Goal: Transaction & Acquisition: Purchase product/service

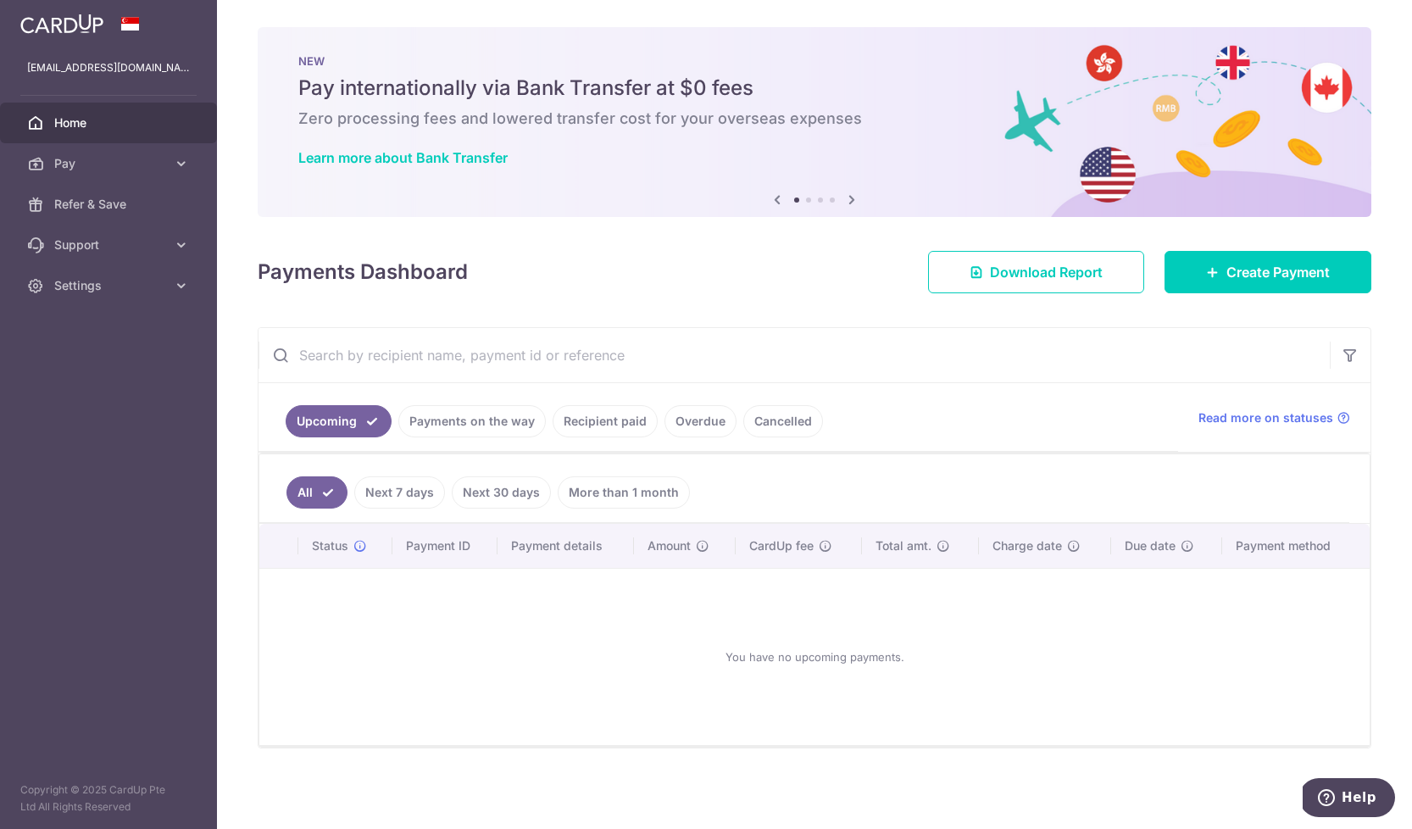
click at [86, 125] on span "Home" at bounding box center [110, 122] width 112 height 17
click at [38, 40] on div at bounding box center [108, 23] width 217 height 47
click at [49, 25] on img at bounding box center [61, 24] width 83 height 20
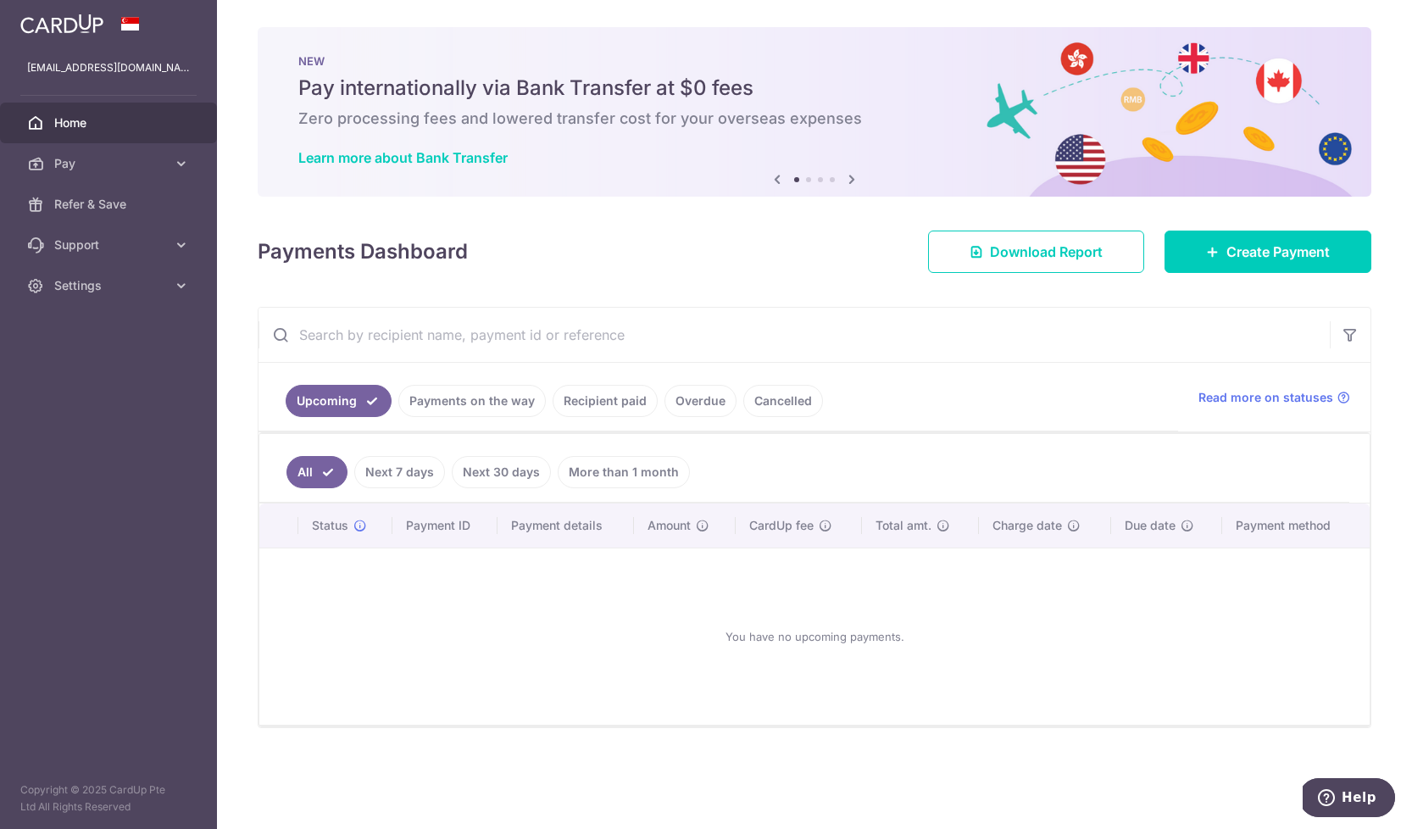
click at [63, 31] on img at bounding box center [61, 24] width 83 height 20
click at [179, 287] on icon at bounding box center [181, 285] width 17 height 17
click at [176, 163] on icon at bounding box center [181, 163] width 17 height 17
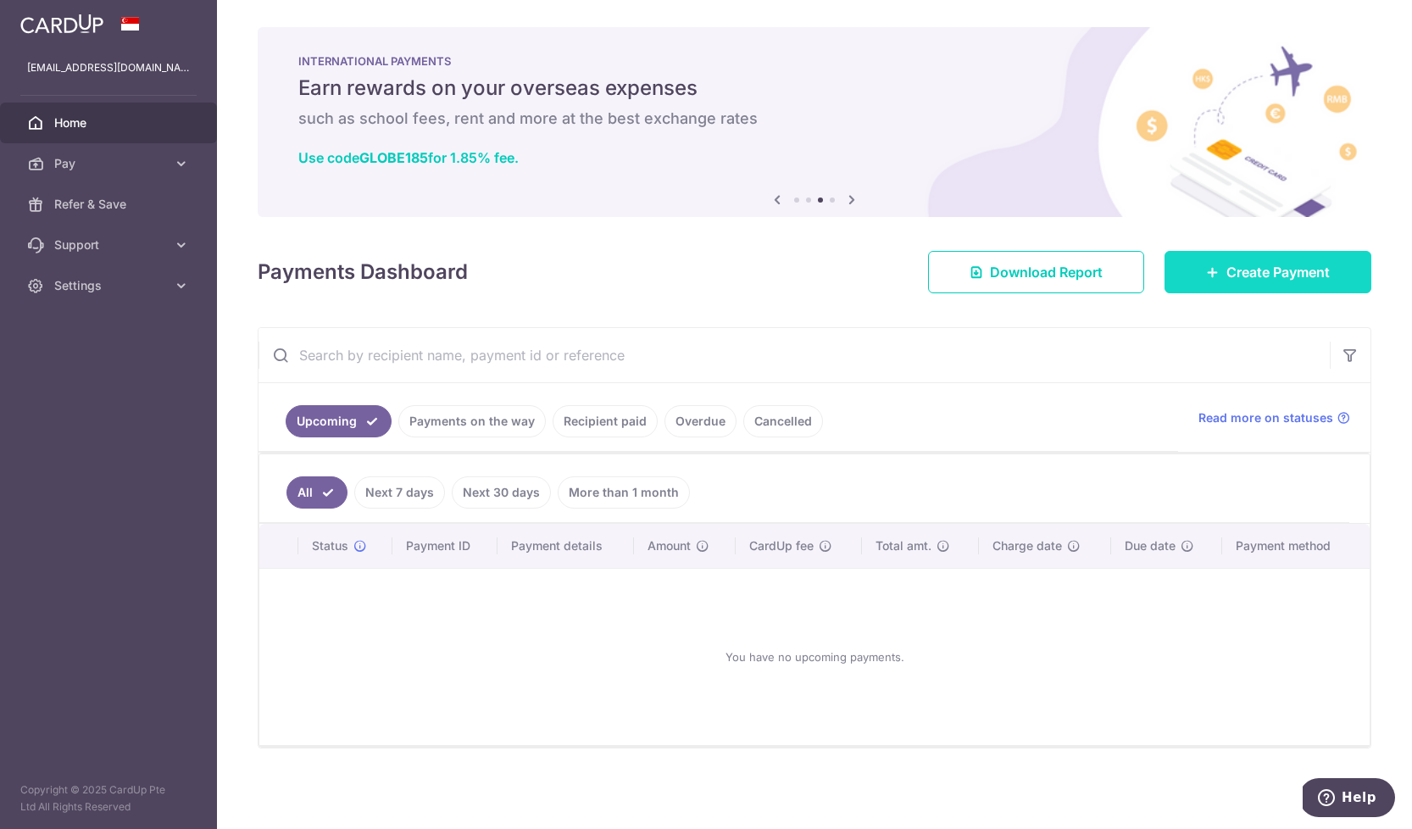
click at [1217, 275] on icon at bounding box center [1213, 272] width 14 height 14
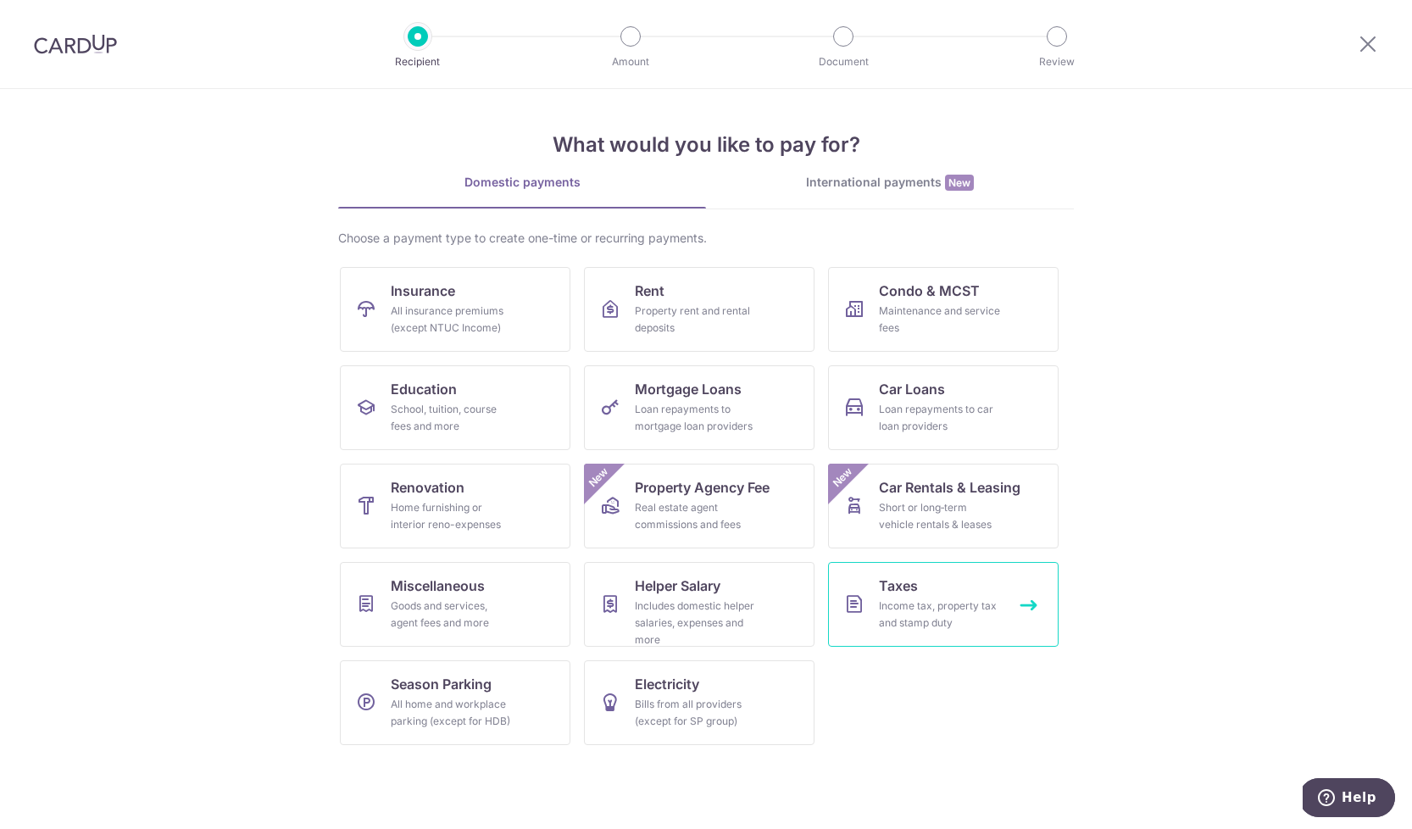
click at [900, 613] on div "Income tax, property tax and stamp duty" at bounding box center [940, 615] width 122 height 34
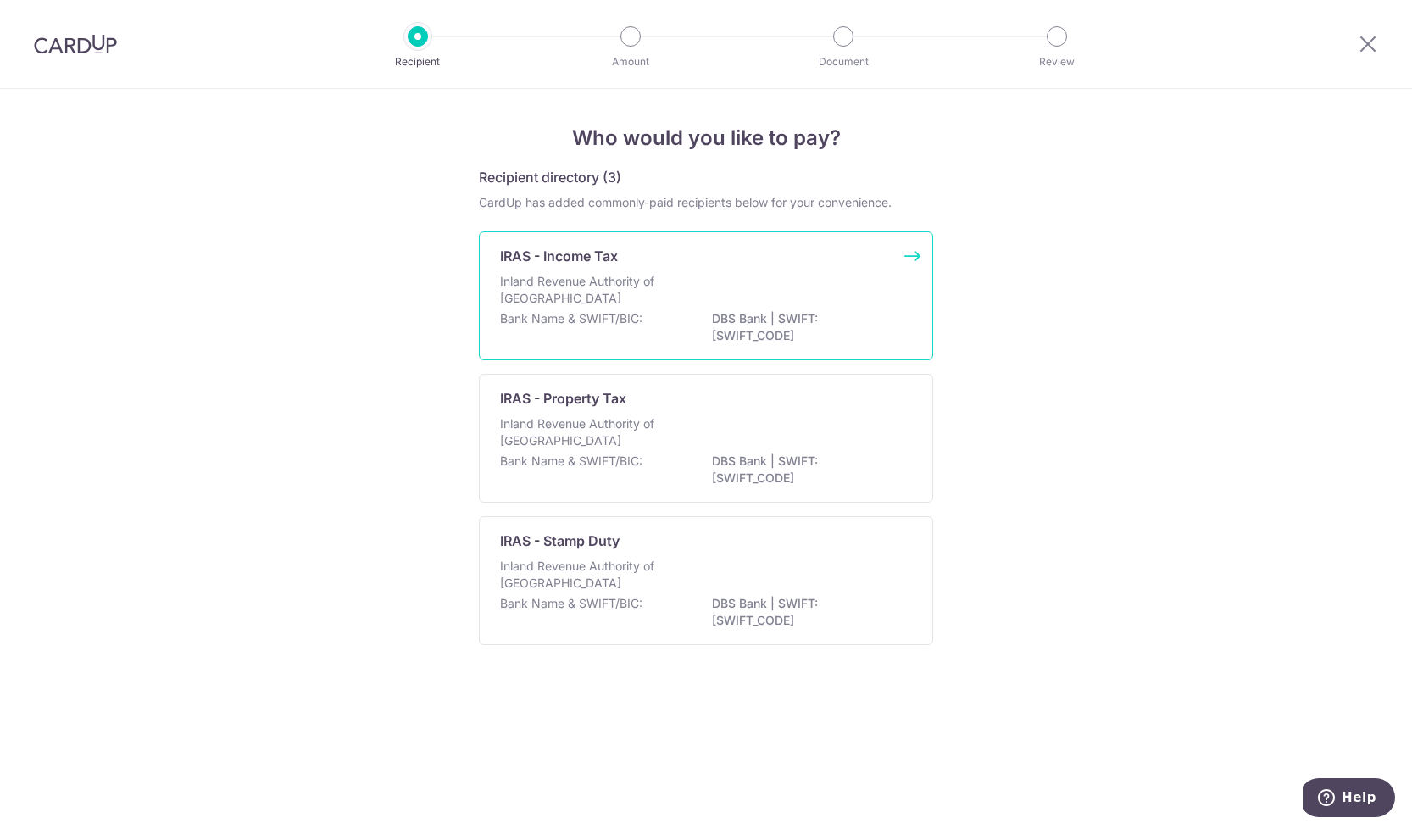
click at [892, 286] on div "Inland Revenue Authority of Singapore" at bounding box center [706, 291] width 412 height 37
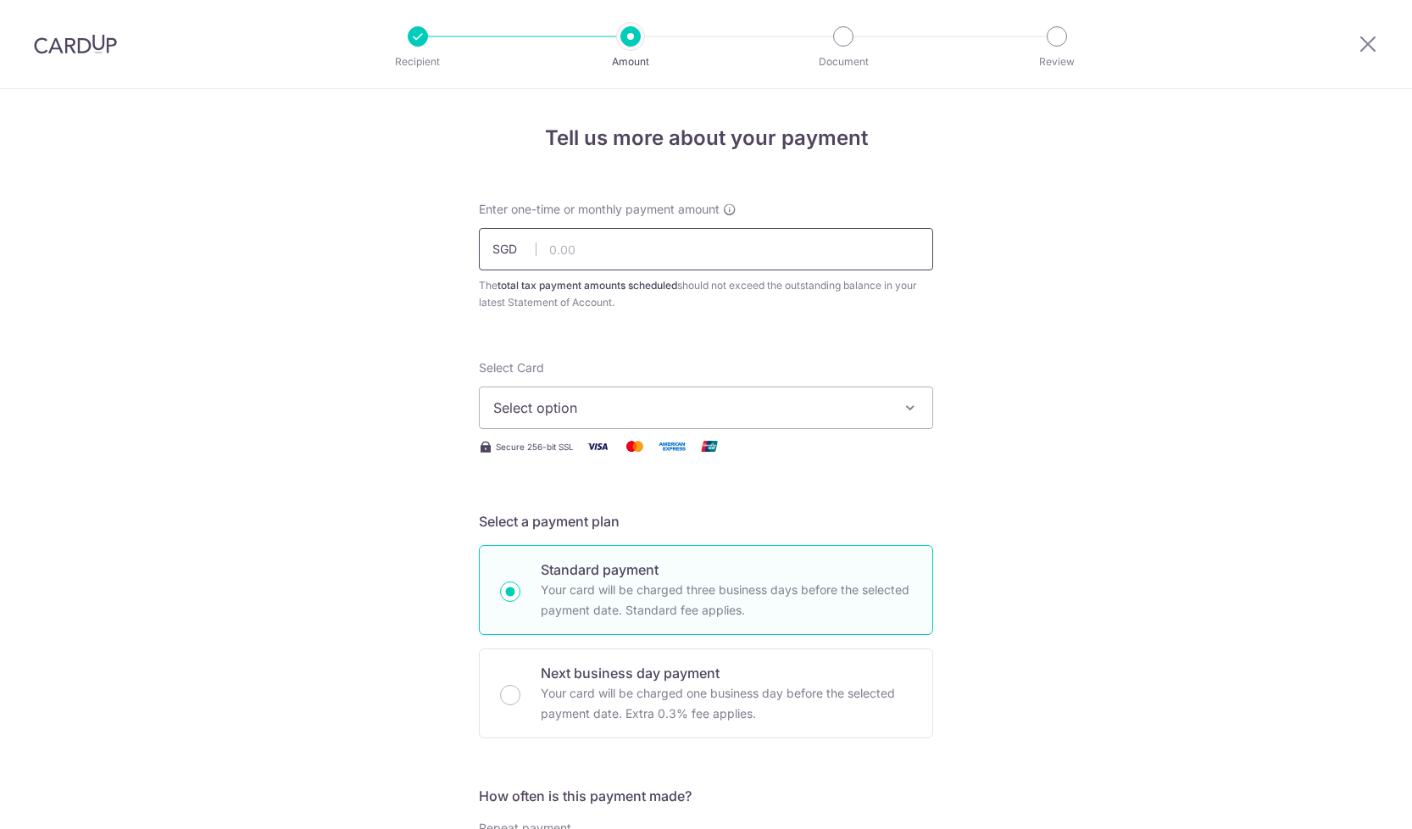
click at [665, 251] on input "text" at bounding box center [706, 249] width 454 height 42
type input "6"
type input "650.00"
click at [748, 403] on span "Select option" at bounding box center [690, 408] width 395 height 20
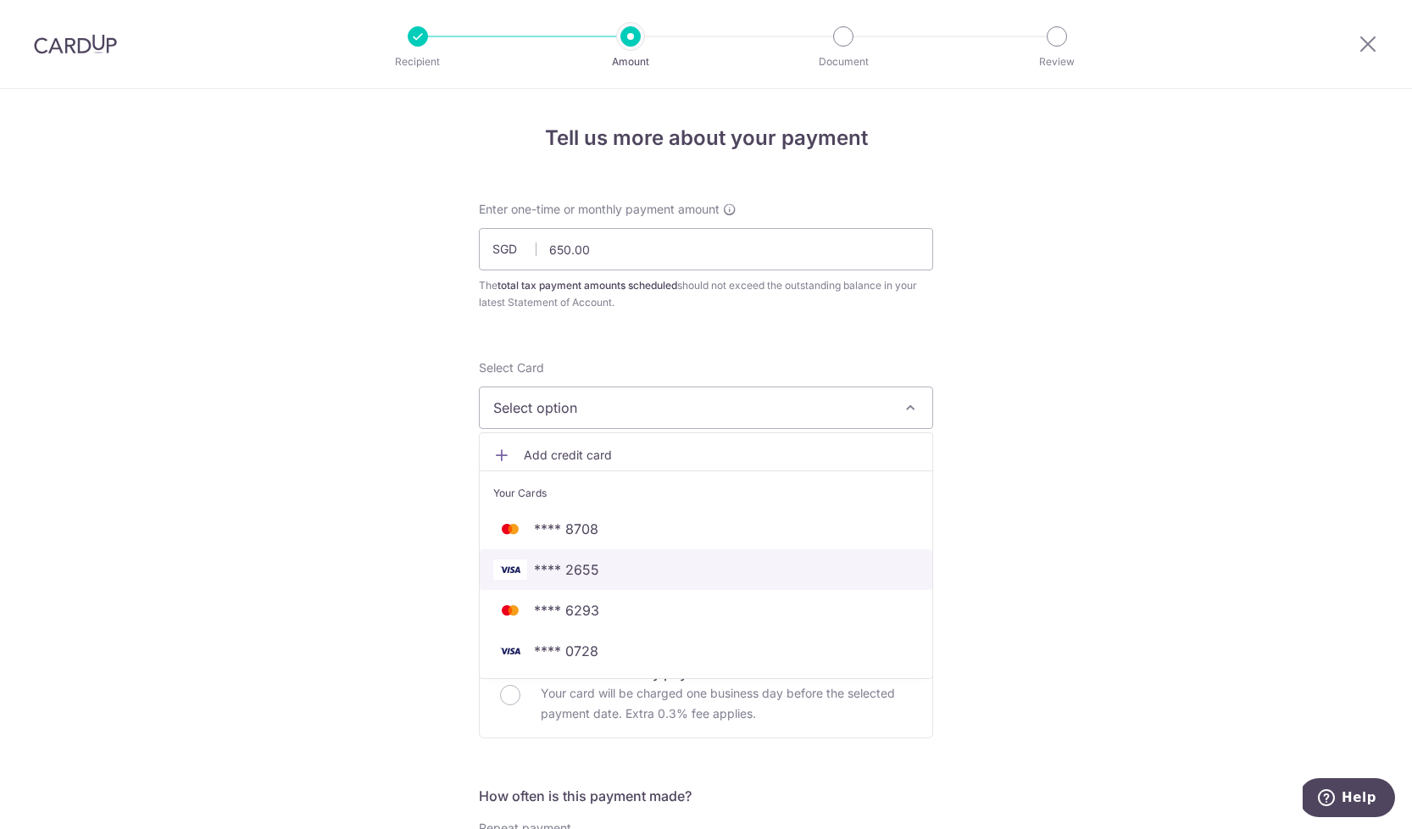
click at [595, 568] on span "**** 2655" at bounding box center [566, 570] width 65 height 20
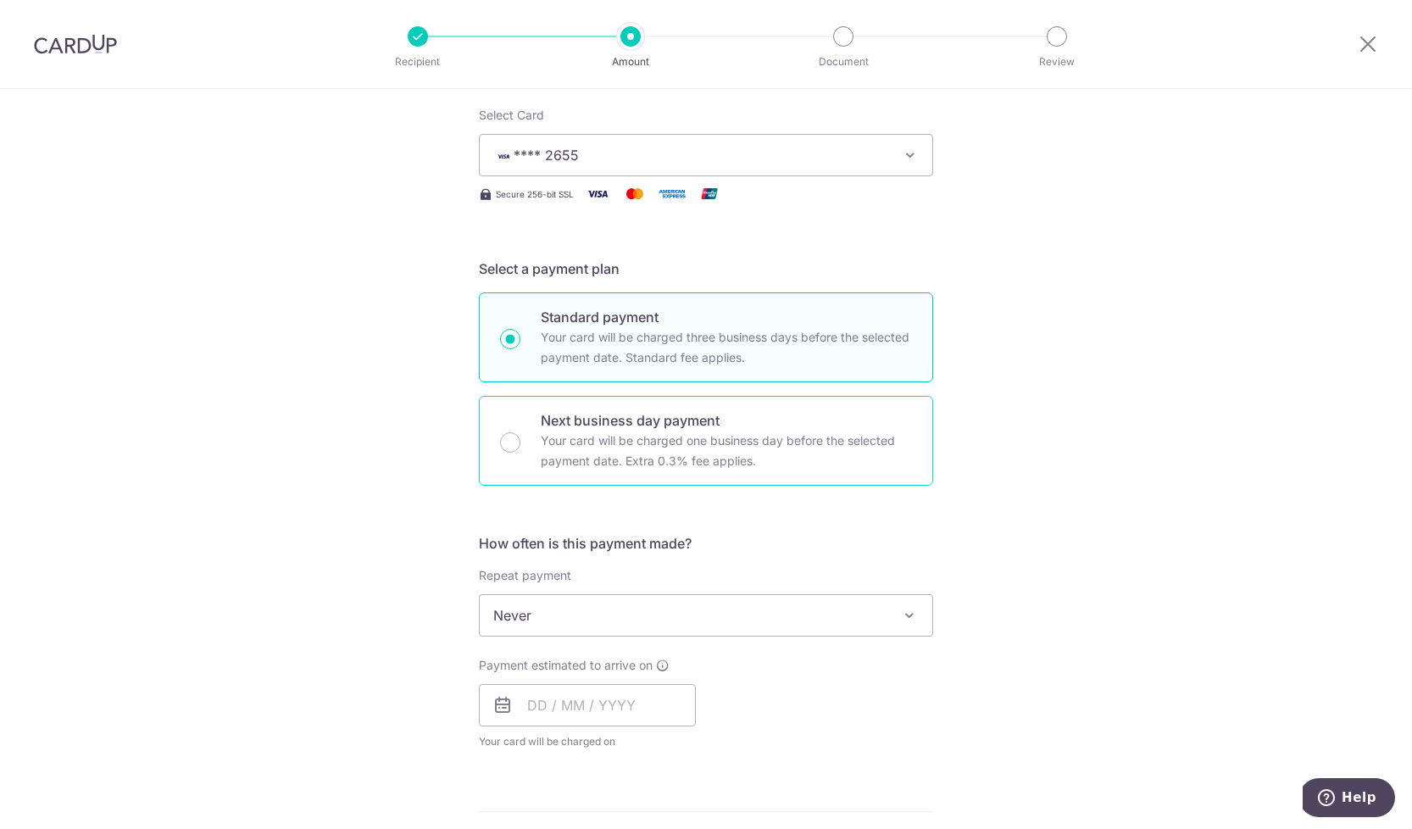
scroll to position [265, 0]
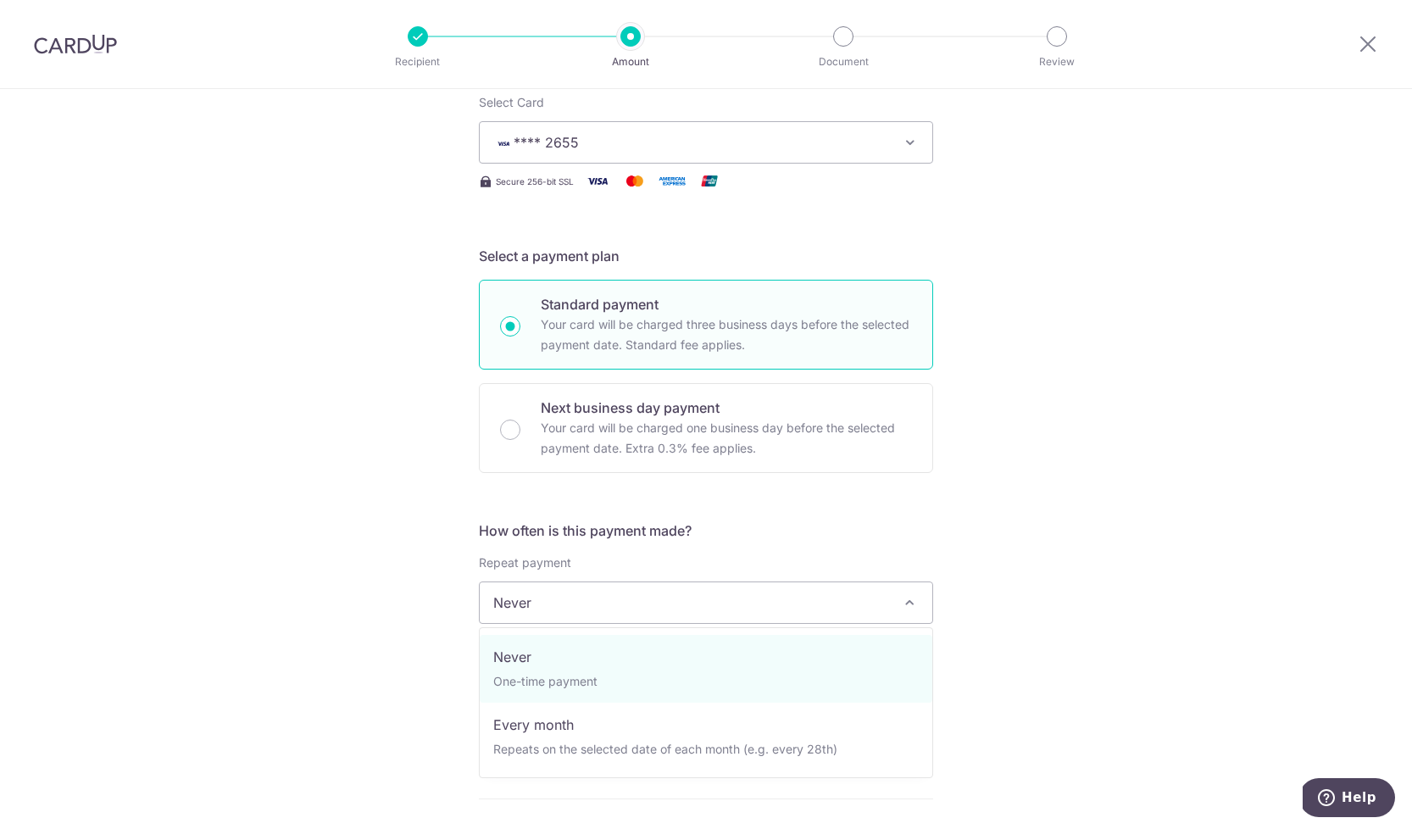
click at [571, 602] on span "Never" at bounding box center [706, 602] width 453 height 41
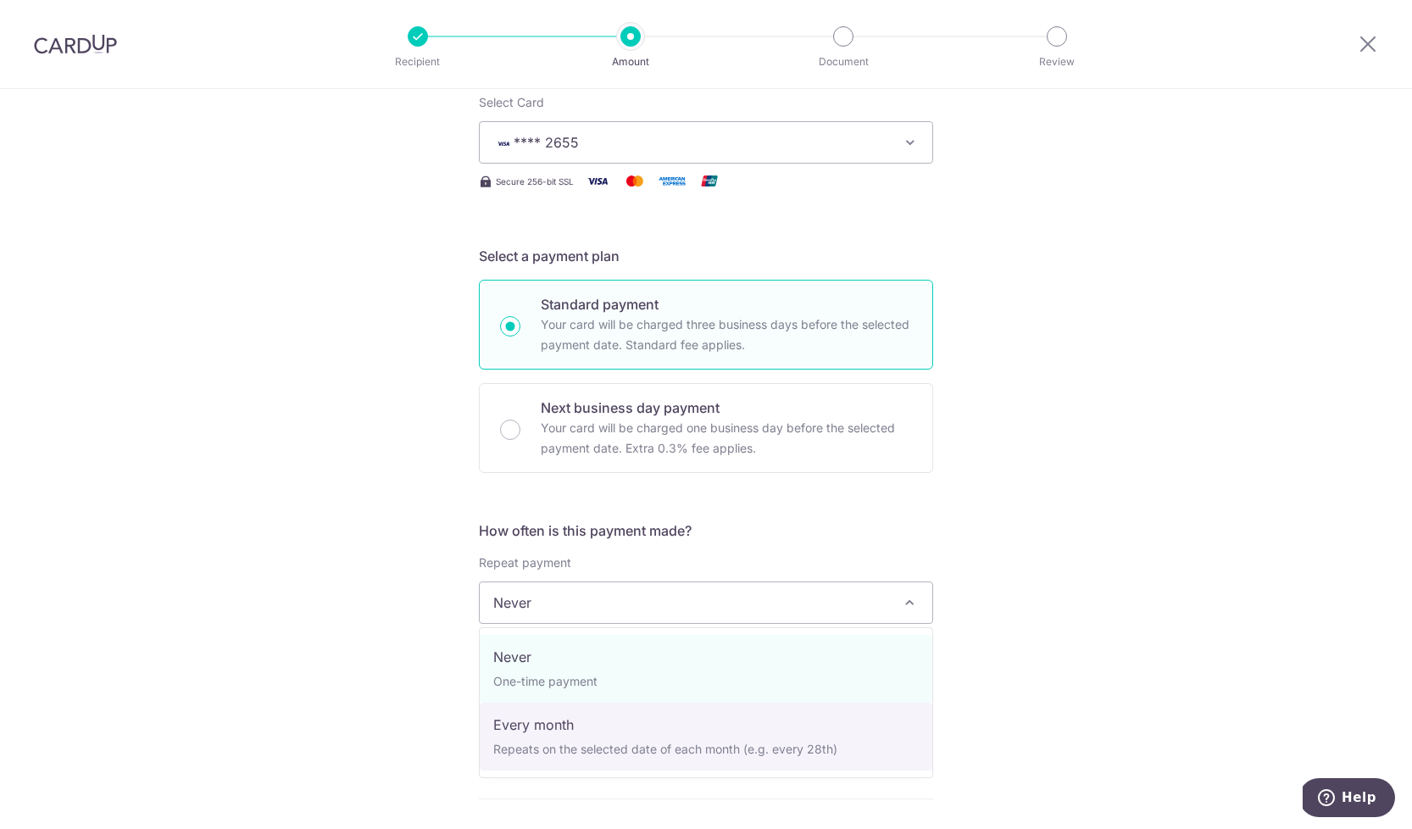
select select "3"
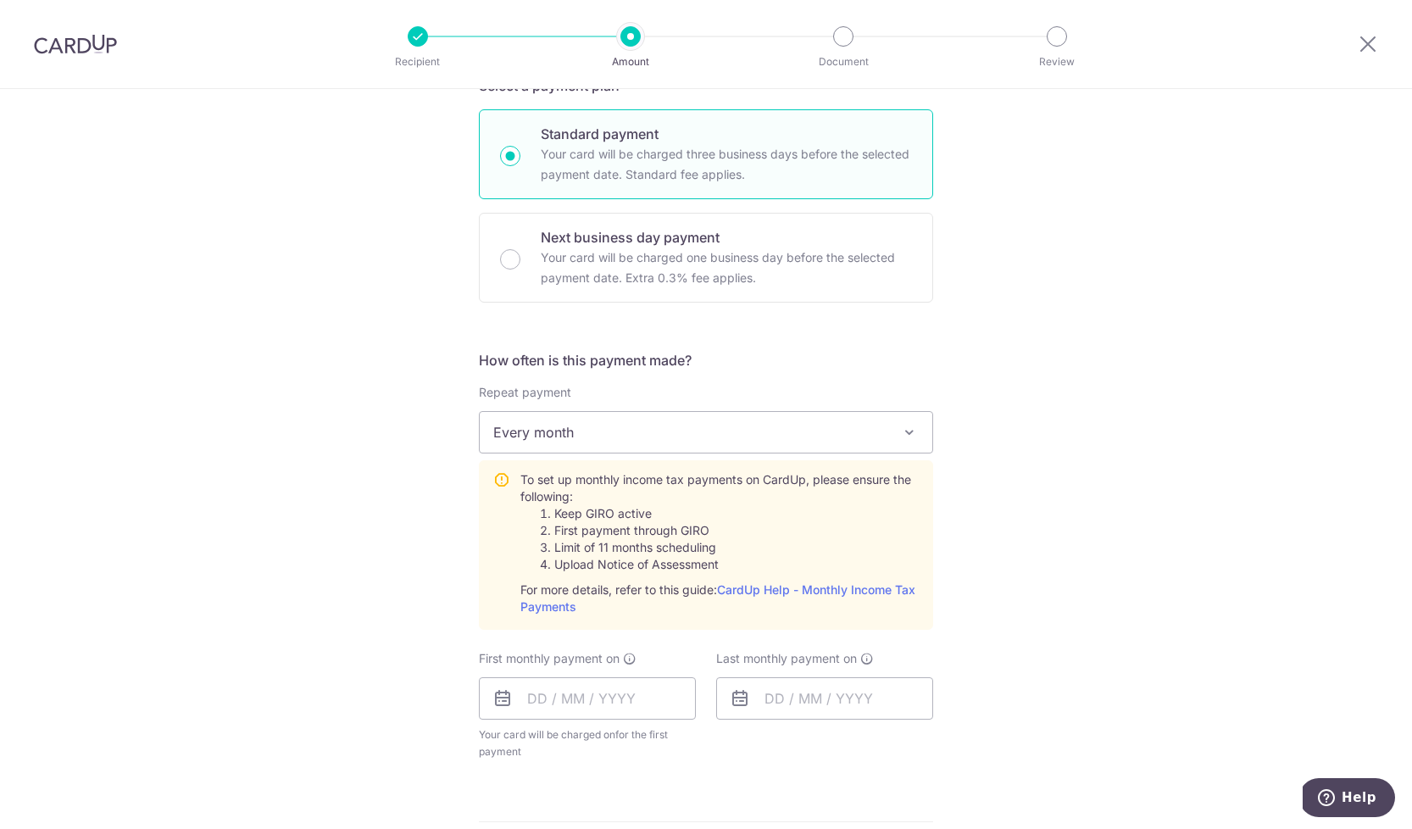
scroll to position [515, 0]
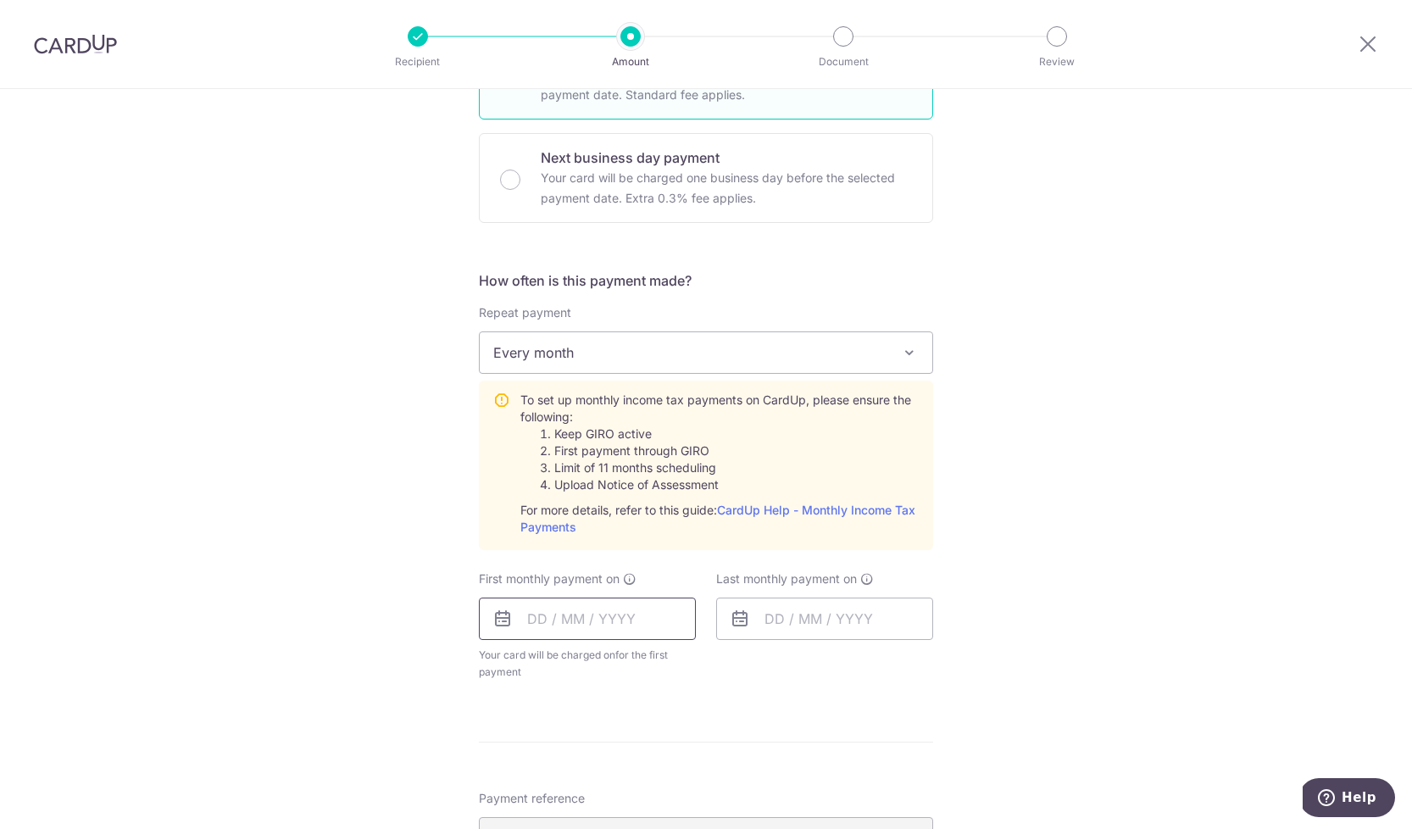
click at [560, 620] on input "text" at bounding box center [587, 619] width 217 height 42
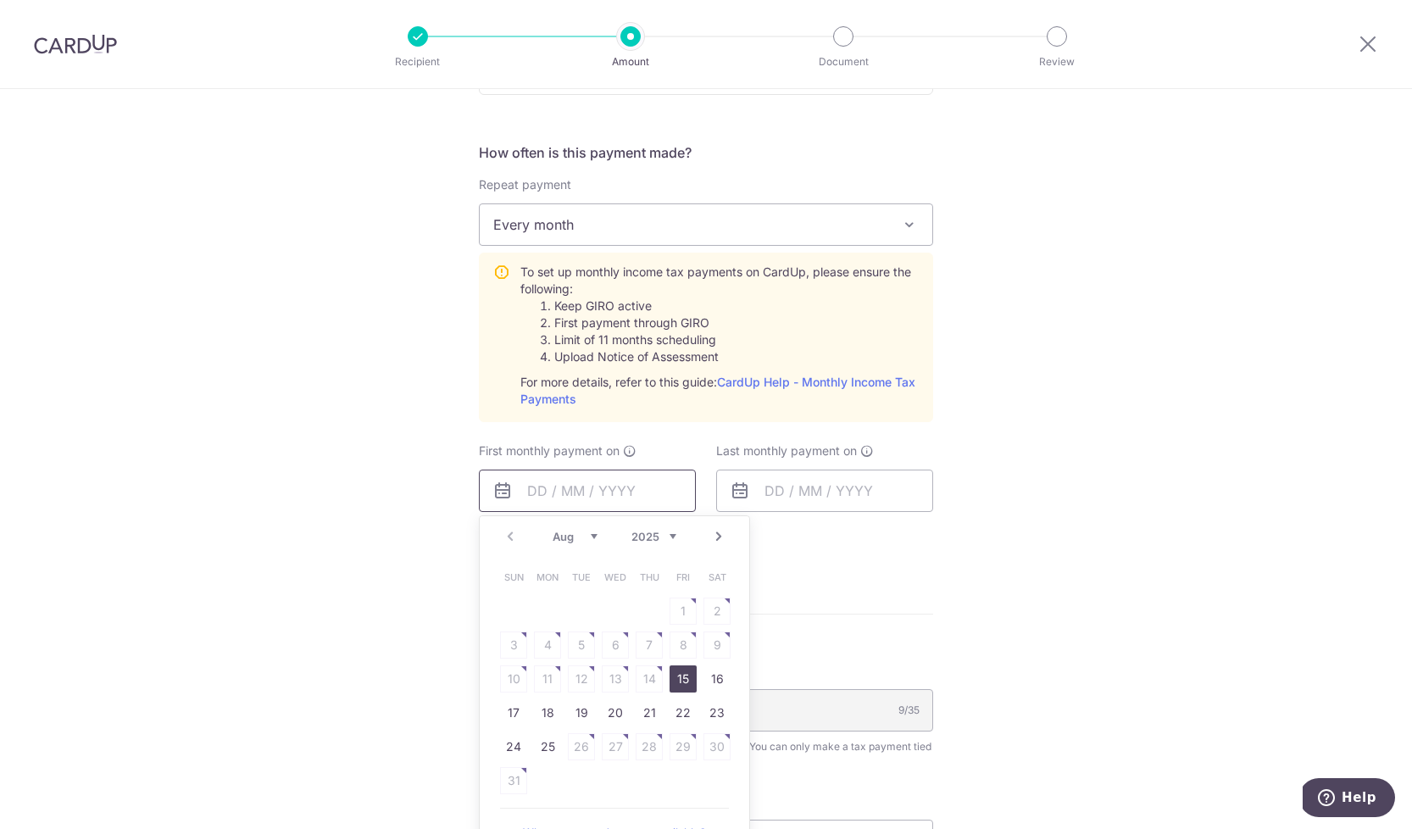
scroll to position [650, 0]
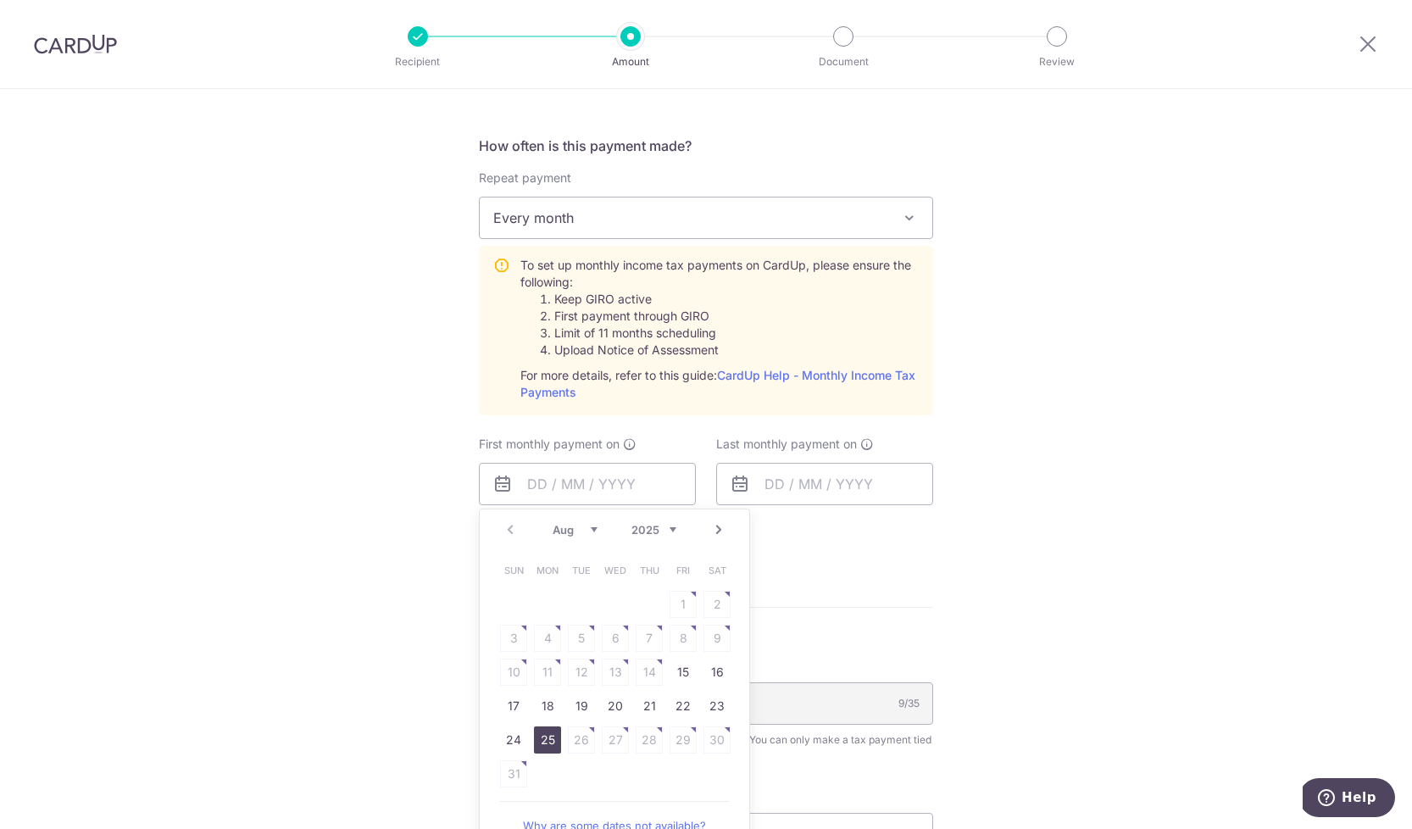
click at [549, 731] on link "25" at bounding box center [547, 740] width 27 height 27
type input "[DATE]"
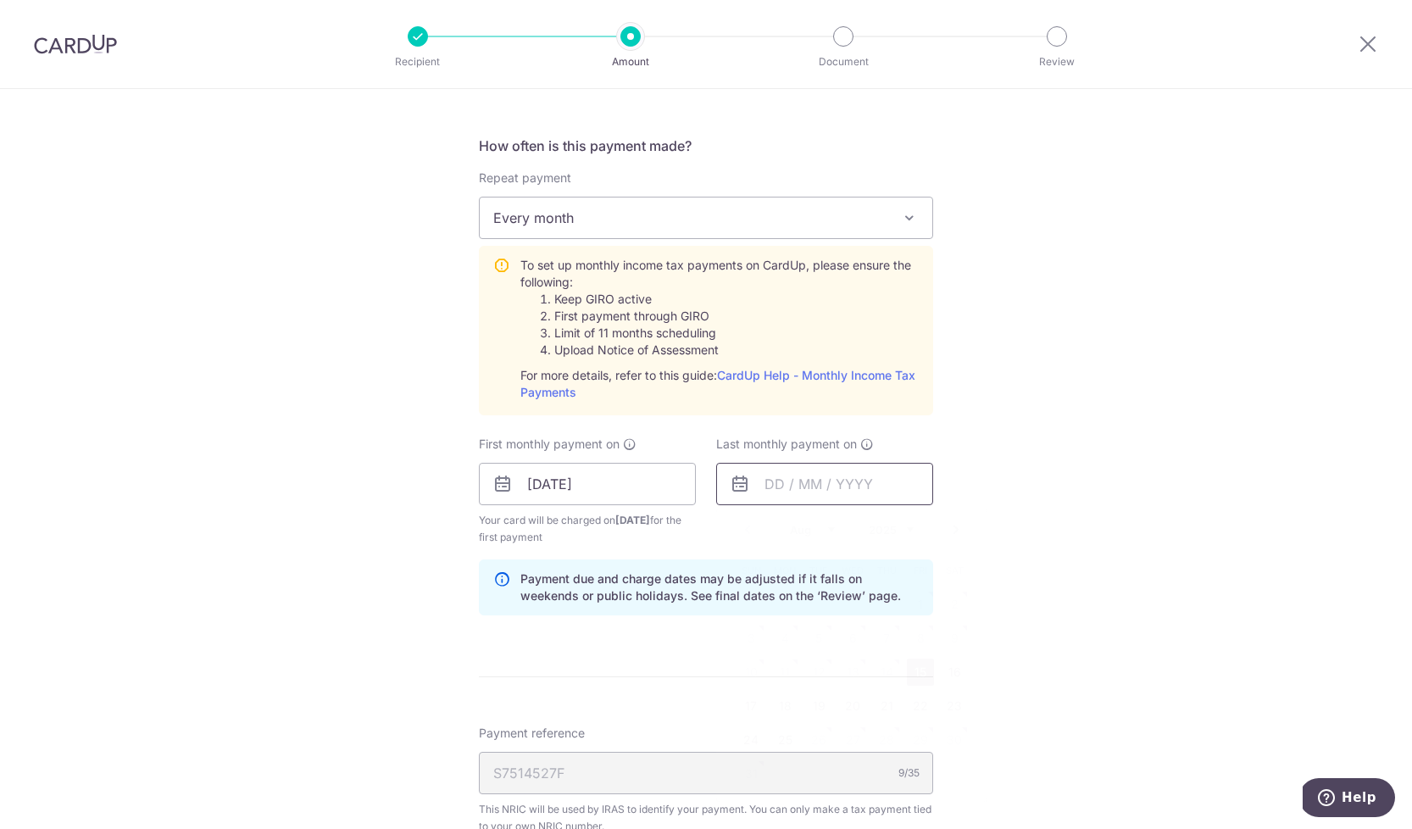
click at [868, 482] on input "text" at bounding box center [824, 484] width 217 height 42
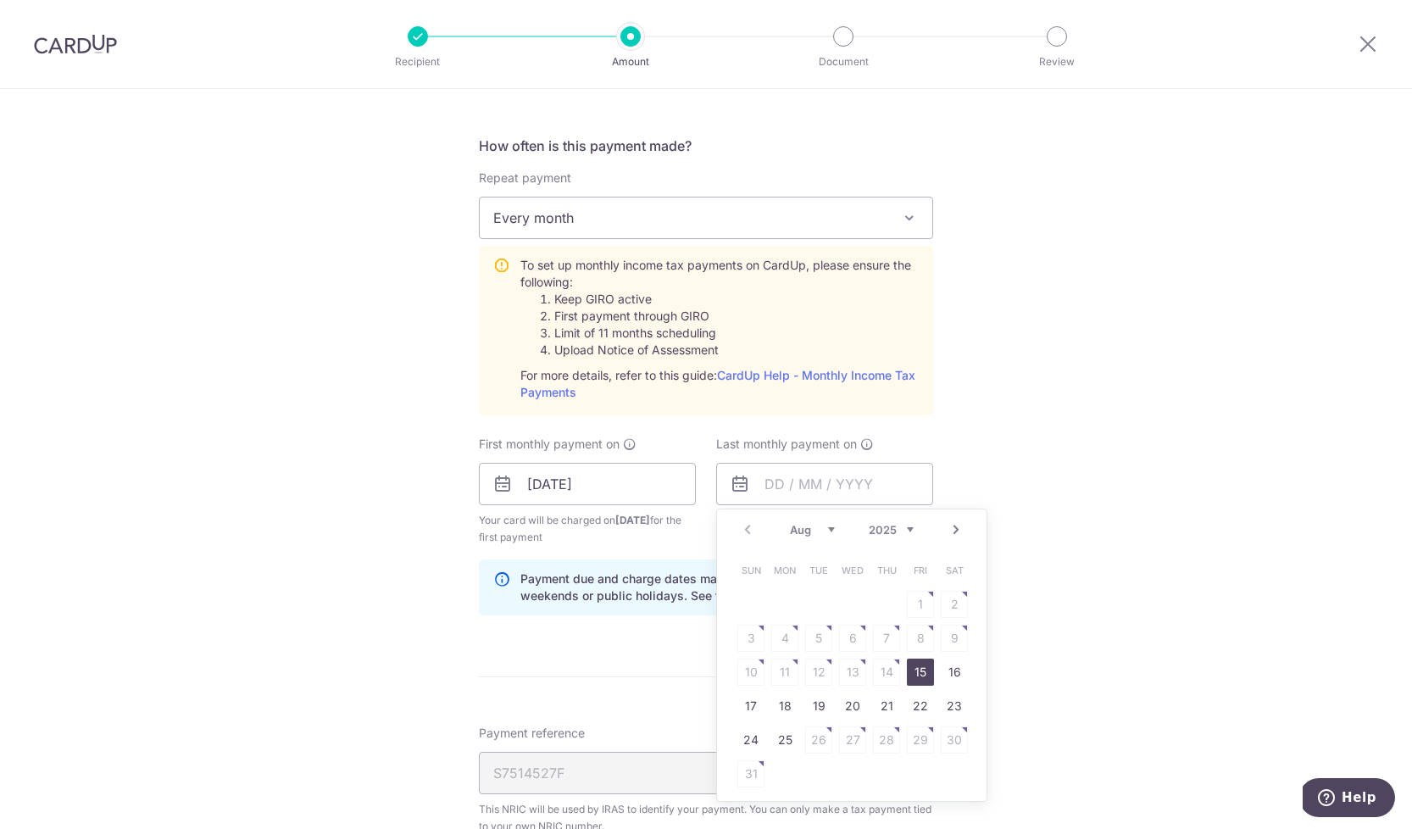
click at [952, 531] on link "Next" at bounding box center [956, 530] width 20 height 20
click at [783, 733] on link "27" at bounding box center [785, 740] width 27 height 27
type input "[DATE]"
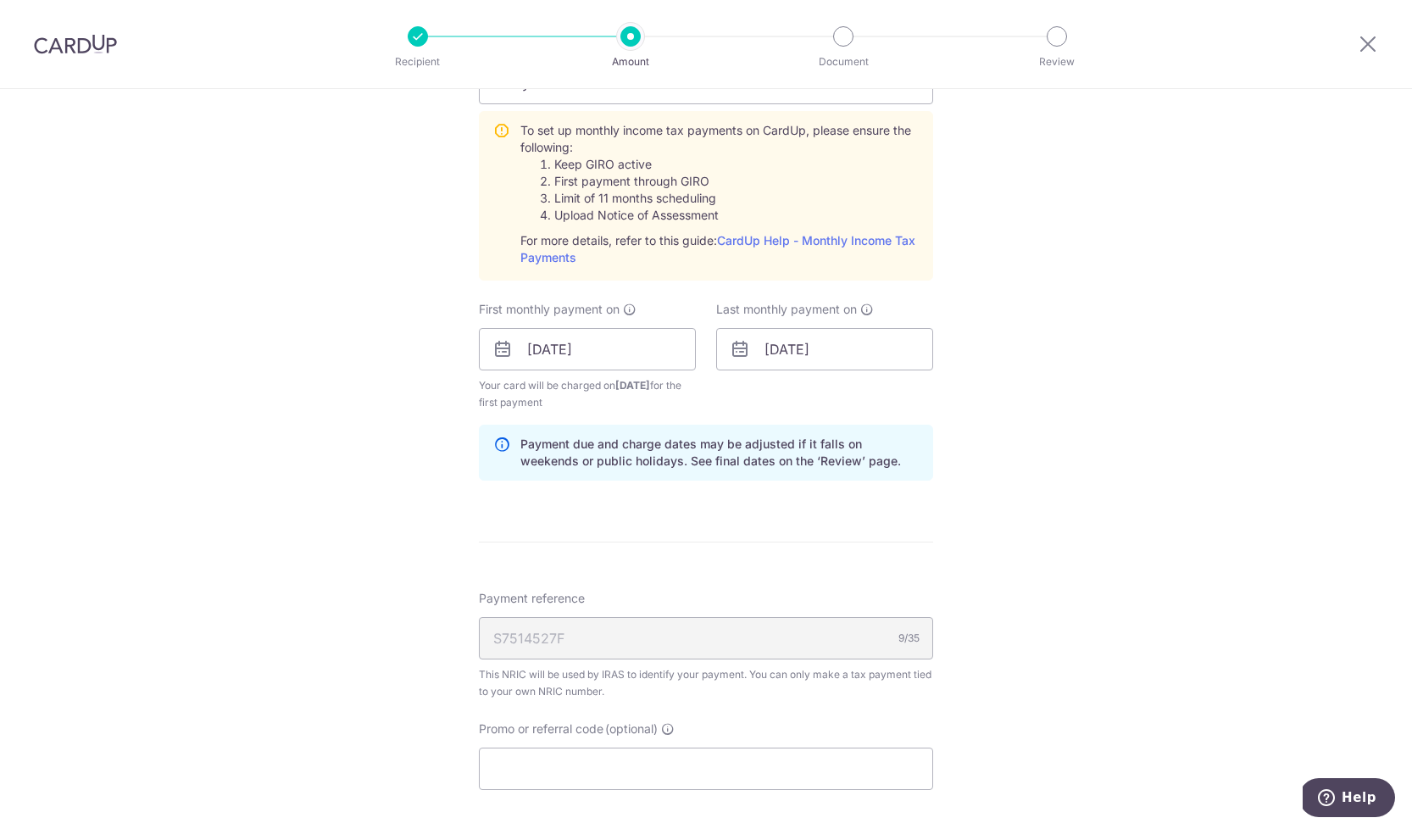
scroll to position [888, 0]
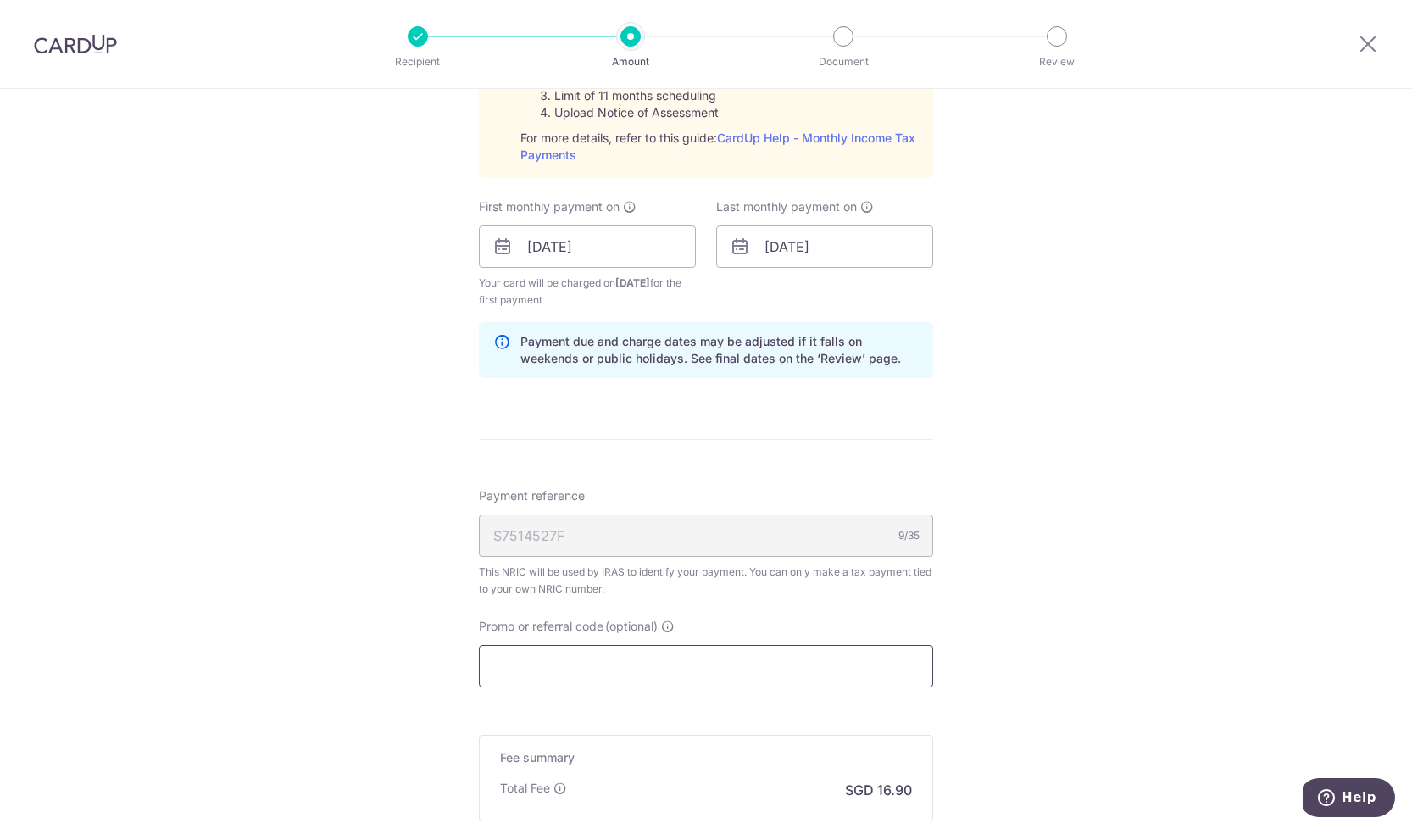
click at [642, 666] on input "Promo or referral code (optional)" at bounding box center [706, 666] width 454 height 42
paste input "3NEWR1"
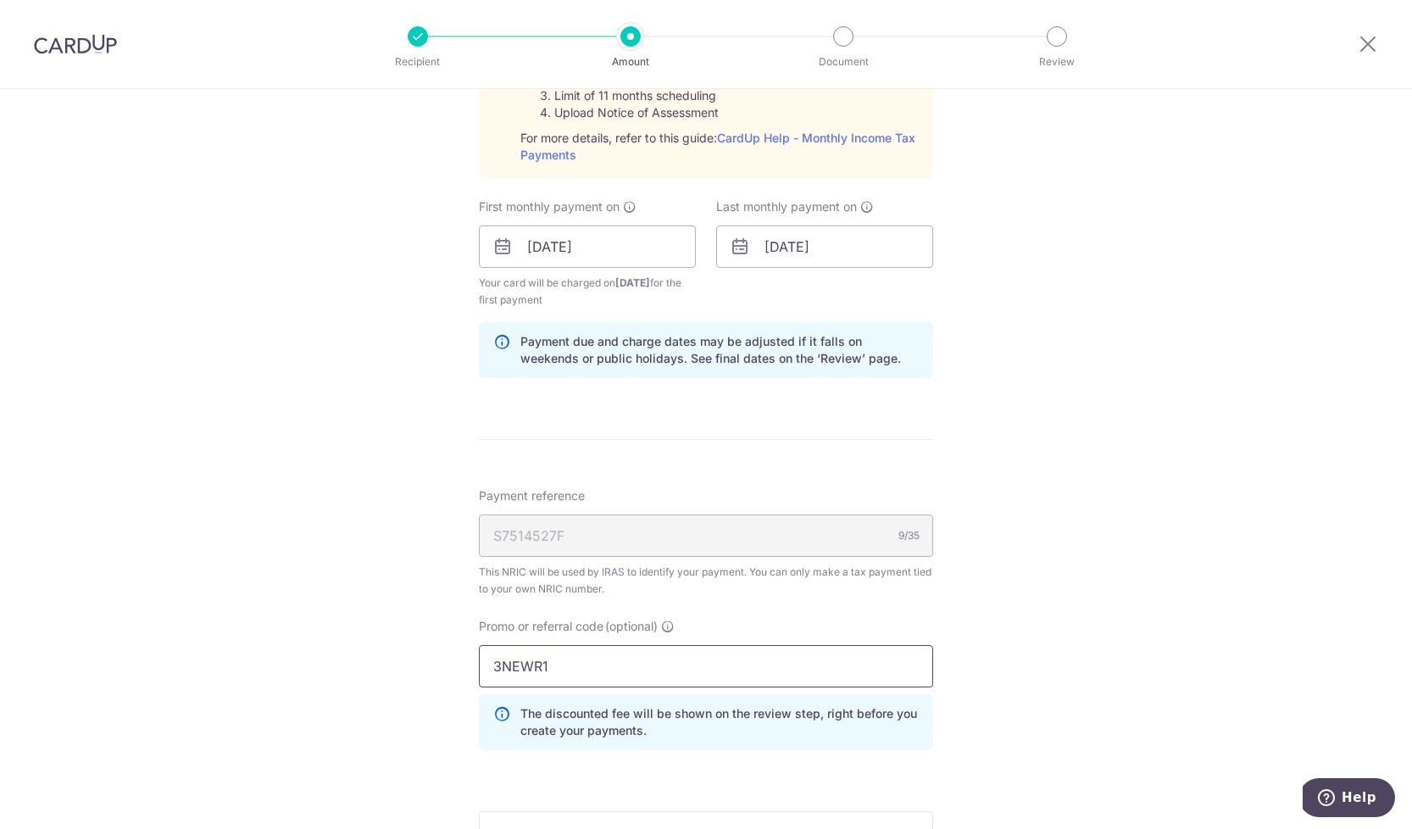
type input "3NEWR1"
click at [1070, 581] on div "Tell us more about your payment Enter one-time or monthly payment amount SGD 65…" at bounding box center [706, 158] width 1412 height 1914
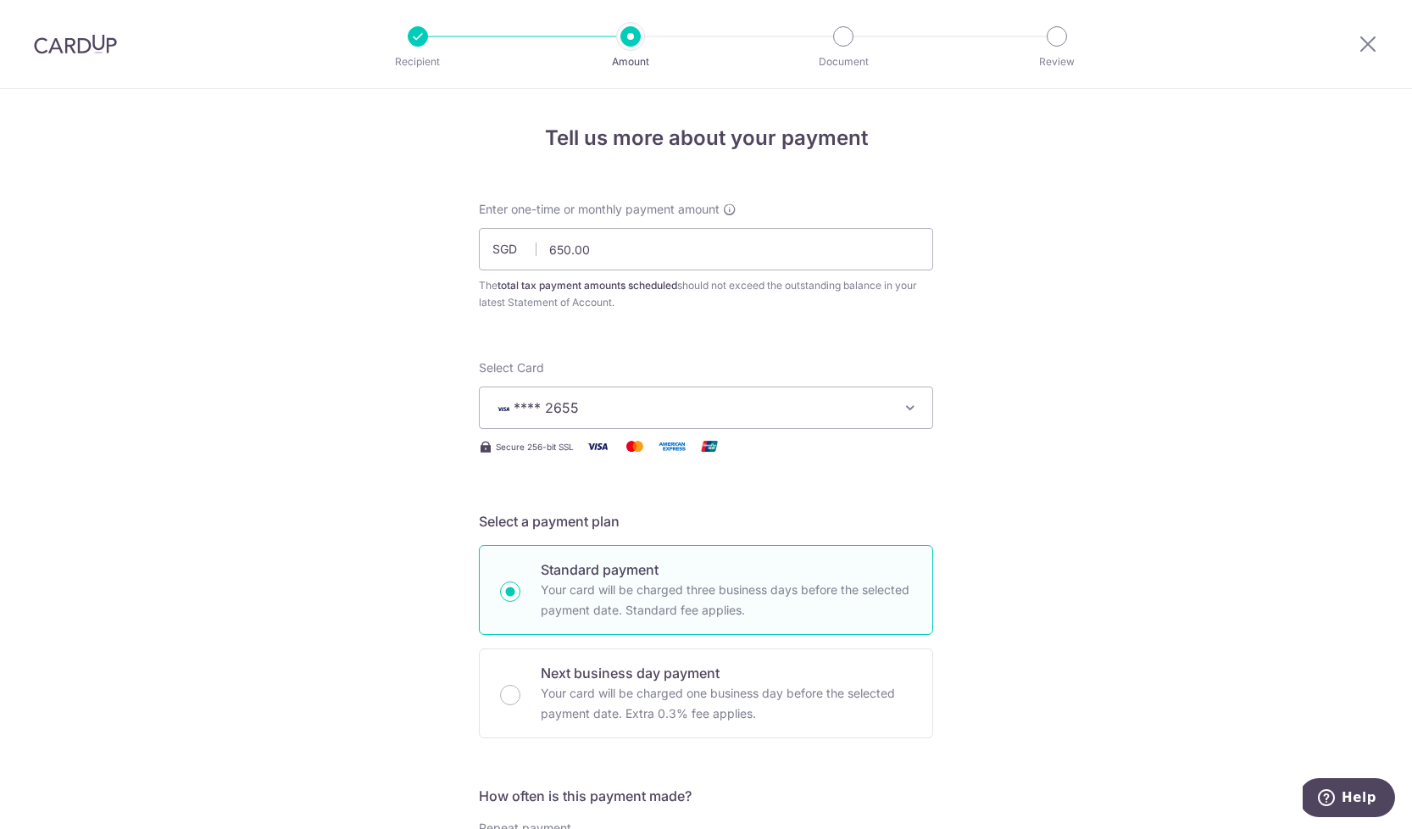
scroll to position [1, 0]
click at [563, 245] on input "650.00" at bounding box center [706, 248] width 454 height 42
click at [910, 365] on div "Select Card **** 2655 Add credit card Your Cards **** 8708 **** 2655 **** 6293 …" at bounding box center [706, 394] width 454 height 70
click at [604, 254] on input "600.00" at bounding box center [706, 248] width 454 height 42
type input "6"
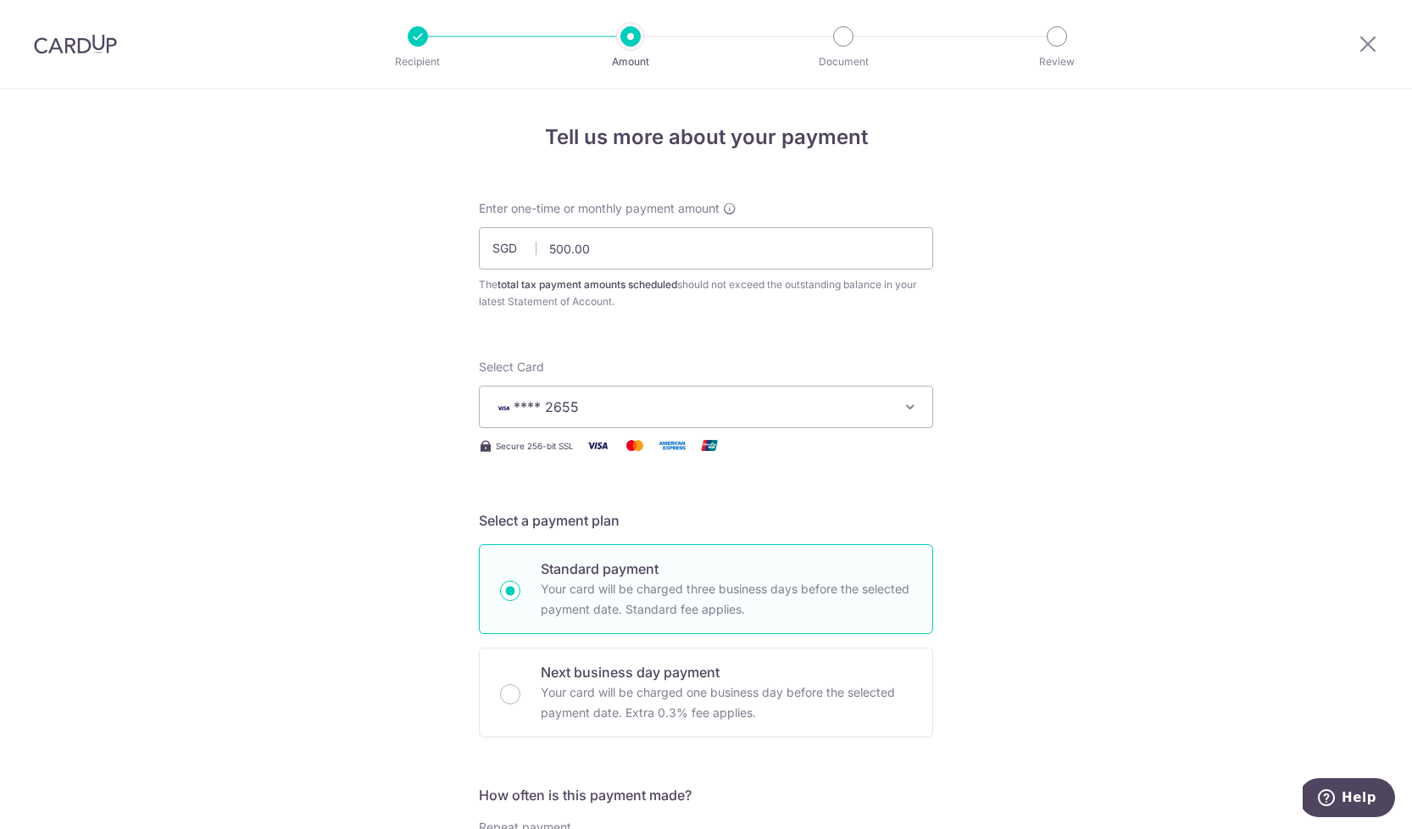
drag, startPoint x: 396, startPoint y: 394, endPoint x: 415, endPoint y: 487, distance: 94.3
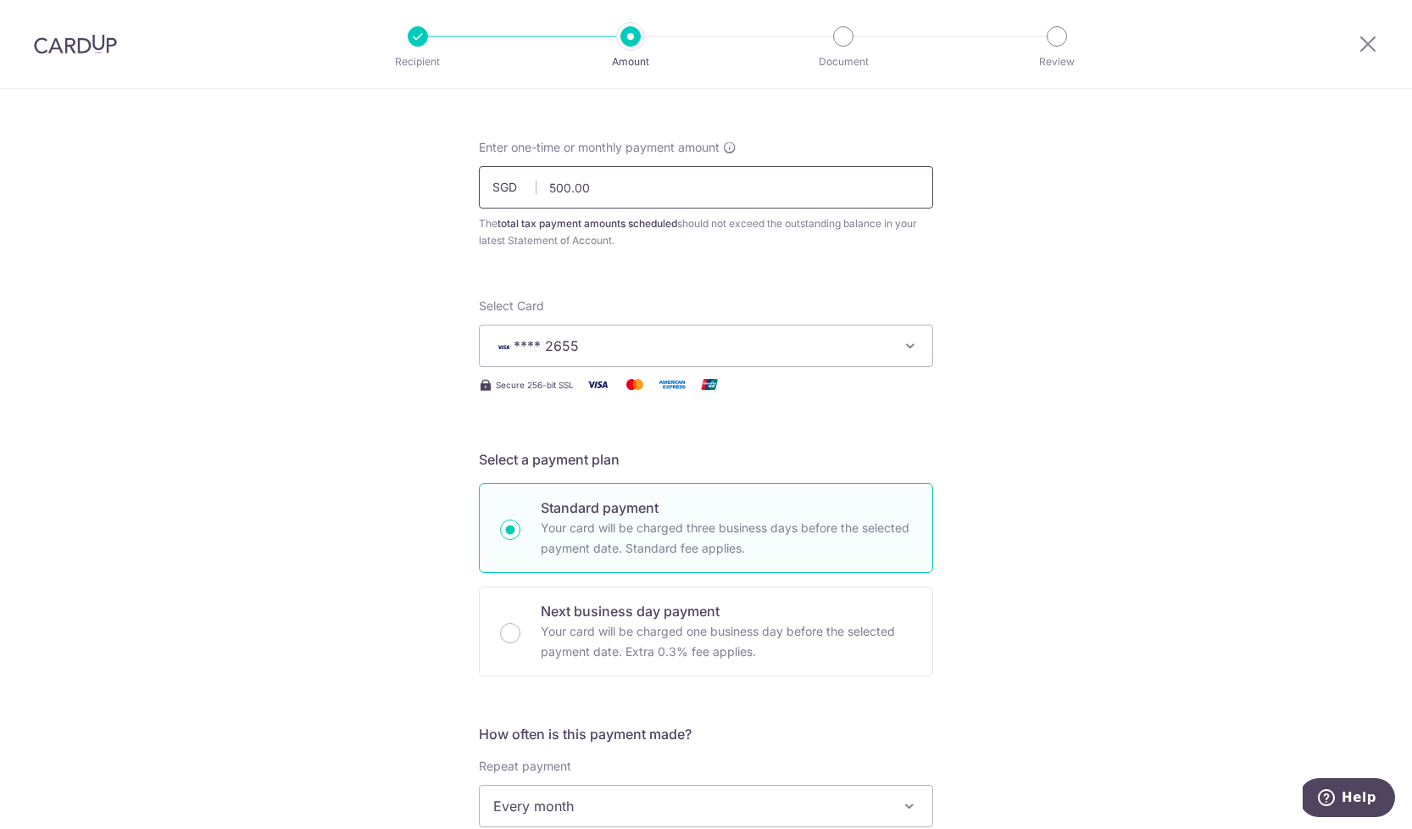
click at [682, 190] on input "500.00" at bounding box center [706, 187] width 454 height 42
type input "550.00"
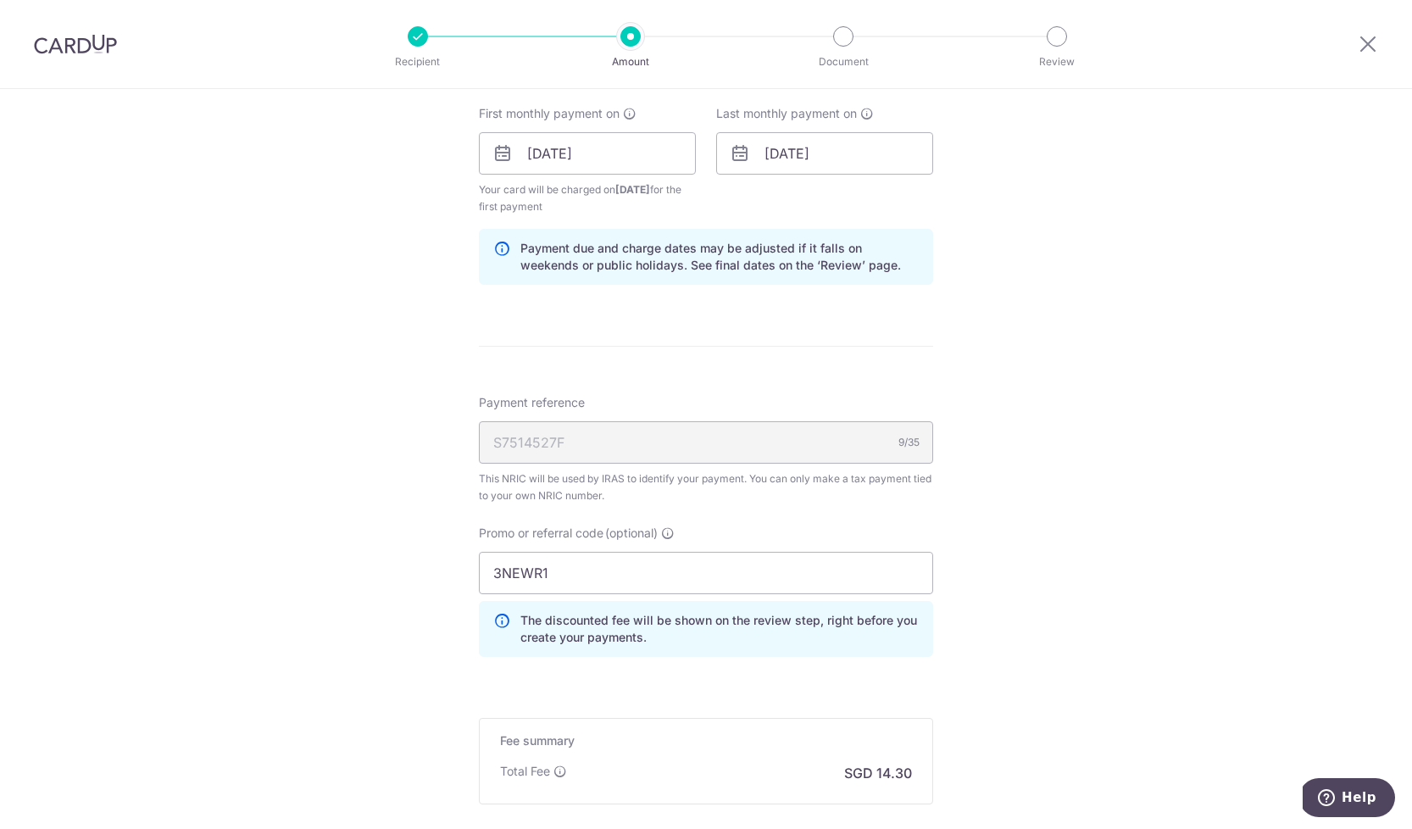
scroll to position [1173, 0]
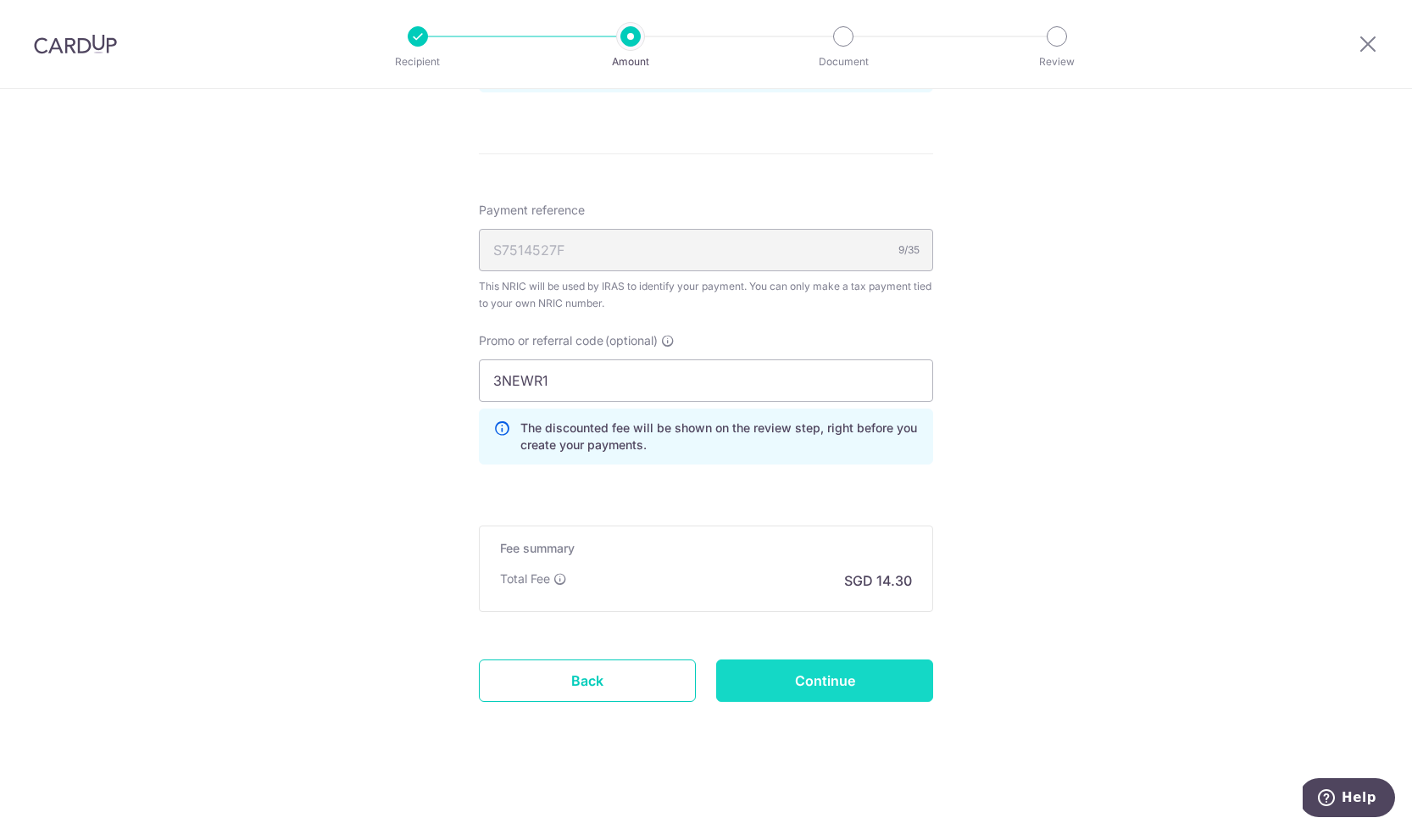
click at [858, 691] on input "Continue" at bounding box center [824, 681] width 217 height 42
type input "Create Schedule"
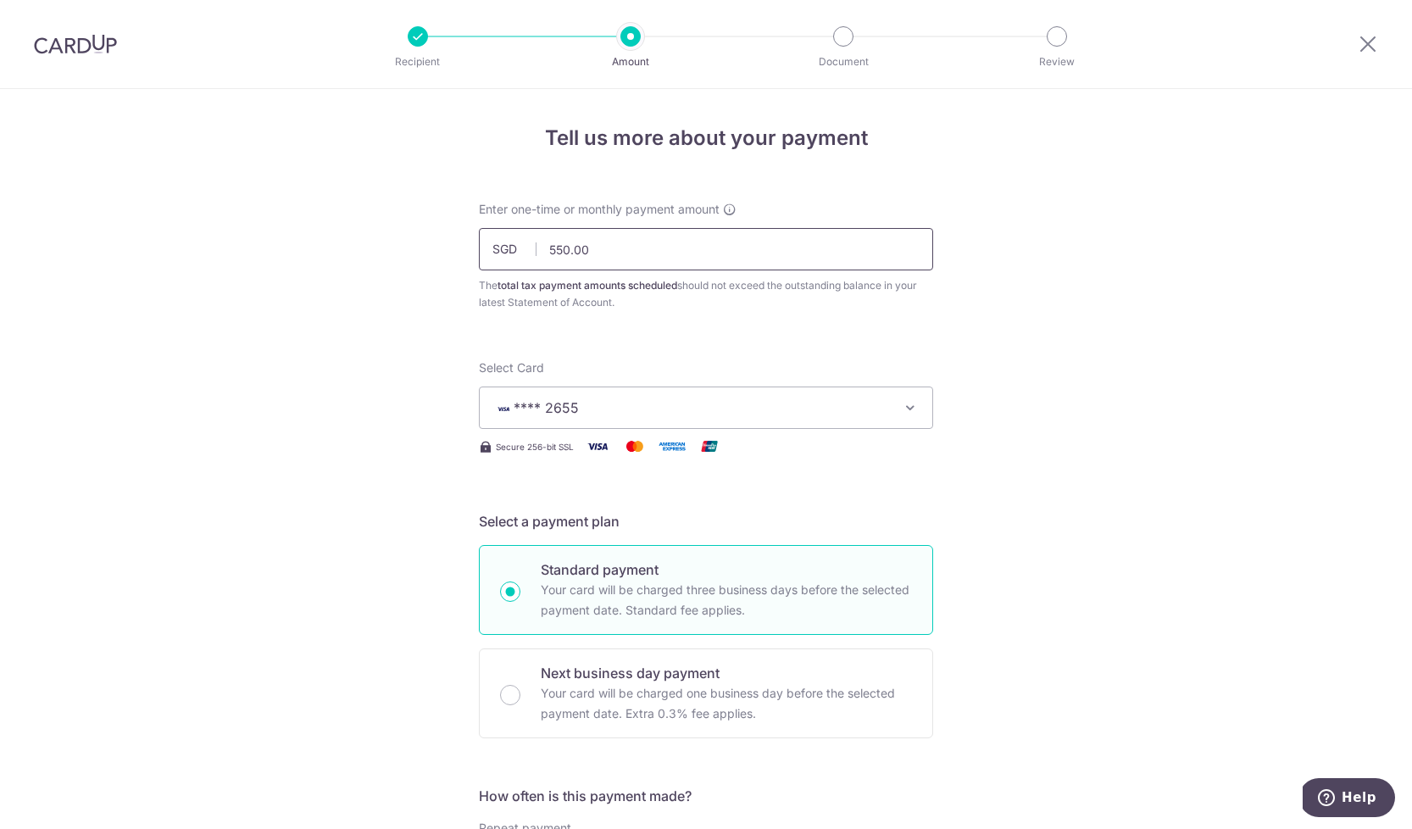
click at [663, 254] on input "550.00" at bounding box center [706, 249] width 454 height 42
type input "600.00"
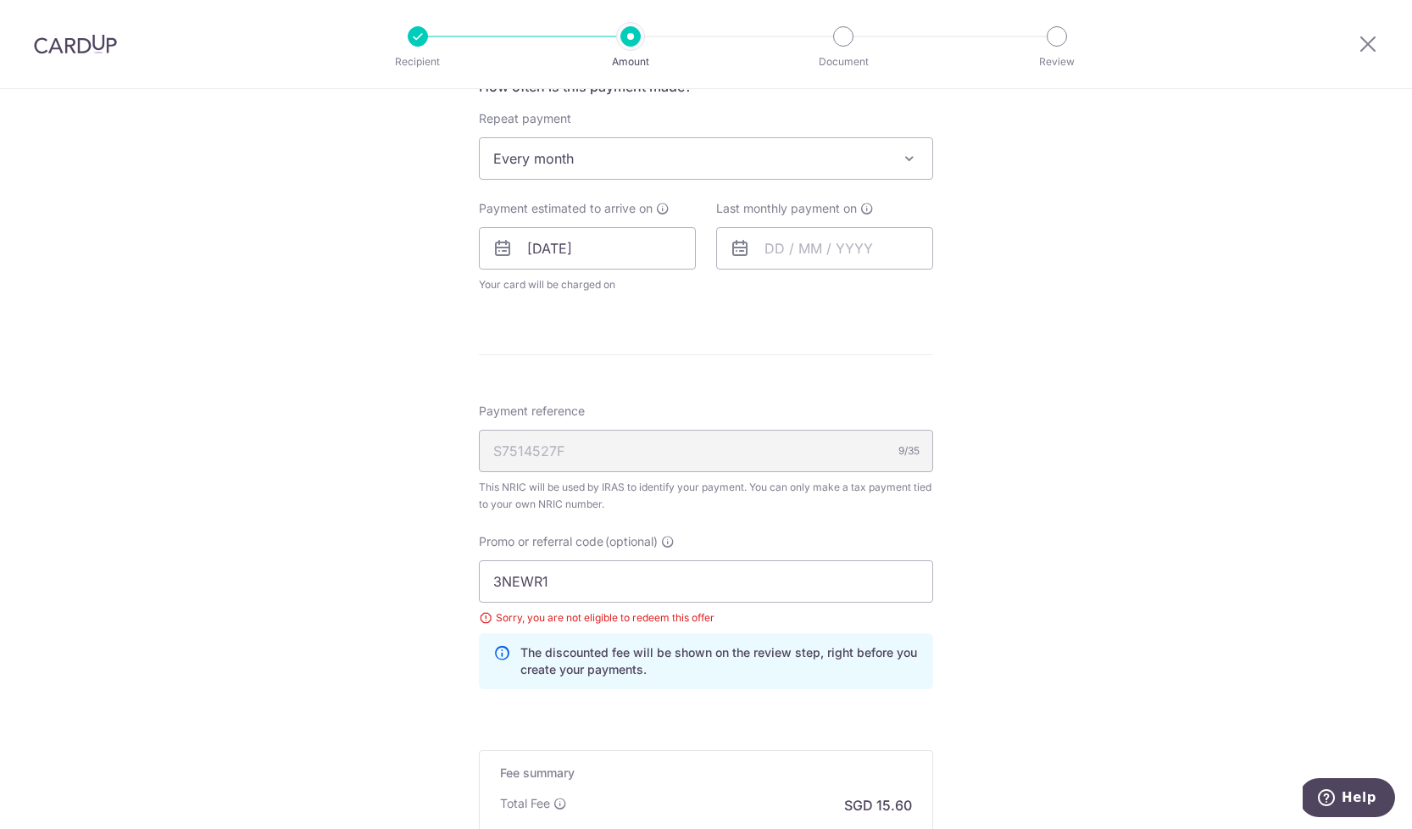
scroll to position [743, 0]
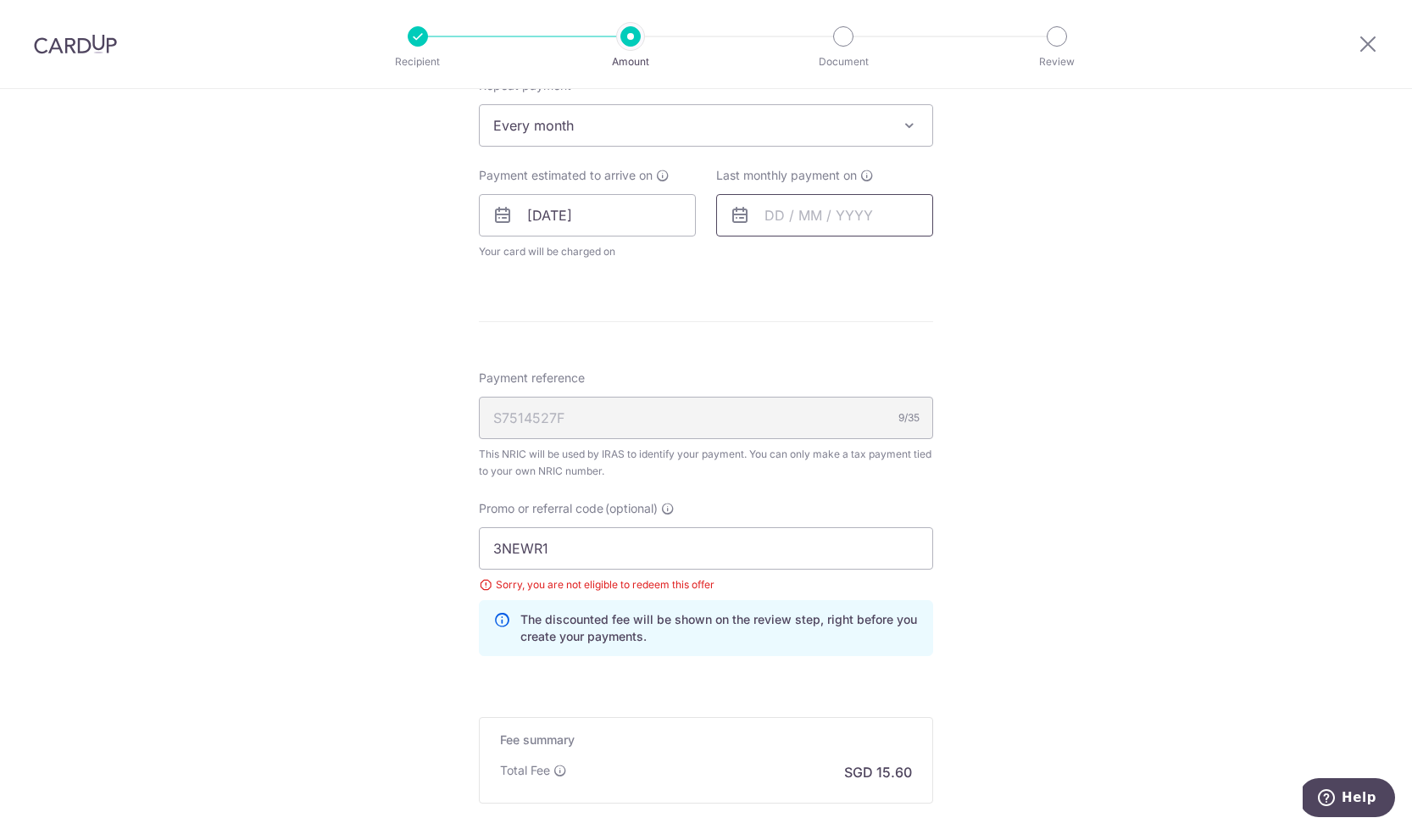
click at [822, 212] on input "text" at bounding box center [824, 215] width 217 height 42
click at [956, 257] on link "Next" at bounding box center [956, 261] width 20 height 20
click at [776, 471] on link "27" at bounding box center [785, 471] width 27 height 27
type input "[DATE]"
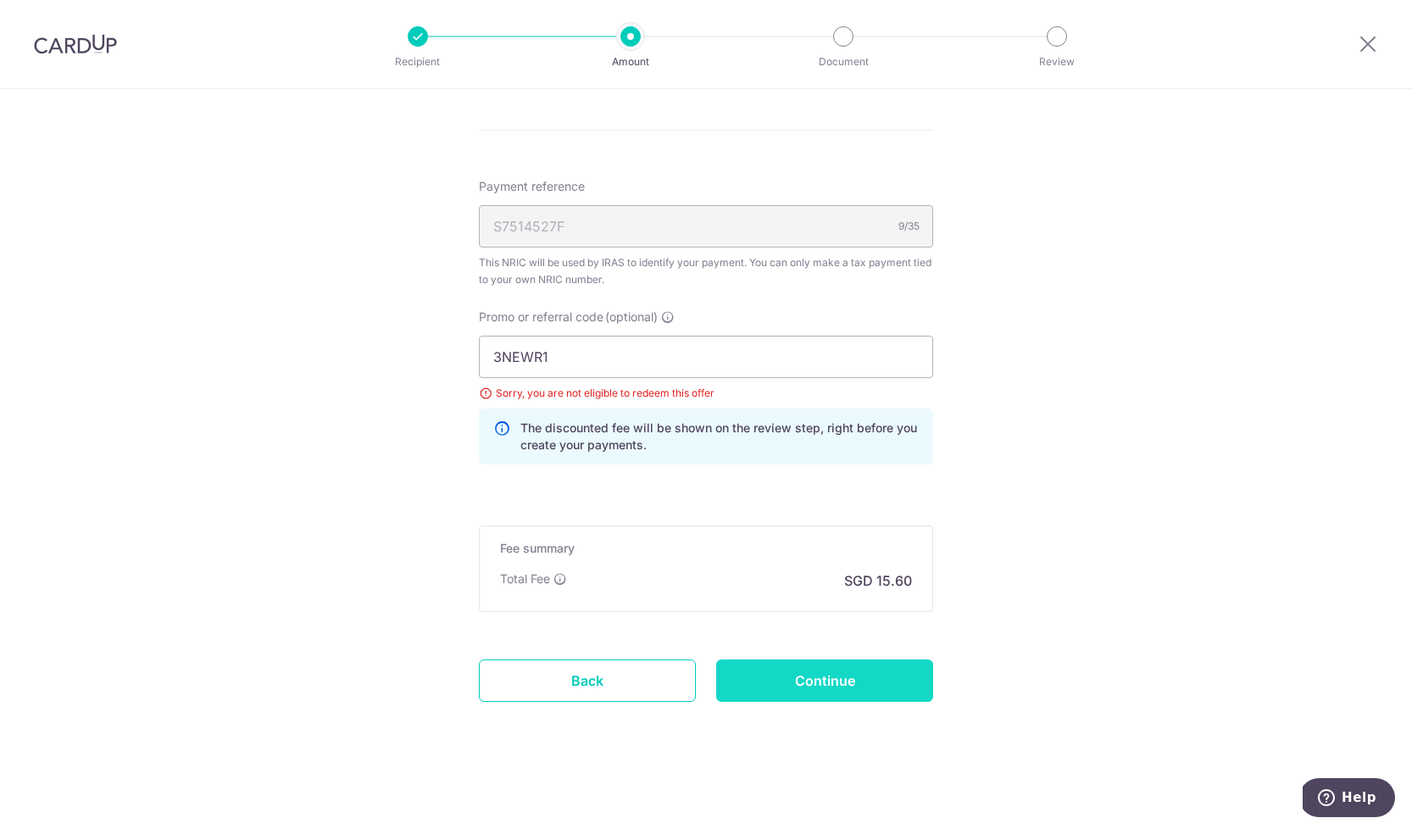
scroll to position [1004, 0]
click at [853, 692] on input "Continue" at bounding box center [824, 681] width 217 height 42
type input "Update Schedule"
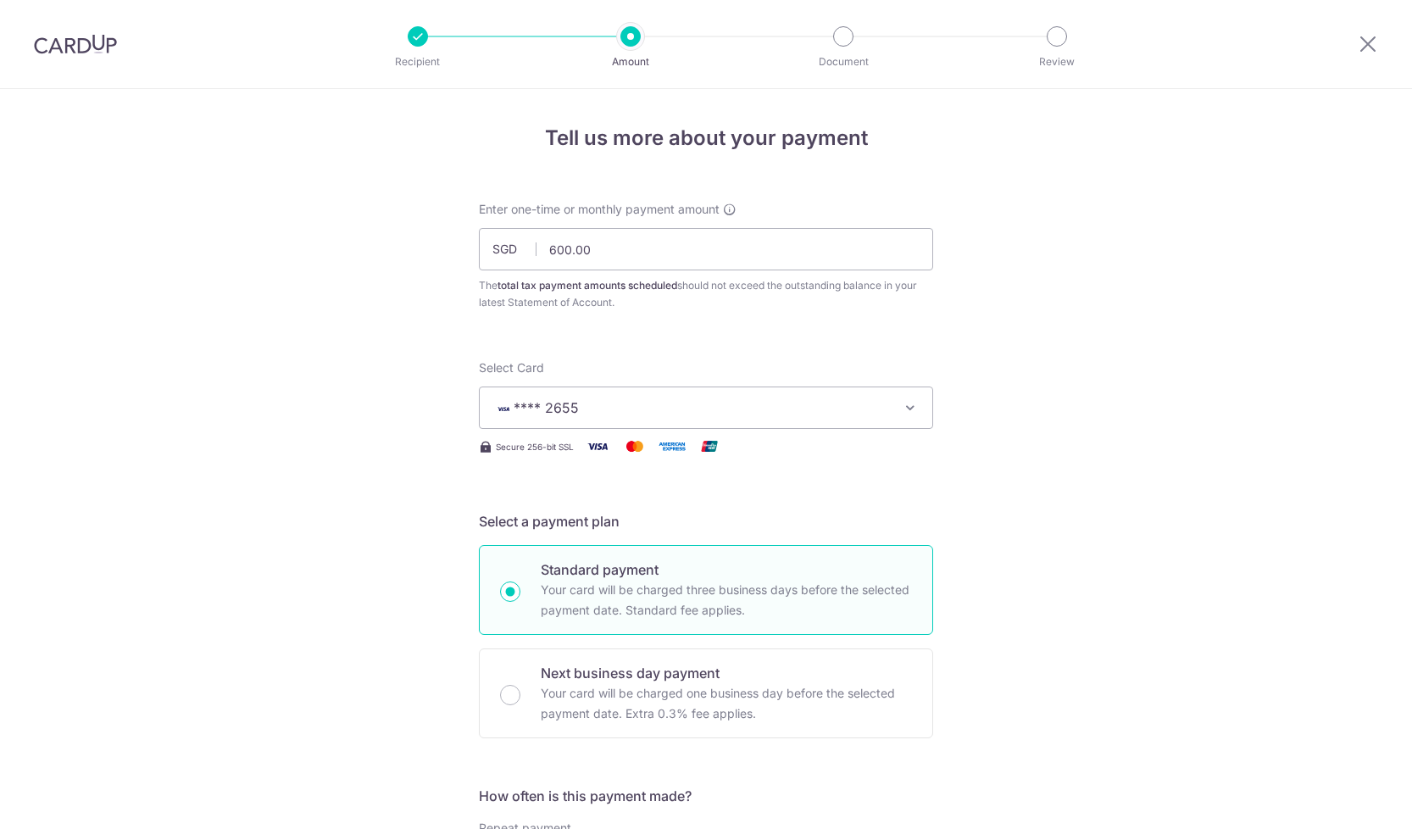
scroll to position [934, 0]
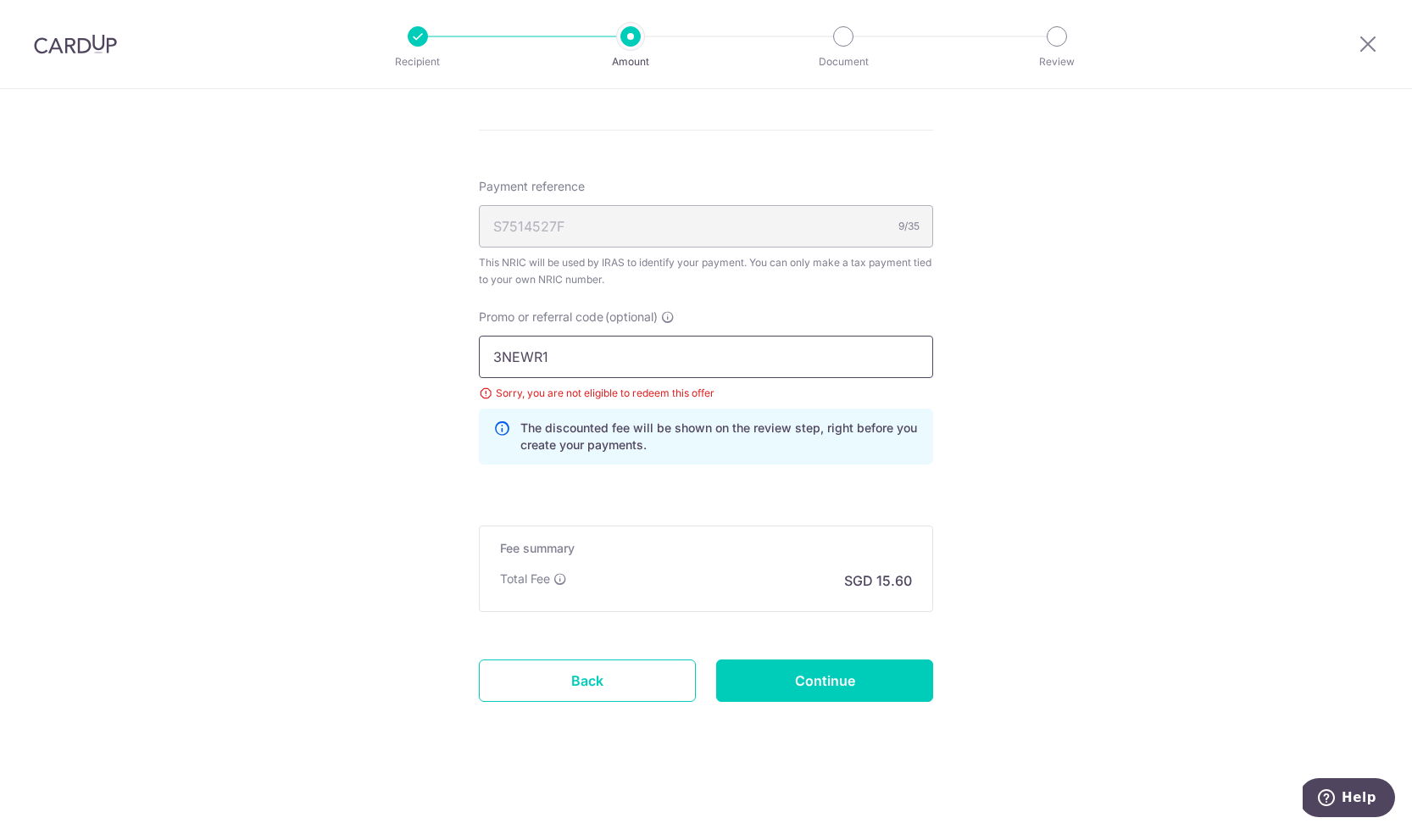
click at [579, 358] on input "3NEWR1" at bounding box center [706, 357] width 454 height 42
paste input "VTAX25R"
type input "VTAX25R"
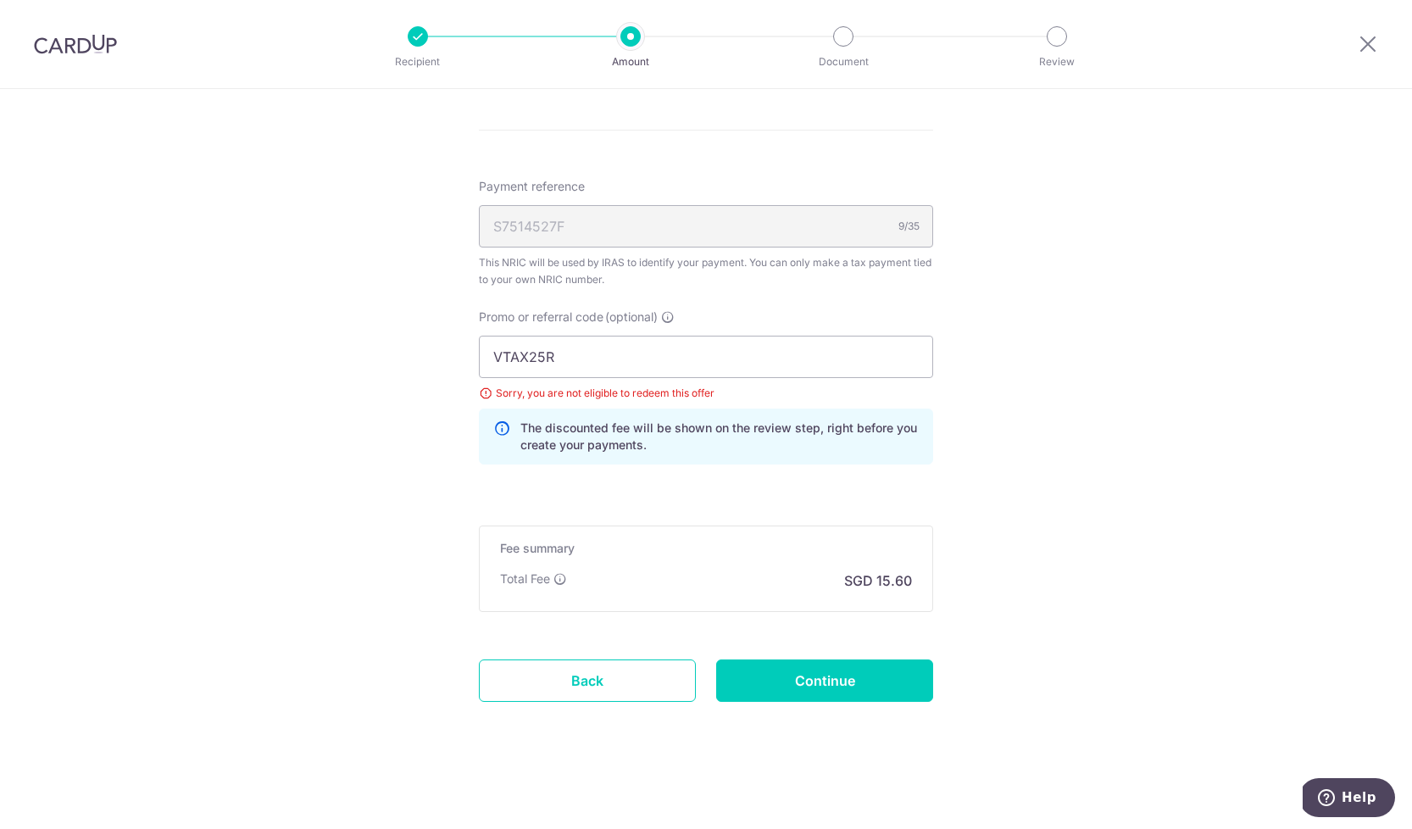
click at [861, 686] on input "Continue" at bounding box center [824, 681] width 217 height 42
type input "Update Schedule"
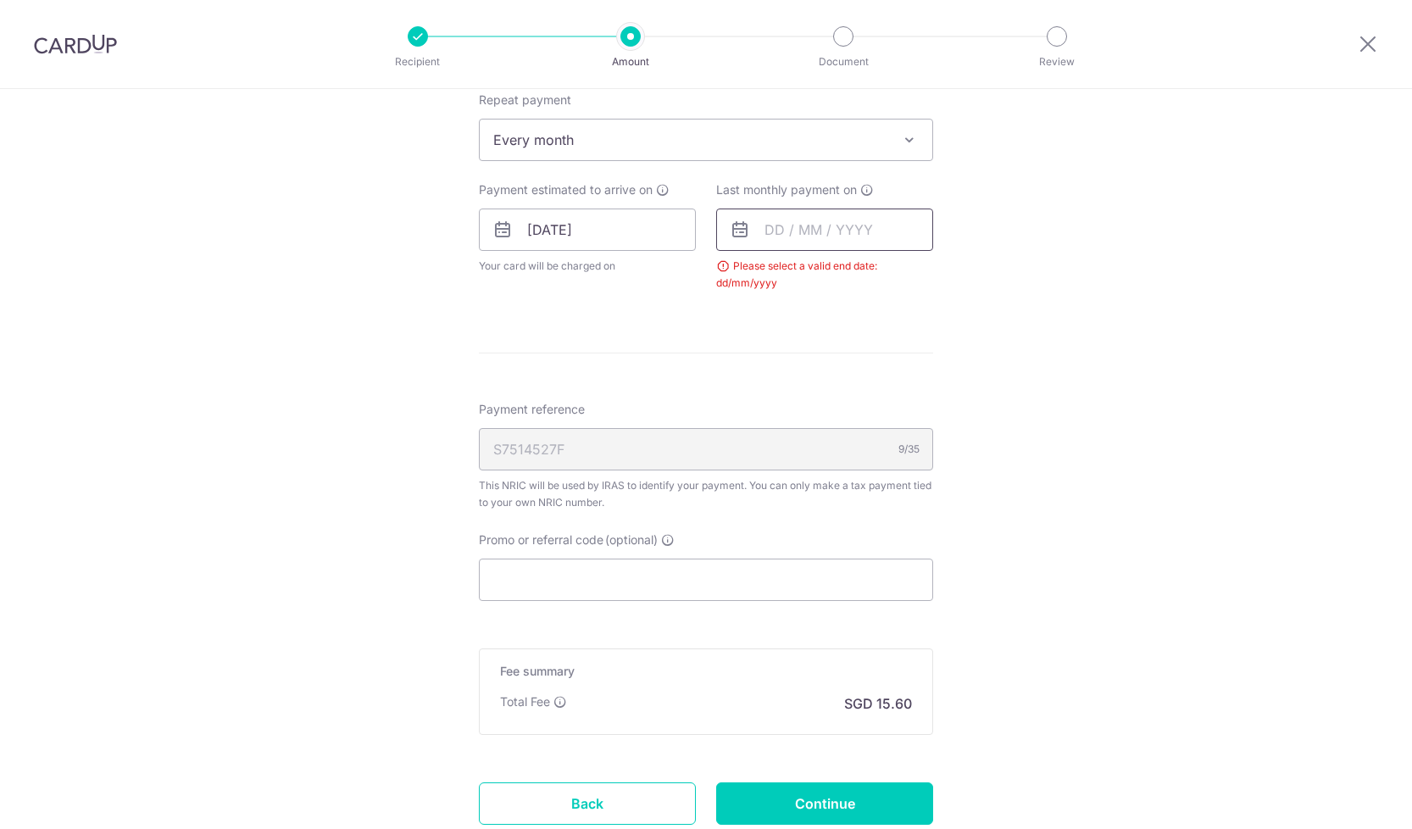
scroll to position [757, 0]
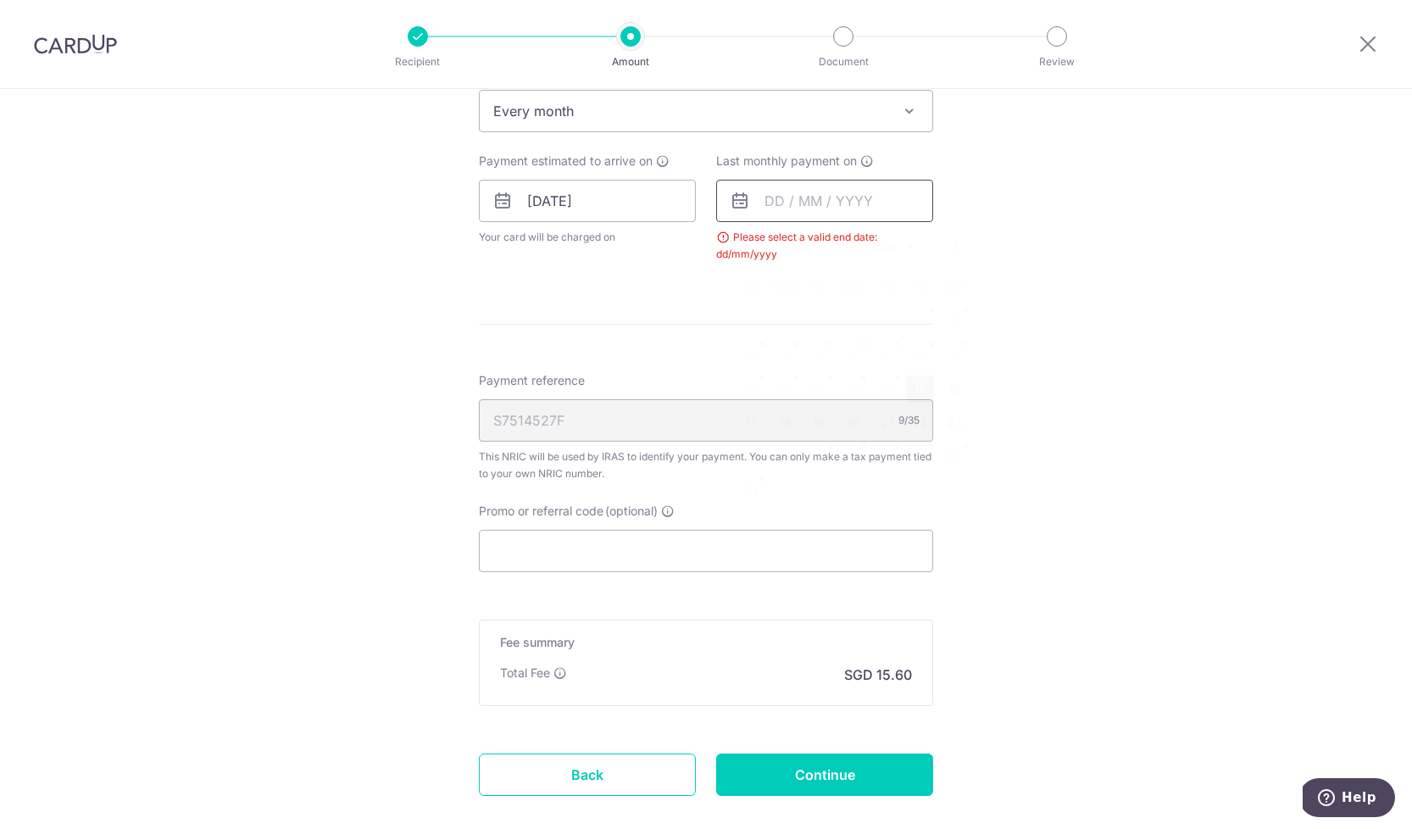
click at [842, 202] on input "text" at bounding box center [824, 201] width 217 height 42
click at [958, 254] on link "Next" at bounding box center [956, 247] width 20 height 20
click at [782, 456] on link "27" at bounding box center [785, 456] width 27 height 27
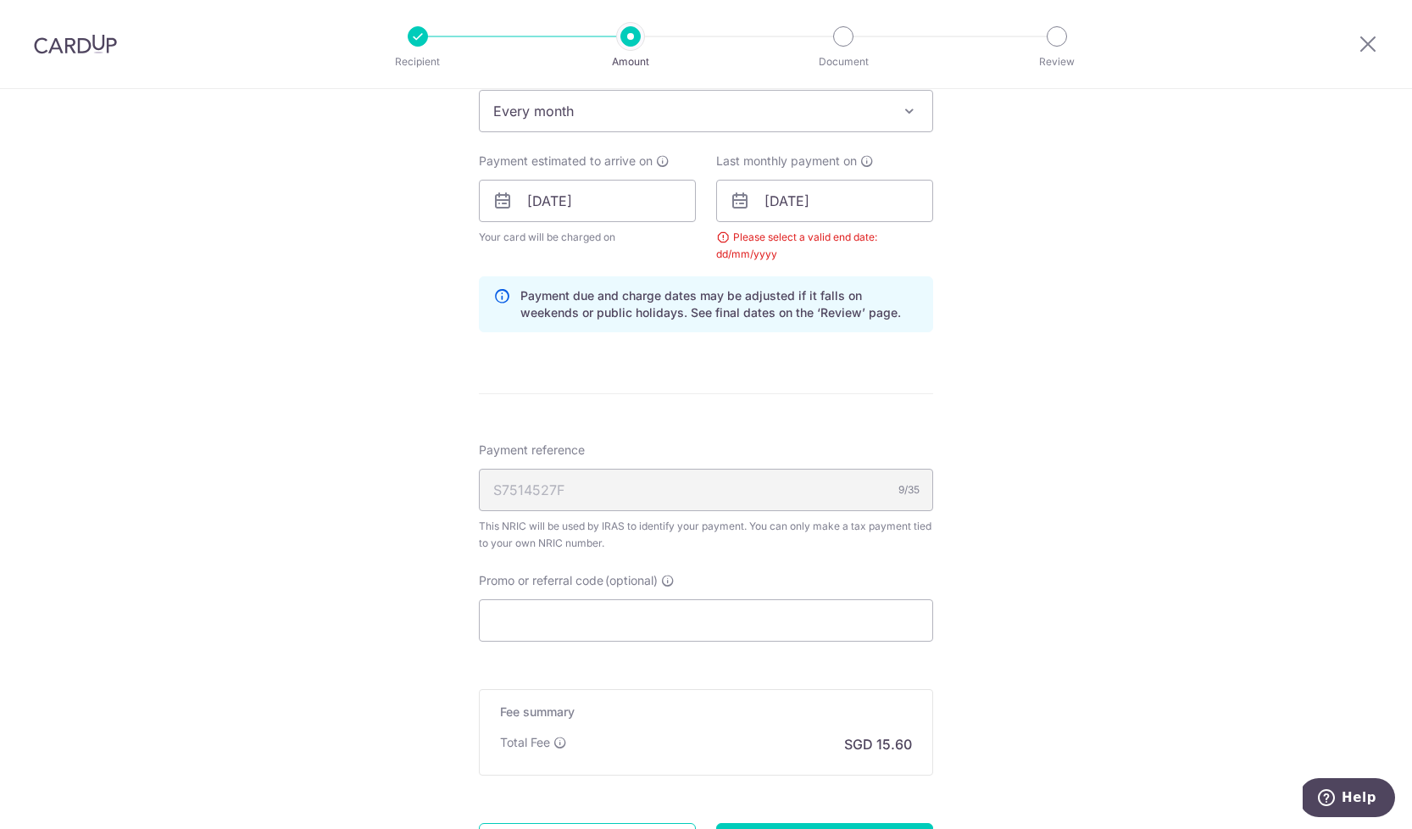
scroll to position [713, 0]
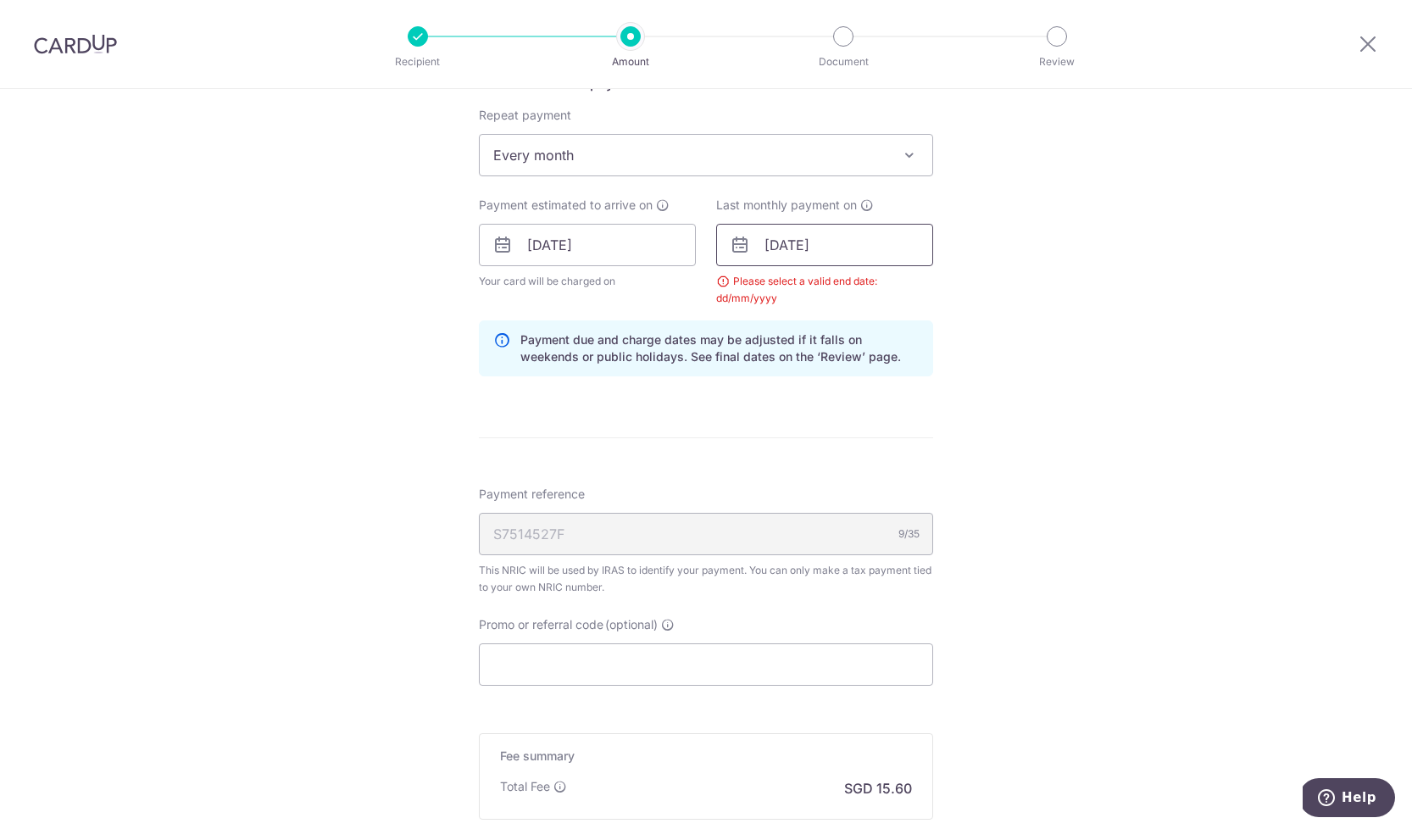
click at [780, 242] on input "[DATE]" at bounding box center [824, 245] width 217 height 42
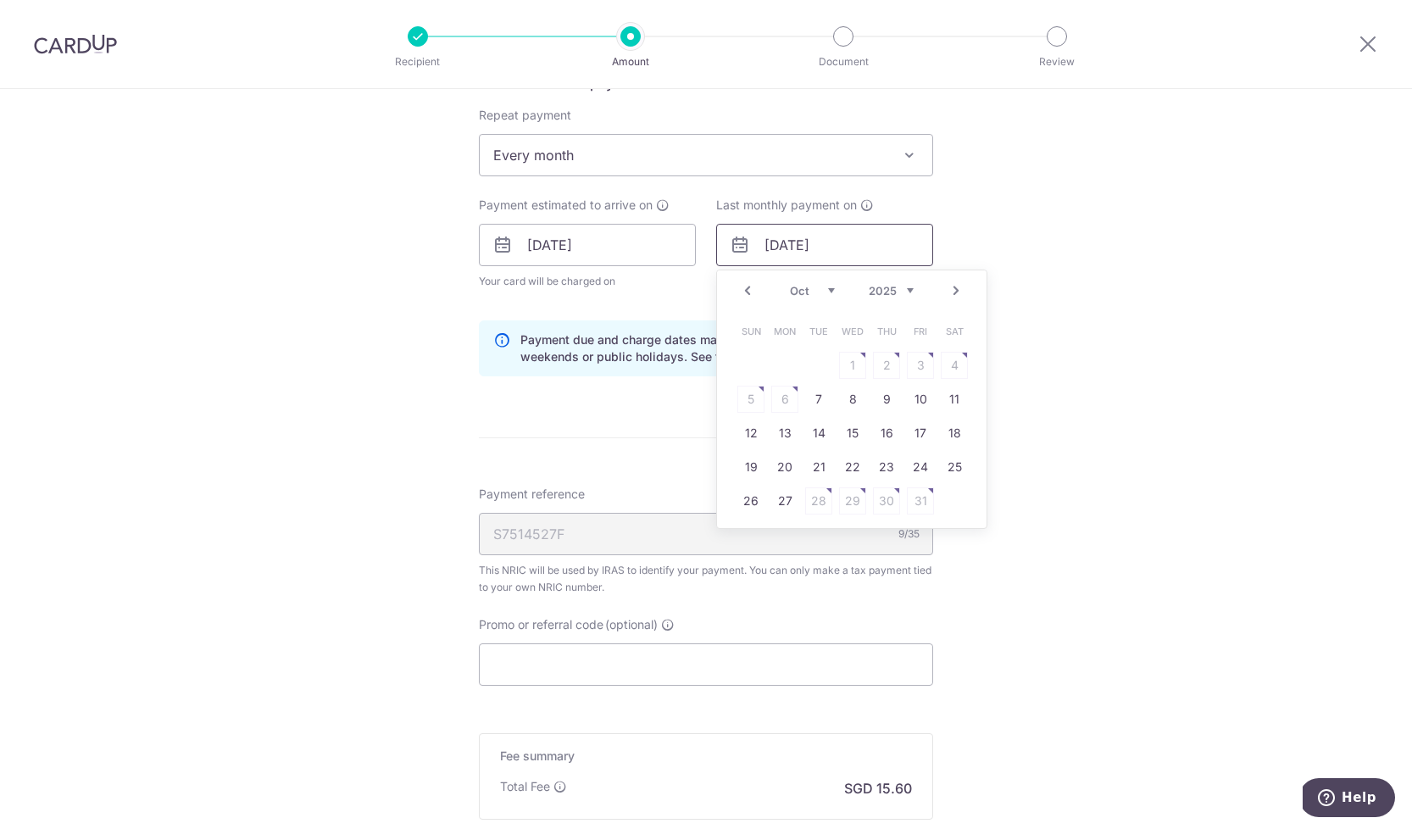
type input "[DATE]"
click at [1139, 288] on div "Tell us more about your payment Enter one-time or monthly payment amount SGD 60…" at bounding box center [706, 206] width 1412 height 1661
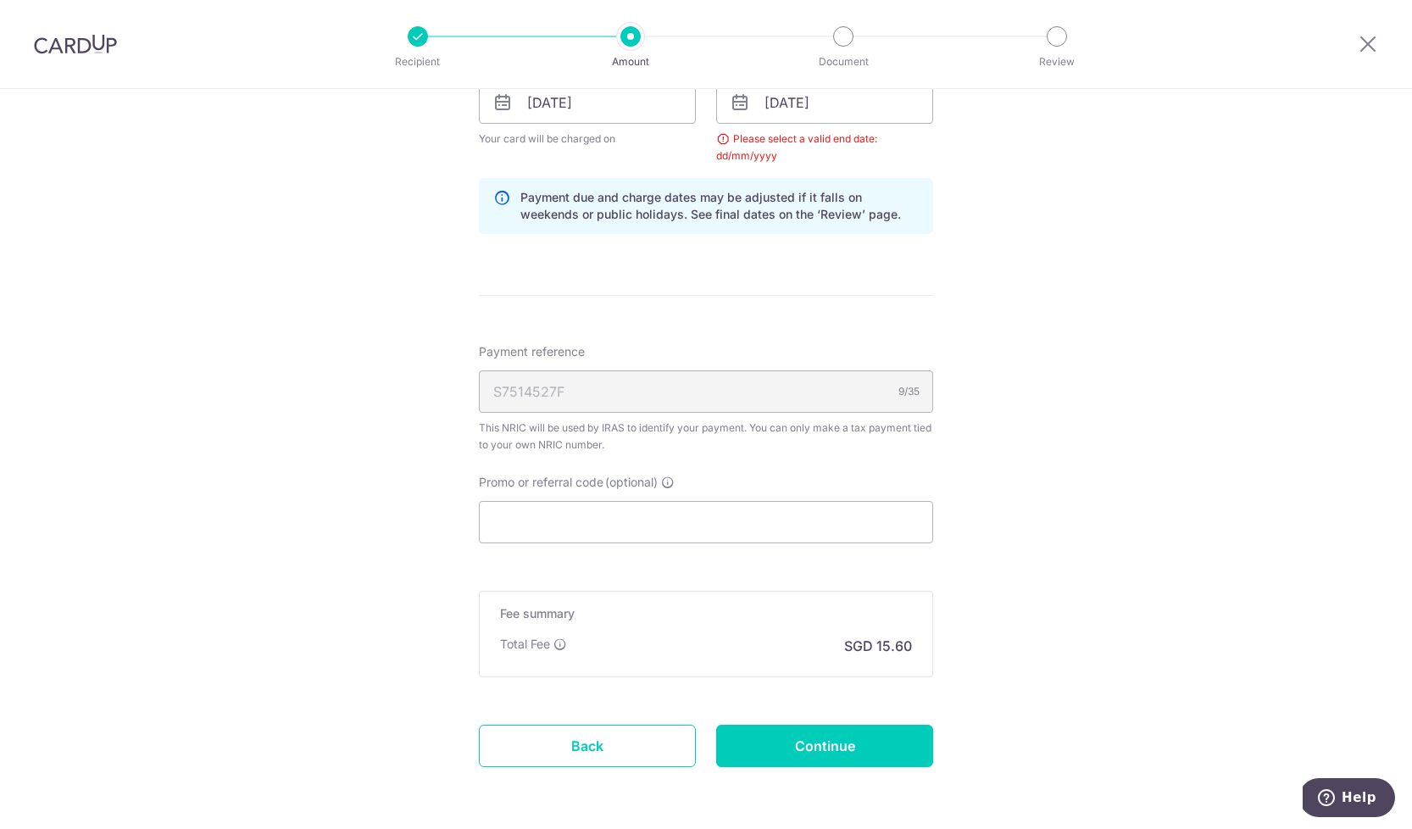
scroll to position [894, 0]
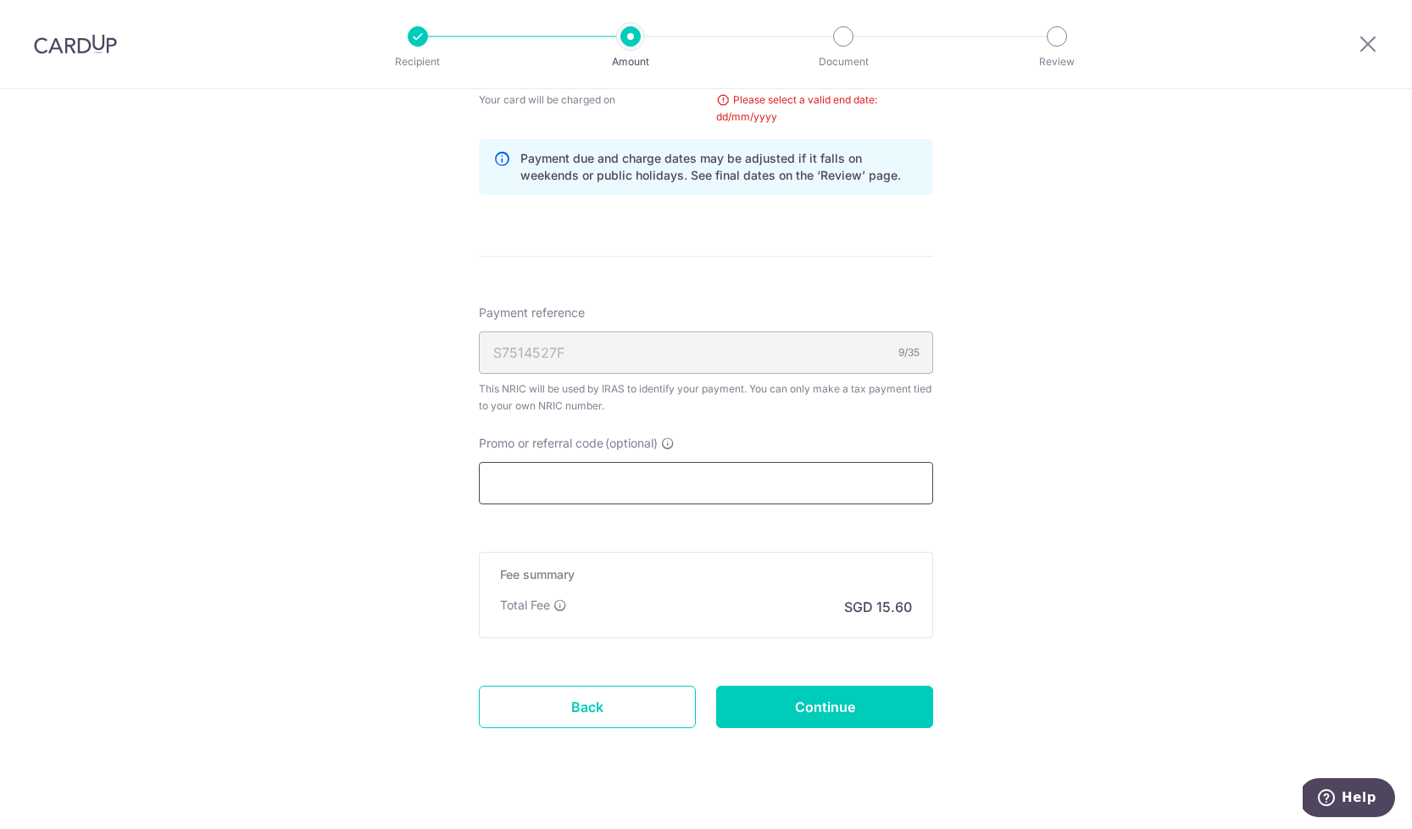
click at [658, 476] on input "Promo or referral code (optional)" at bounding box center [706, 483] width 454 height 42
paste input "VTAX25R"
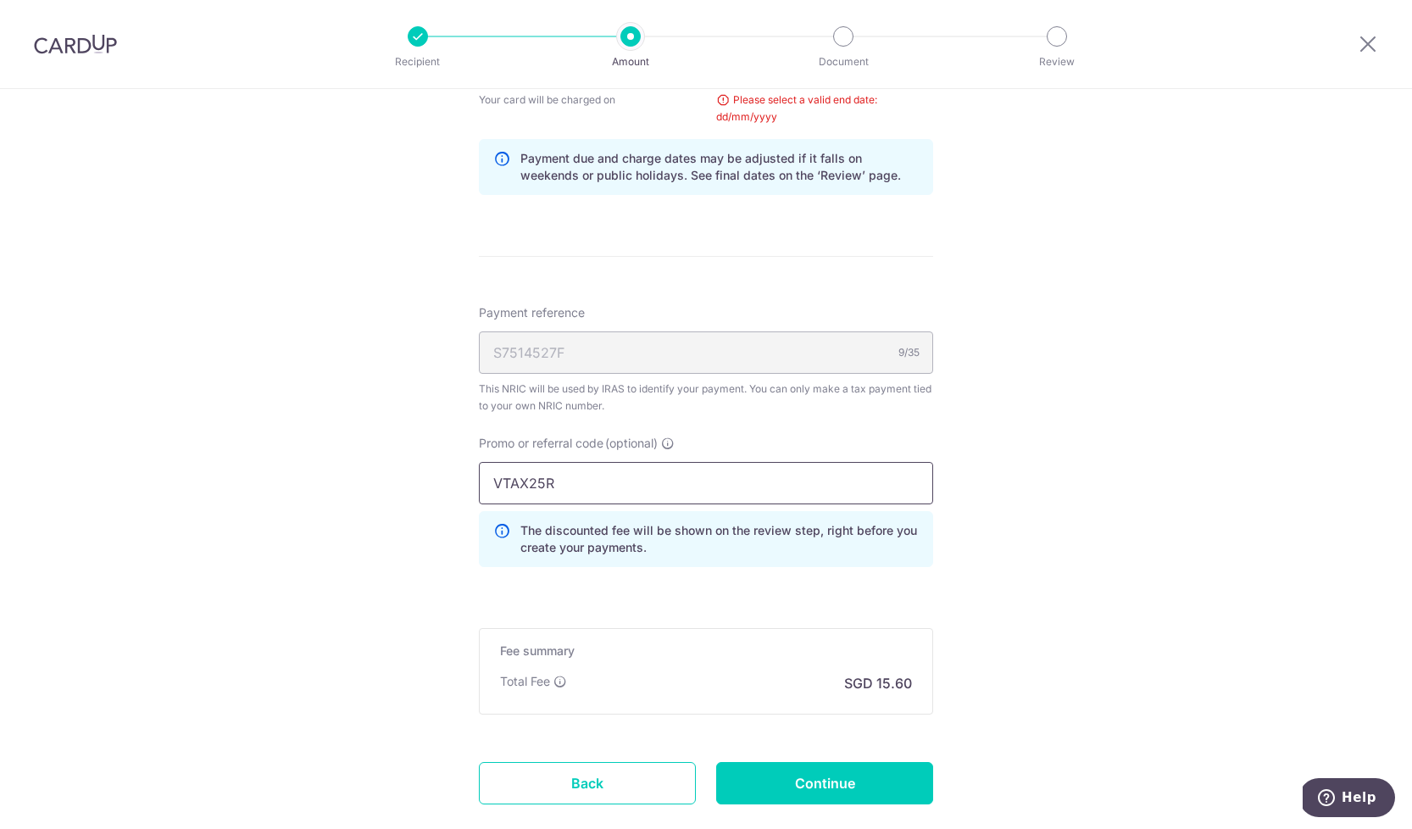
type input "VTAX25R"
click at [1009, 464] on div "Tell us more about your payment Enter one-time or monthly payment amount SGD 60…" at bounding box center [706, 63] width 1412 height 1737
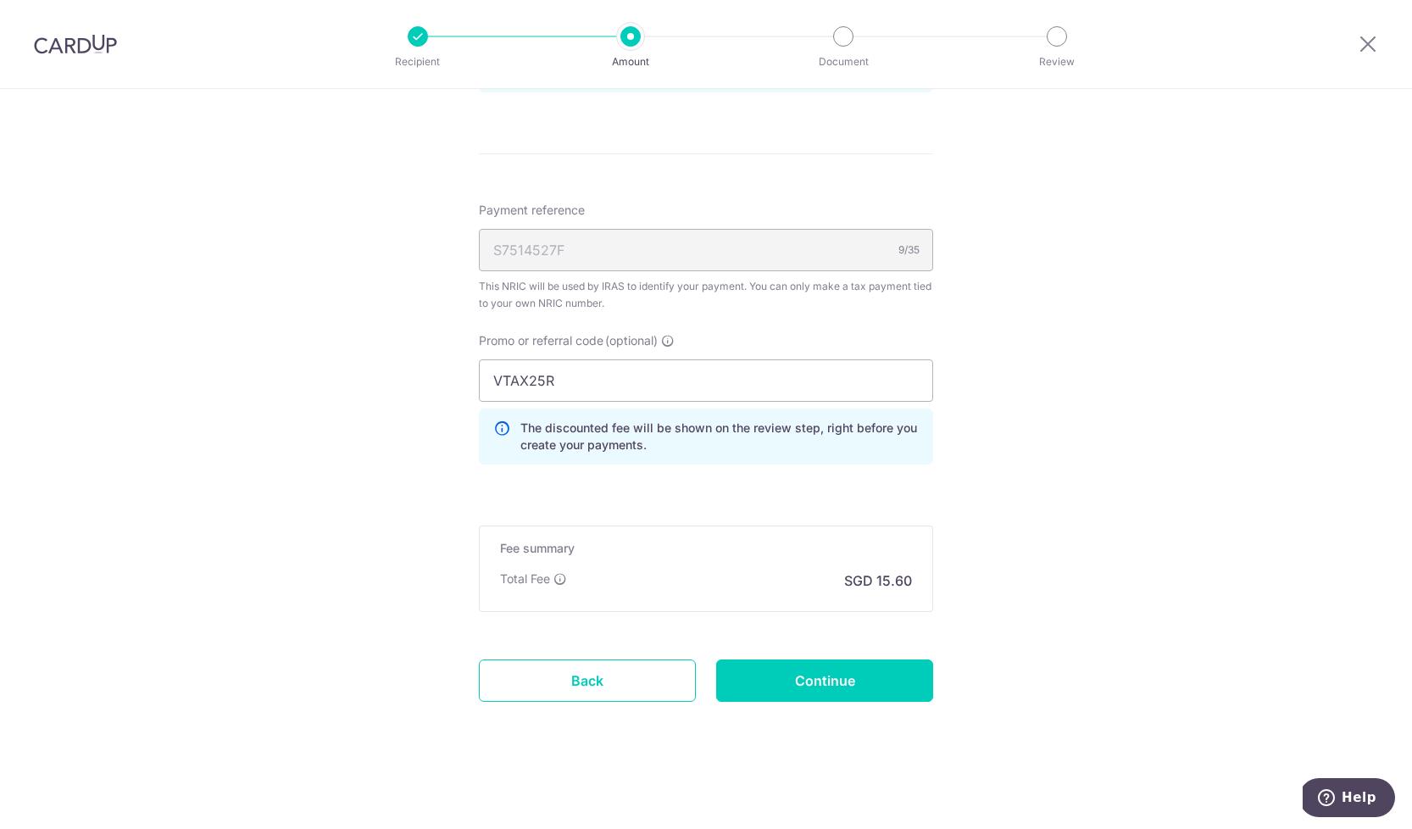
scroll to position [997, 0]
click at [848, 694] on input "Continue" at bounding box center [824, 681] width 217 height 42
type input "Update Schedule"
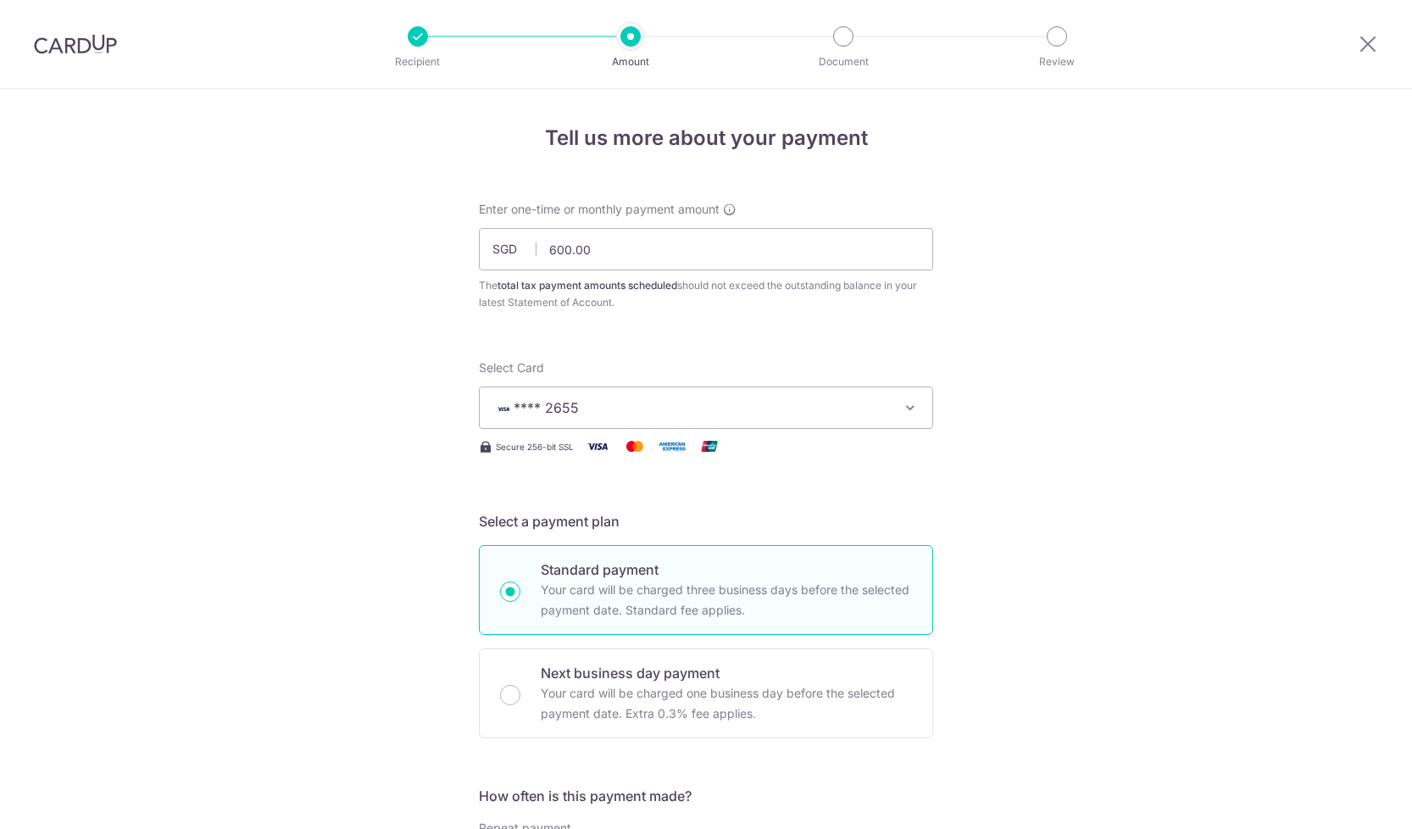
scroll to position [934, 0]
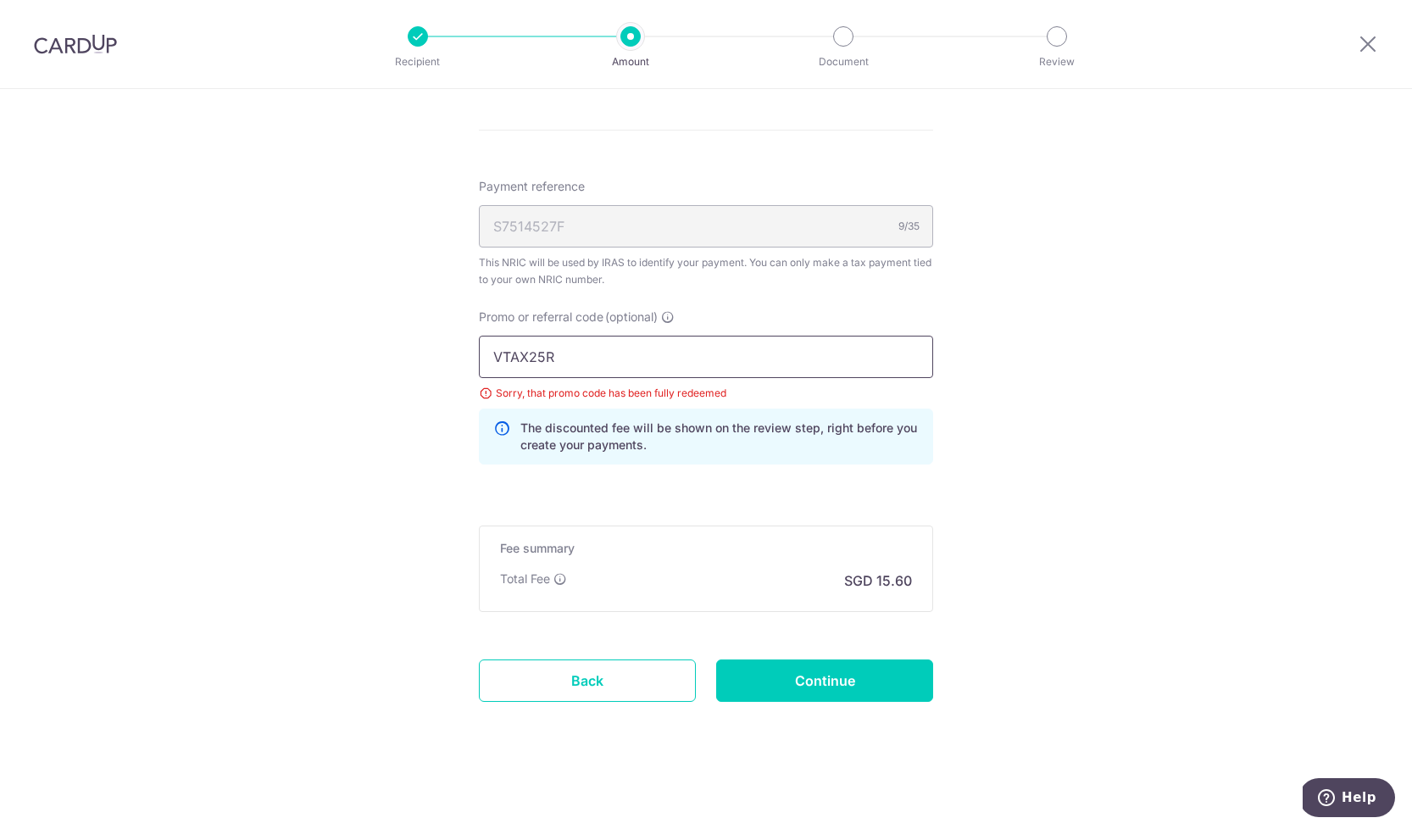
click at [622, 352] on input "VTAX25R" at bounding box center [706, 357] width 454 height 42
paste input "ONE"
type input "VTAX25ONE"
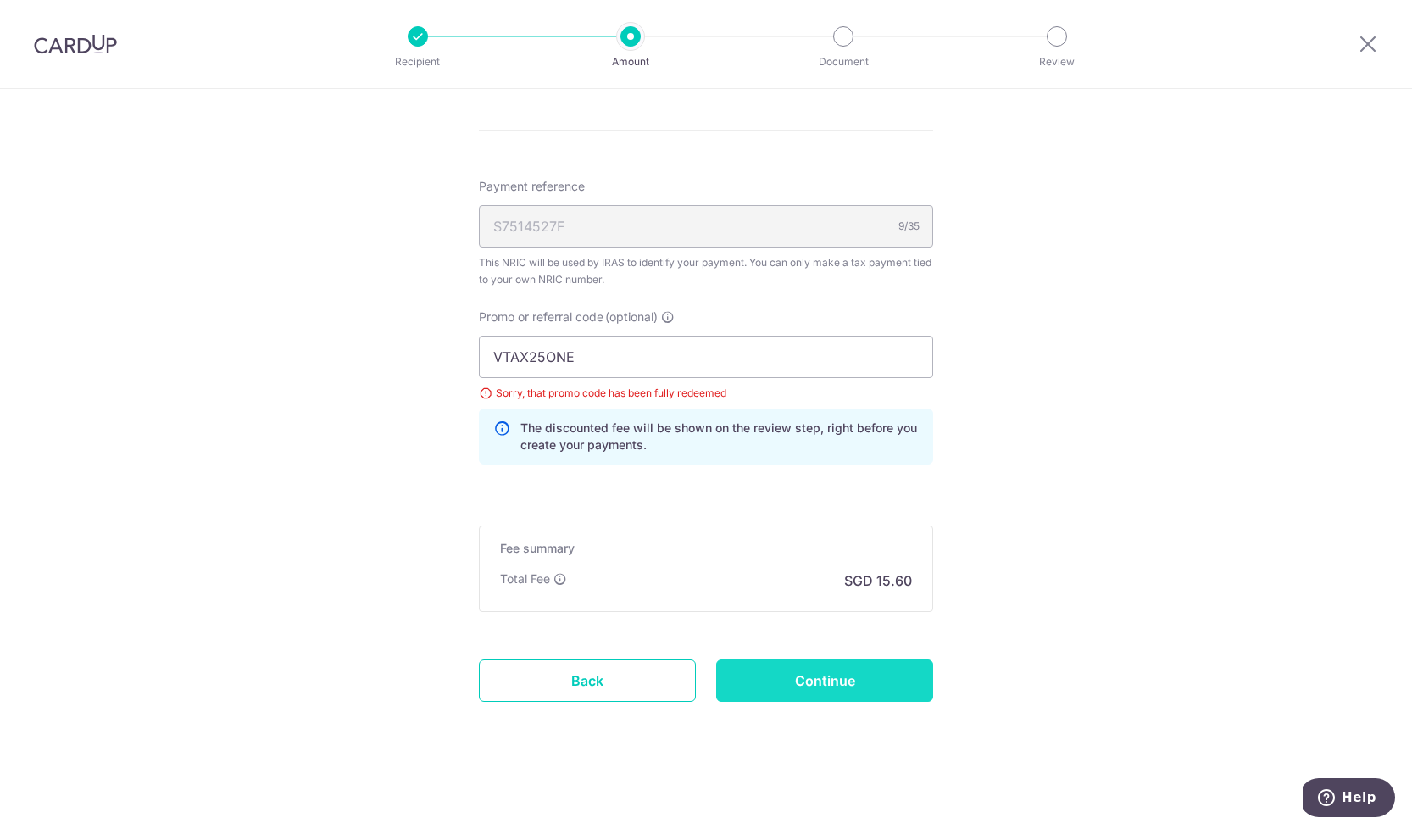
click at [864, 679] on input "Continue" at bounding box center [824, 681] width 217 height 42
type input "Update Schedule"
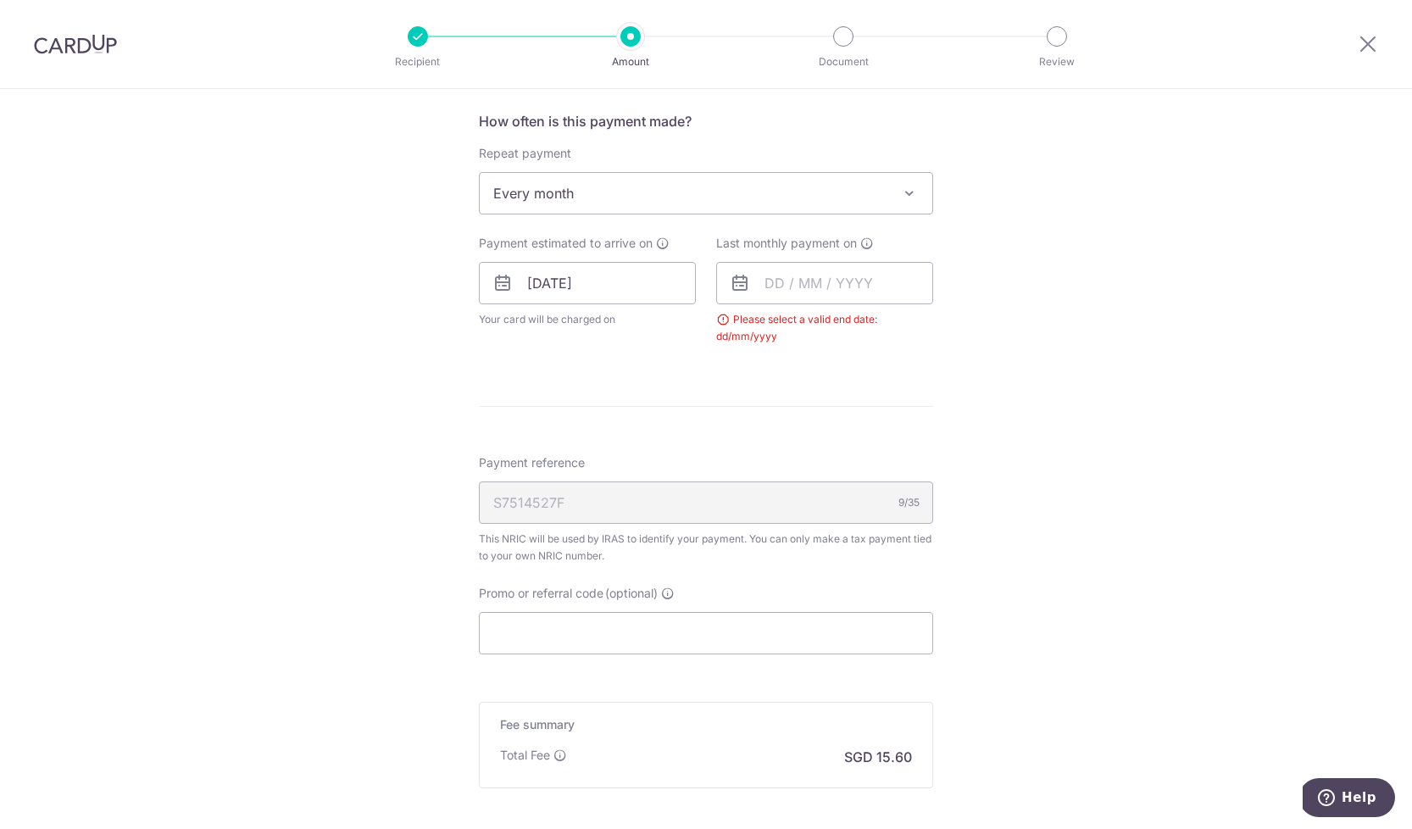
scroll to position [623, 0]
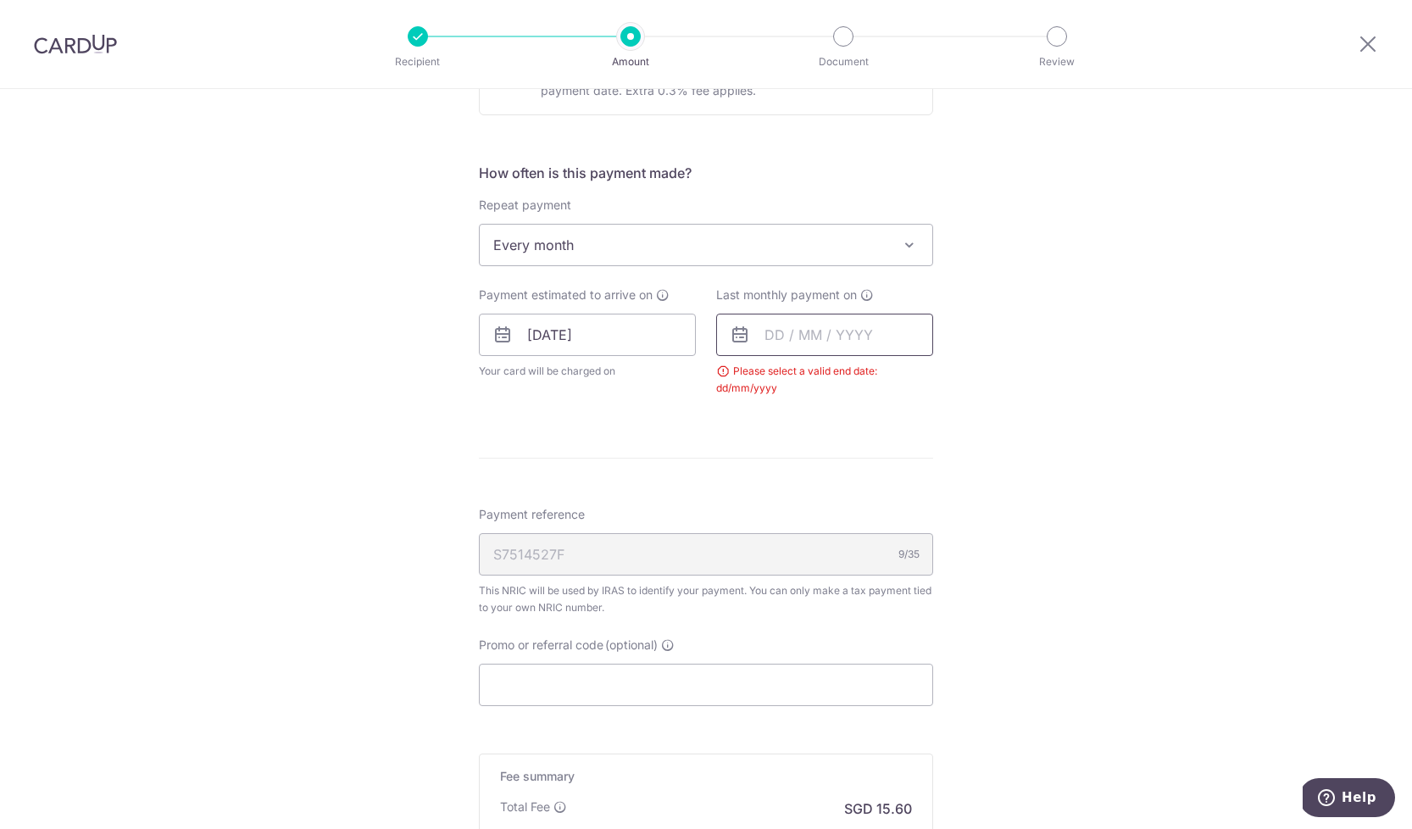
click at [831, 343] on input "text" at bounding box center [824, 335] width 217 height 42
click at [989, 323] on div "Tell us more about your payment Enter one-time or monthly payment amount SGD 60…" at bounding box center [706, 261] width 1412 height 1591
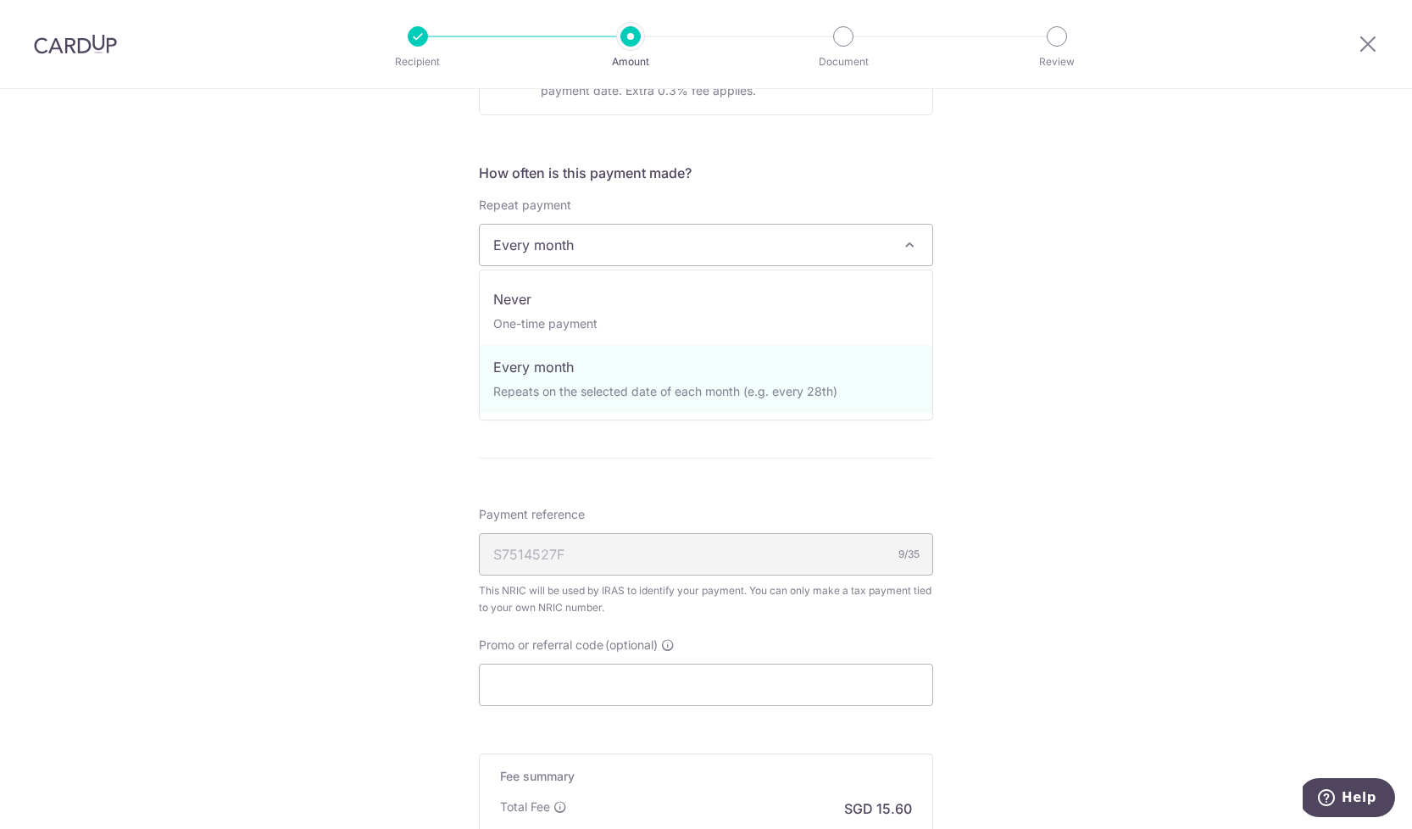
click at [900, 248] on span at bounding box center [910, 245] width 20 height 20
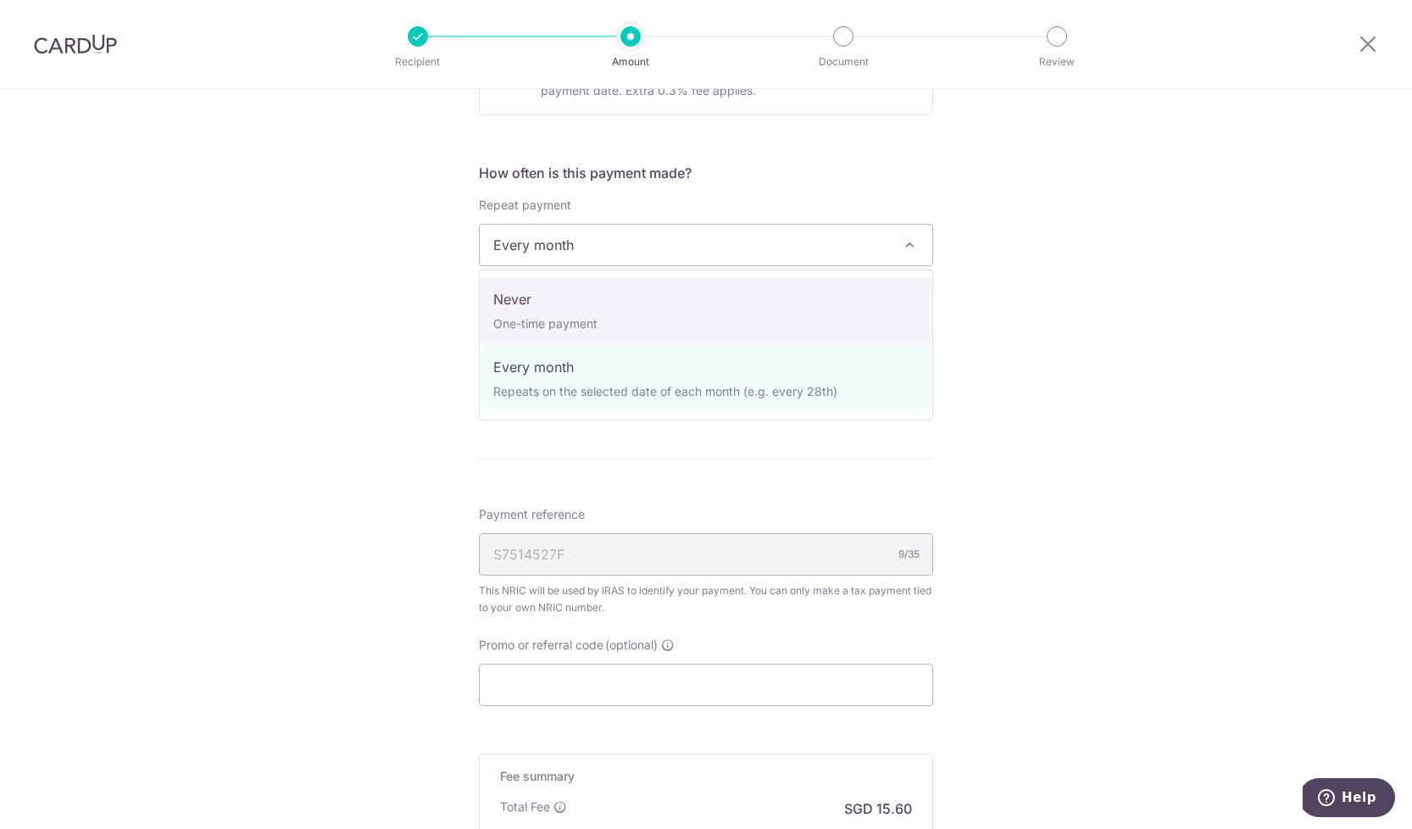
select select "1"
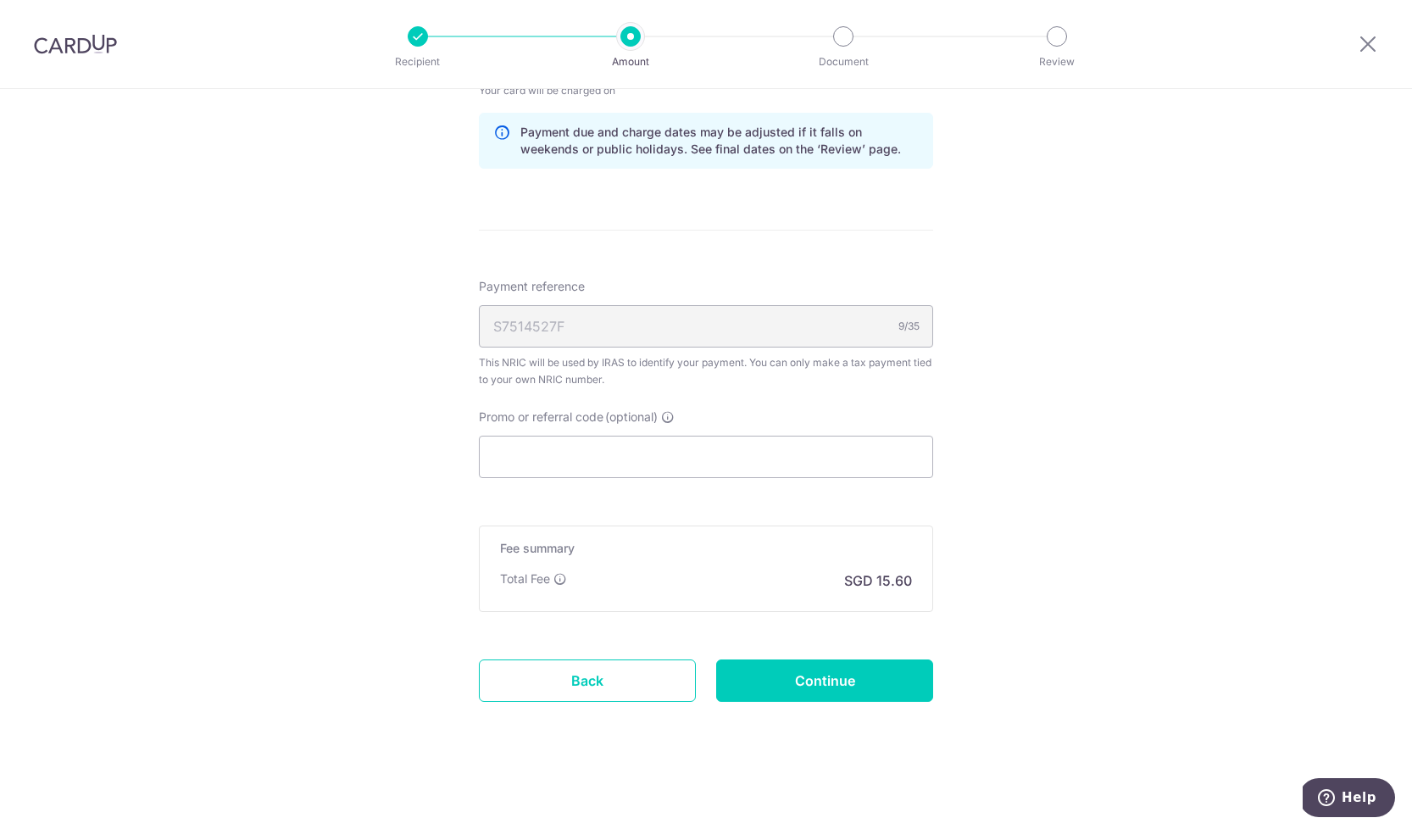
scroll to position [904, 0]
click at [764, 465] on input "Promo or referral code (optional)" at bounding box center [706, 457] width 454 height 42
paste input "VTAX25ONE"
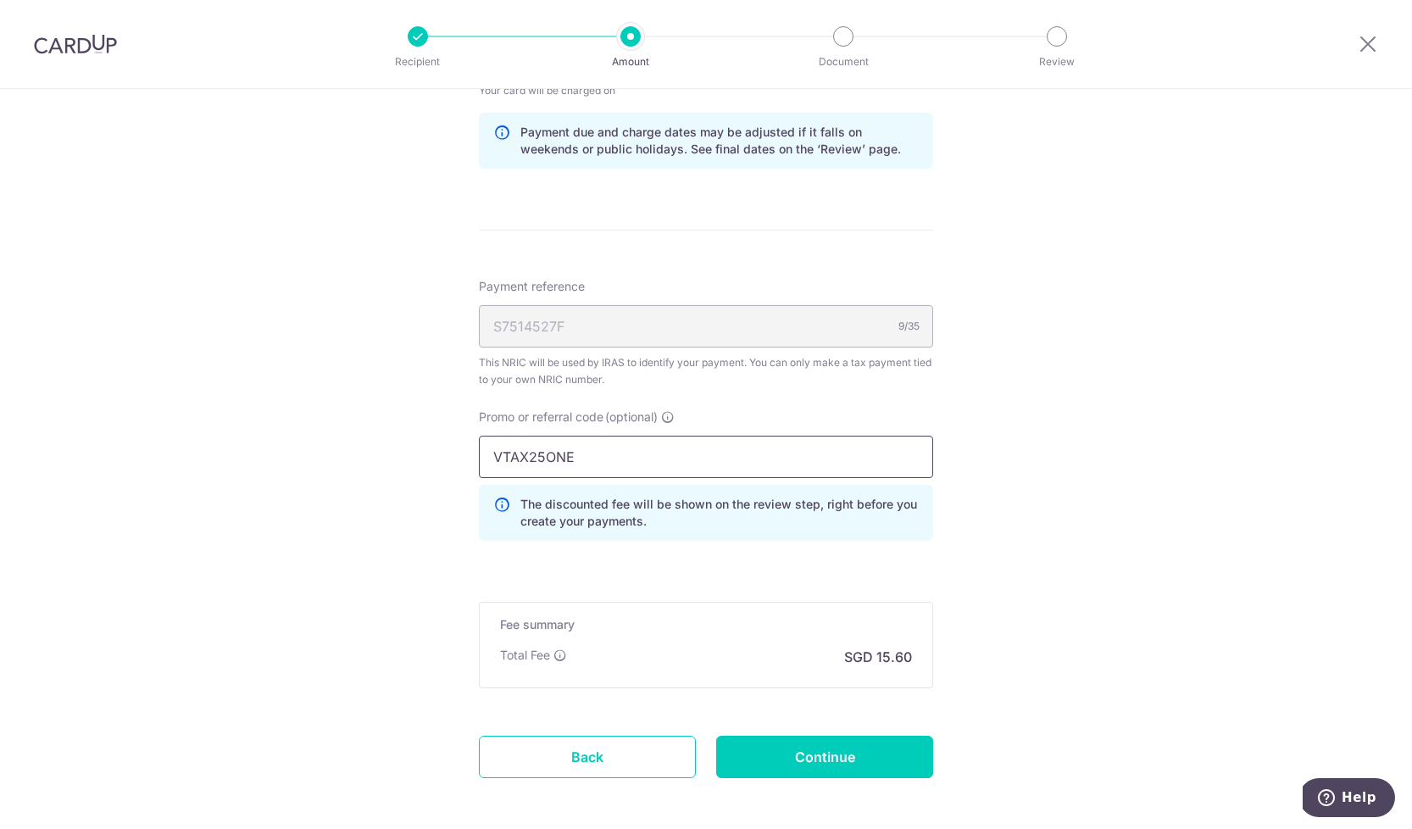
type input "VTAX25ONE"
click at [1156, 623] on div "Tell us more about your payment Enter one-time or monthly payment amount SGD 60…" at bounding box center [706, 45] width 1412 height 1720
click at [894, 754] on input "Continue" at bounding box center [824, 757] width 217 height 42
type input "Update Schedule"
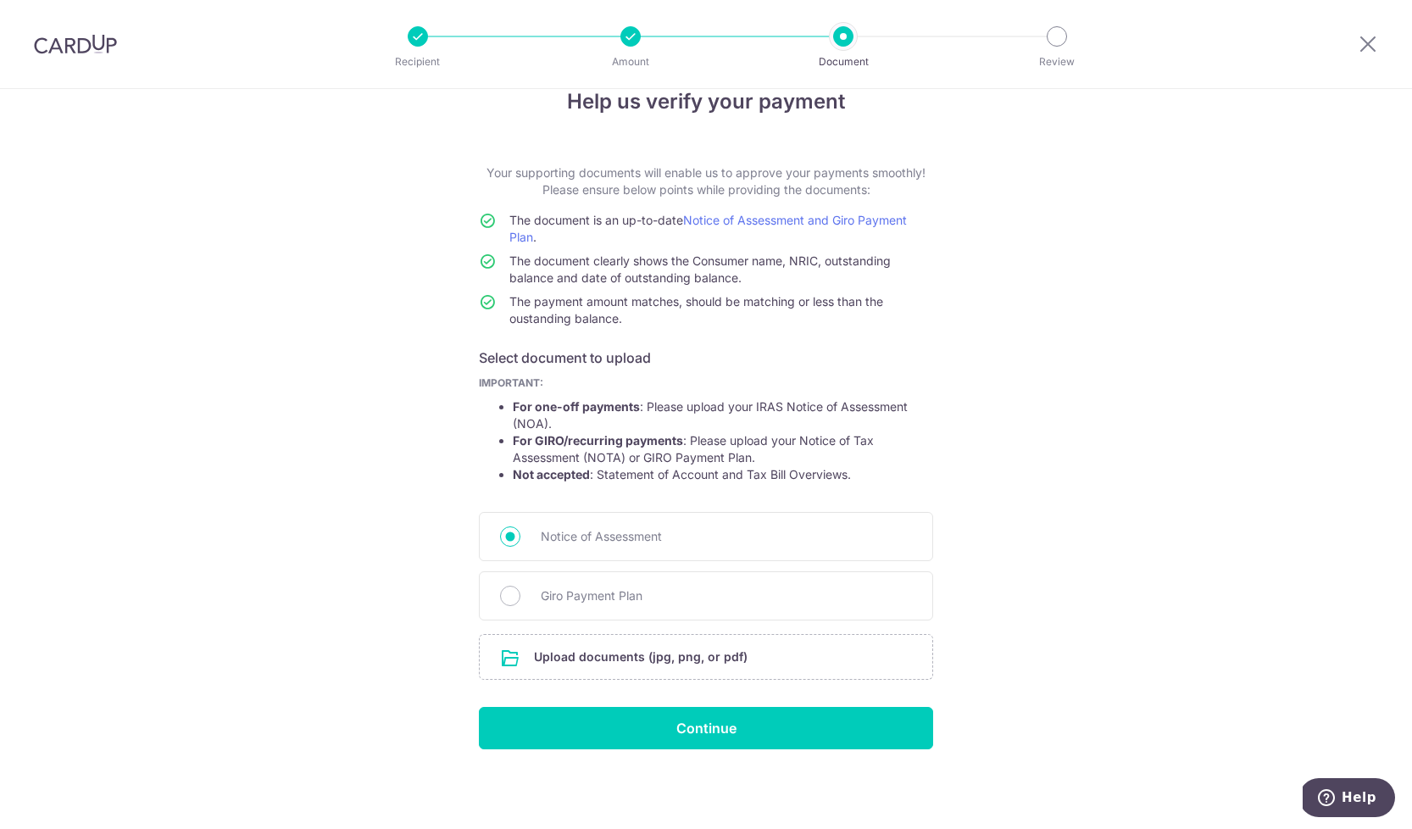
scroll to position [36, 0]
click at [514, 593] on input "Giro Payment Plan" at bounding box center [510, 596] width 20 height 20
radio input "true"
click at [581, 638] on input "file" at bounding box center [706, 657] width 453 height 44
click at [656, 655] on input "file" at bounding box center [706, 657] width 453 height 44
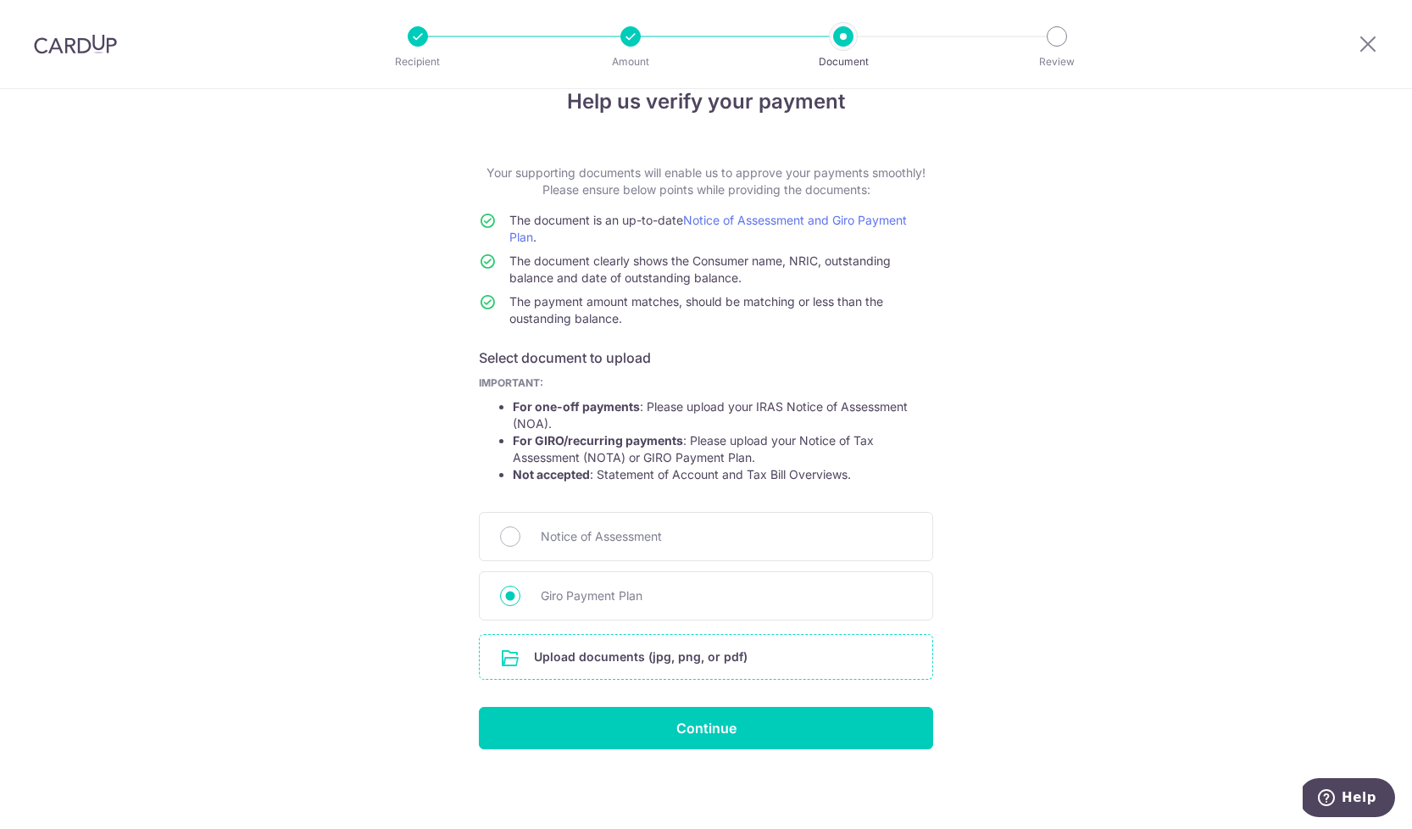
click at [656, 655] on input "file" at bounding box center [706, 657] width 453 height 44
click at [655, 660] on input "file" at bounding box center [706, 657] width 453 height 44
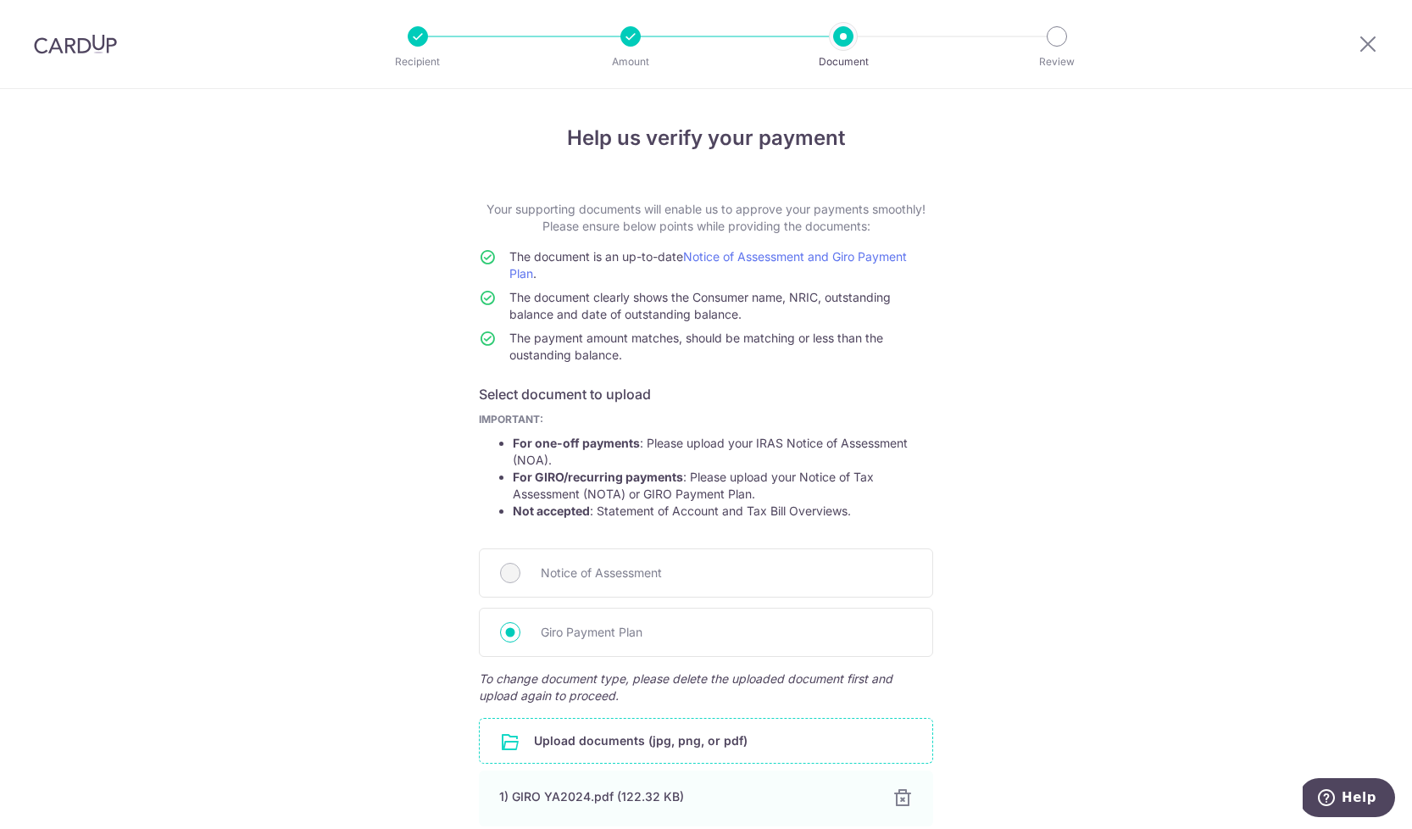
scroll to position [0, 0]
click at [632, 12] on div "Recipient Amount Document Review" at bounding box center [737, 44] width 727 height 88
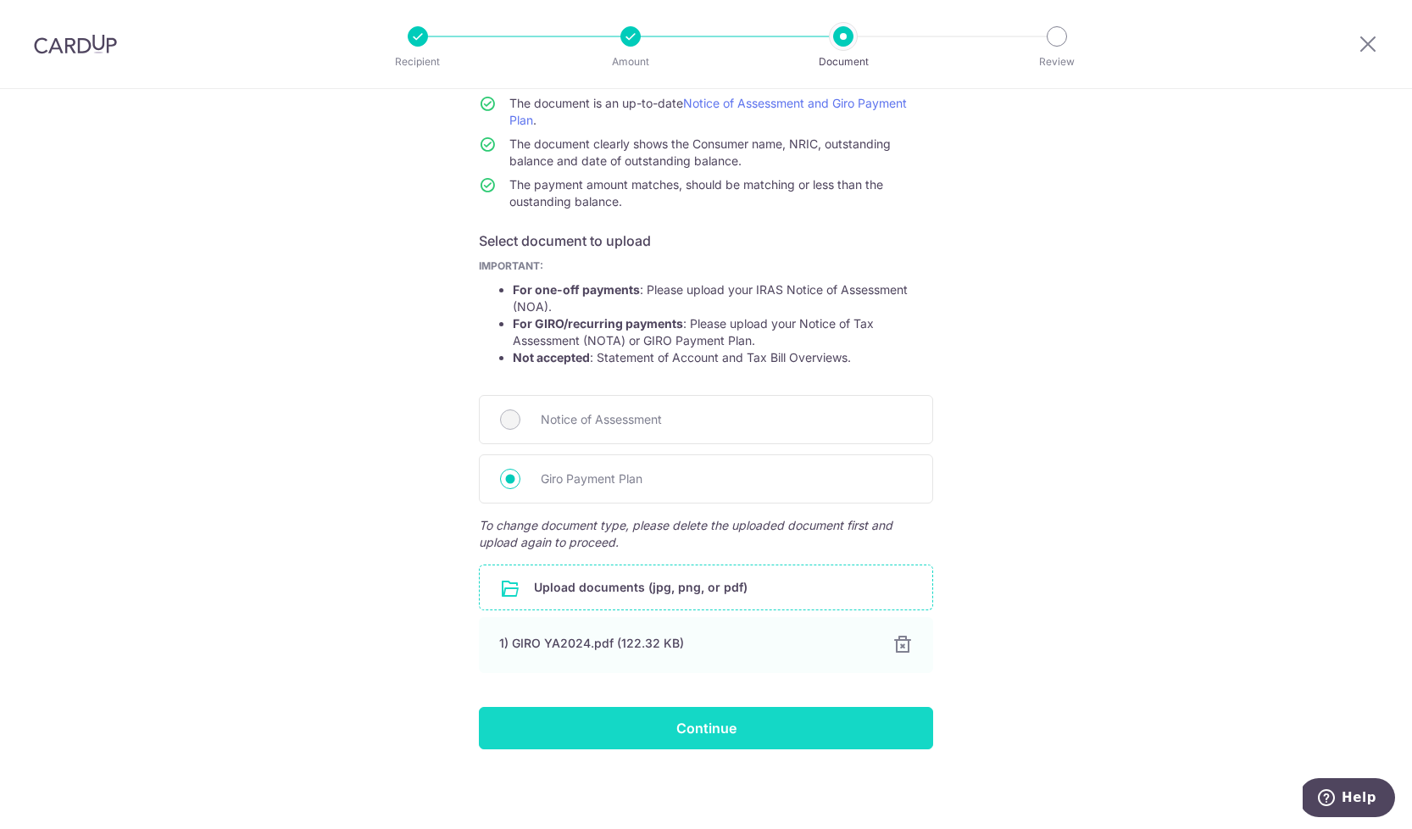
scroll to position [153, 0]
click at [715, 730] on input "Continue" at bounding box center [706, 728] width 454 height 42
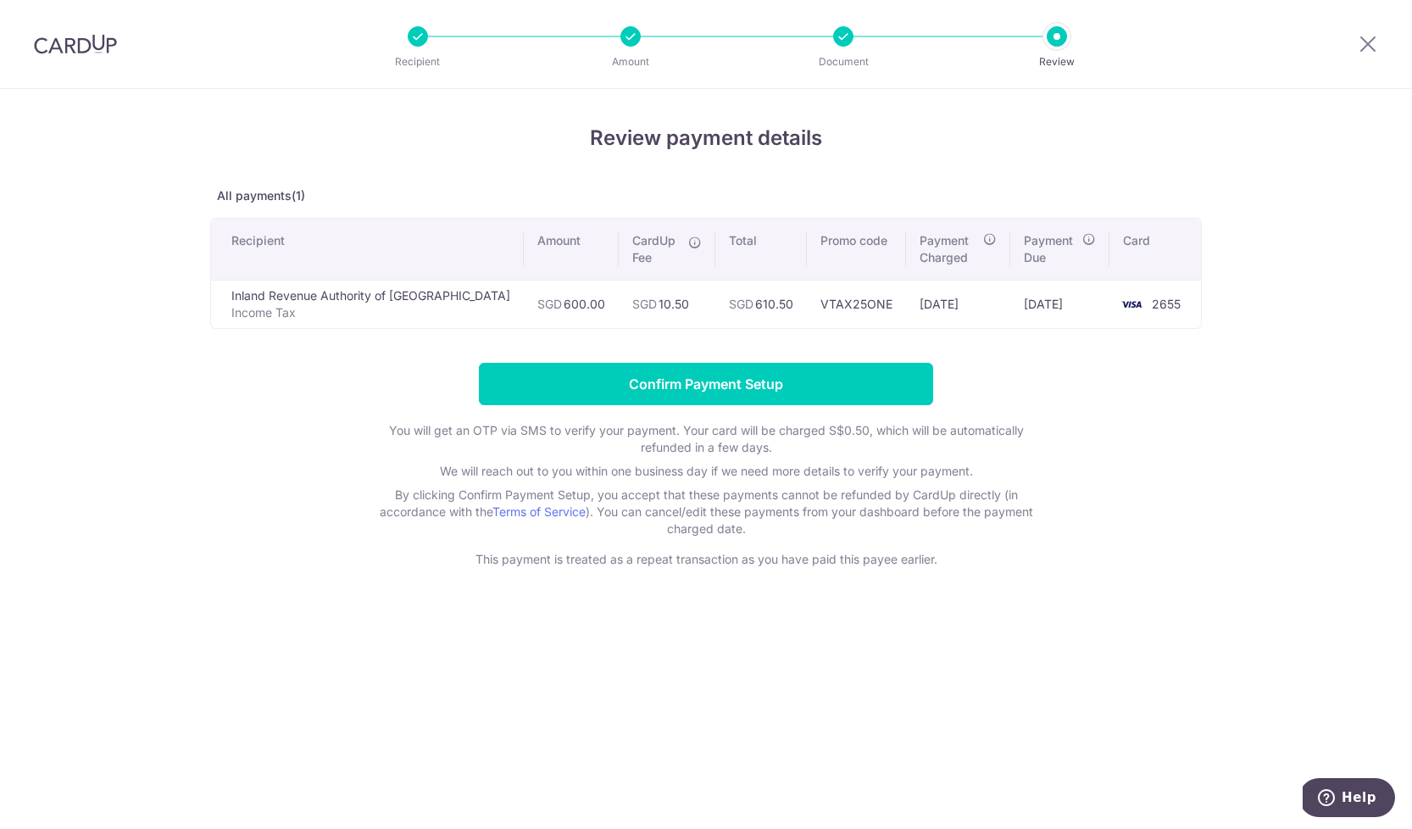
click at [415, 43] on div at bounding box center [418, 36] width 20 height 20
click at [1368, 43] on icon at bounding box center [1368, 43] width 20 height 21
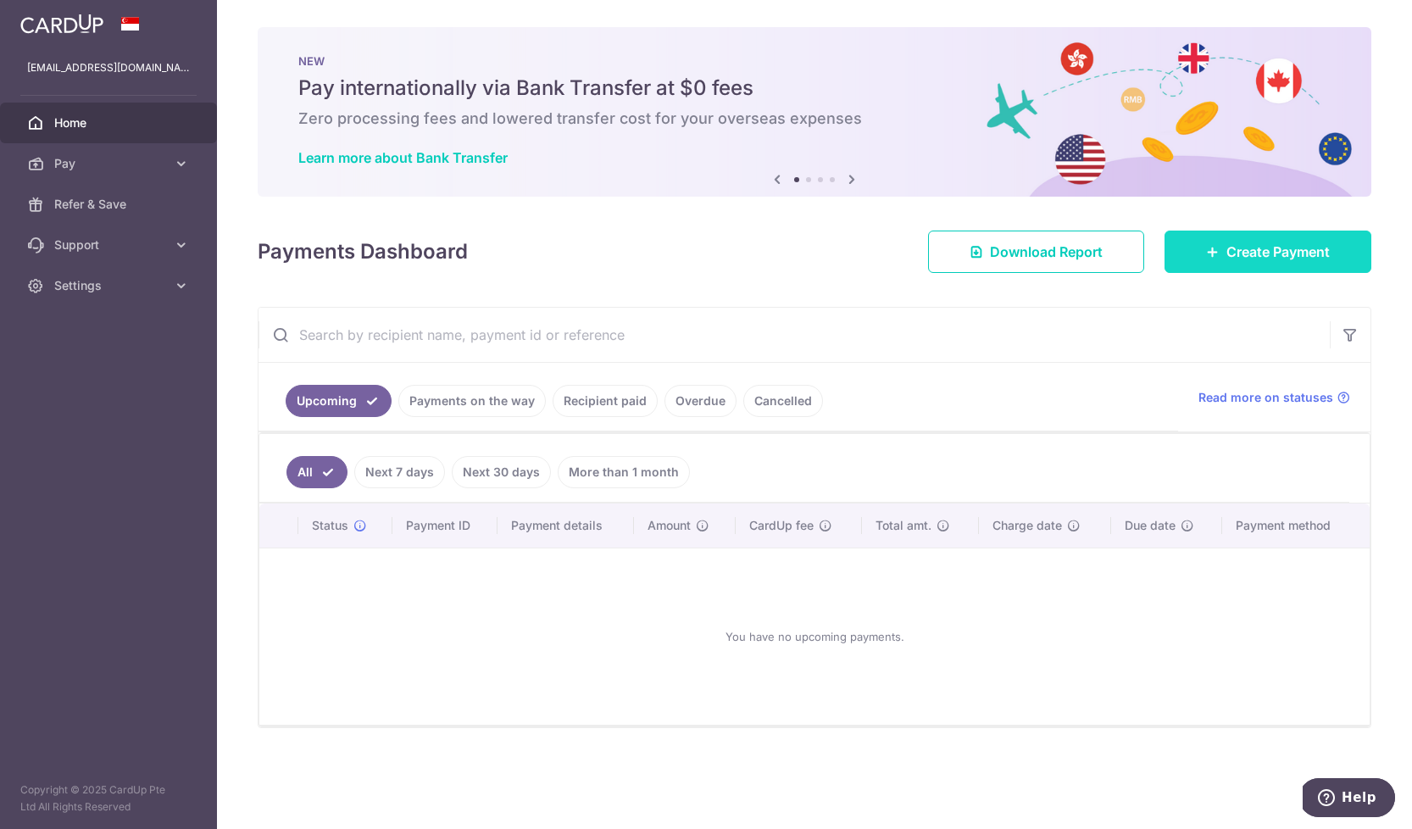
click at [1223, 272] on link "Create Payment" at bounding box center [1268, 252] width 207 height 42
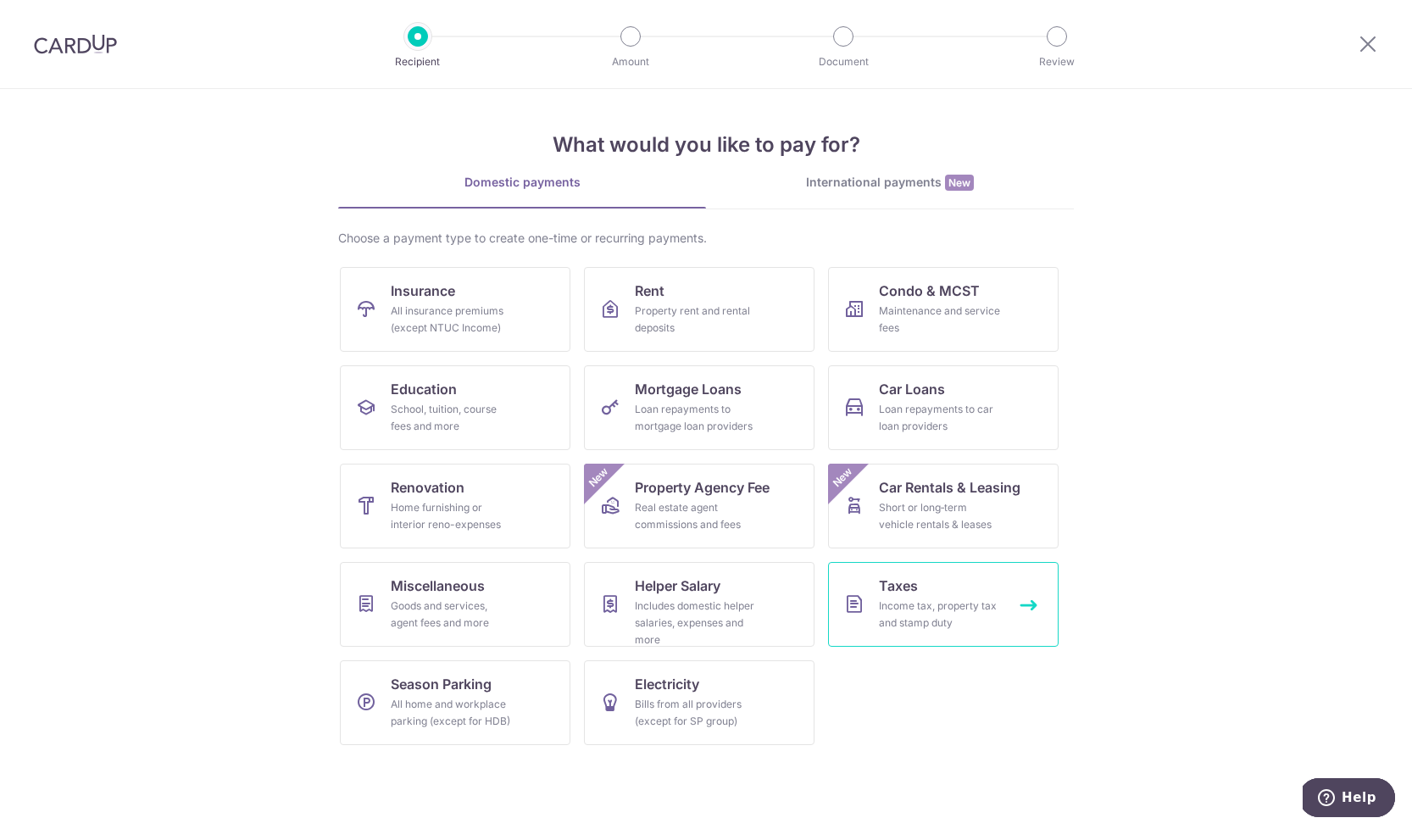
click at [897, 571] on link "Taxes Income tax, property tax and stamp duty" at bounding box center [943, 604] width 231 height 85
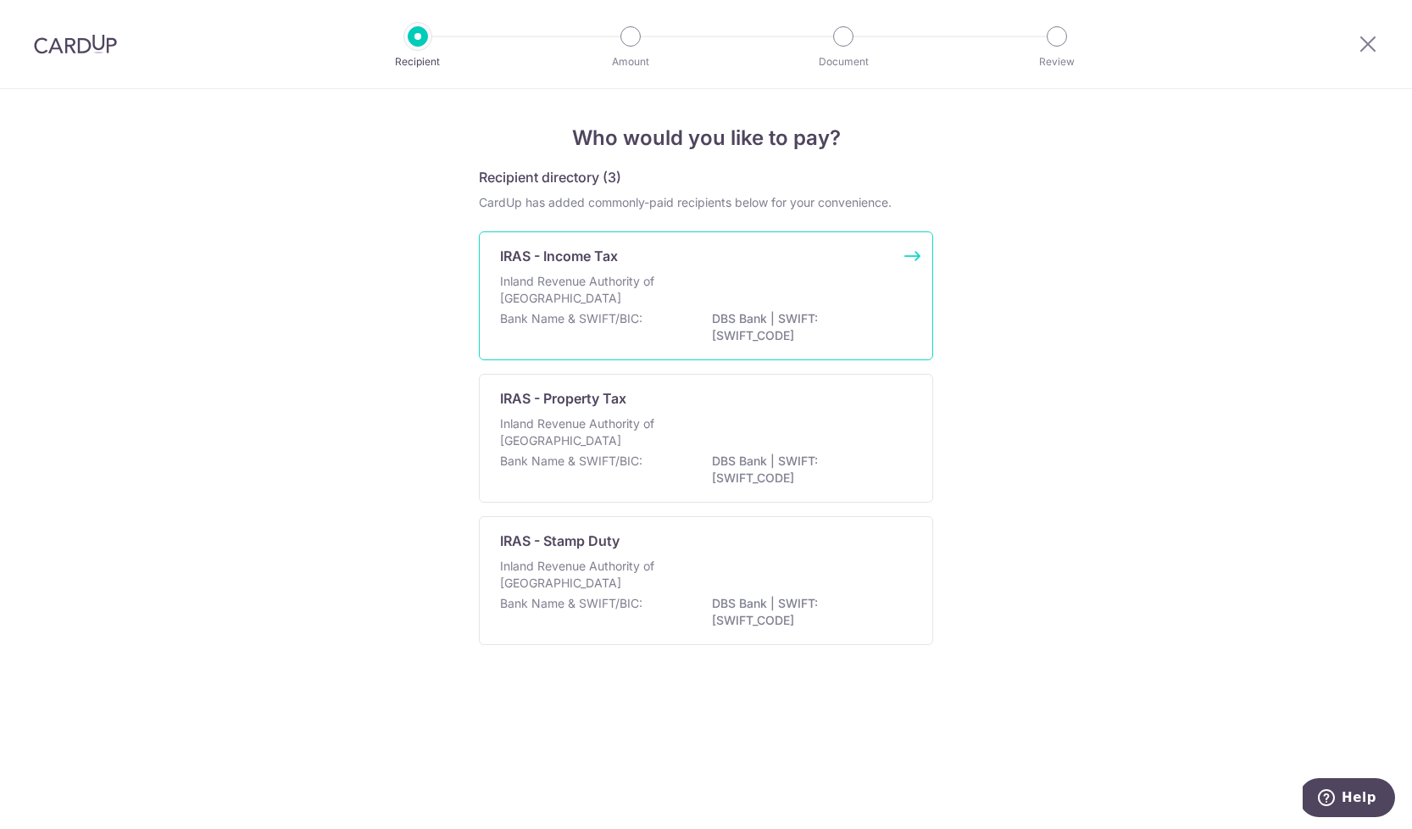
click at [666, 294] on p "Inland Revenue Authority of [GEOGRAPHIC_DATA]" at bounding box center [590, 290] width 180 height 34
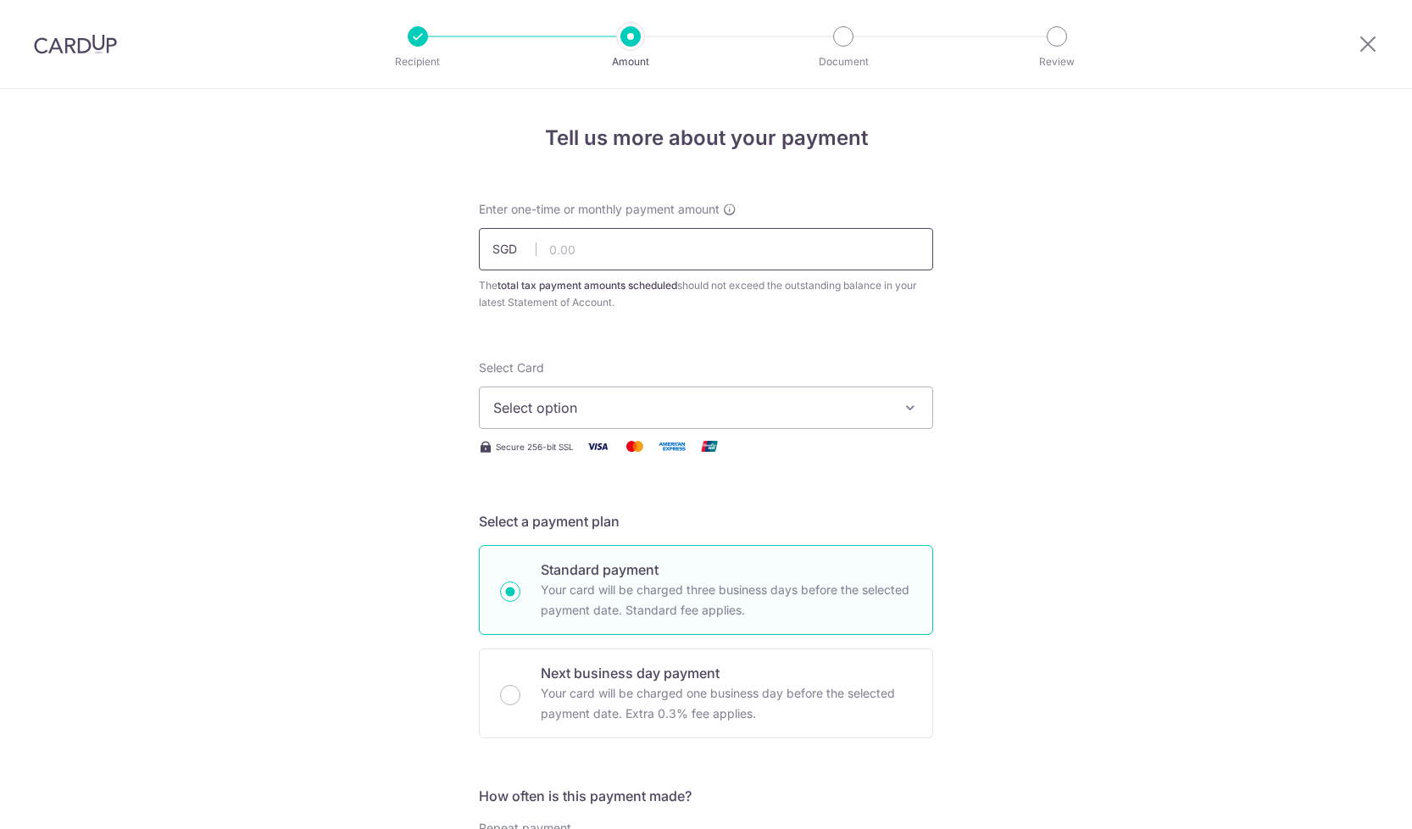
click at [602, 247] on input "text" at bounding box center [706, 249] width 454 height 42
type input "5"
type input "4"
type input "450.00"
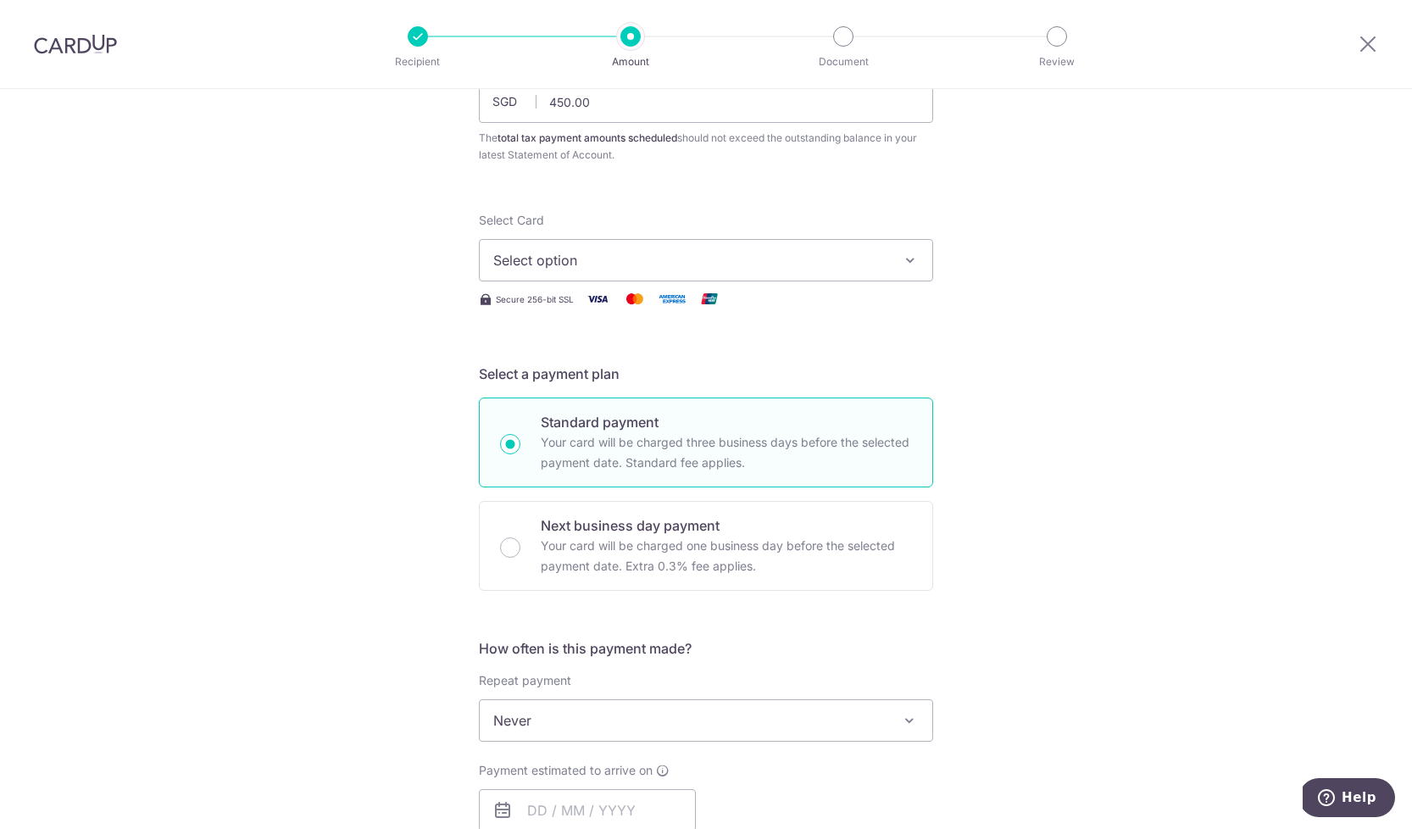
scroll to position [177, 0]
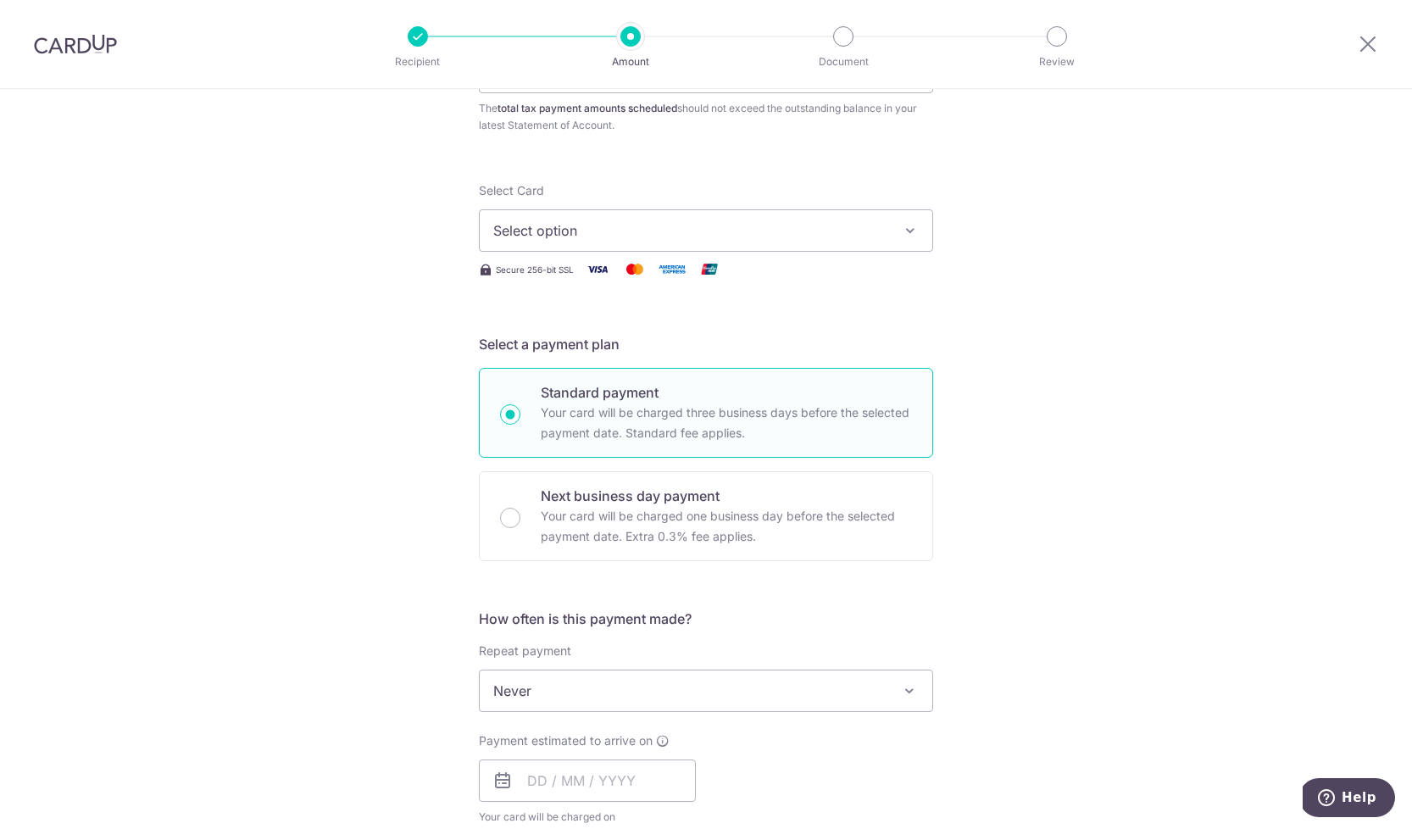
click at [874, 237] on span "Select option" at bounding box center [690, 230] width 395 height 20
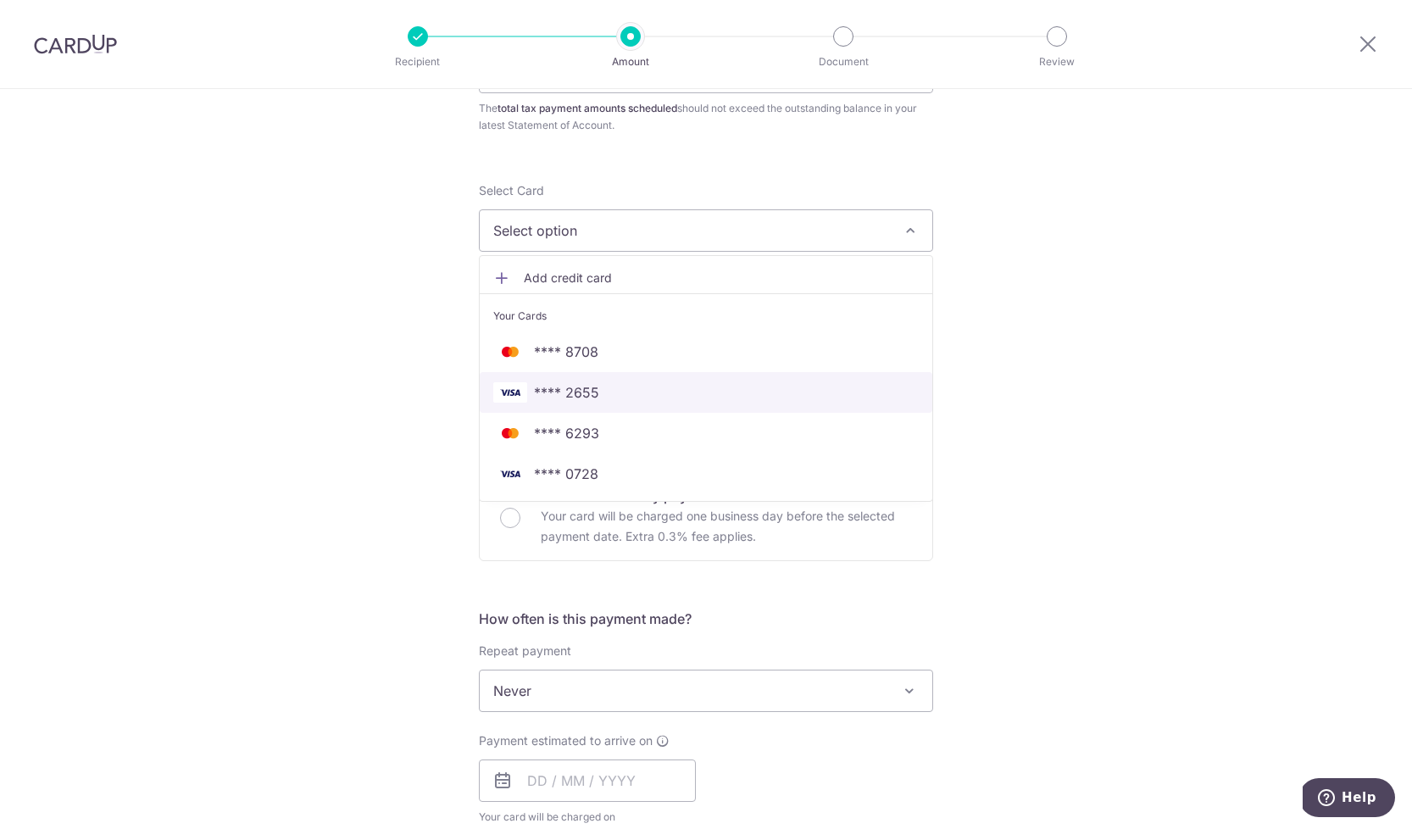
click at [592, 391] on span "**** 2655" at bounding box center [566, 392] width 65 height 20
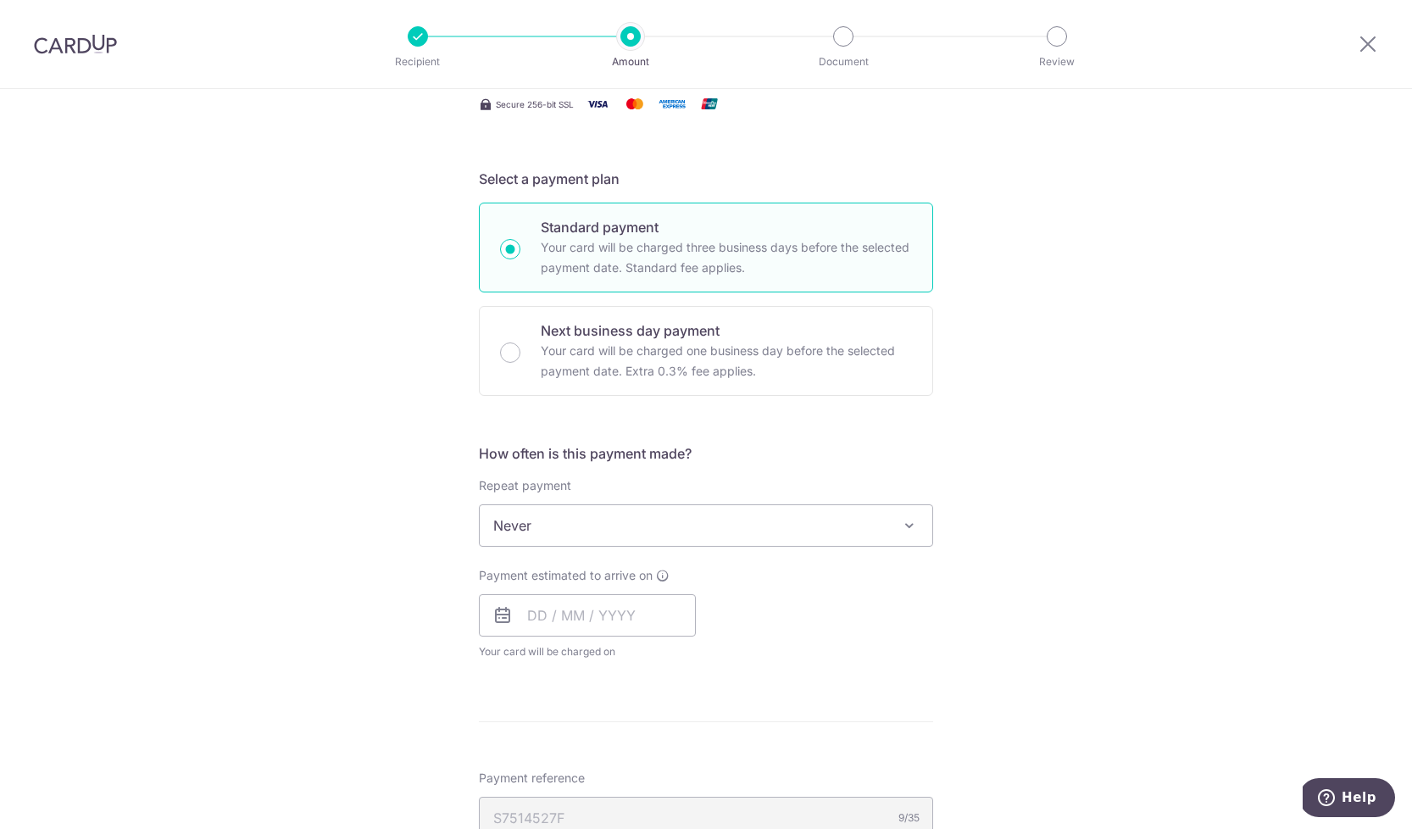
scroll to position [343, 0]
click at [572, 532] on span "Never" at bounding box center [706, 524] width 453 height 41
click at [345, 515] on div "Tell us more about your payment Enter one-time or monthly payment amount SGD 45…" at bounding box center [706, 533] width 1412 height 1574
click at [554, 616] on input "text" at bounding box center [587, 614] width 217 height 42
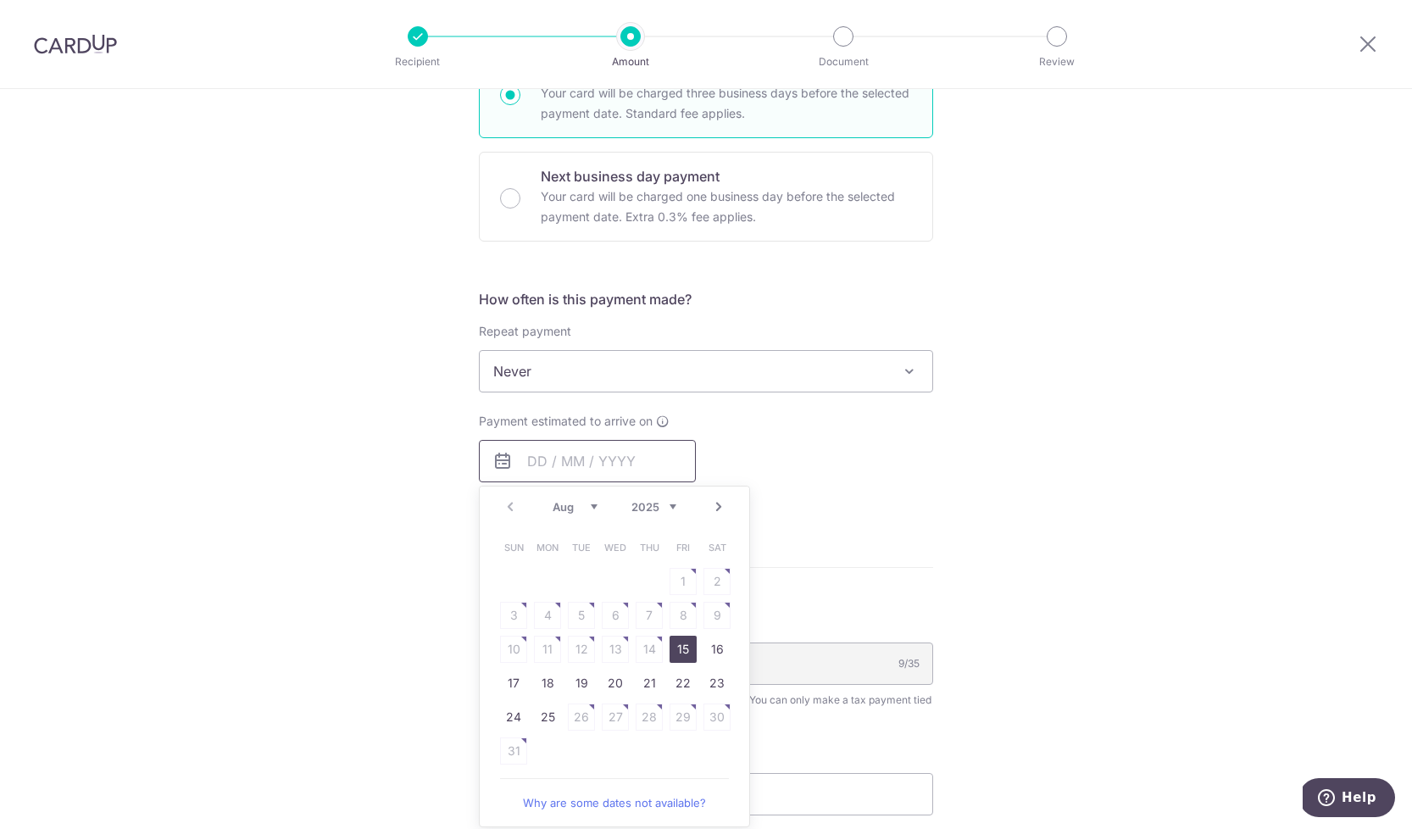
scroll to position [507, 0]
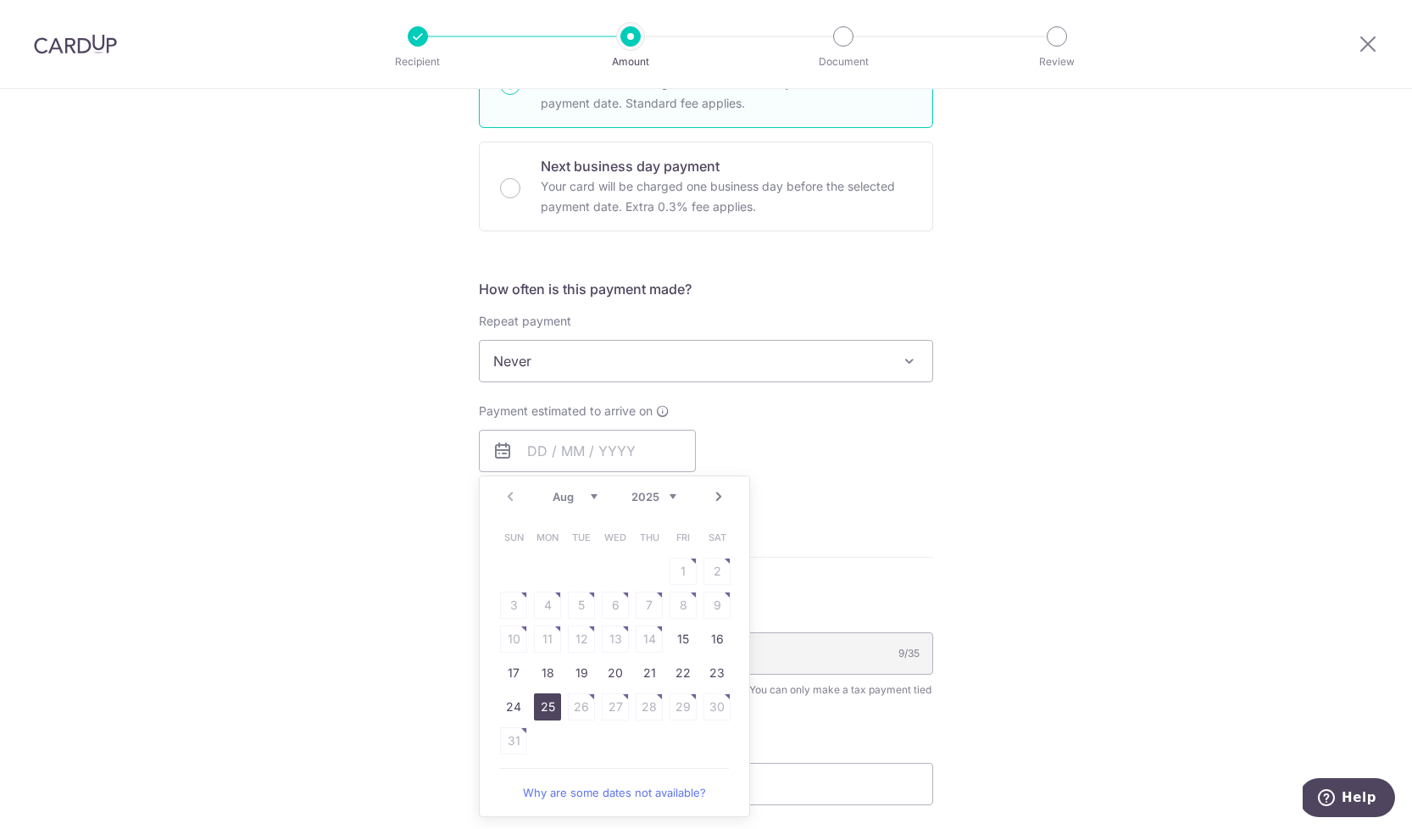
click at [551, 721] on td "25" at bounding box center [548, 707] width 34 height 34
type input "[DATE]"
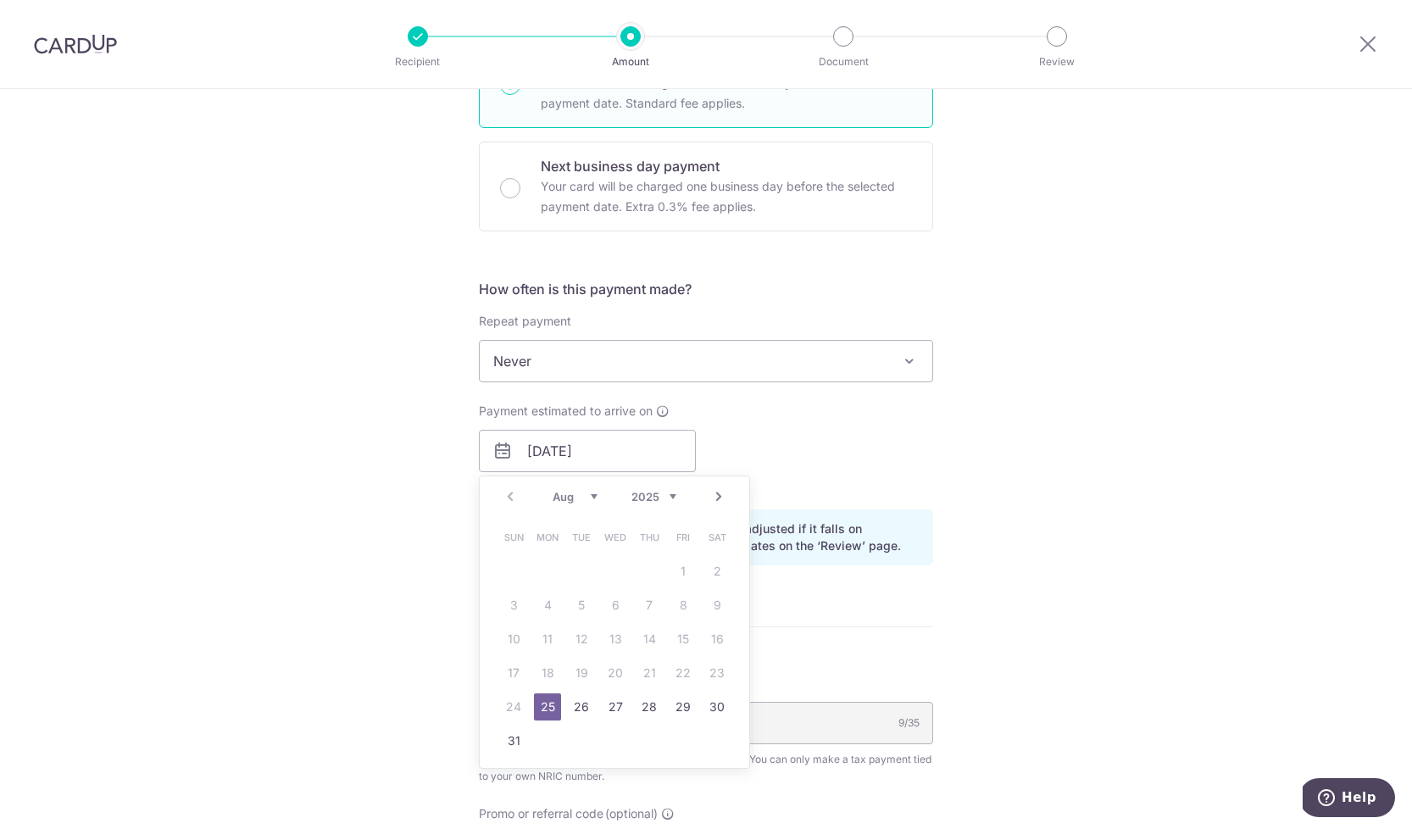
click at [549, 703] on div "S7514527F 9/35" at bounding box center [706, 723] width 454 height 42
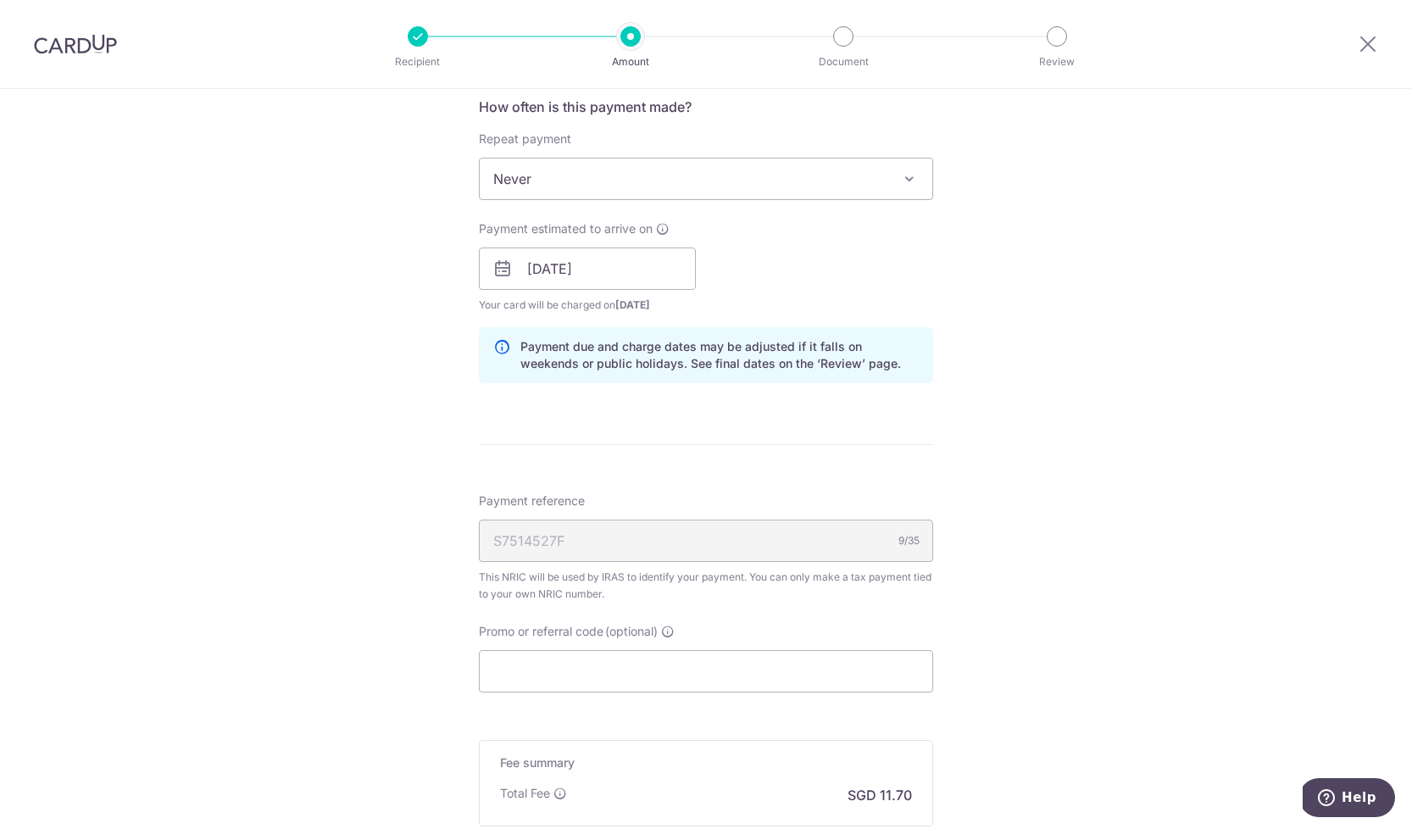
scroll to position [690, 0]
click at [561, 676] on input "Promo or referral code (optional)" at bounding box center [706, 670] width 454 height 42
paste input "GIRO YA2024.pdf"
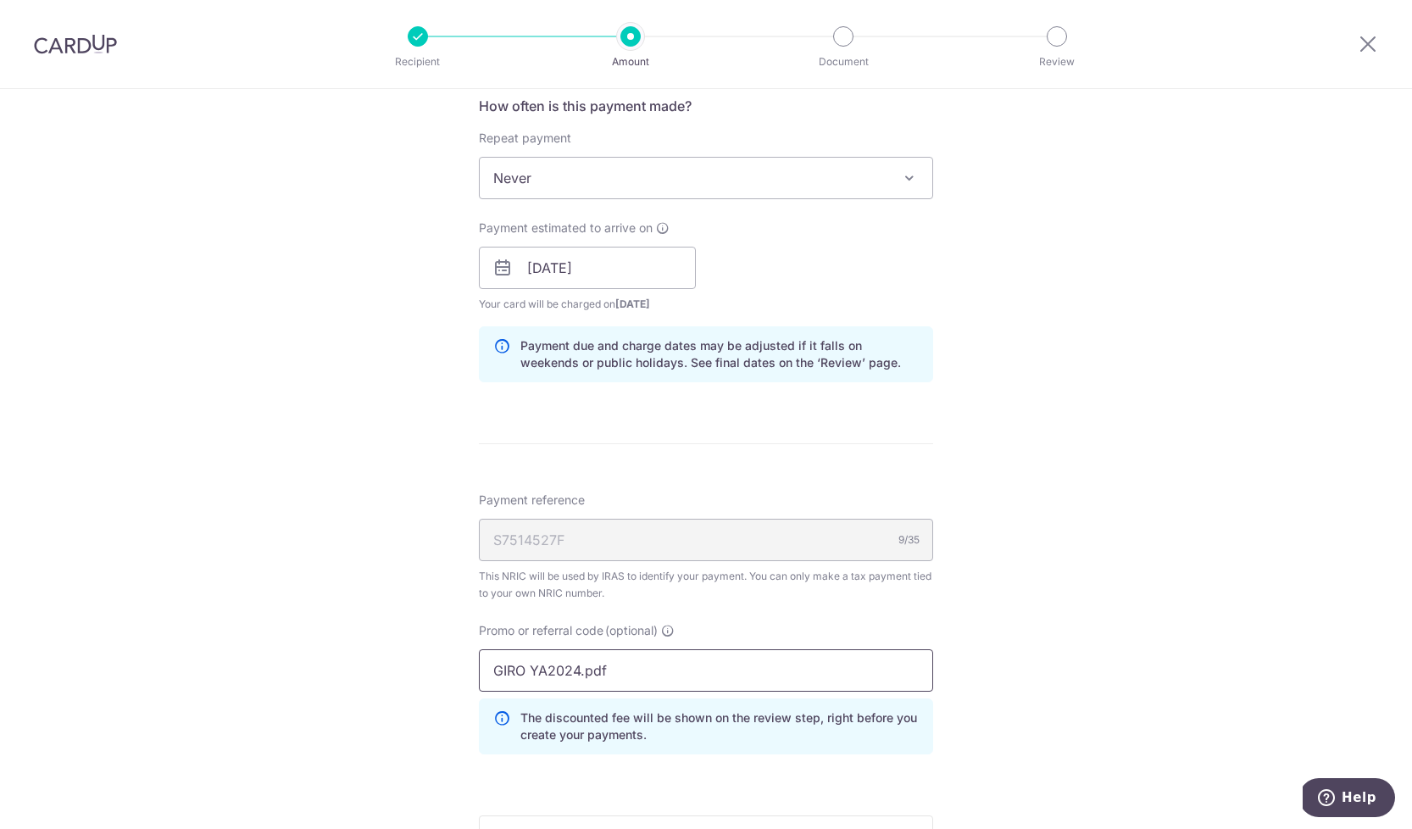
type input "GIRO YA2024.pdf"
click at [715, 644] on div "Promo or referral code (optional) GIRO YA2024.pdf The discounted fee will be sh…" at bounding box center [706, 688] width 454 height 132
click at [690, 657] on input "GIRO YA2024.pdf" at bounding box center [706, 670] width 454 height 42
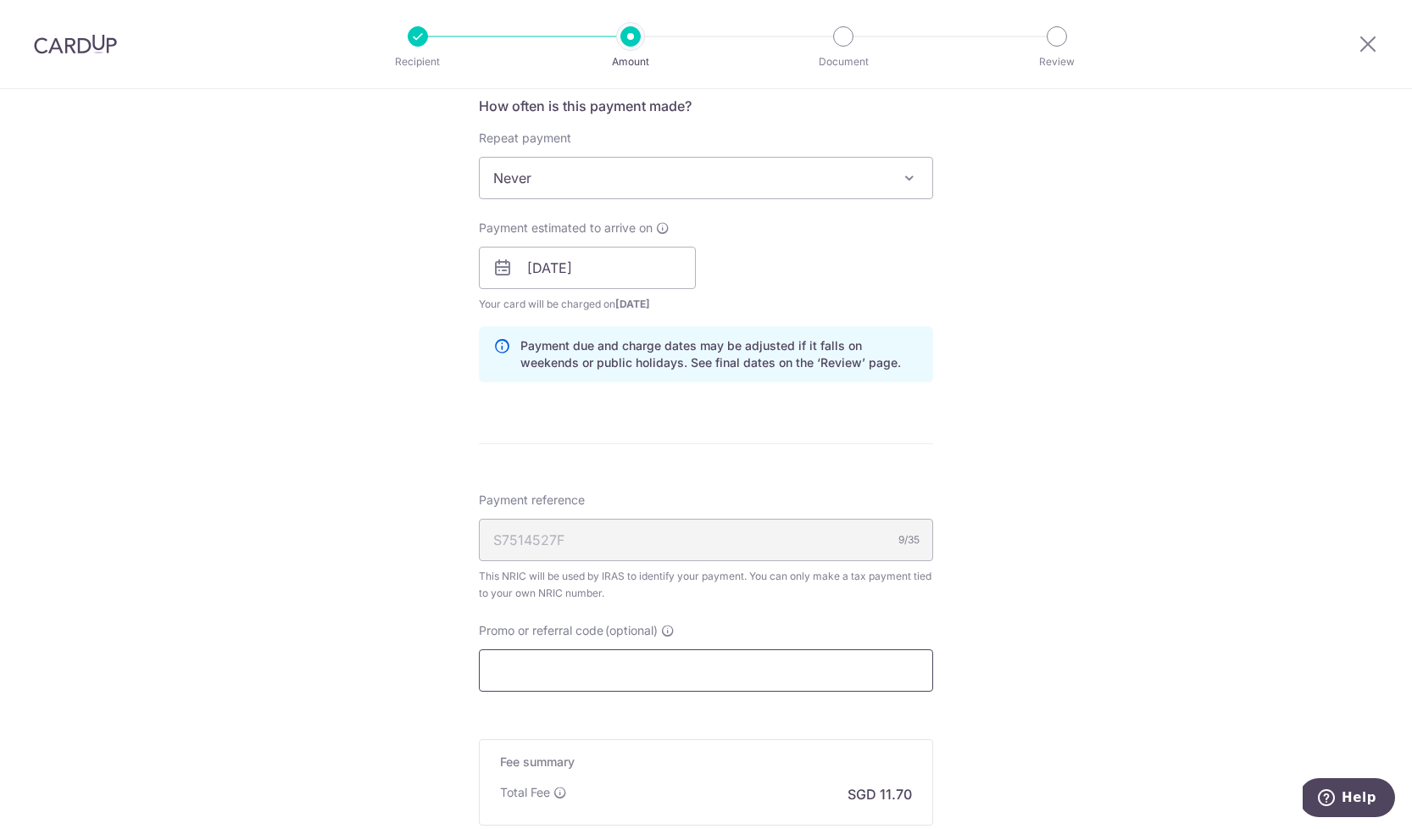
paste input "VTAX25ONE"
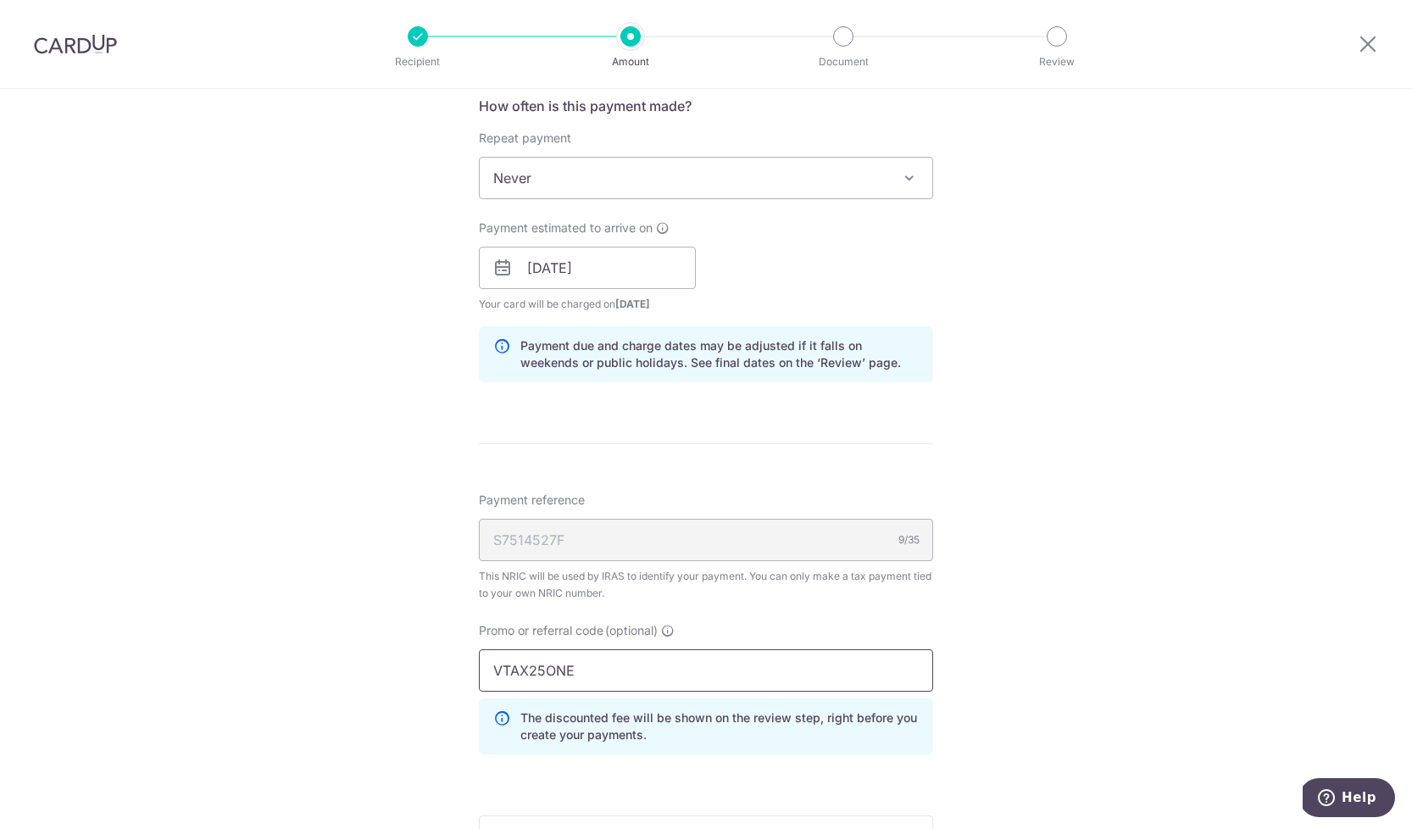
type input "VTAX25ONE"
click at [1041, 561] on div "Tell us more about your payment Enter one-time or monthly payment amount SGD 45…" at bounding box center [706, 259] width 1412 height 1720
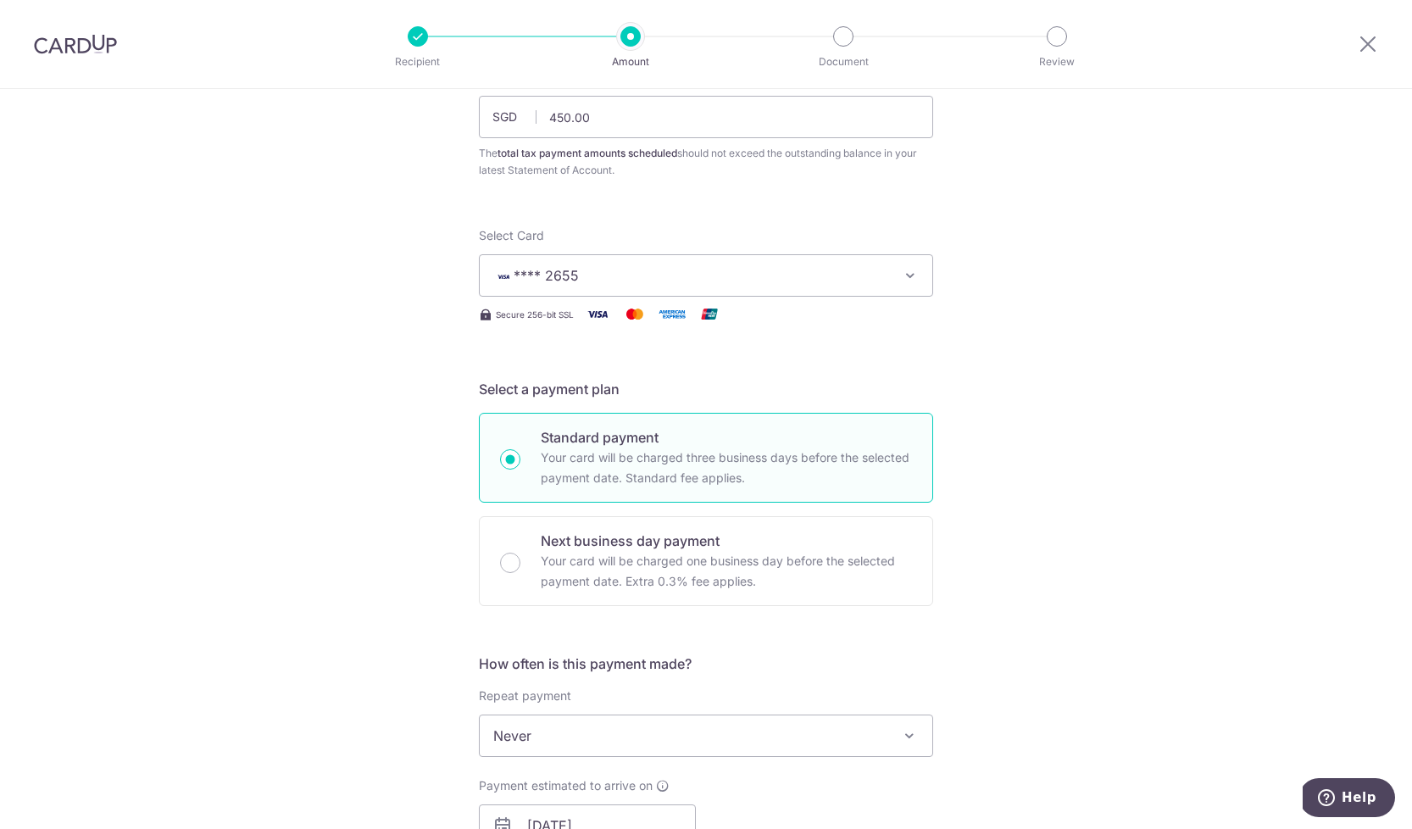
scroll to position [130, 0]
click at [669, 120] on input "450.00" at bounding box center [706, 119] width 454 height 42
type input "400.00"
click at [1002, 237] on div "Tell us more about your payment Enter one-time or monthly payment amount SGD 40…" at bounding box center [706, 819] width 1412 height 1720
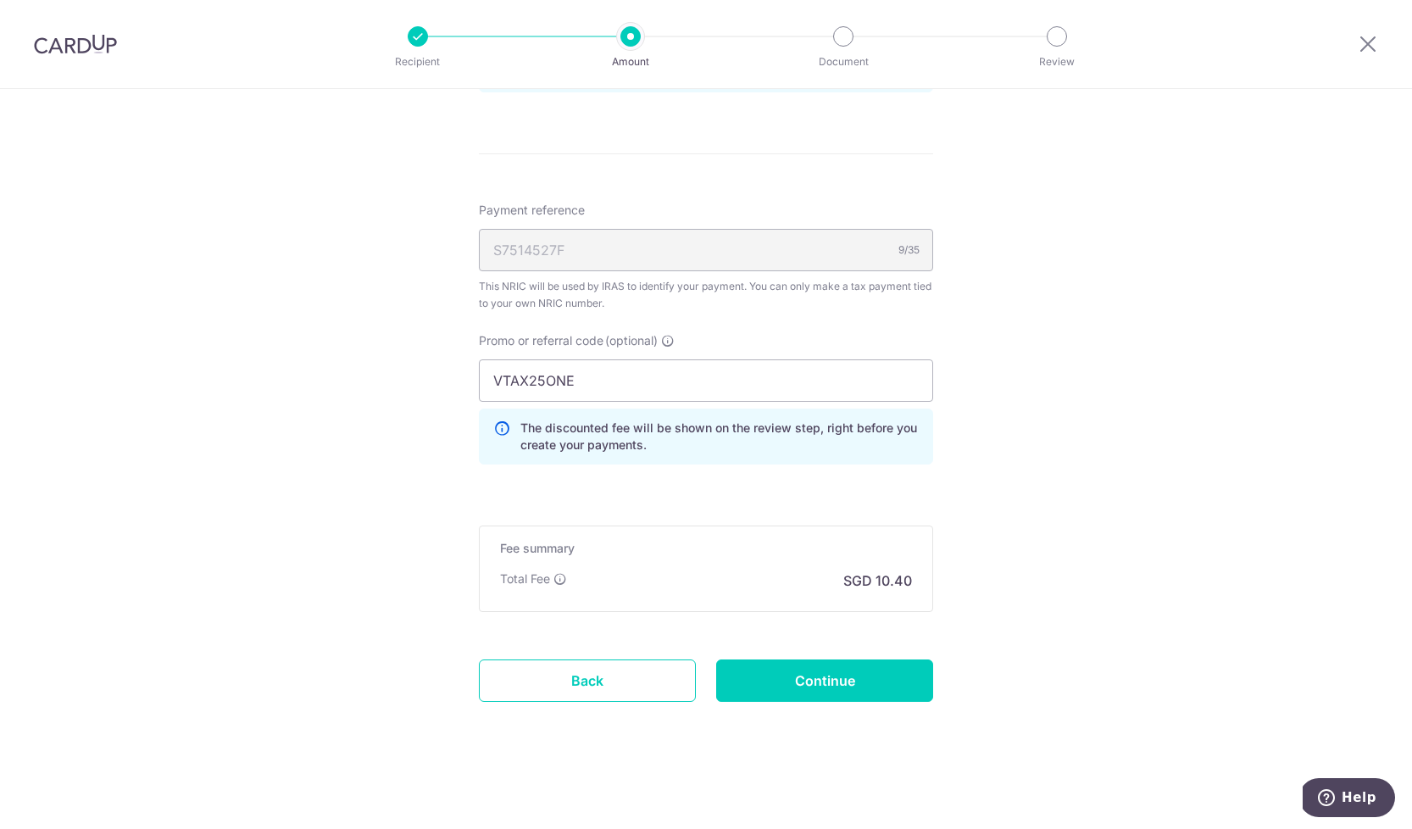
scroll to position [980, 0]
click at [822, 681] on input "Continue" at bounding box center [824, 681] width 217 height 42
type input "Create Schedule"
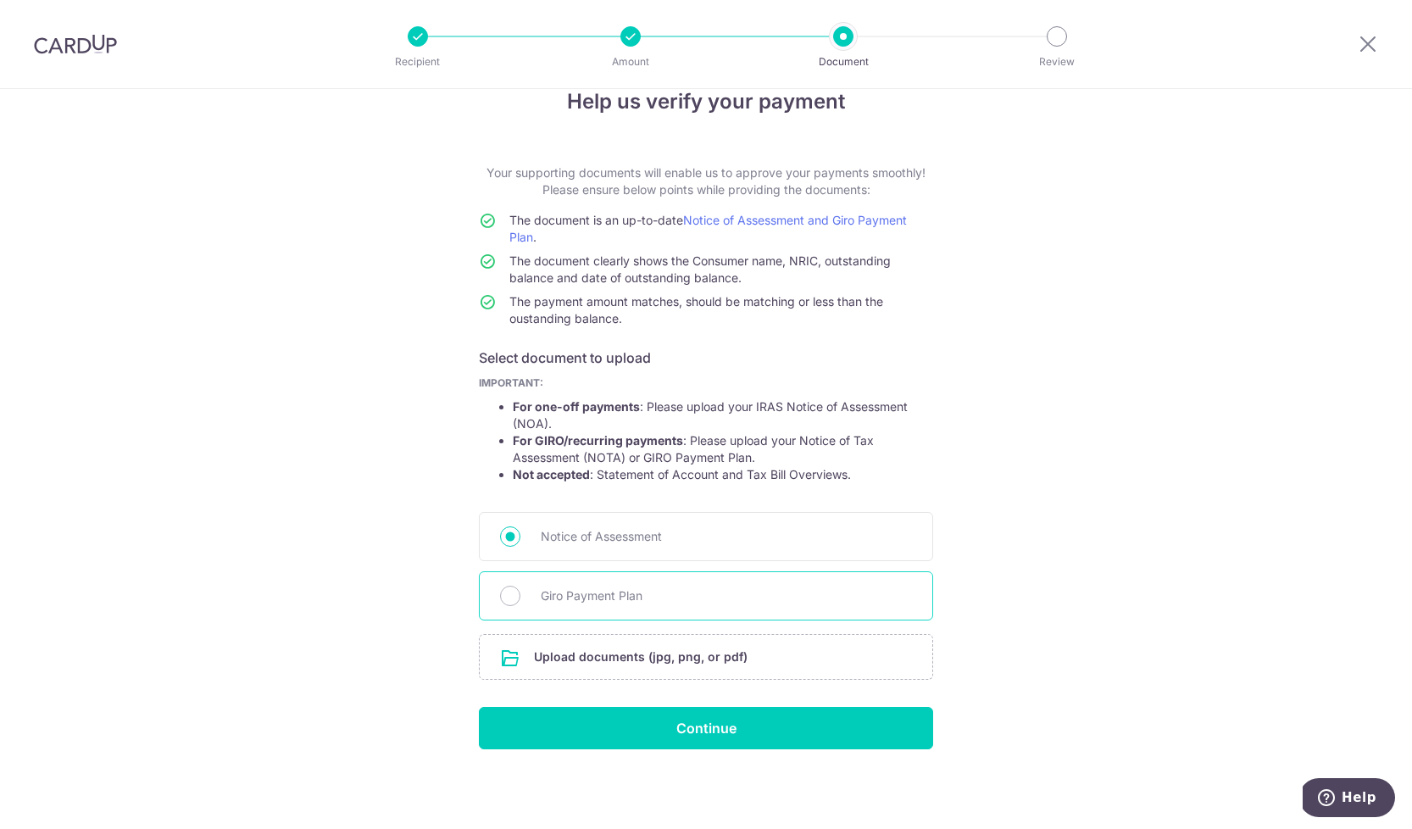
click at [593, 603] on span "Giro Payment Plan" at bounding box center [726, 596] width 371 height 20
click at [521, 603] on input "Giro Payment Plan" at bounding box center [510, 596] width 20 height 20
radio input "true"
click at [633, 649] on input "file" at bounding box center [706, 657] width 453 height 44
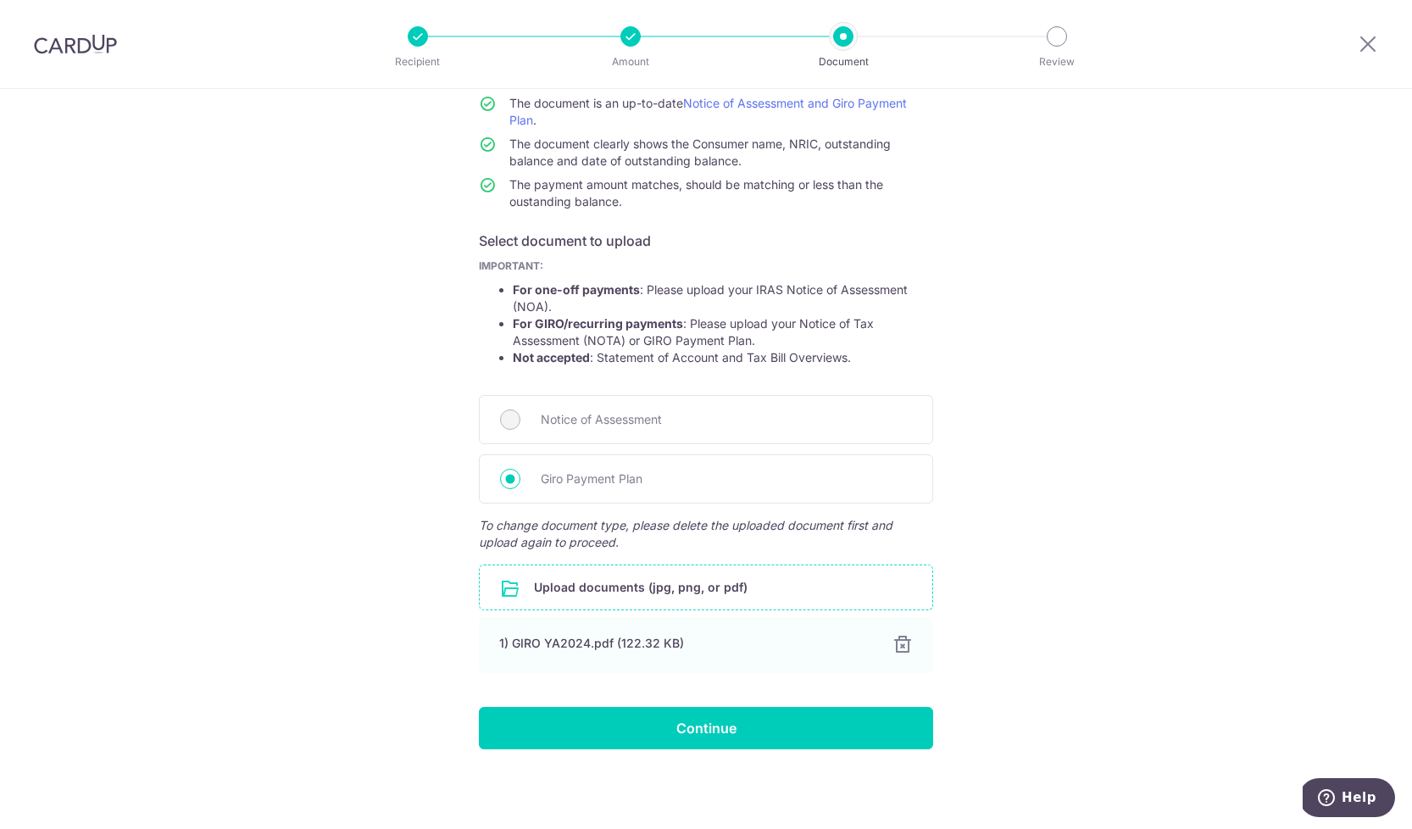
scroll to position [153, 0]
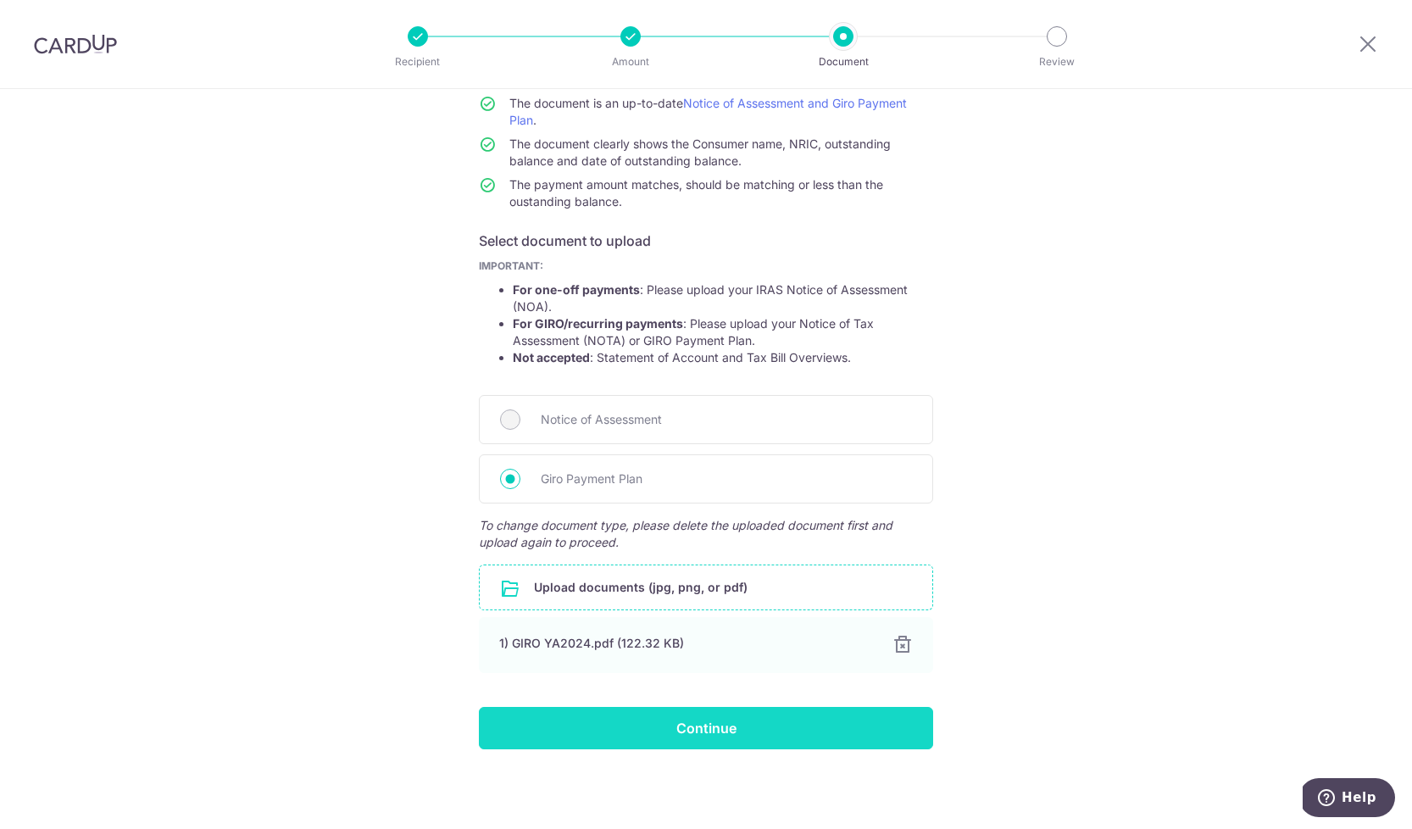
click at [730, 723] on input "Continue" at bounding box center [706, 728] width 454 height 42
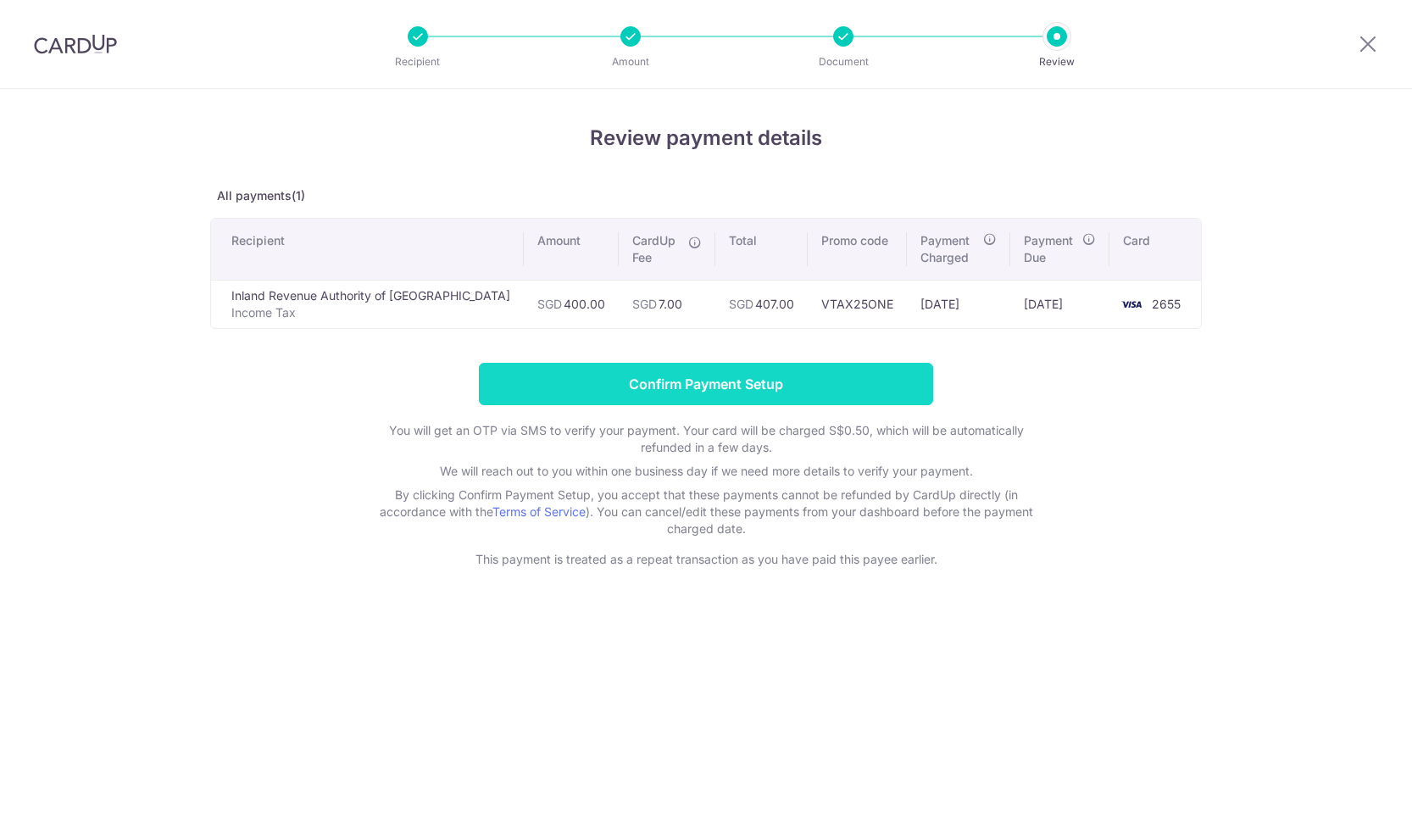
click at [844, 400] on input "Confirm Payment Setup" at bounding box center [706, 384] width 454 height 42
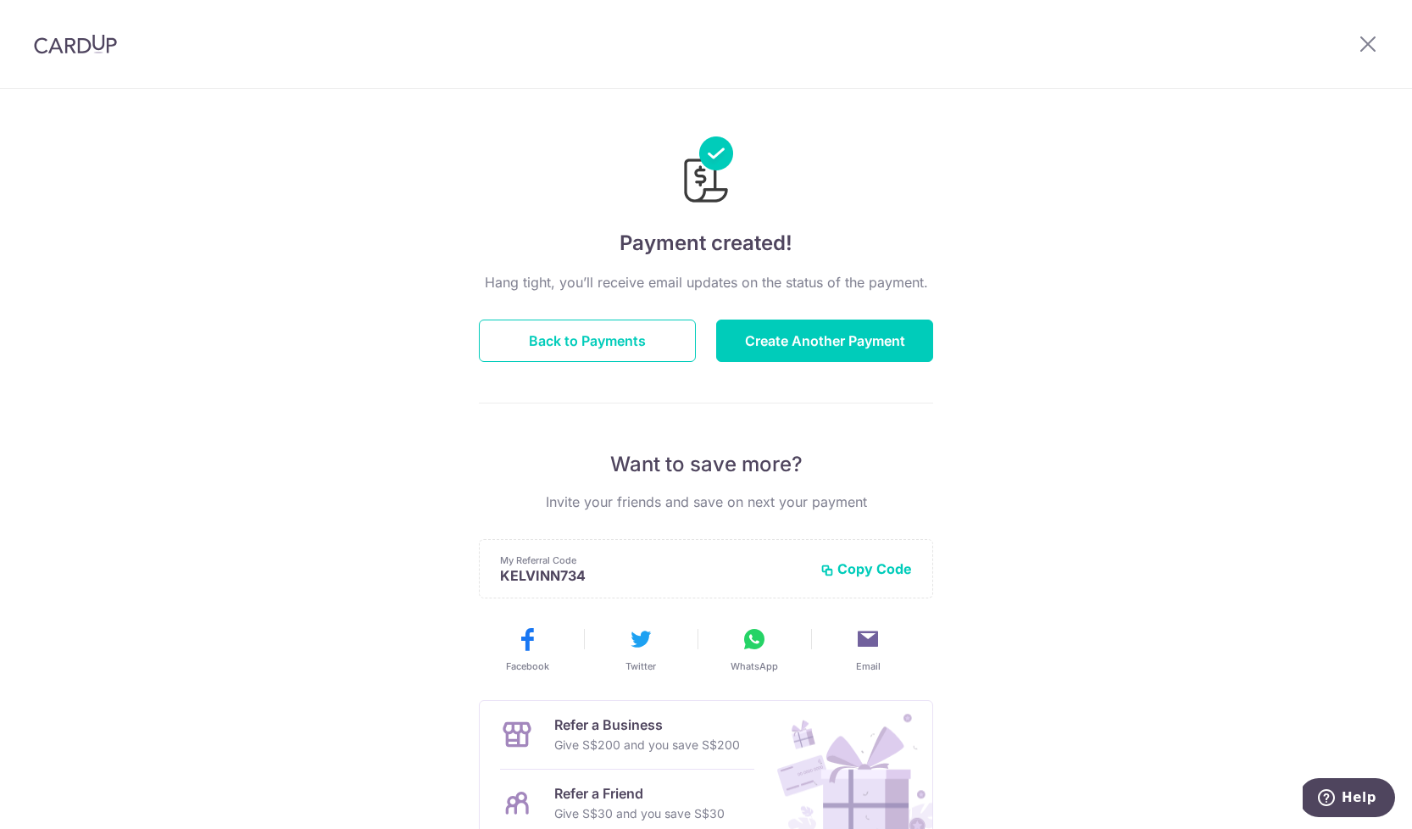
click at [79, 42] on img at bounding box center [75, 44] width 83 height 20
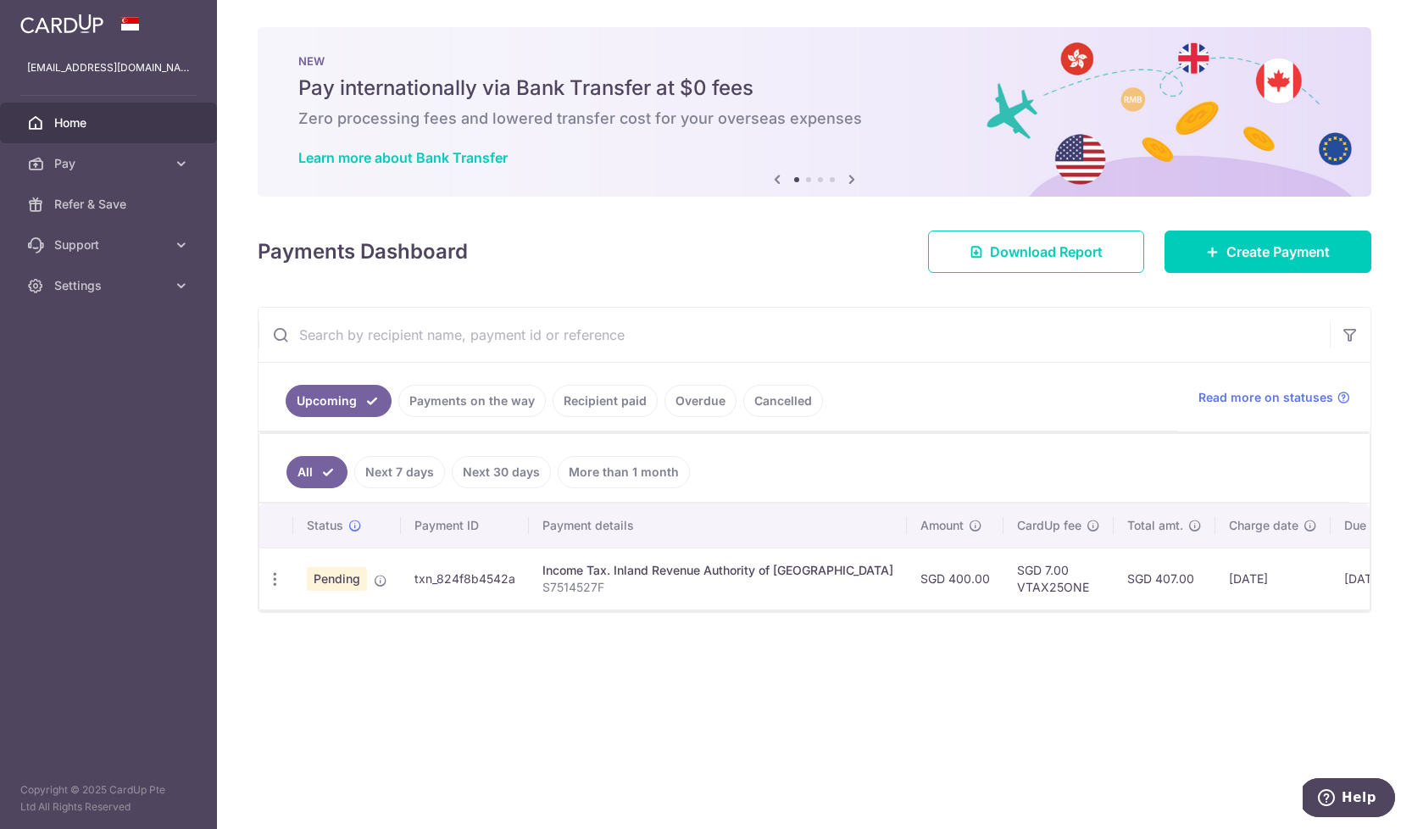
click at [66, 22] on img at bounding box center [61, 24] width 83 height 20
click at [161, 242] on span "Support" at bounding box center [110, 245] width 112 height 17
click at [166, 383] on link "Settings" at bounding box center [108, 388] width 217 height 41
click at [67, 120] on span "Home" at bounding box center [110, 122] width 112 height 17
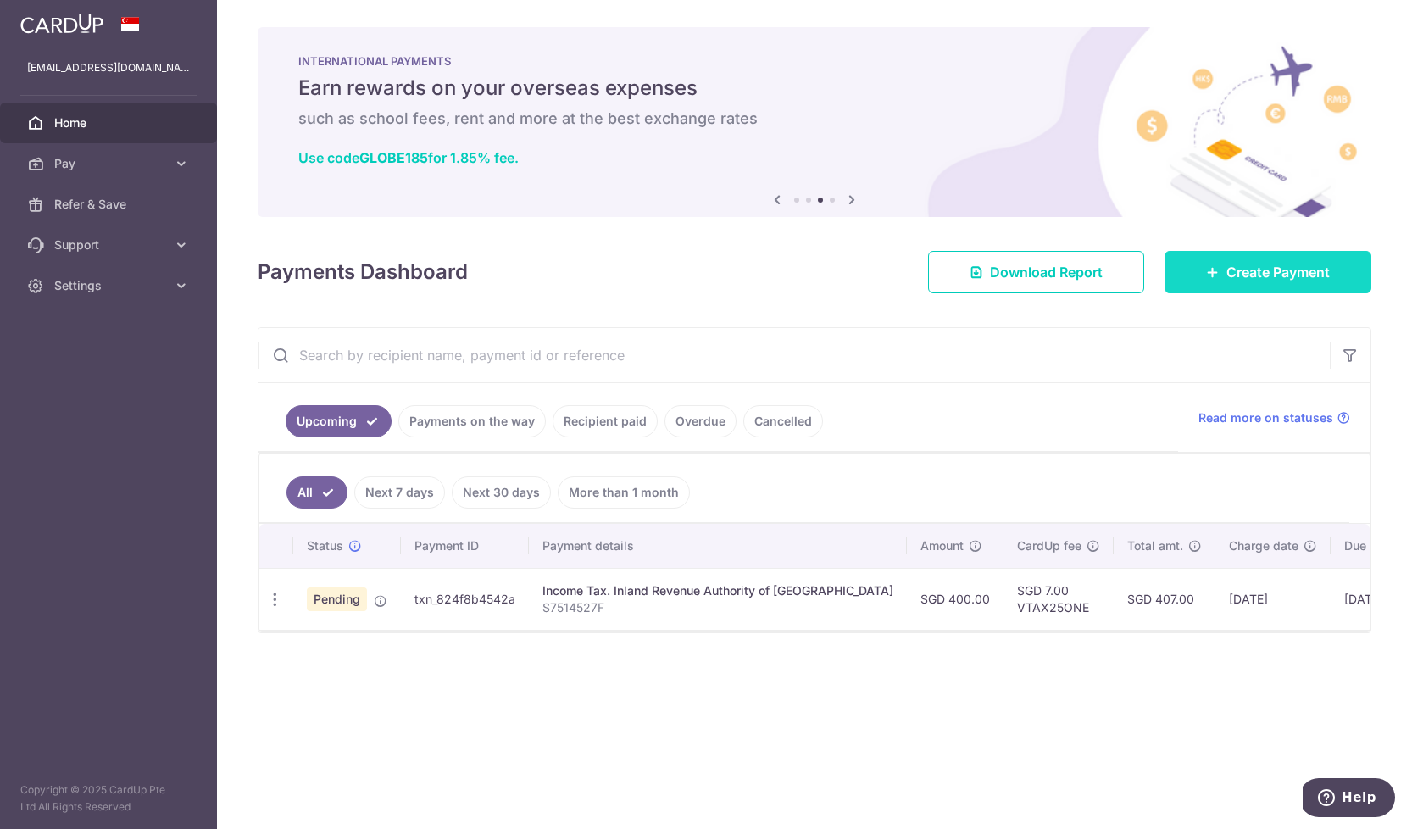
click at [1198, 270] on link "Create Payment" at bounding box center [1268, 272] width 207 height 42
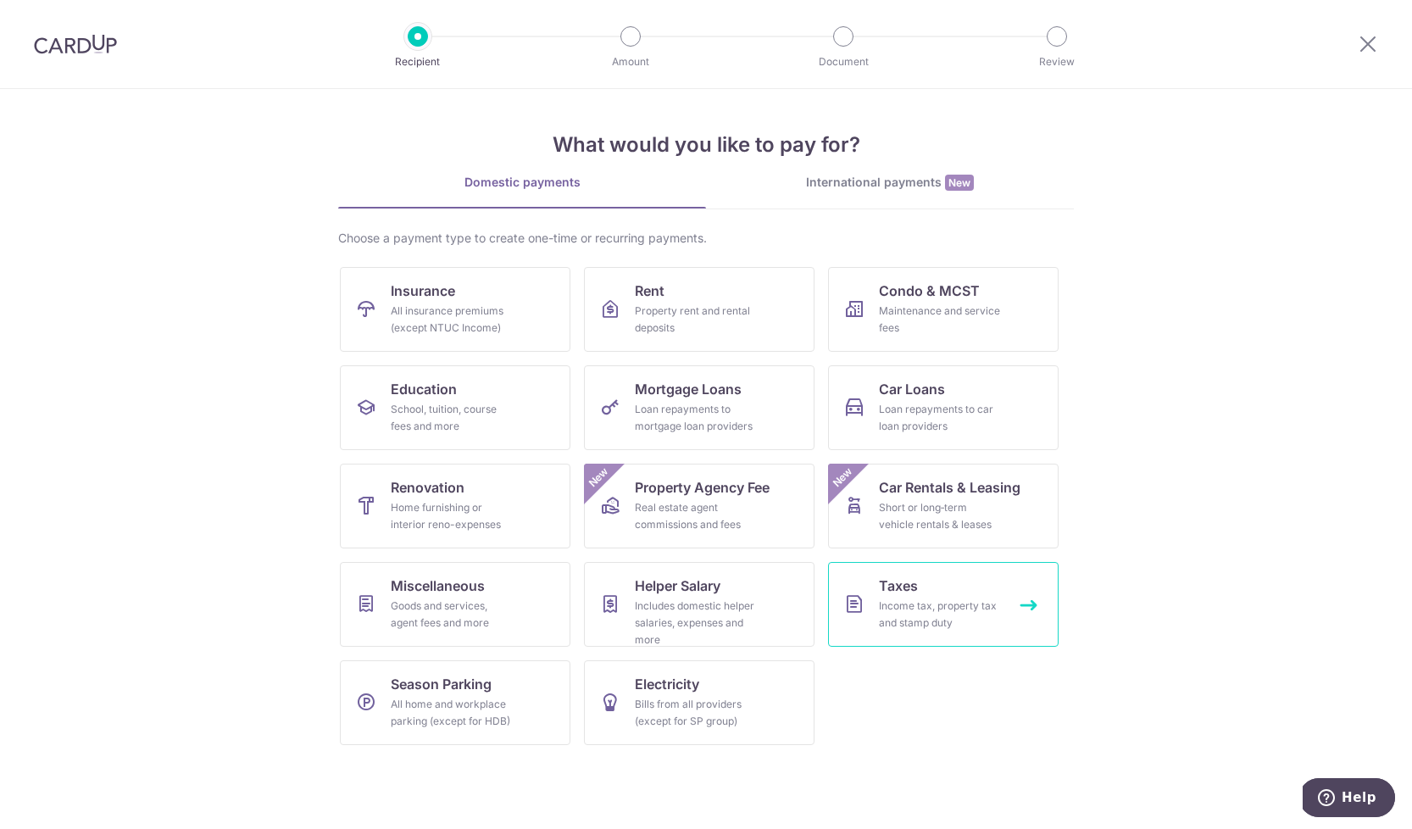
click at [913, 601] on div "Income tax, property tax and stamp duty" at bounding box center [940, 615] width 122 height 34
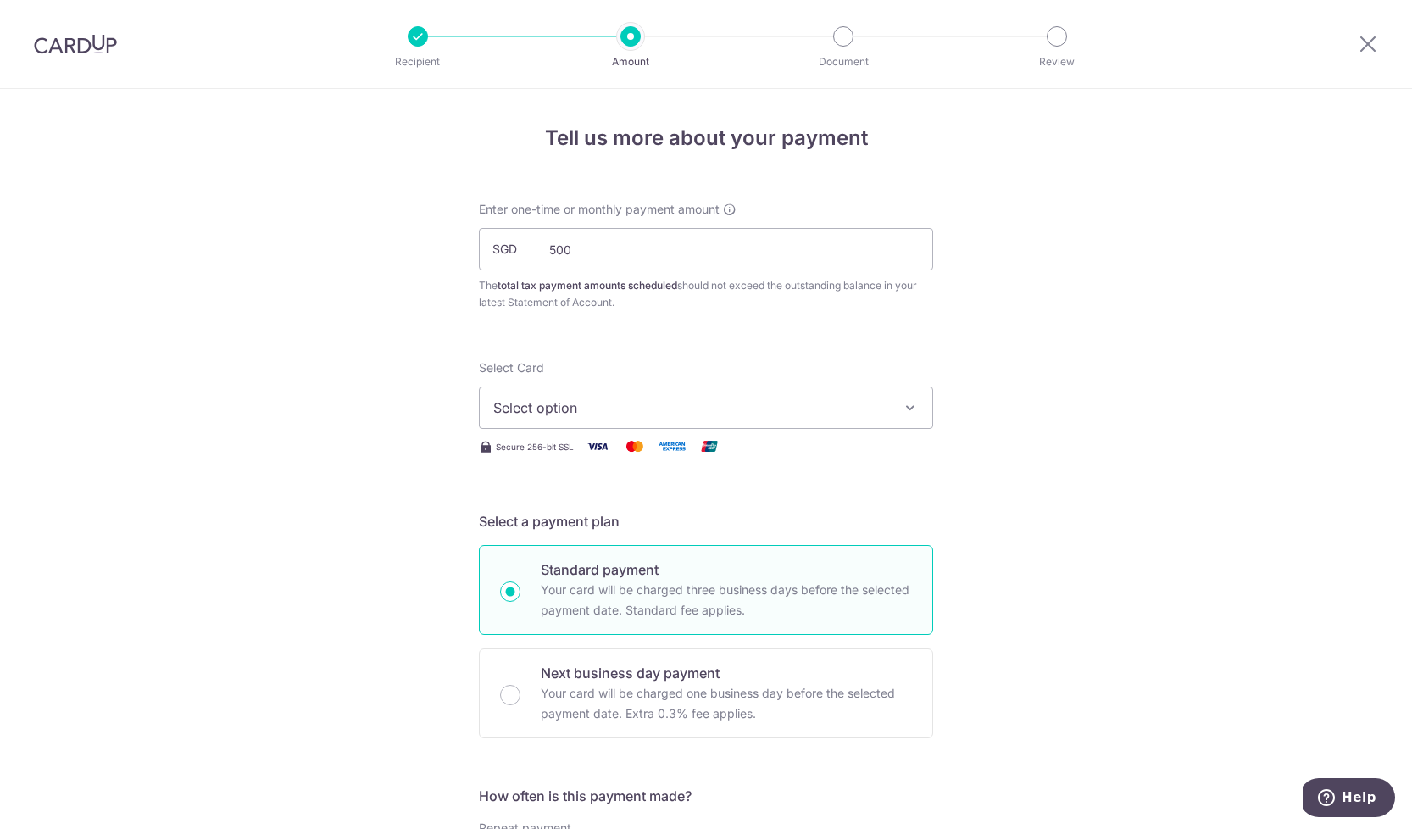
type input "500.00"
click at [599, 417] on span "Select option" at bounding box center [690, 408] width 395 height 20
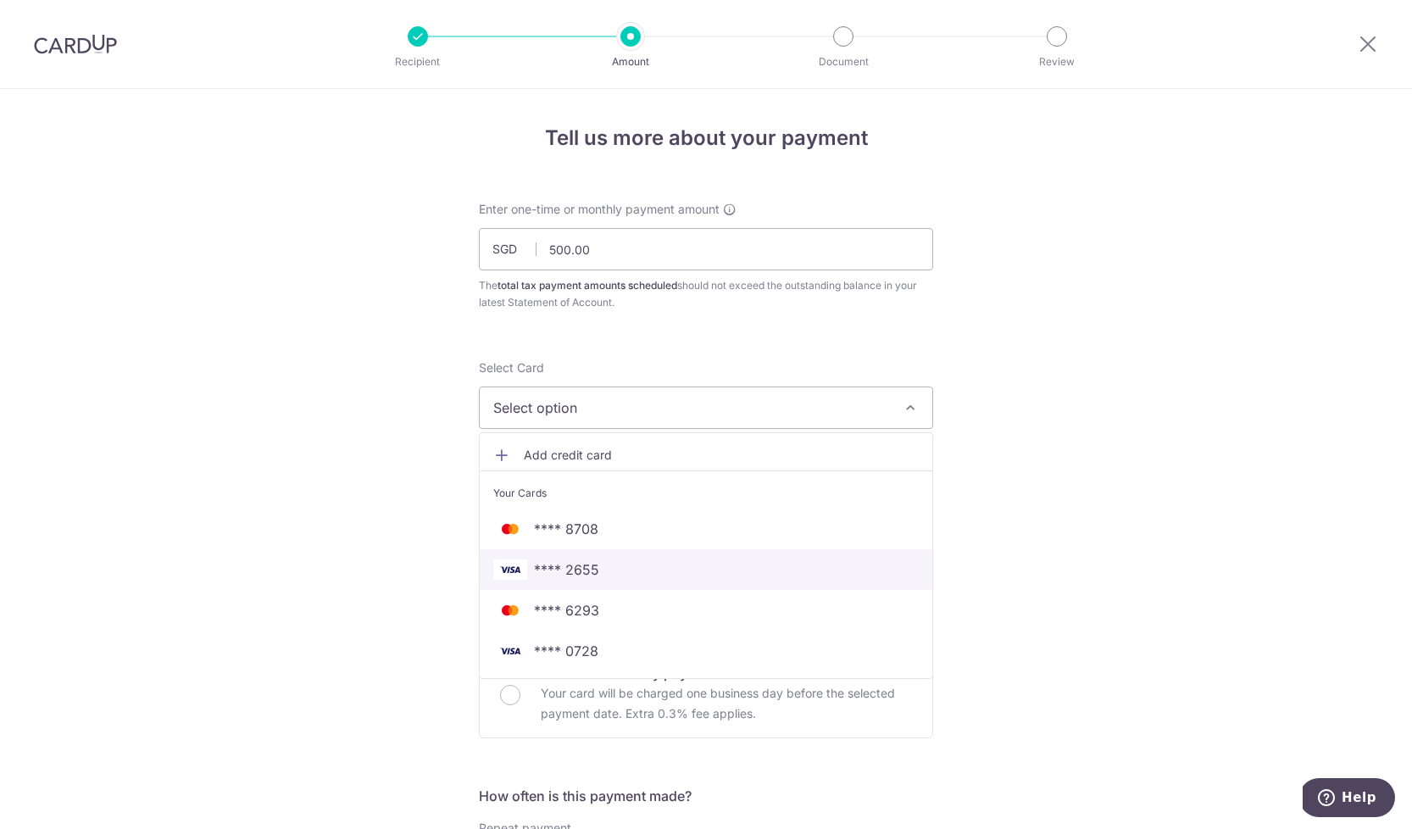
click at [583, 558] on link "**** 2655" at bounding box center [706, 569] width 453 height 41
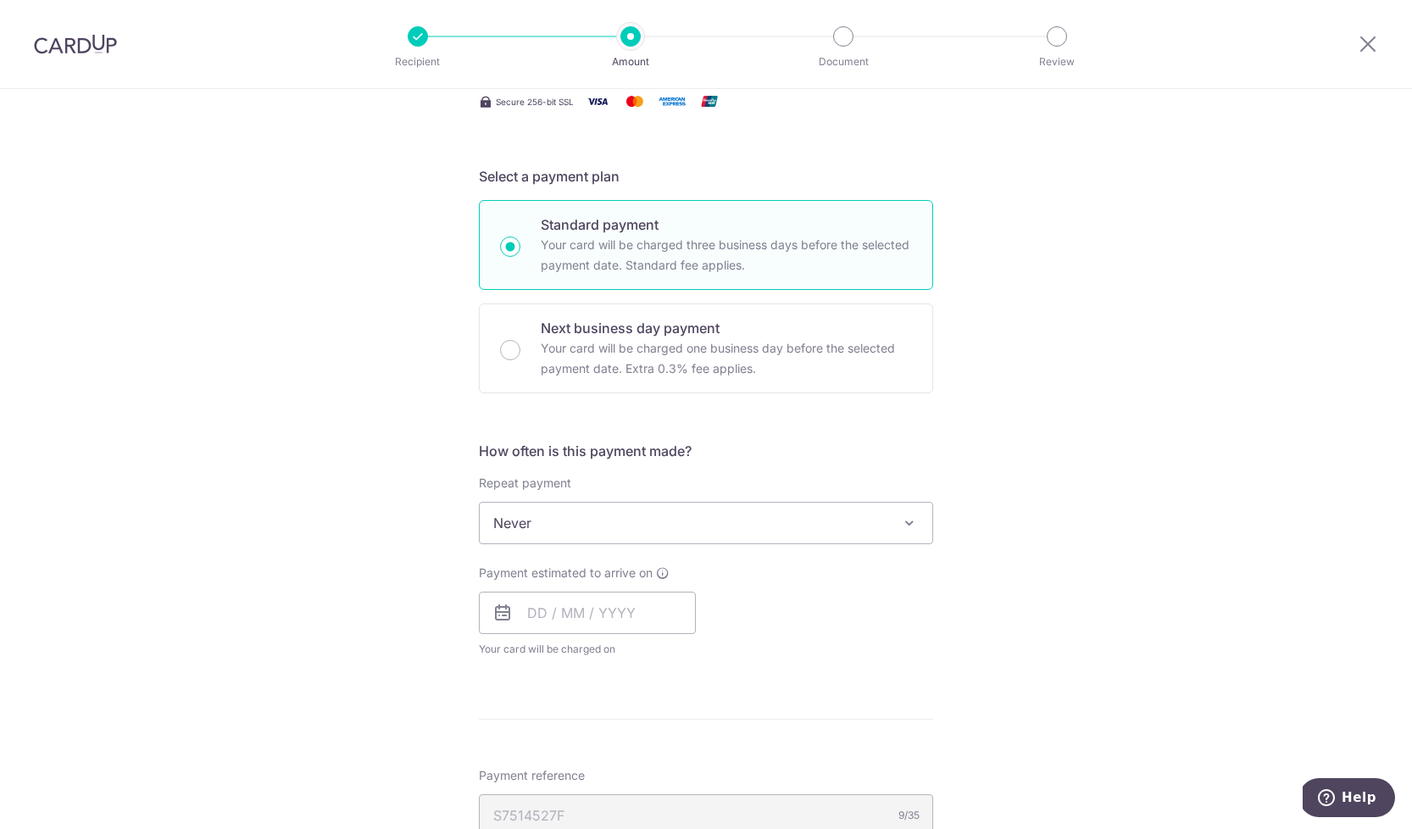
scroll to position [351, 0]
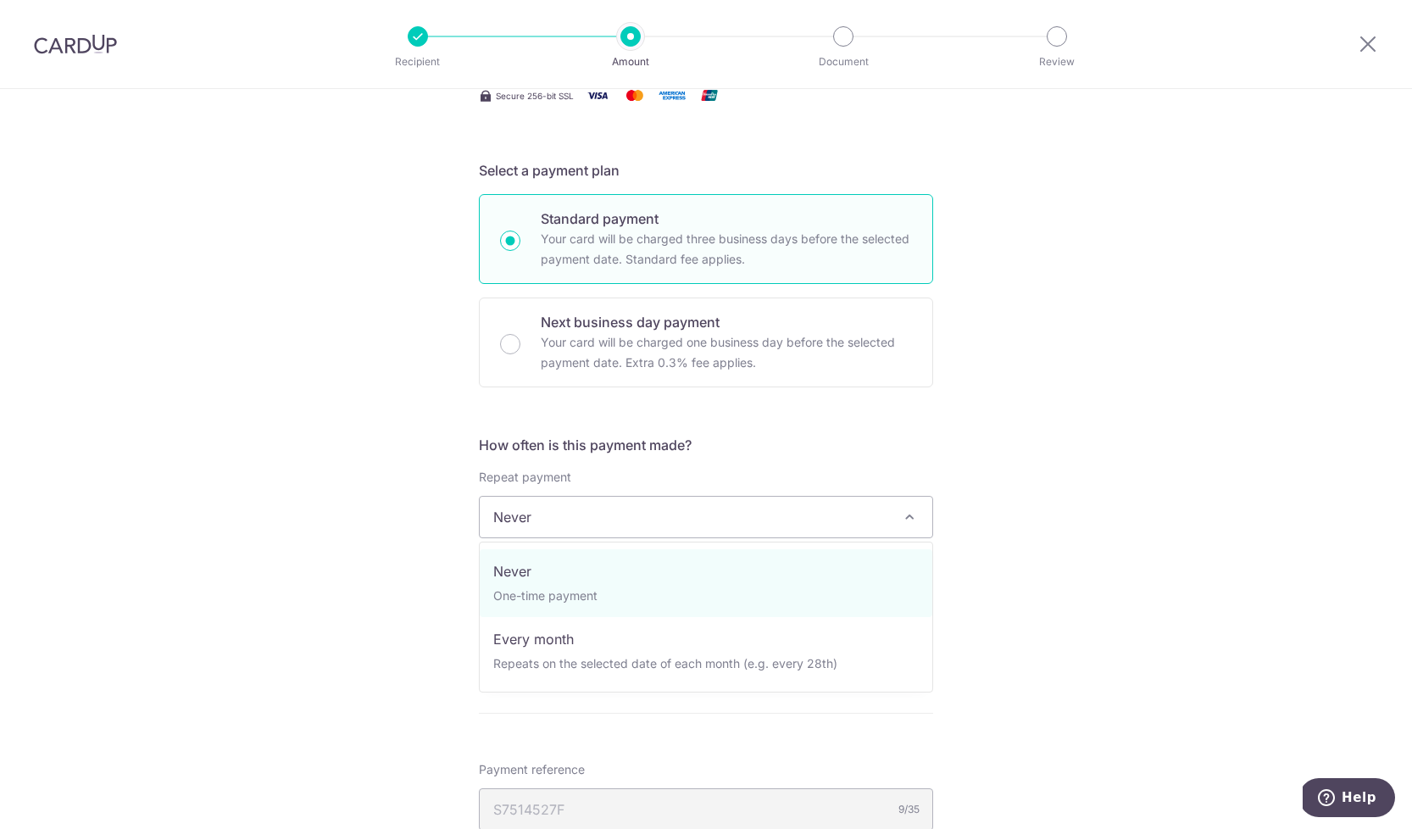
click at [611, 516] on span "Never" at bounding box center [706, 517] width 453 height 41
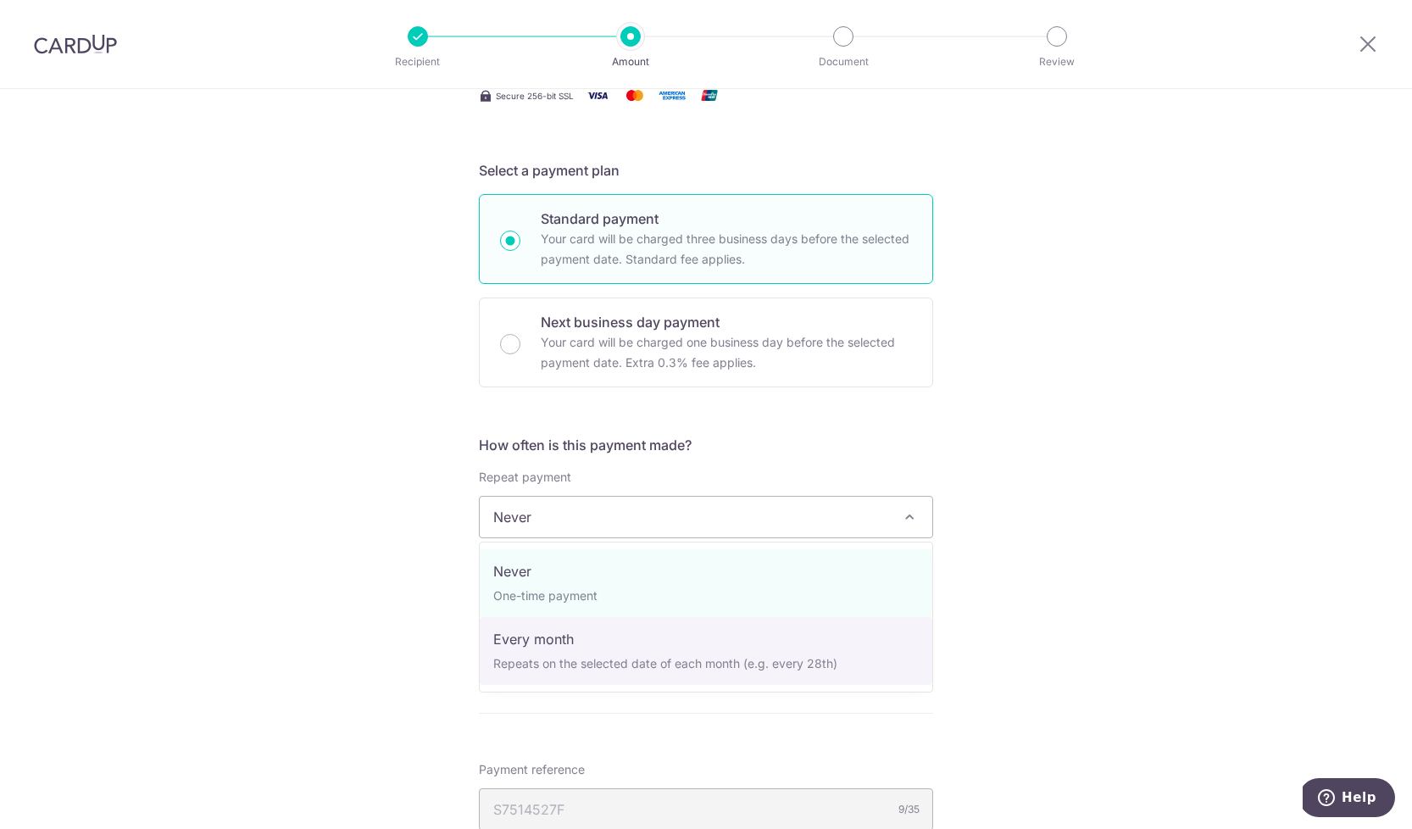
select select "3"
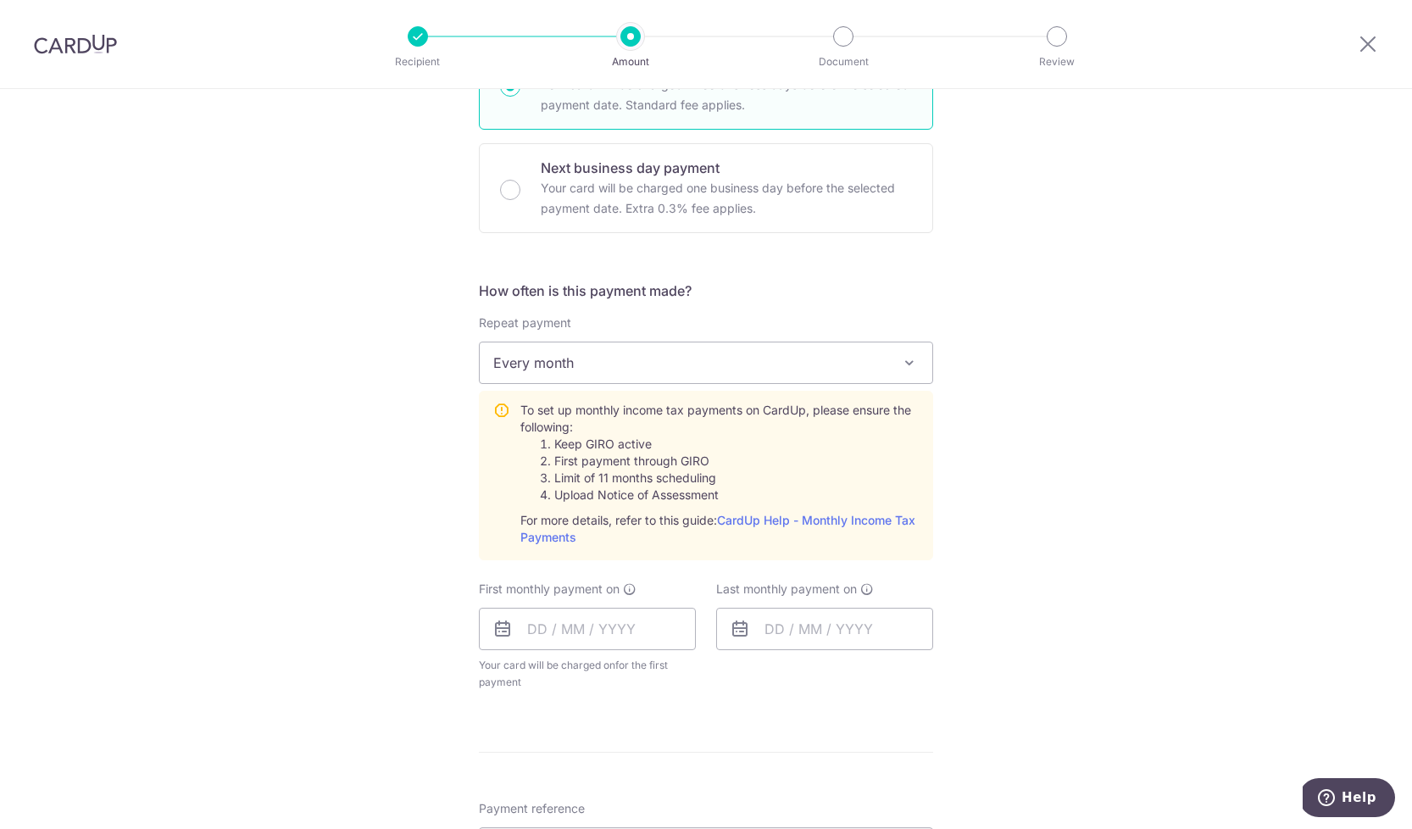
scroll to position [508, 0]
click at [560, 621] on input "text" at bounding box center [587, 626] width 217 height 42
click at [717, 663] on link "Next" at bounding box center [719, 672] width 20 height 20
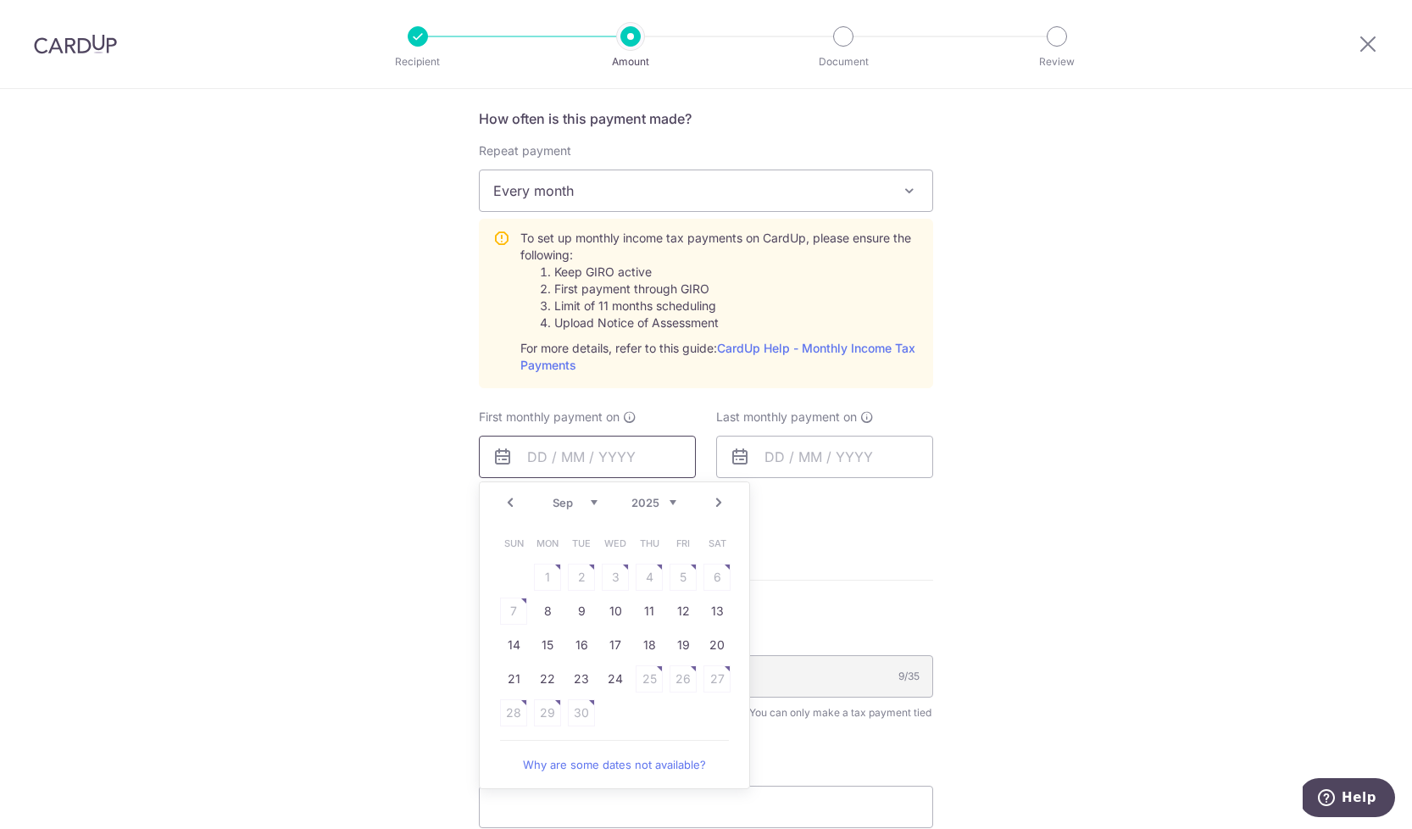
scroll to position [684, 0]
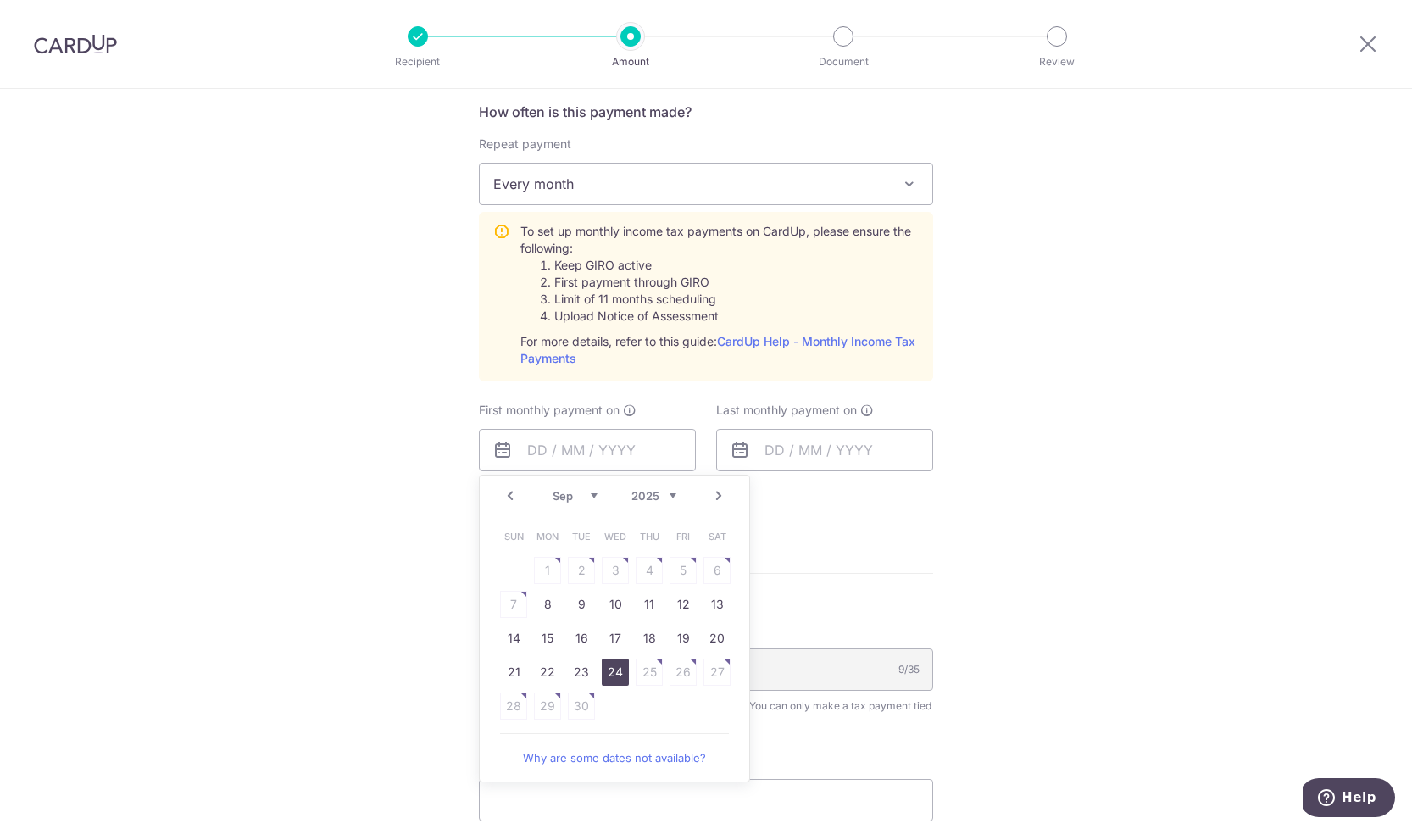
click at [610, 674] on link "24" at bounding box center [615, 672] width 27 height 27
type input "24/09/2025"
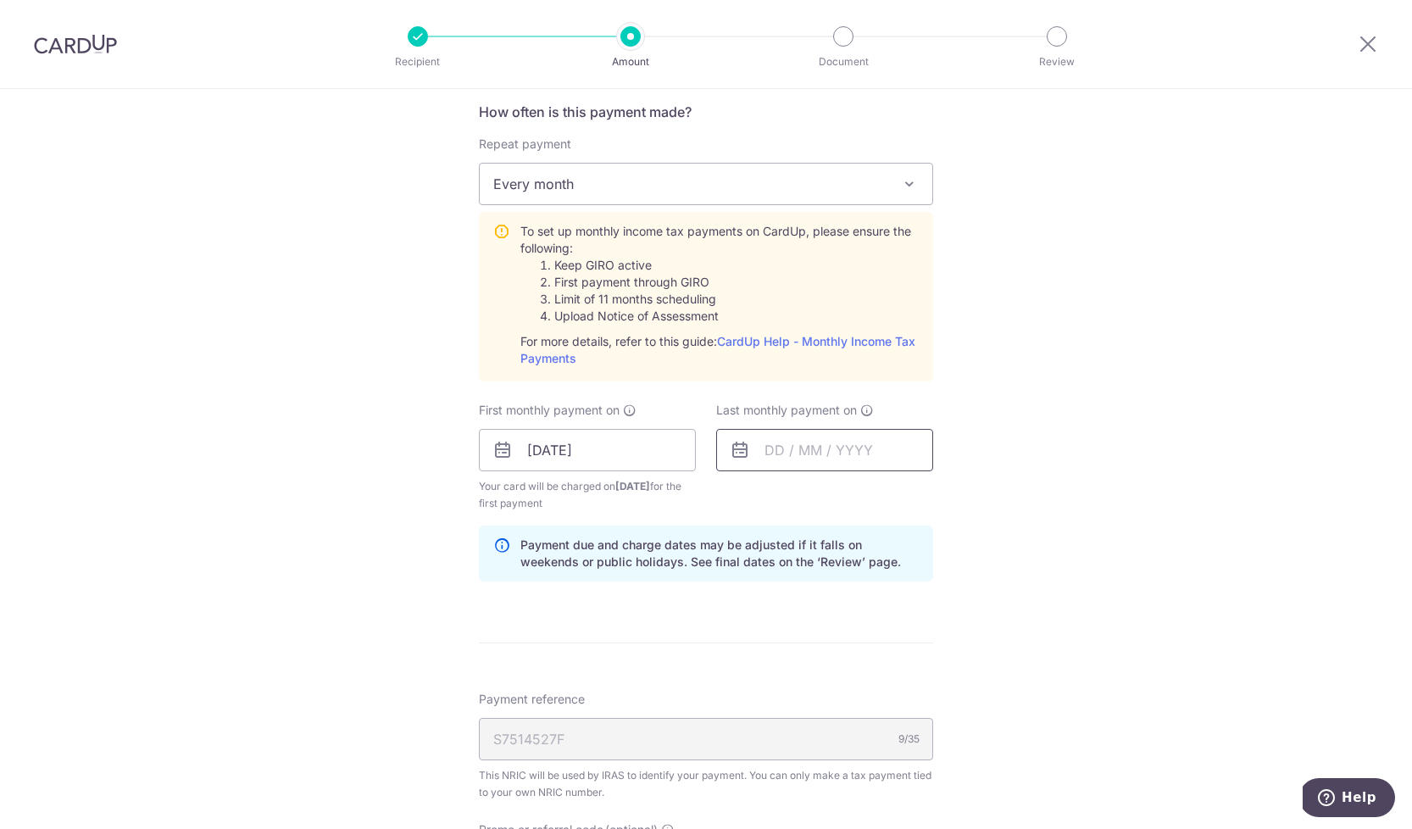
click at [840, 437] on input "text" at bounding box center [824, 450] width 217 height 42
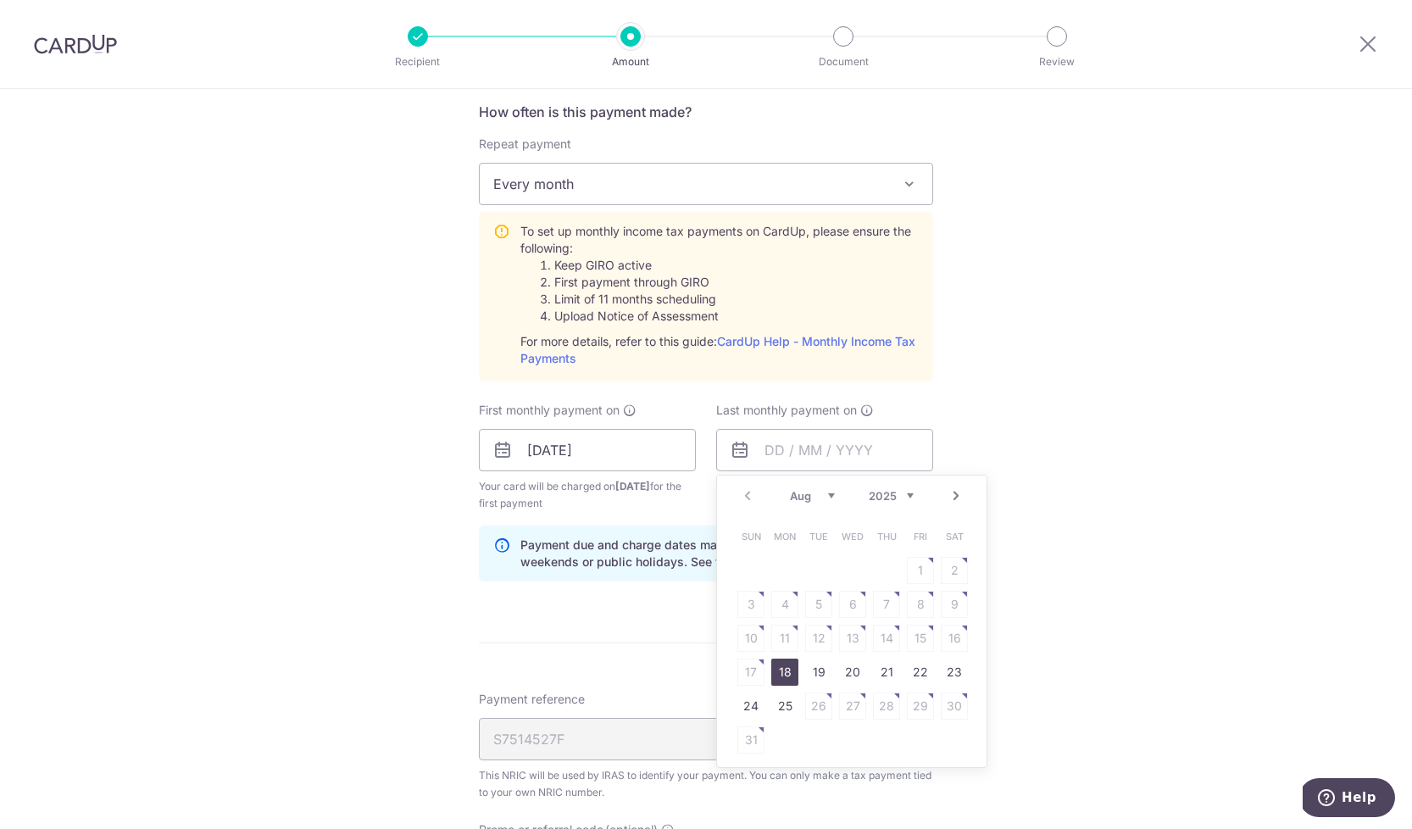
click at [959, 491] on link "Next" at bounding box center [956, 496] width 20 height 20
click at [887, 668] on link "25" at bounding box center [886, 672] width 27 height 27
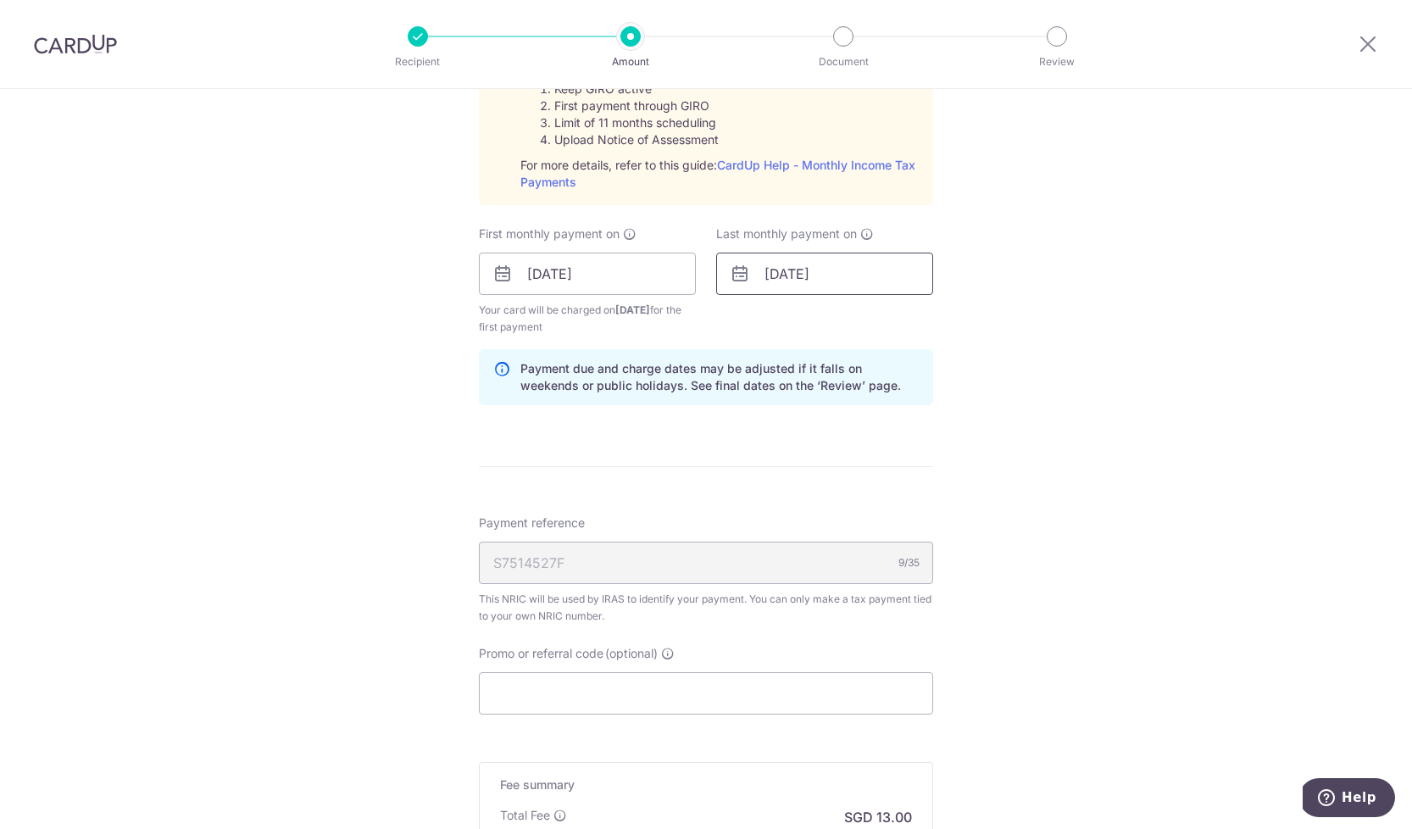
scroll to position [874, 0]
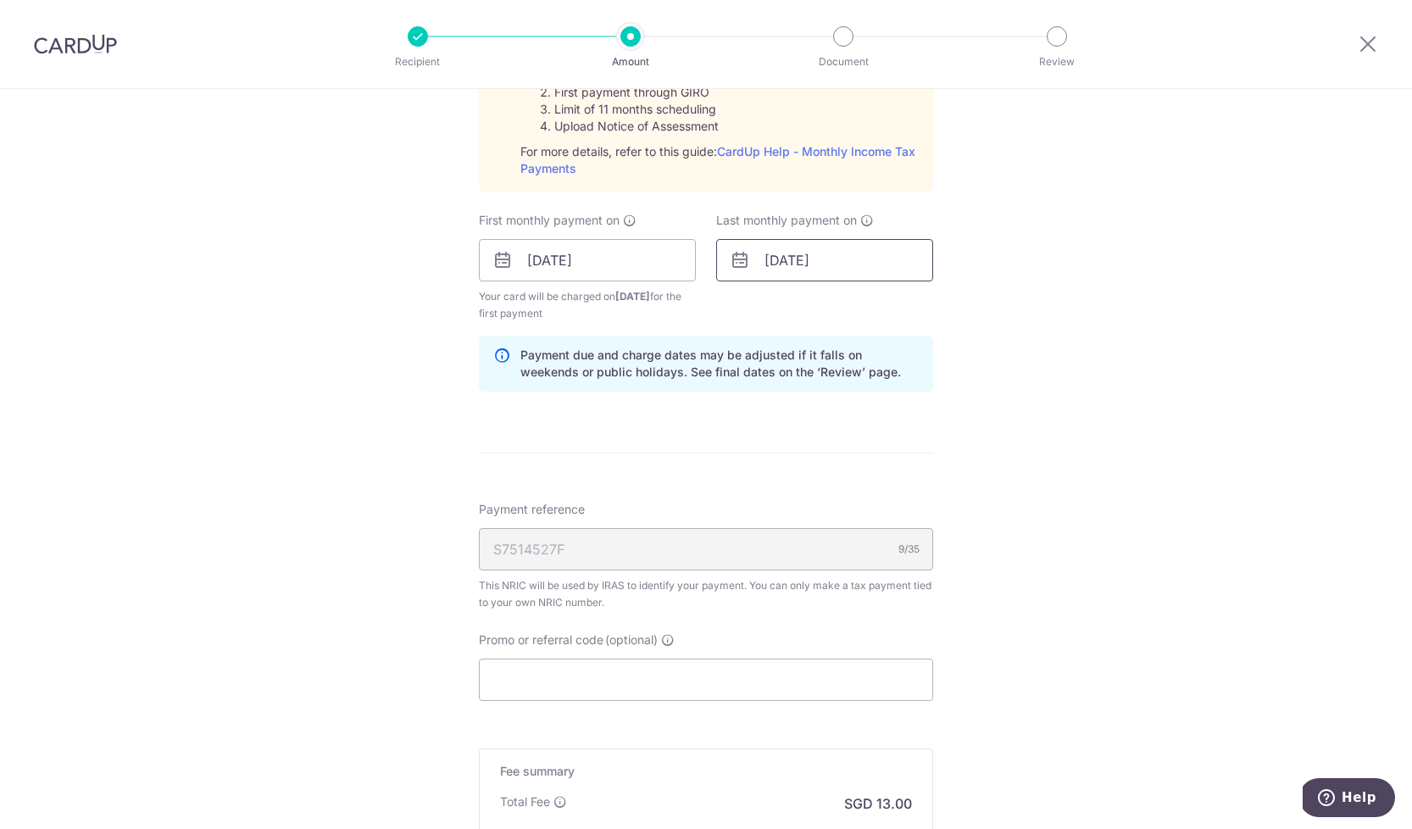
click at [874, 265] on input "25/12/2025" at bounding box center [824, 260] width 217 height 42
click at [958, 305] on link "Next" at bounding box center [956, 306] width 20 height 20
click at [954, 308] on link "Next" at bounding box center [956, 306] width 20 height 20
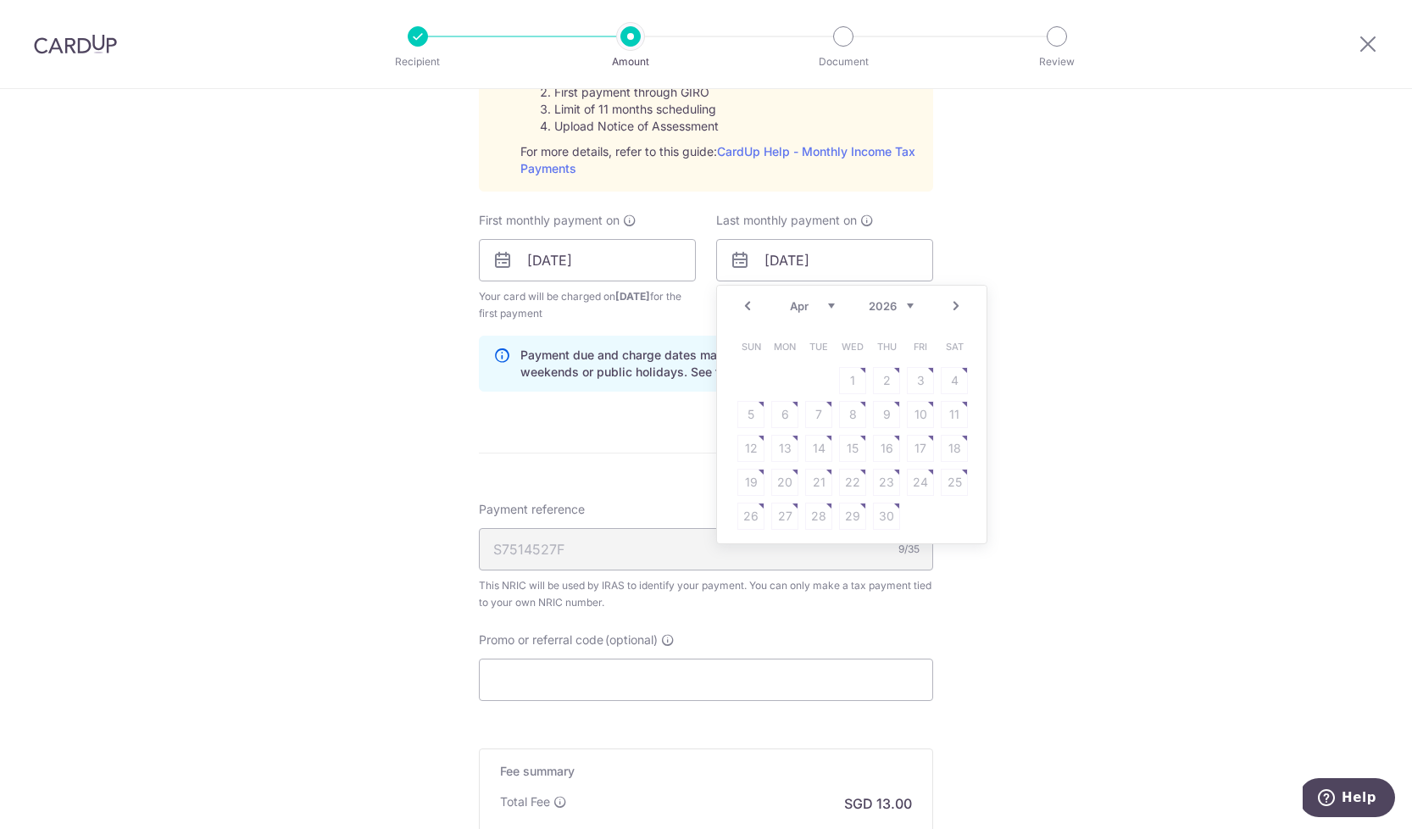
click at [954, 308] on link "Next" at bounding box center [956, 306] width 20 height 20
click at [826, 515] on link "25" at bounding box center [818, 516] width 27 height 27
type input "25/08/2026"
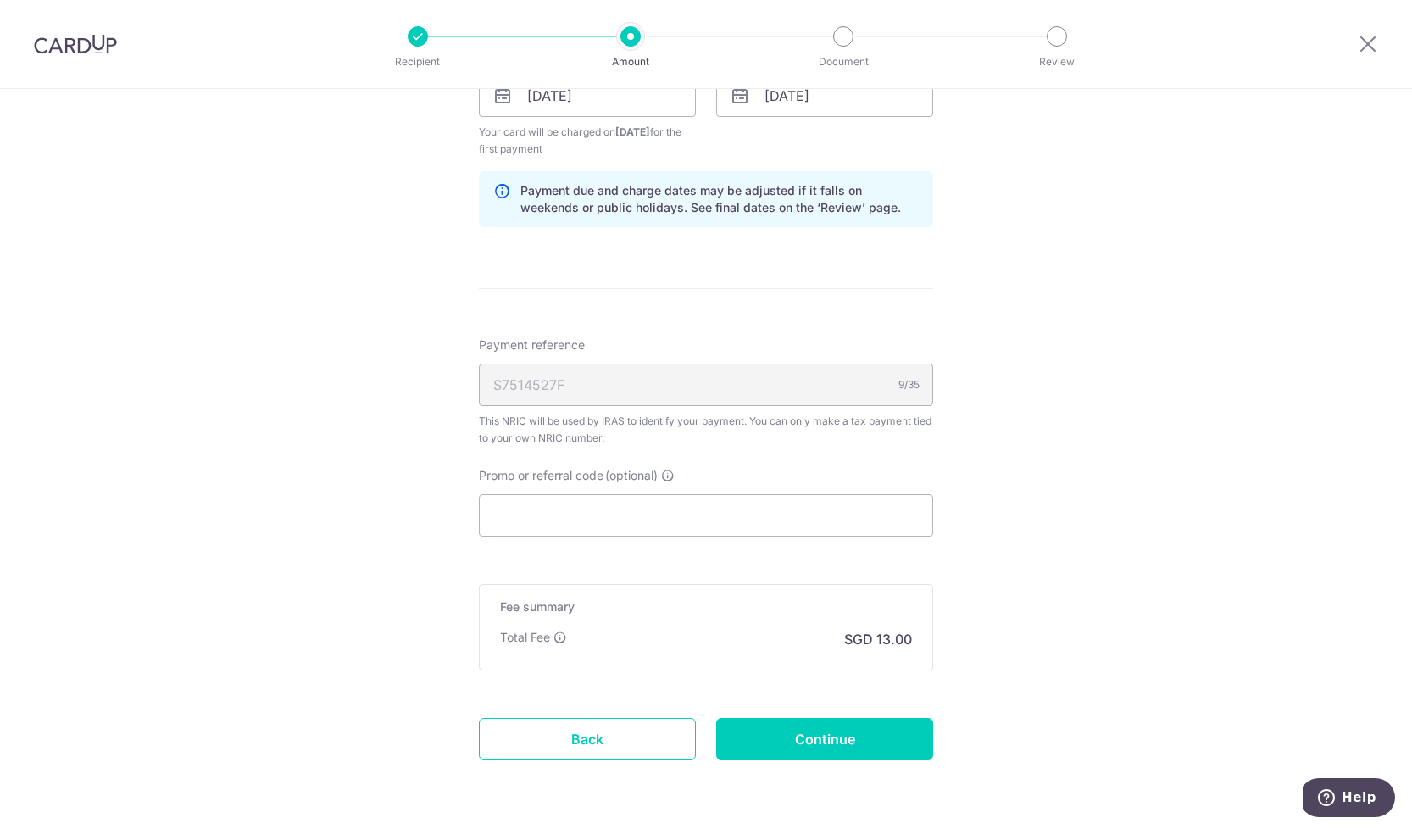
scroll to position [1073, 0]
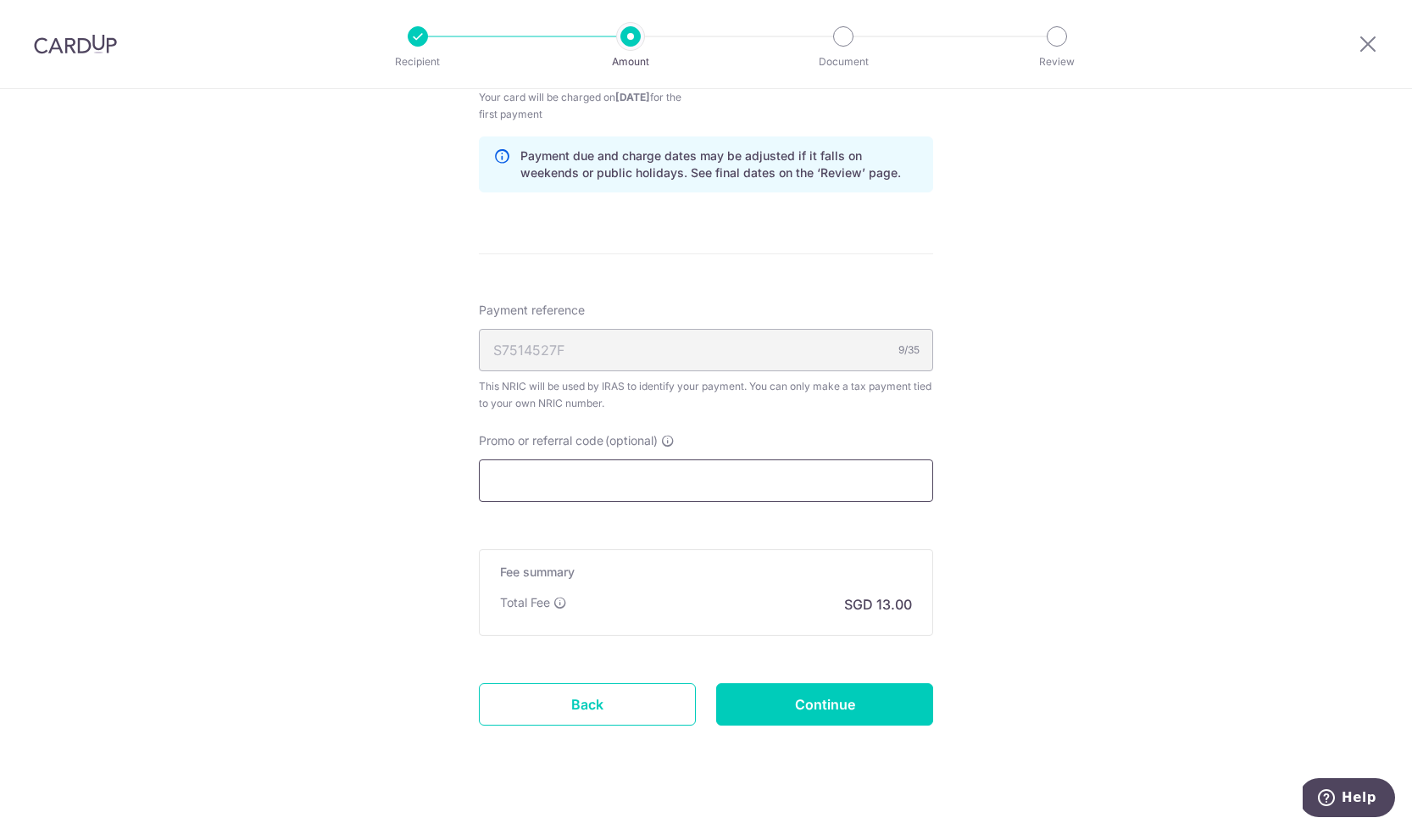
click at [588, 472] on input "Promo or referral code (optional)" at bounding box center [706, 481] width 454 height 42
paste input "BBTAX25R"
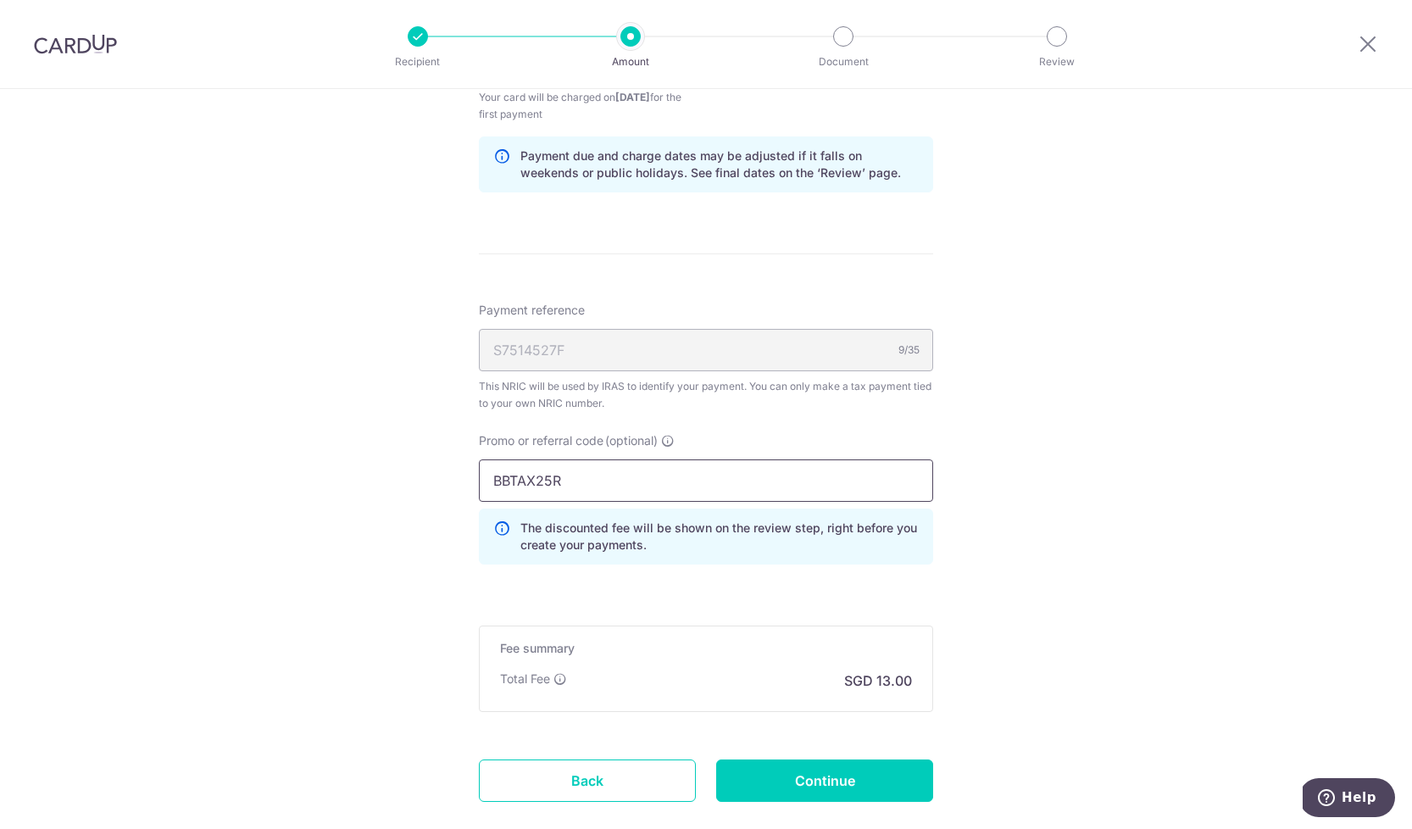
type input "BBTAX25R"
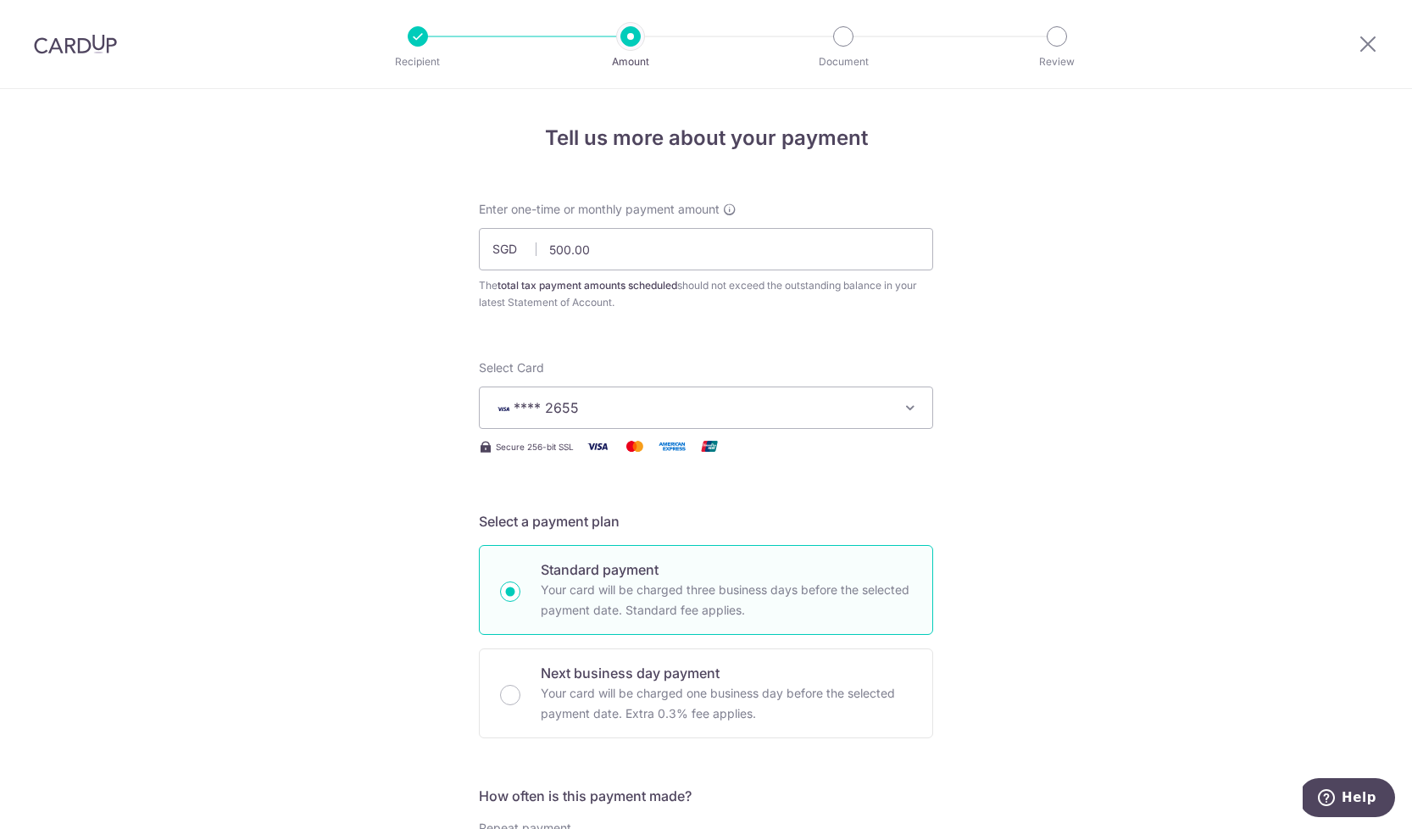
scroll to position [0, 0]
click at [590, 263] on input "500.00" at bounding box center [706, 249] width 454 height 42
click at [722, 254] on input "500.00" at bounding box center [706, 249] width 454 height 42
type input "5"
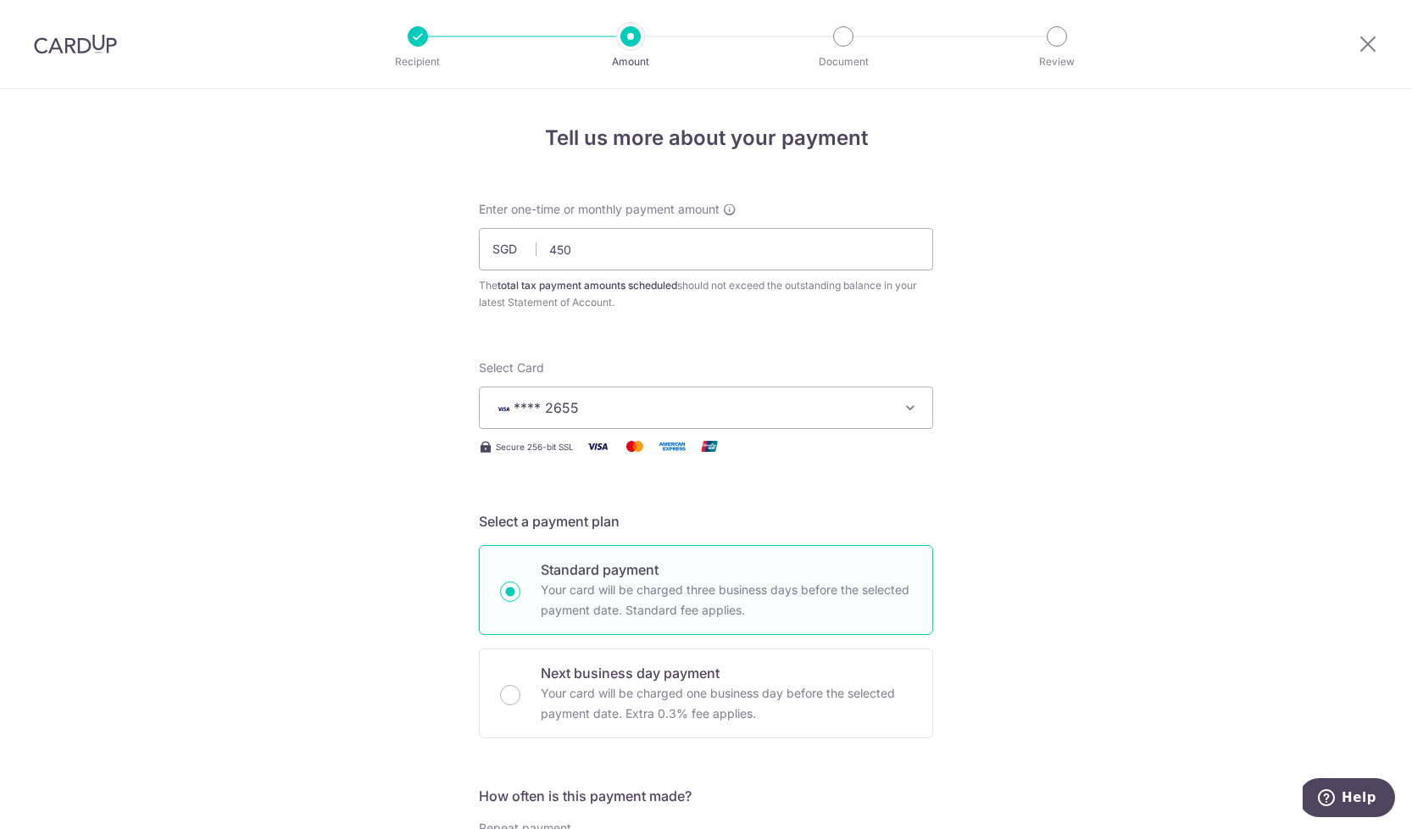
type input "450.00"
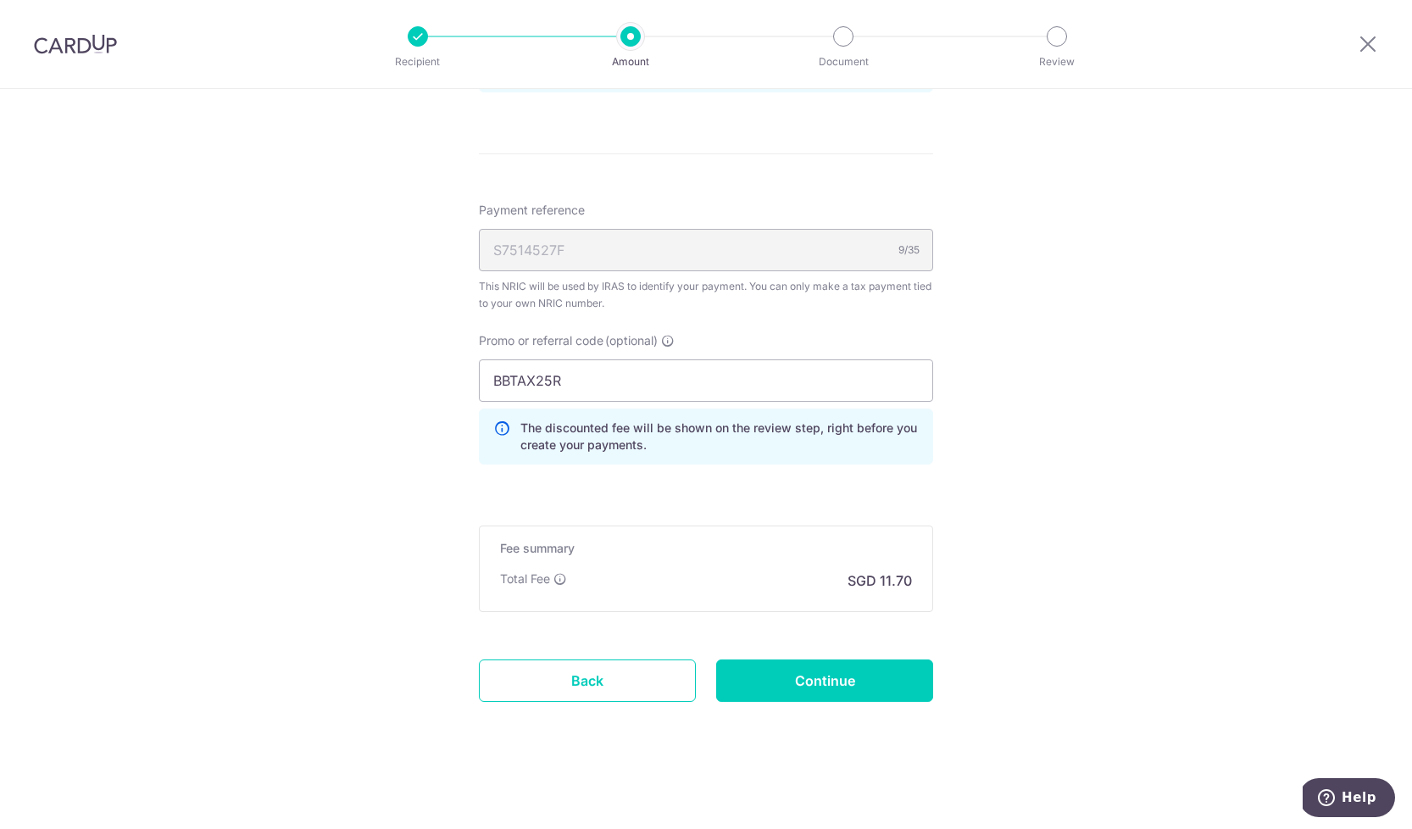
scroll to position [1173, 0]
click at [842, 675] on input "Continue" at bounding box center [824, 681] width 217 height 42
type input "Create Schedule"
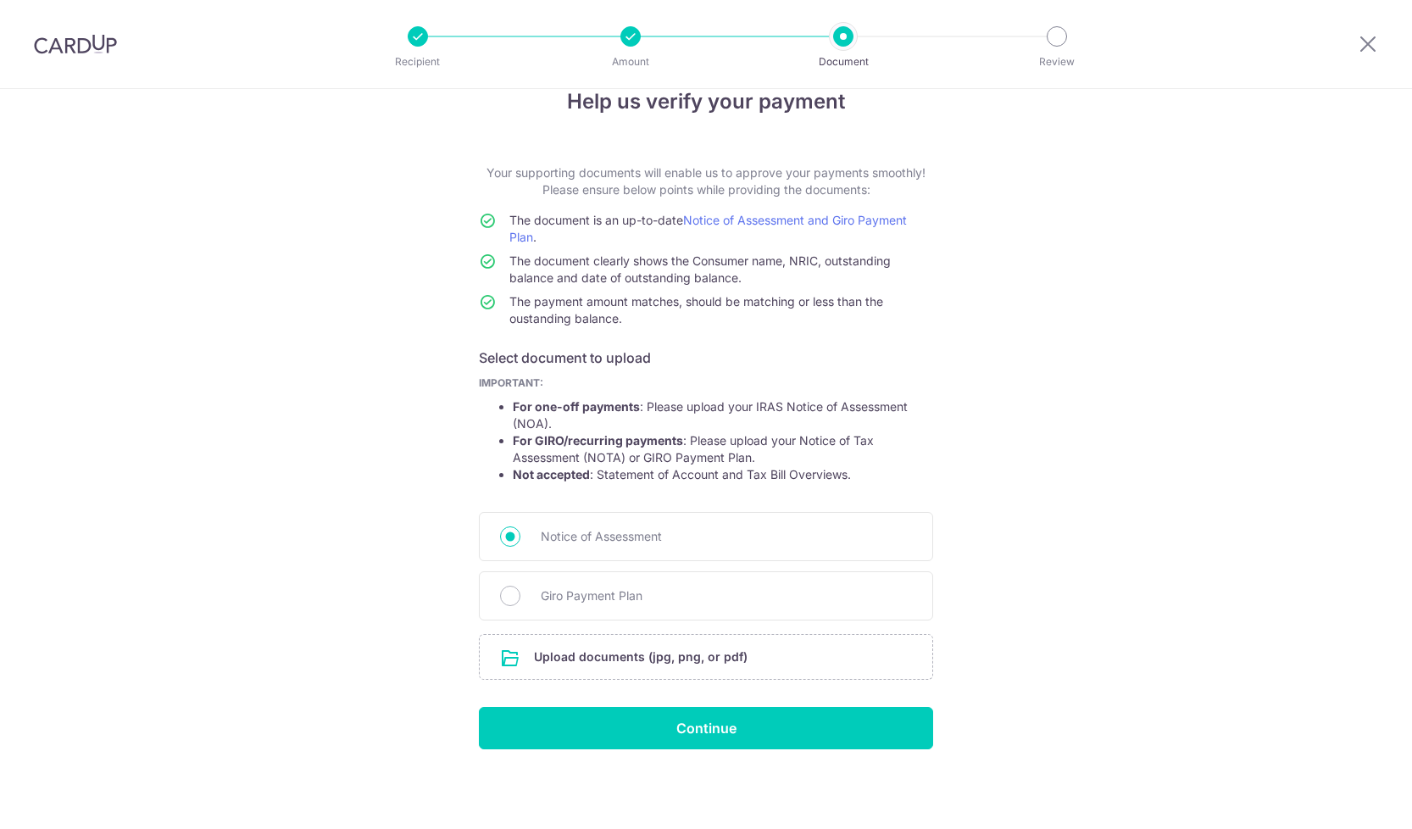
scroll to position [36, 0]
click at [643, 651] on input "file" at bounding box center [706, 657] width 453 height 44
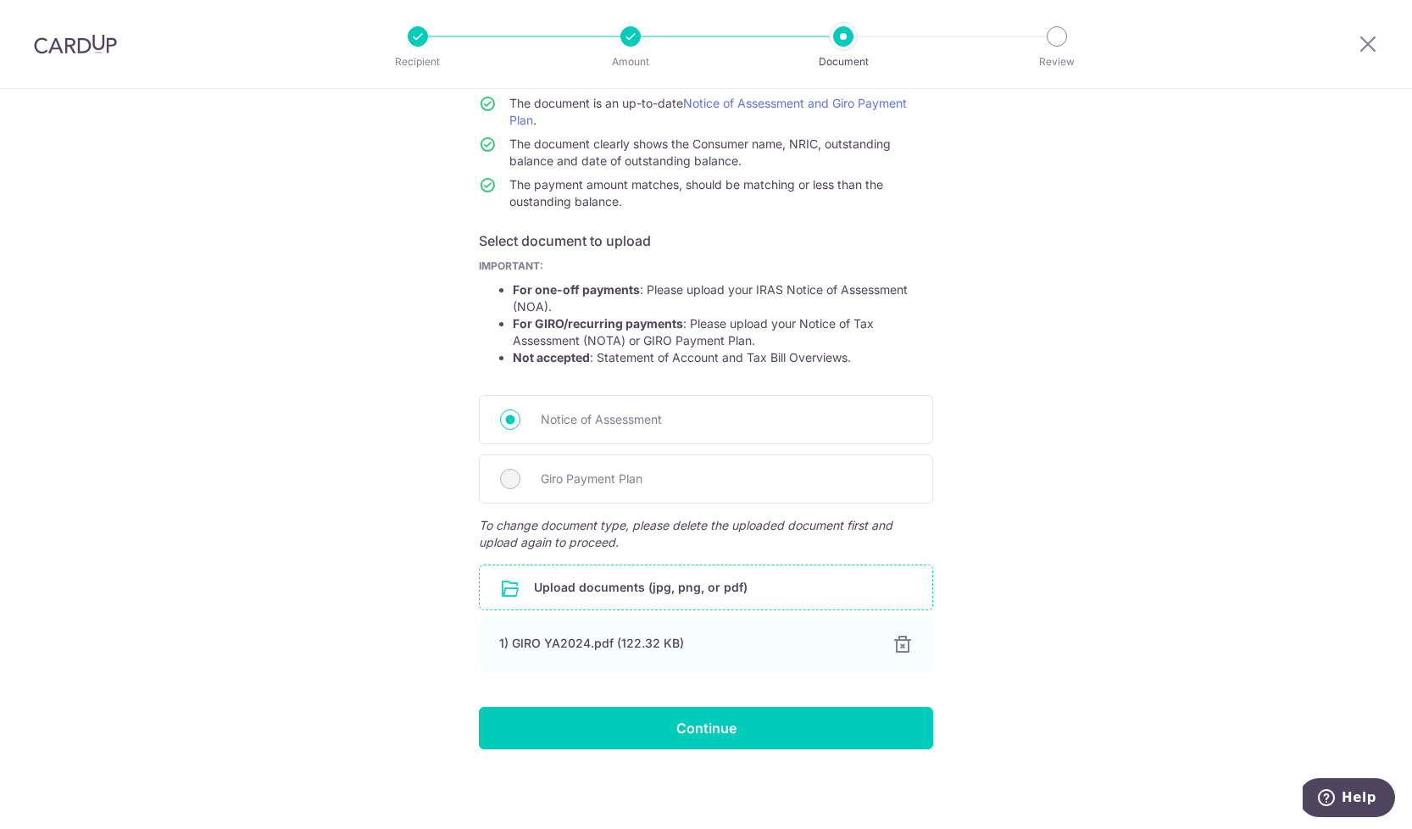
scroll to position [153, 0]
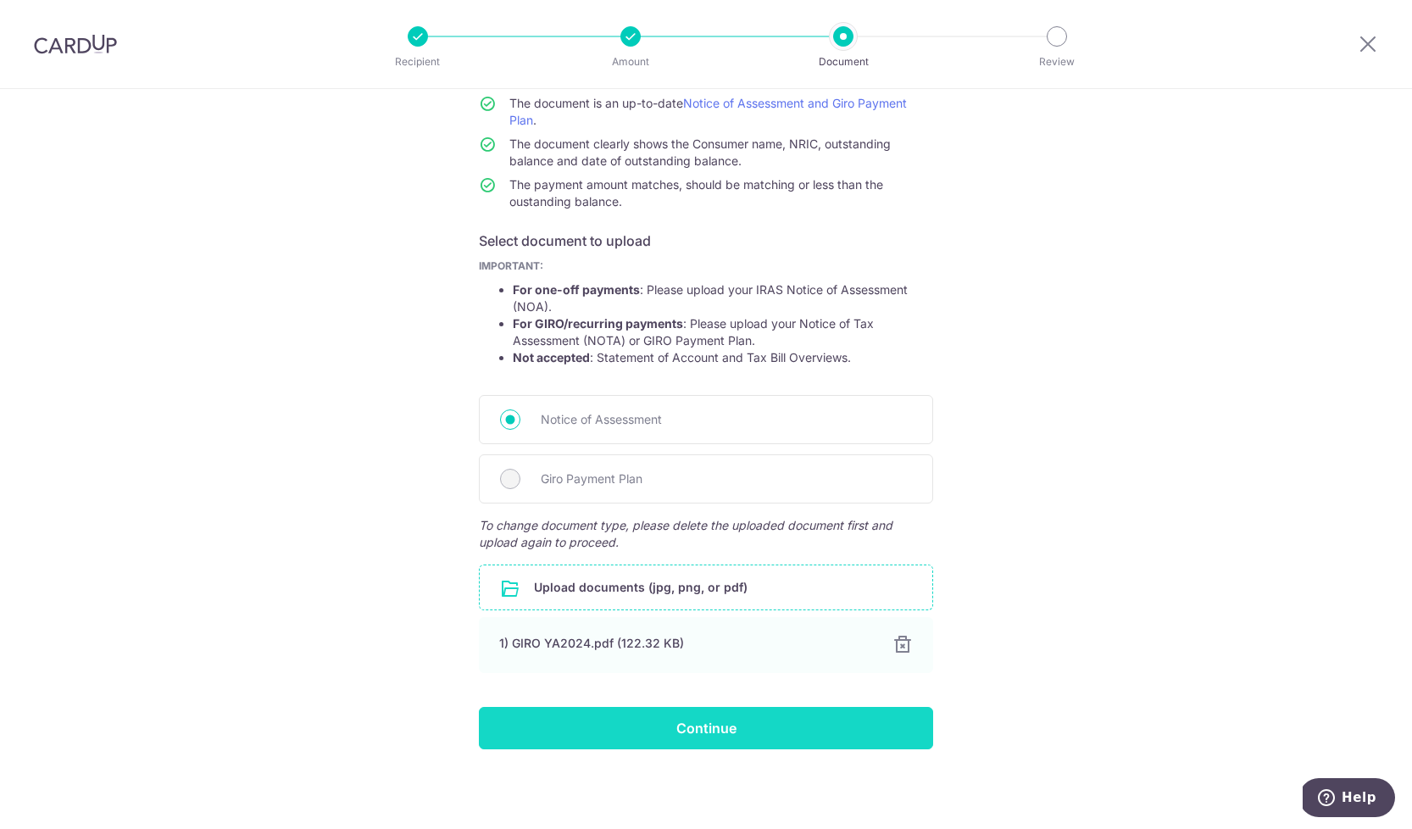
click at [766, 733] on input "Continue" at bounding box center [706, 728] width 454 height 42
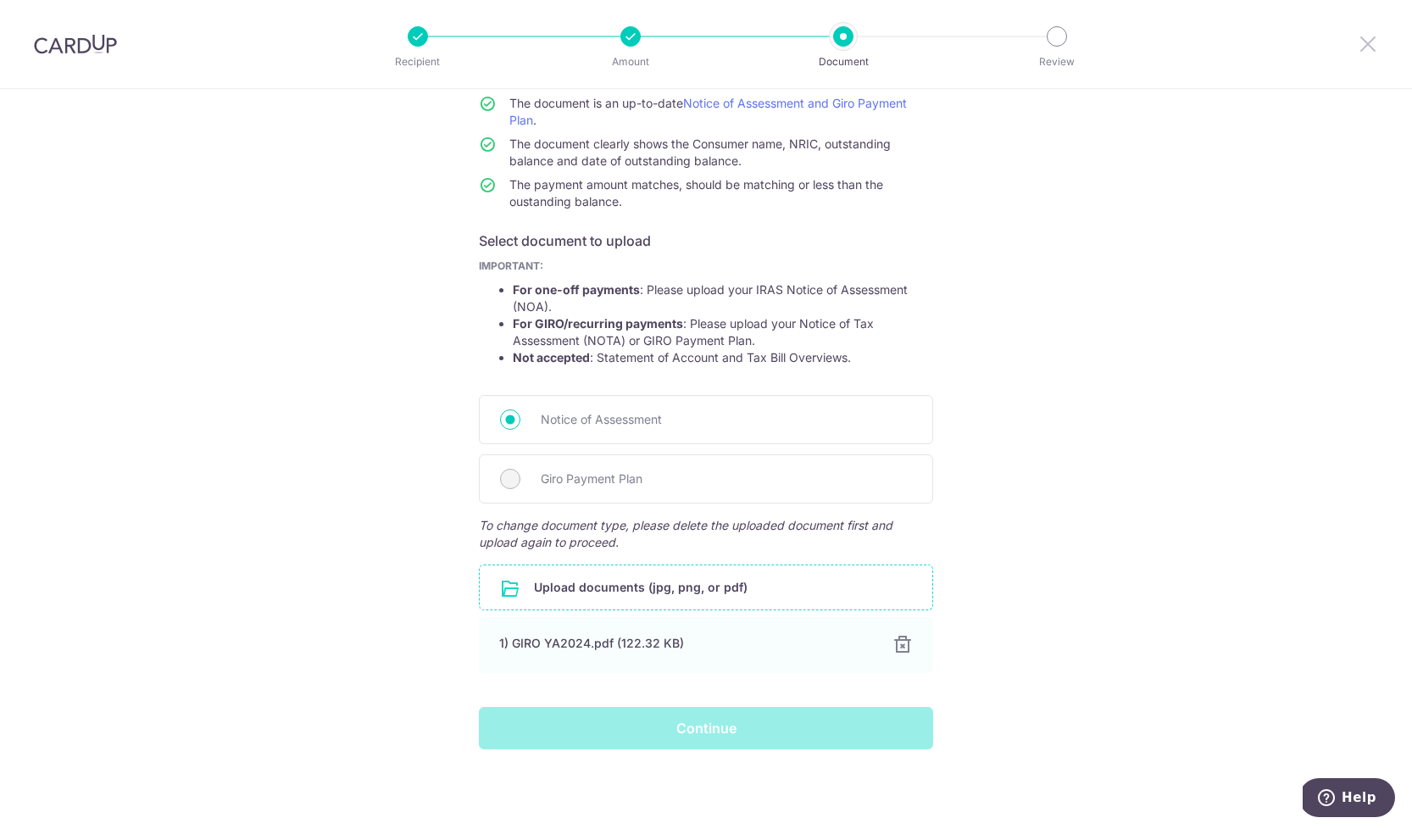
click at [1368, 46] on icon at bounding box center [1368, 43] width 20 height 21
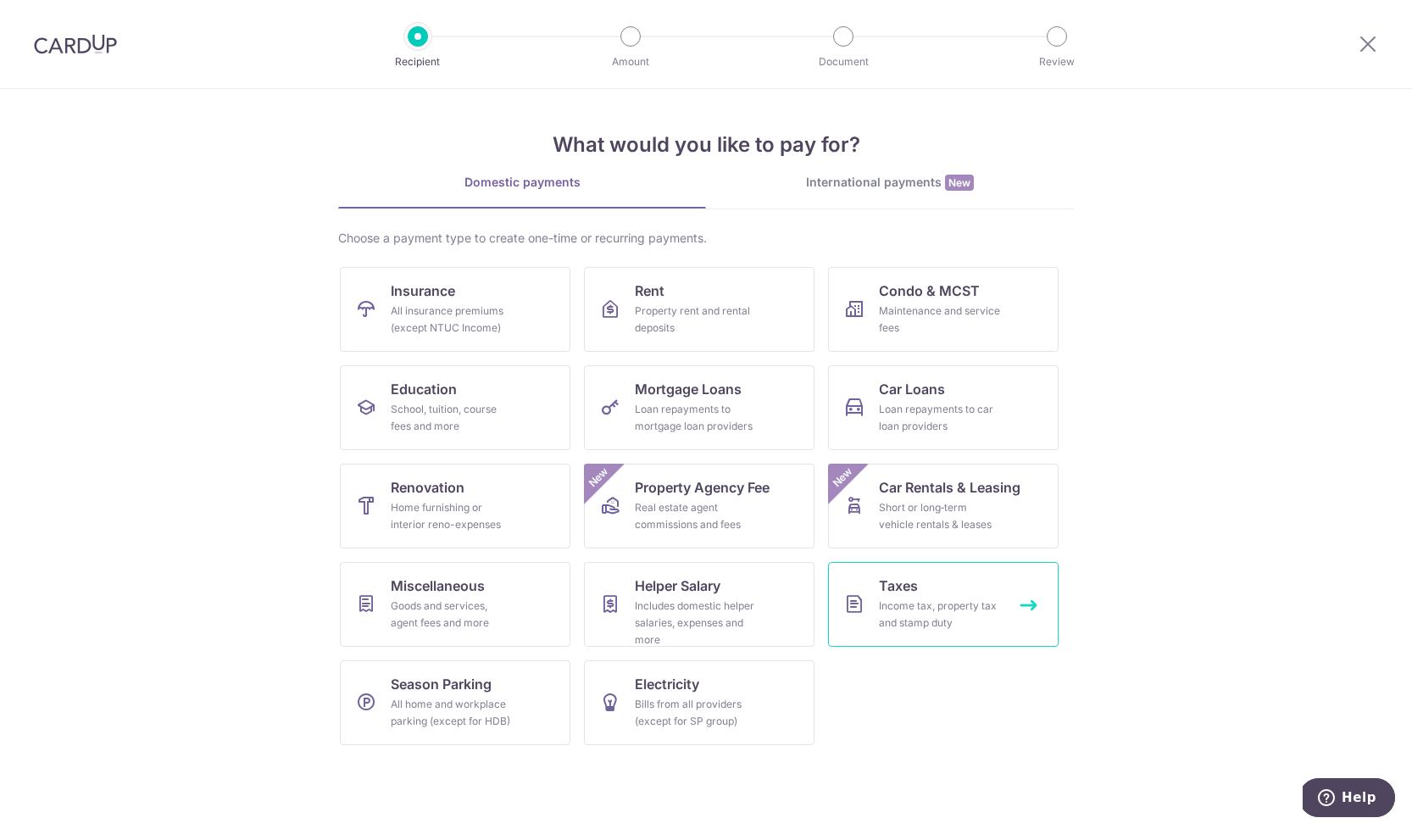
click at [903, 594] on span "Taxes" at bounding box center [898, 586] width 39 height 20
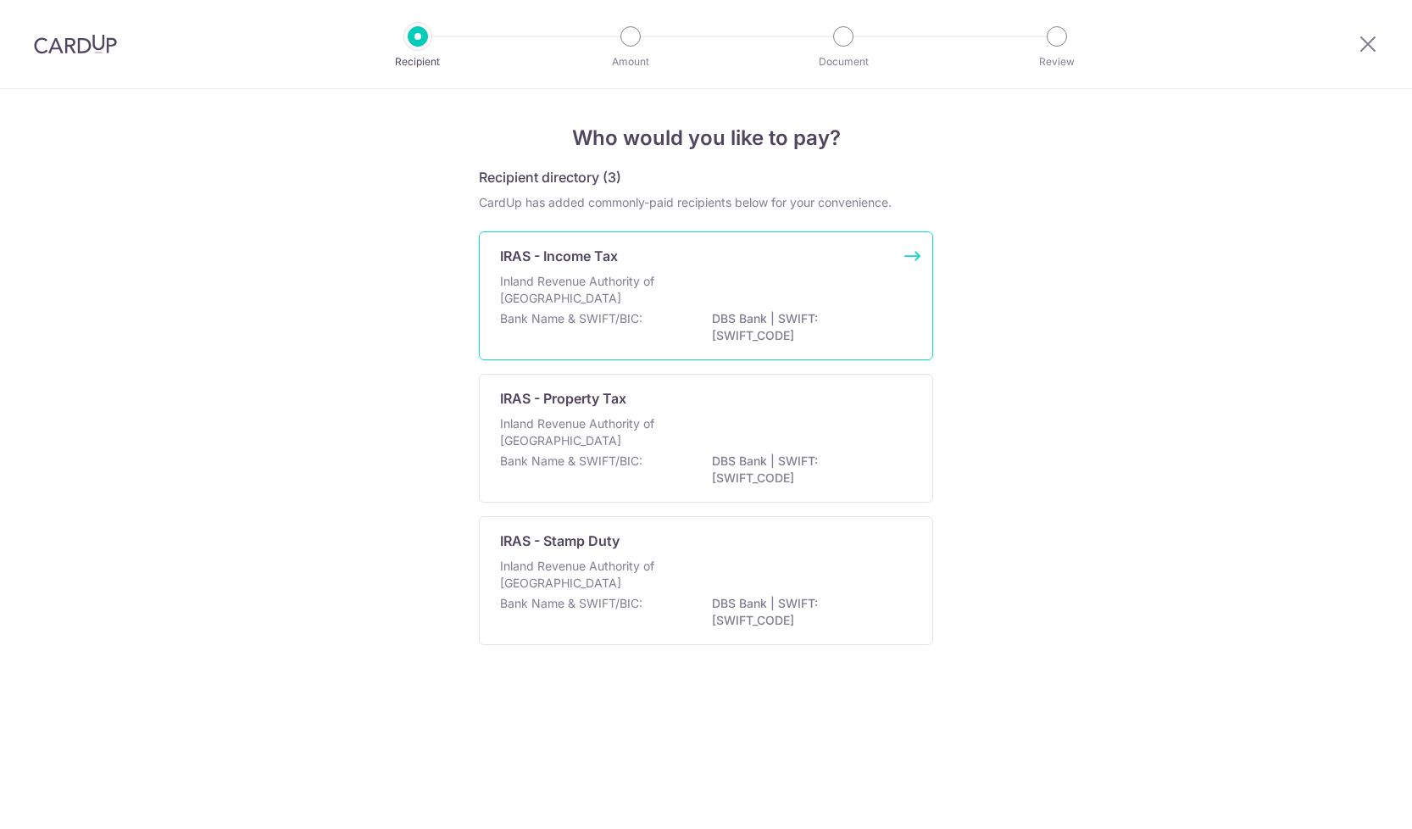
click at [677, 259] on div "IRAS - Income Tax" at bounding box center [696, 256] width 392 height 20
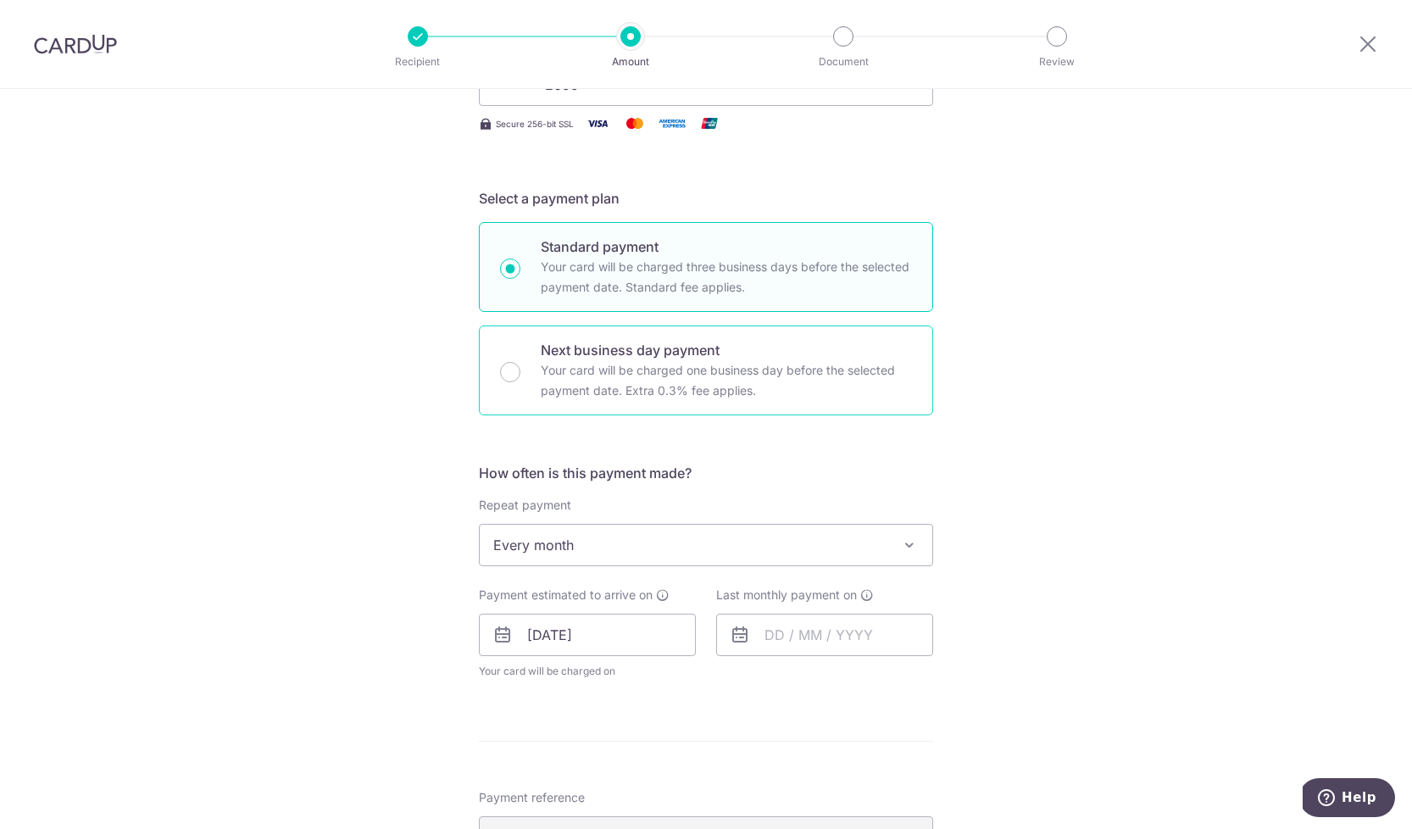
scroll to position [456, 0]
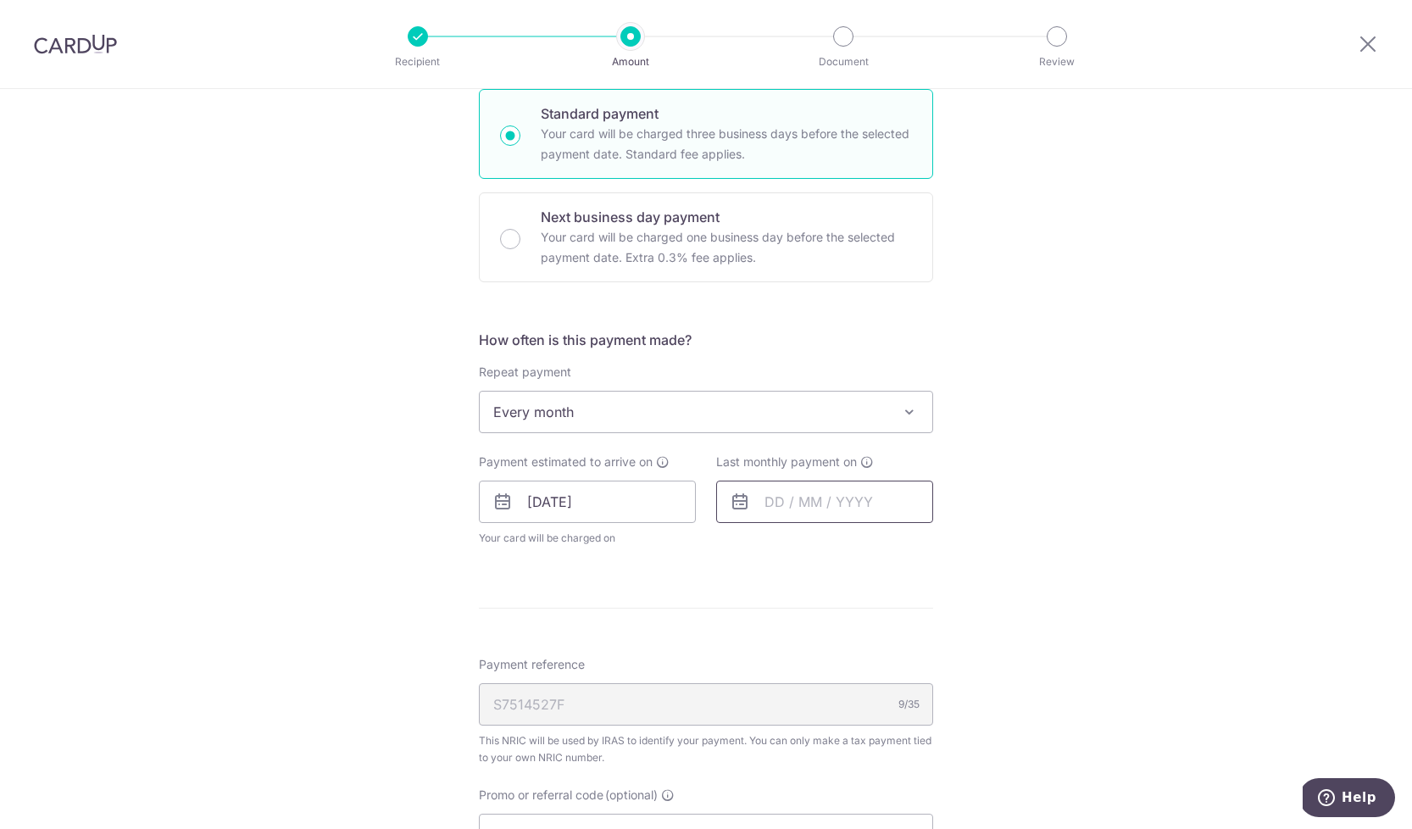
click at [836, 488] on input "text" at bounding box center [824, 502] width 217 height 42
click at [957, 543] on link "Next" at bounding box center [956, 548] width 20 height 20
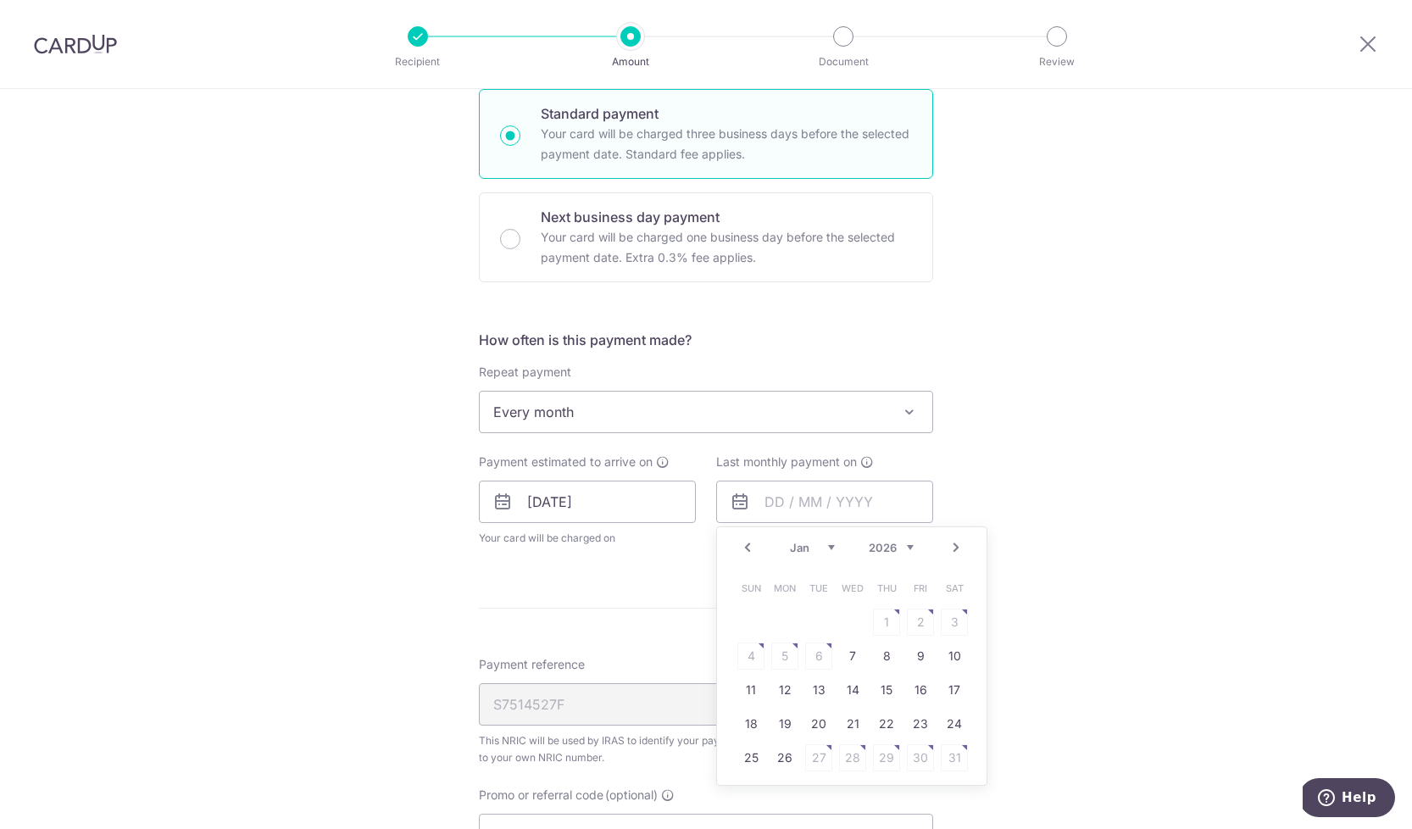
click at [957, 543] on link "Next" at bounding box center [956, 548] width 20 height 20
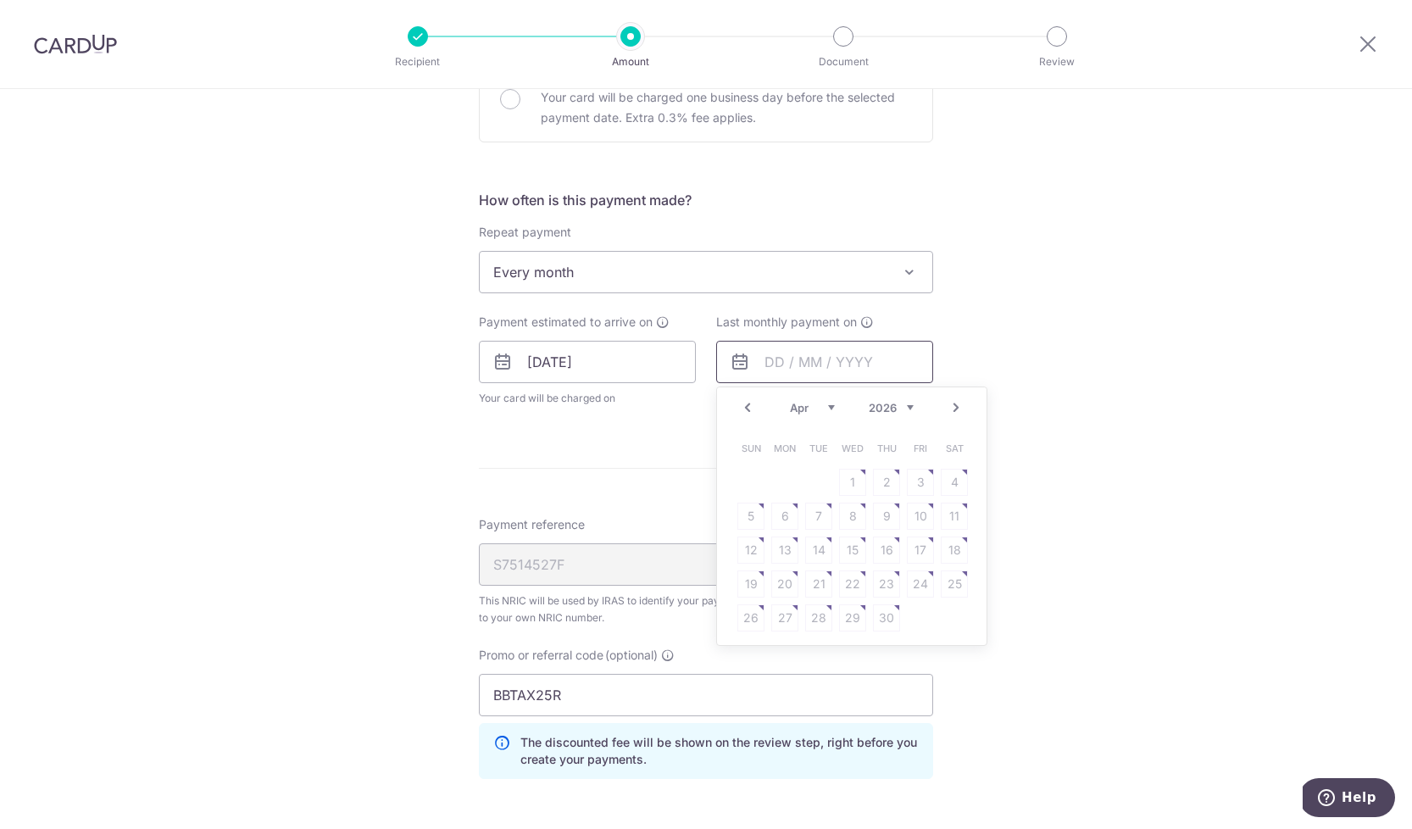
scroll to position [599, 0]
click at [896, 593] on table "Sun Mon Tue Wed Thu Fri Sat 1 2 3 4 5 6 7 8 9 10 11 12 13 14 15 16 17 18 19 20 …" at bounding box center [852, 529] width 237 height 203
click at [750, 404] on link "Prev" at bounding box center [748, 404] width 20 height 20
click at [582, 697] on input "BBTAX25R" at bounding box center [706, 692] width 454 height 42
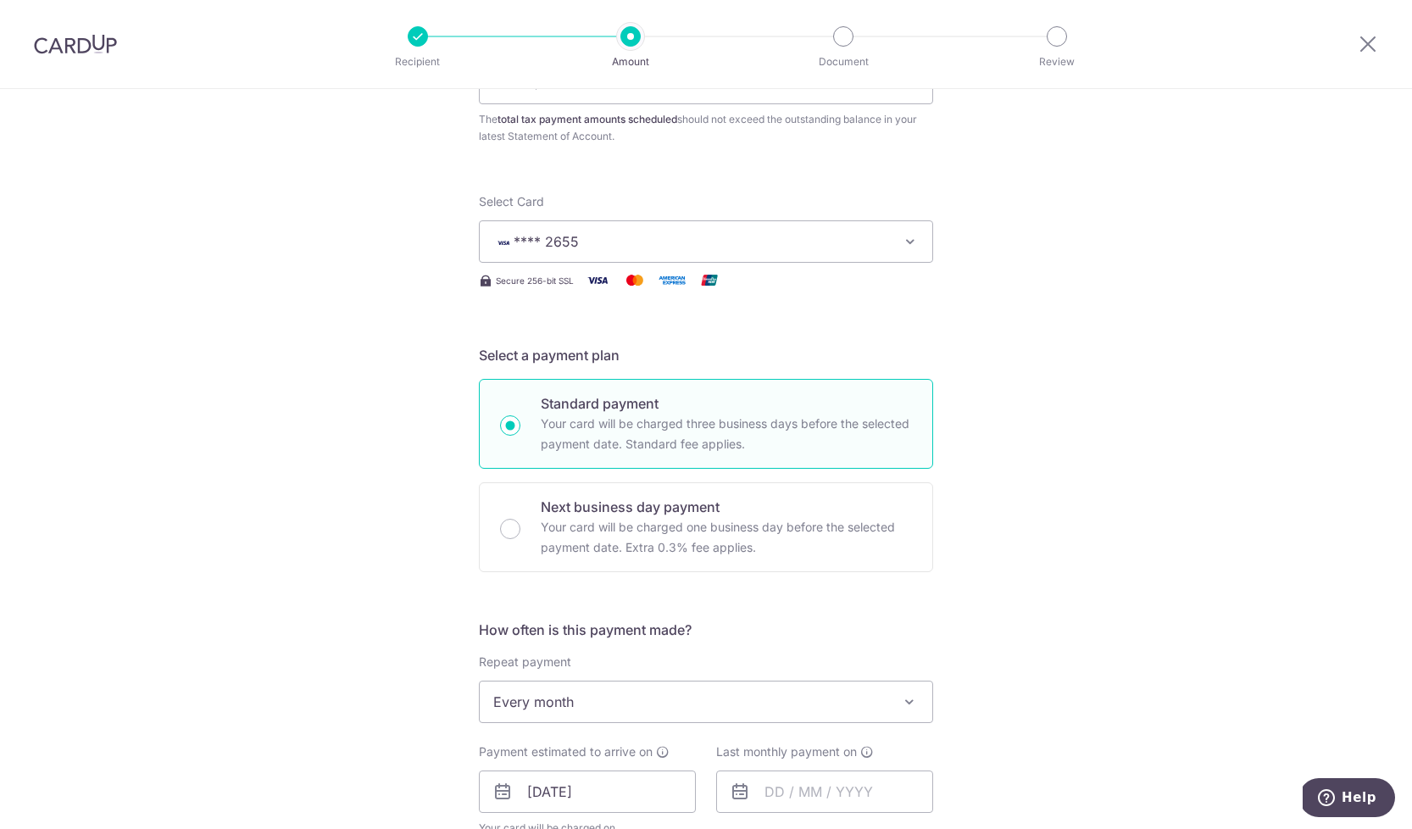
scroll to position [0, 0]
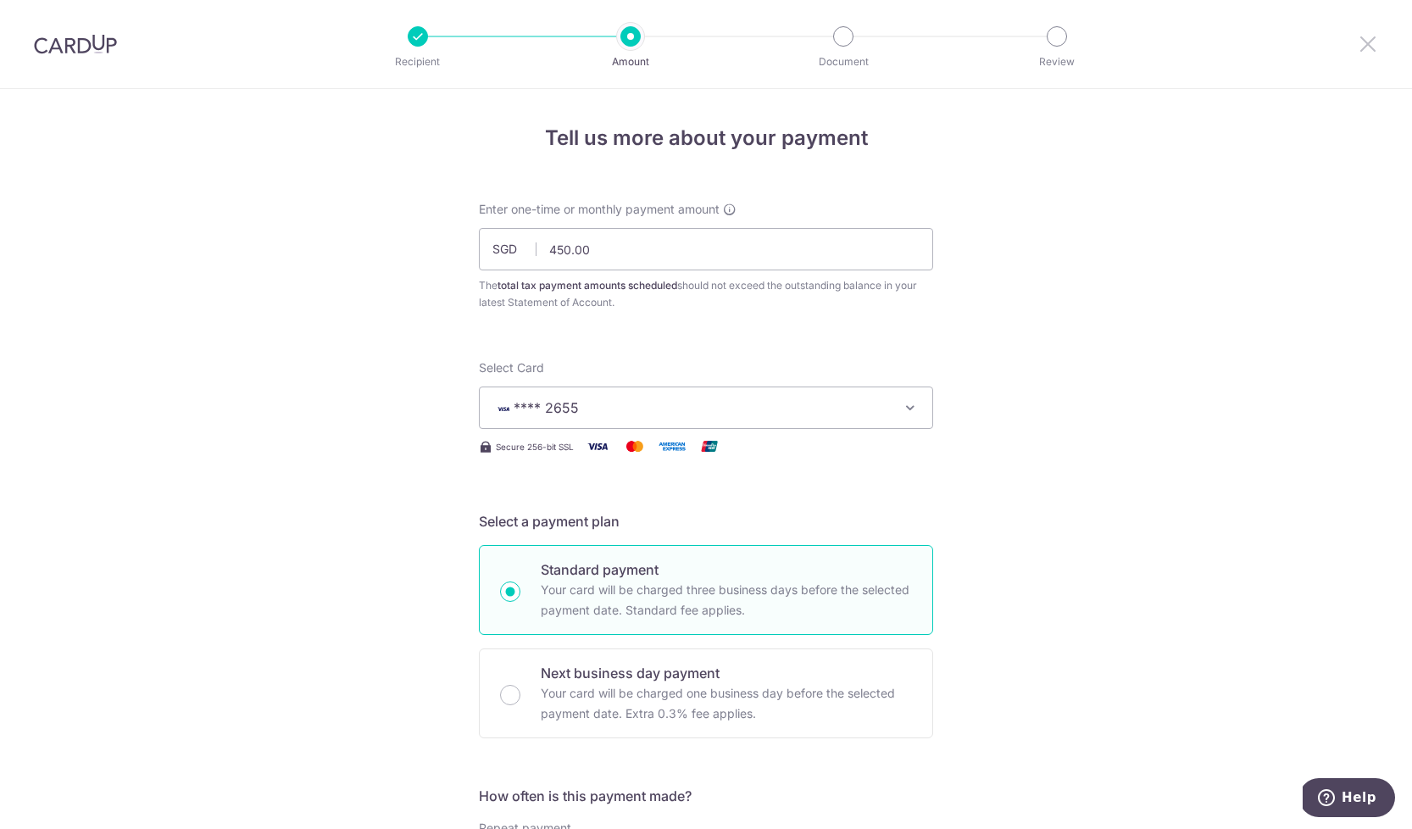
click at [1368, 47] on icon at bounding box center [1368, 43] width 20 height 21
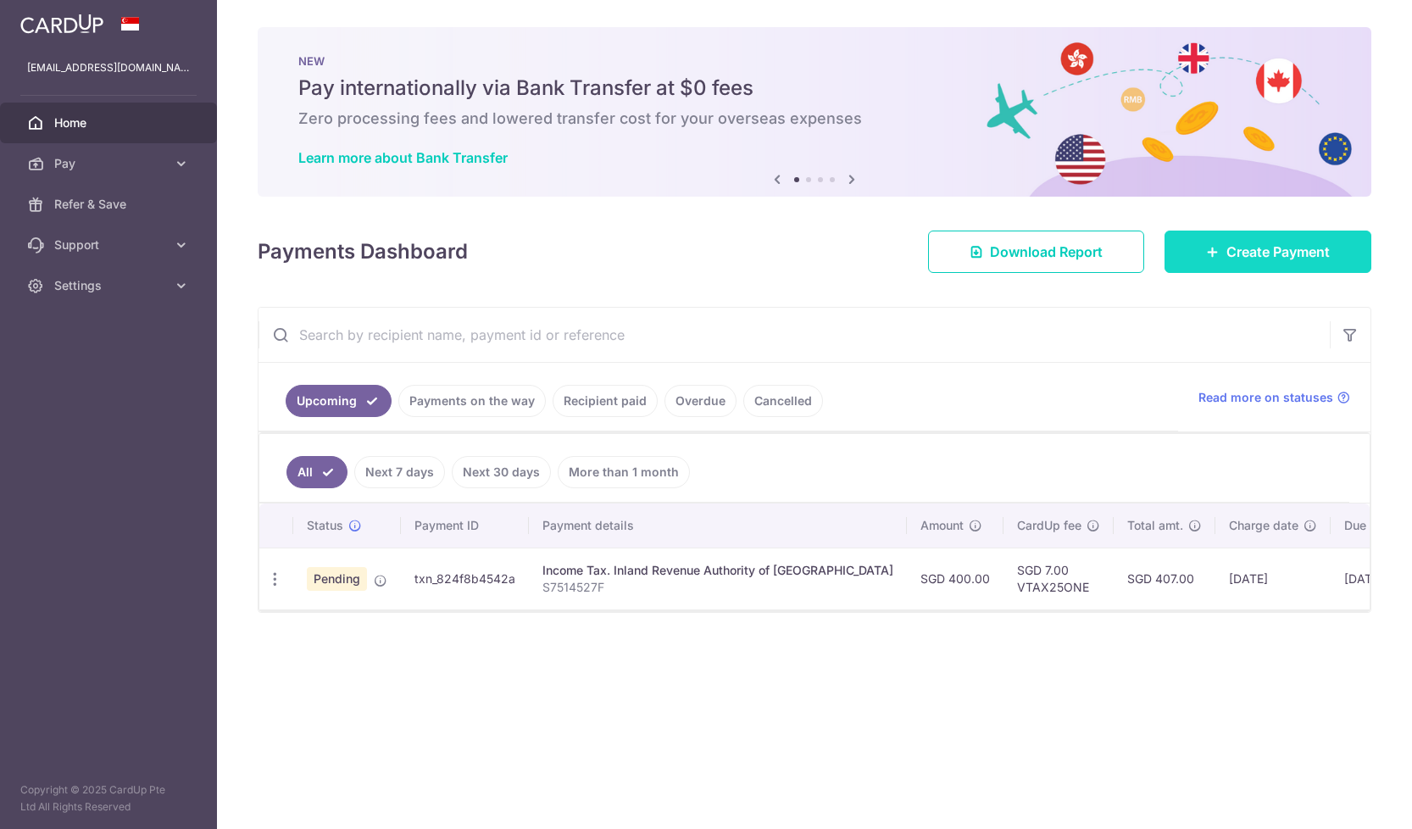
click at [1278, 249] on span "Create Payment" at bounding box center [1278, 252] width 103 height 20
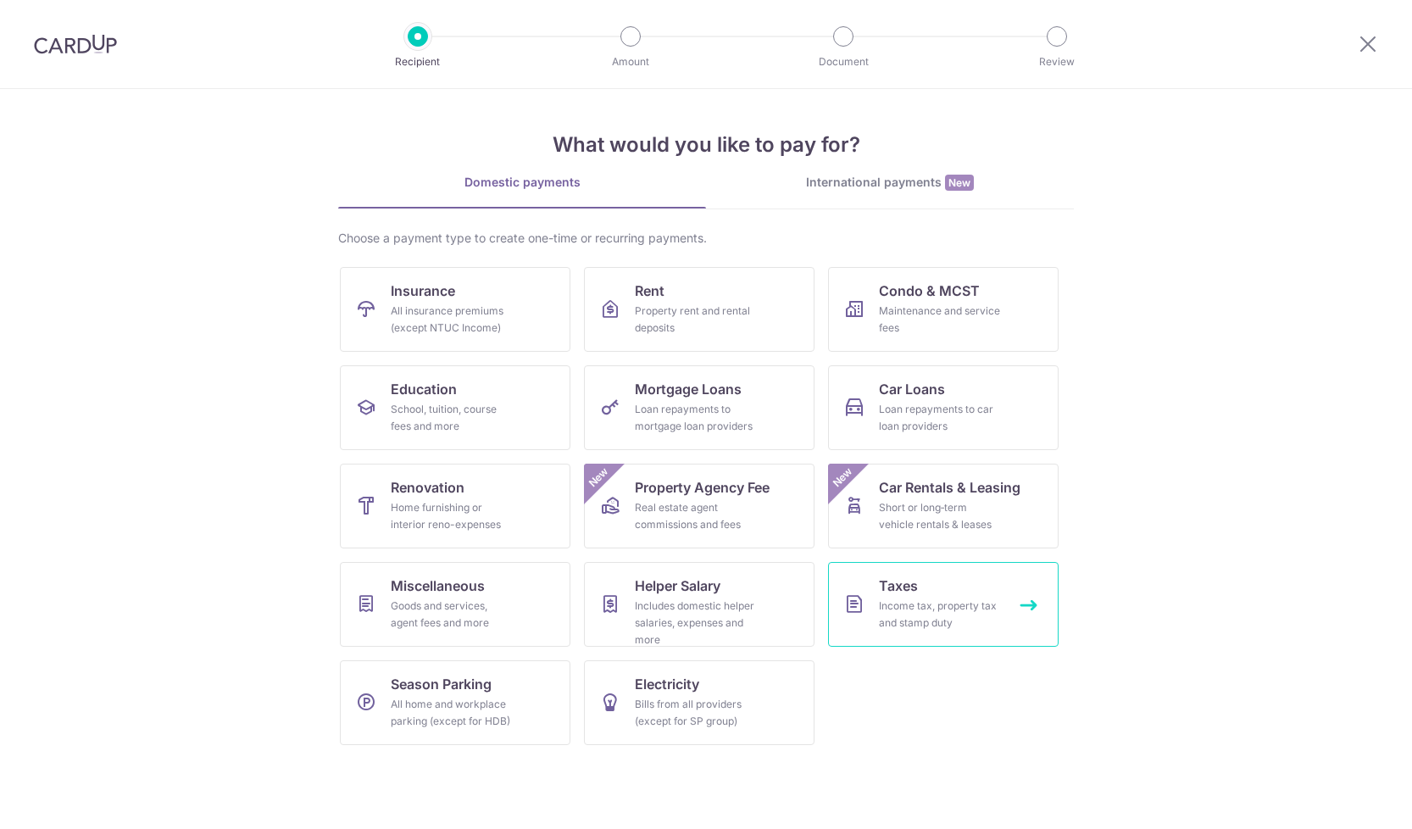
click at [910, 594] on span "Taxes" at bounding box center [898, 586] width 39 height 20
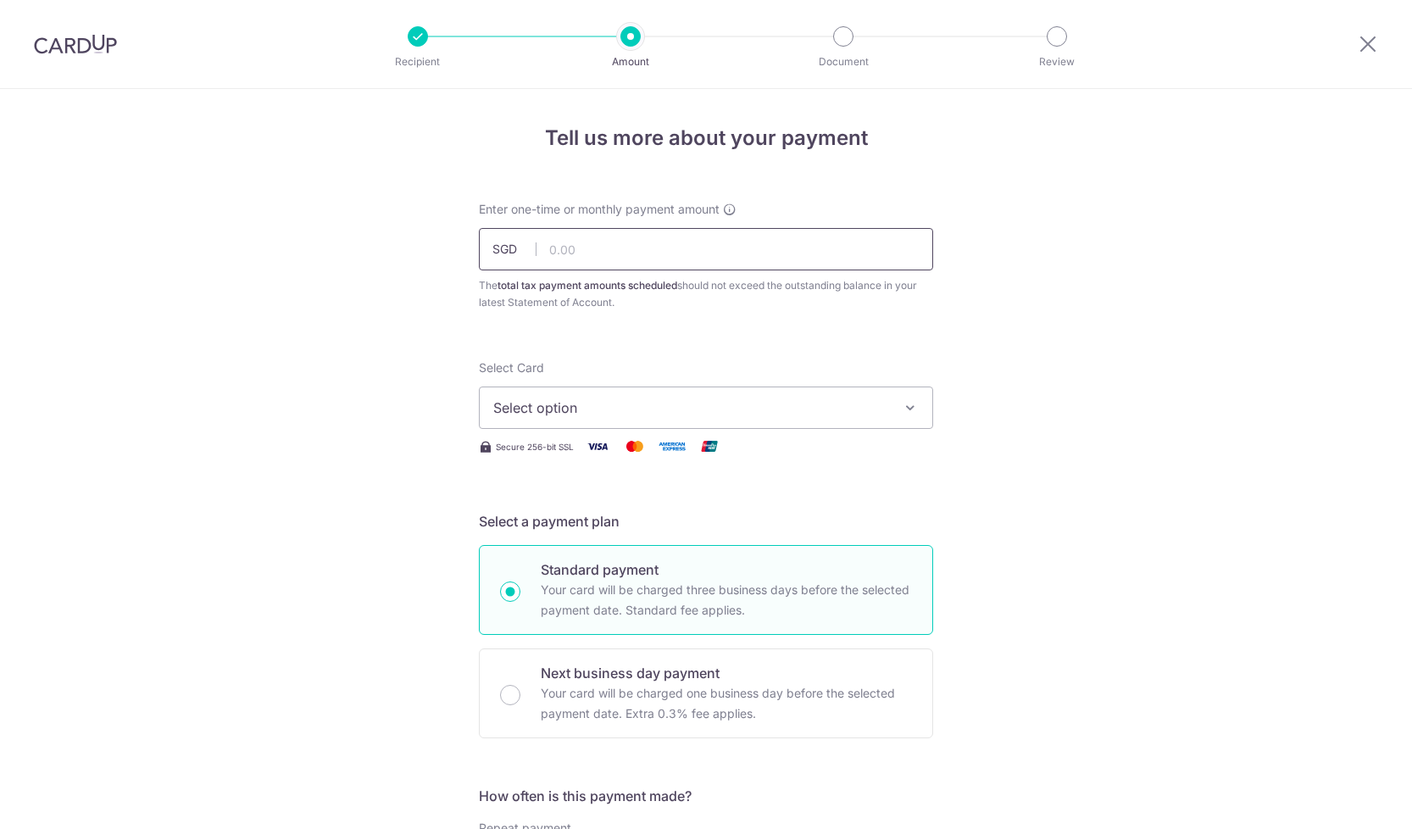
click at [765, 254] on input "text" at bounding box center [706, 249] width 454 height 42
type input "450.00"
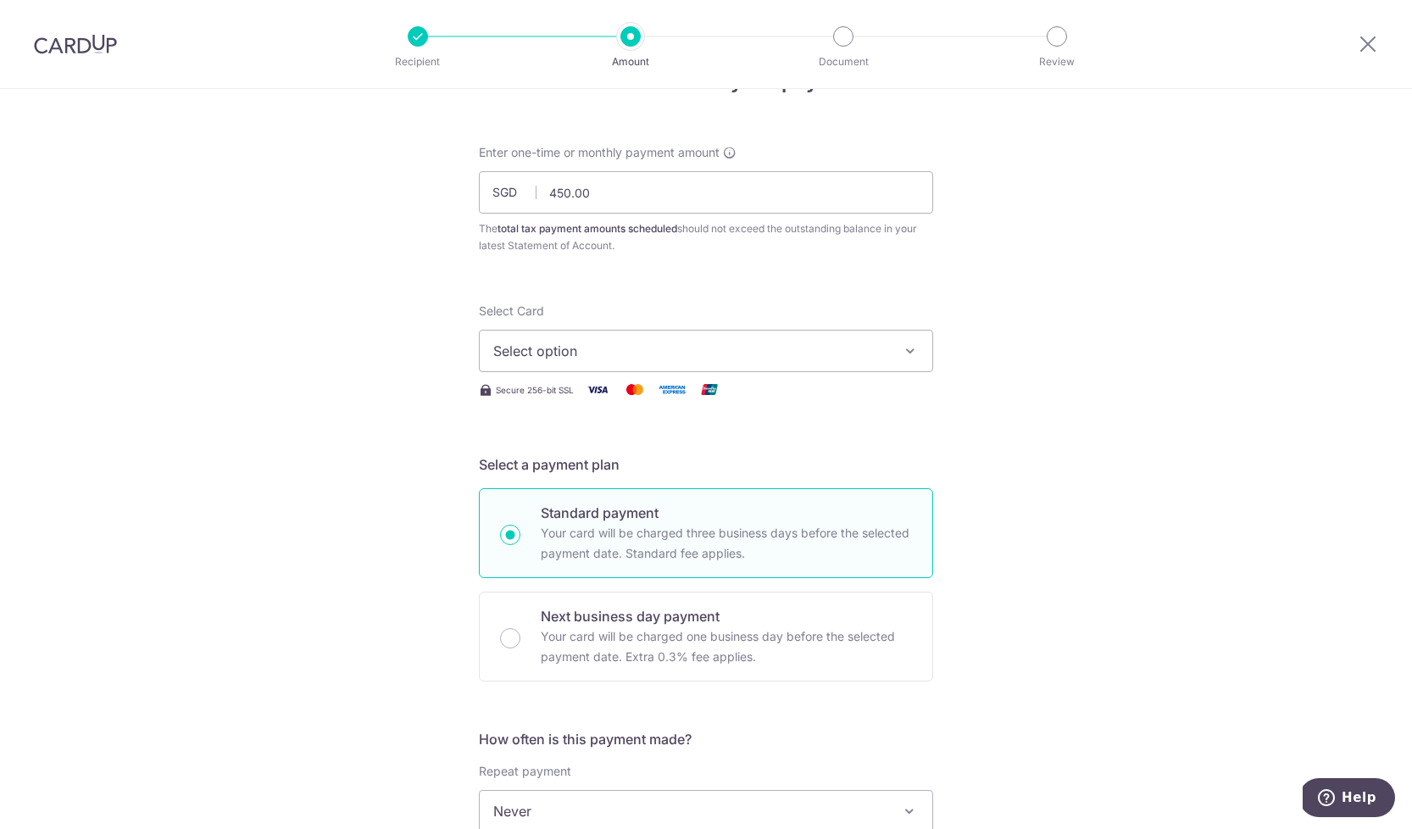
scroll to position [76, 0]
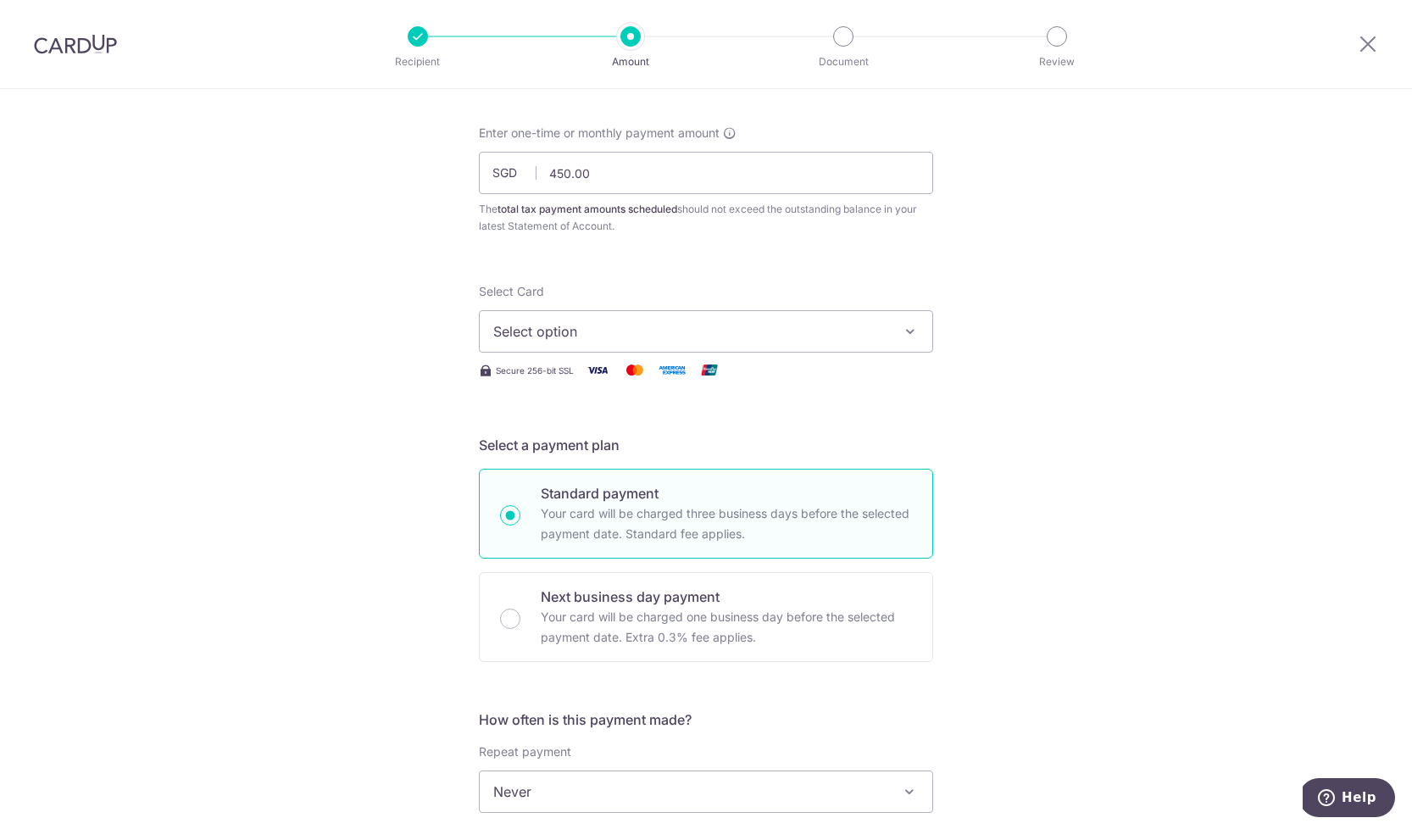
click at [905, 328] on icon "button" at bounding box center [910, 331] width 17 height 17
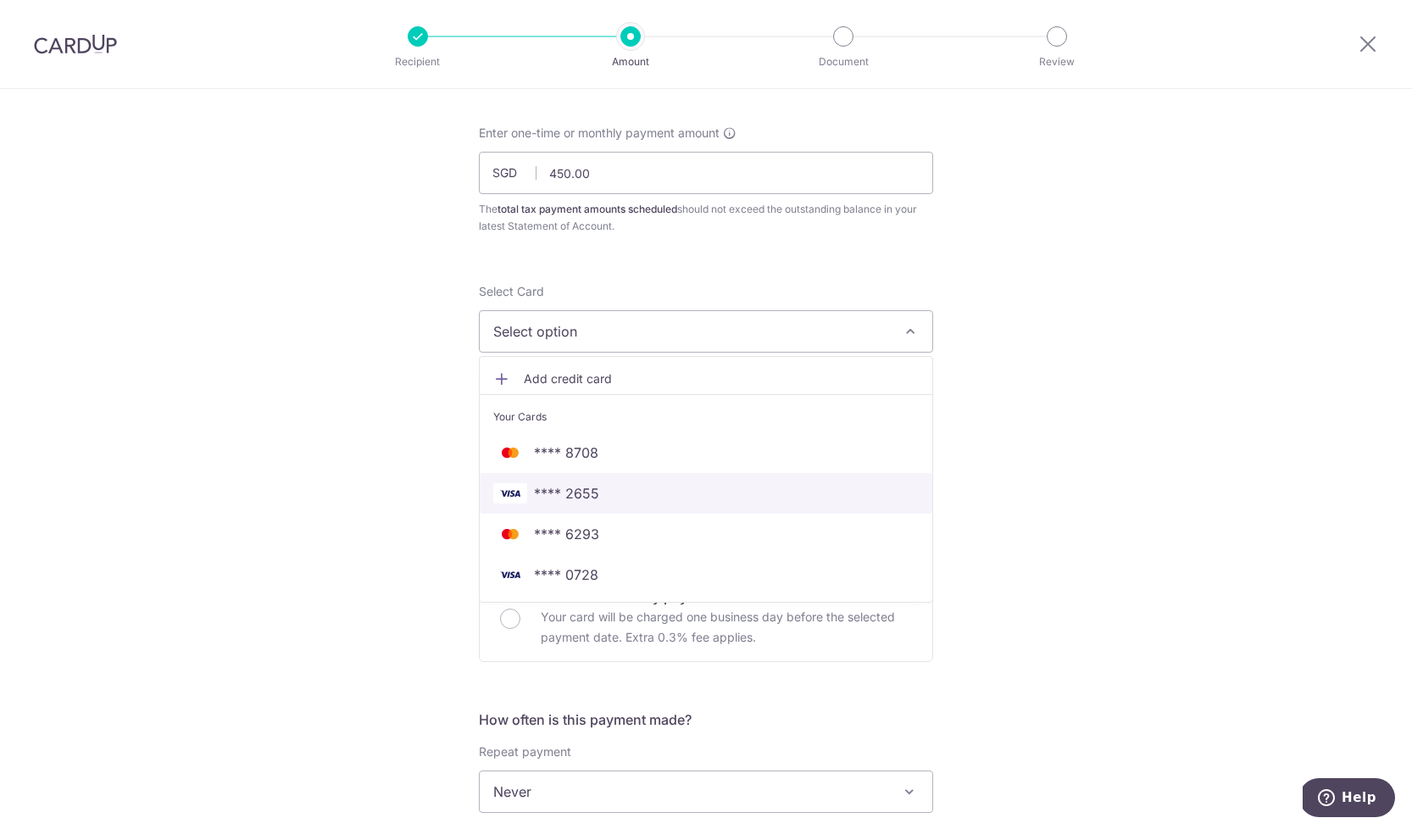
click at [549, 497] on span "**** 2655" at bounding box center [566, 493] width 65 height 20
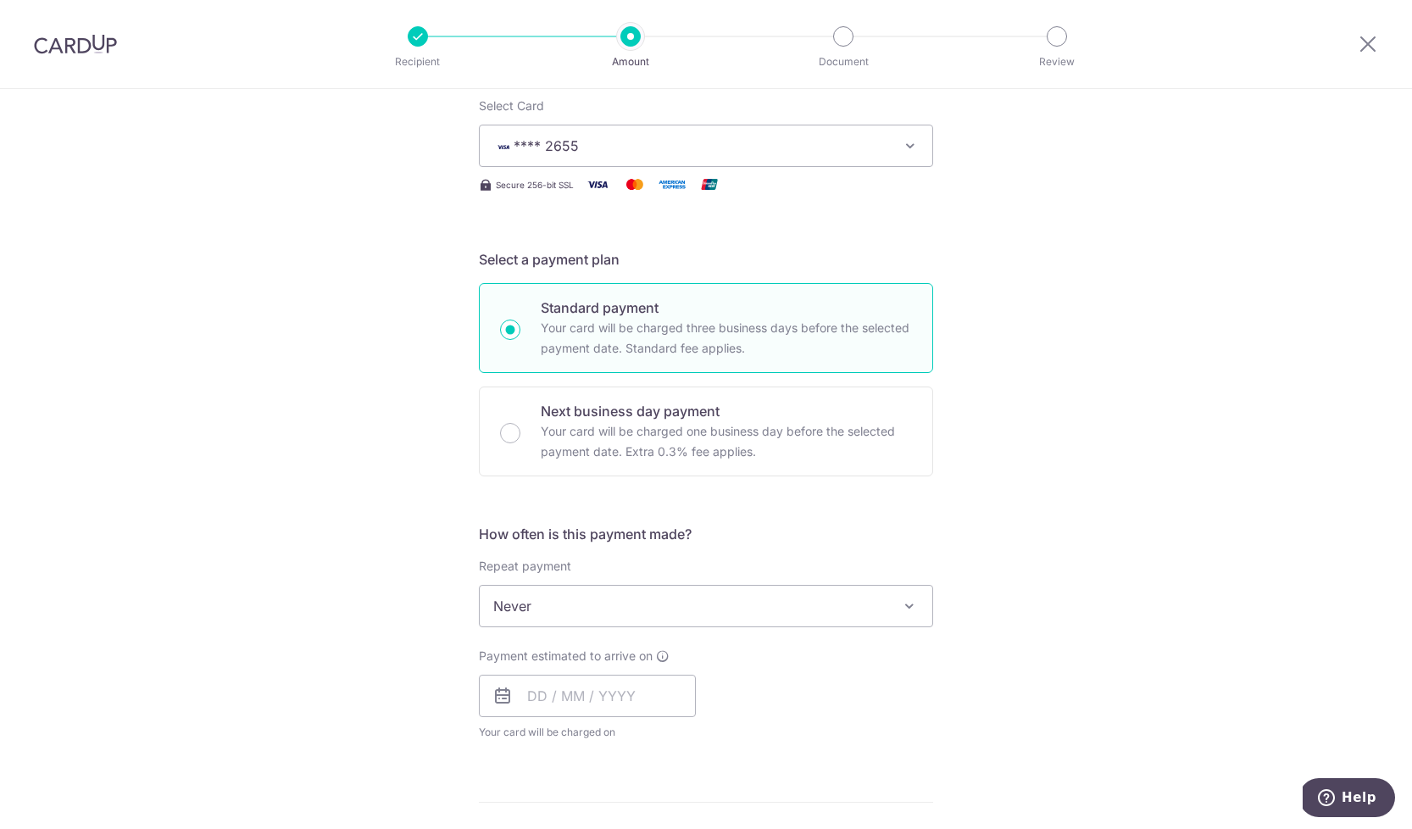
scroll to position [265, 0]
click at [668, 604] on span "Never" at bounding box center [706, 603] width 453 height 41
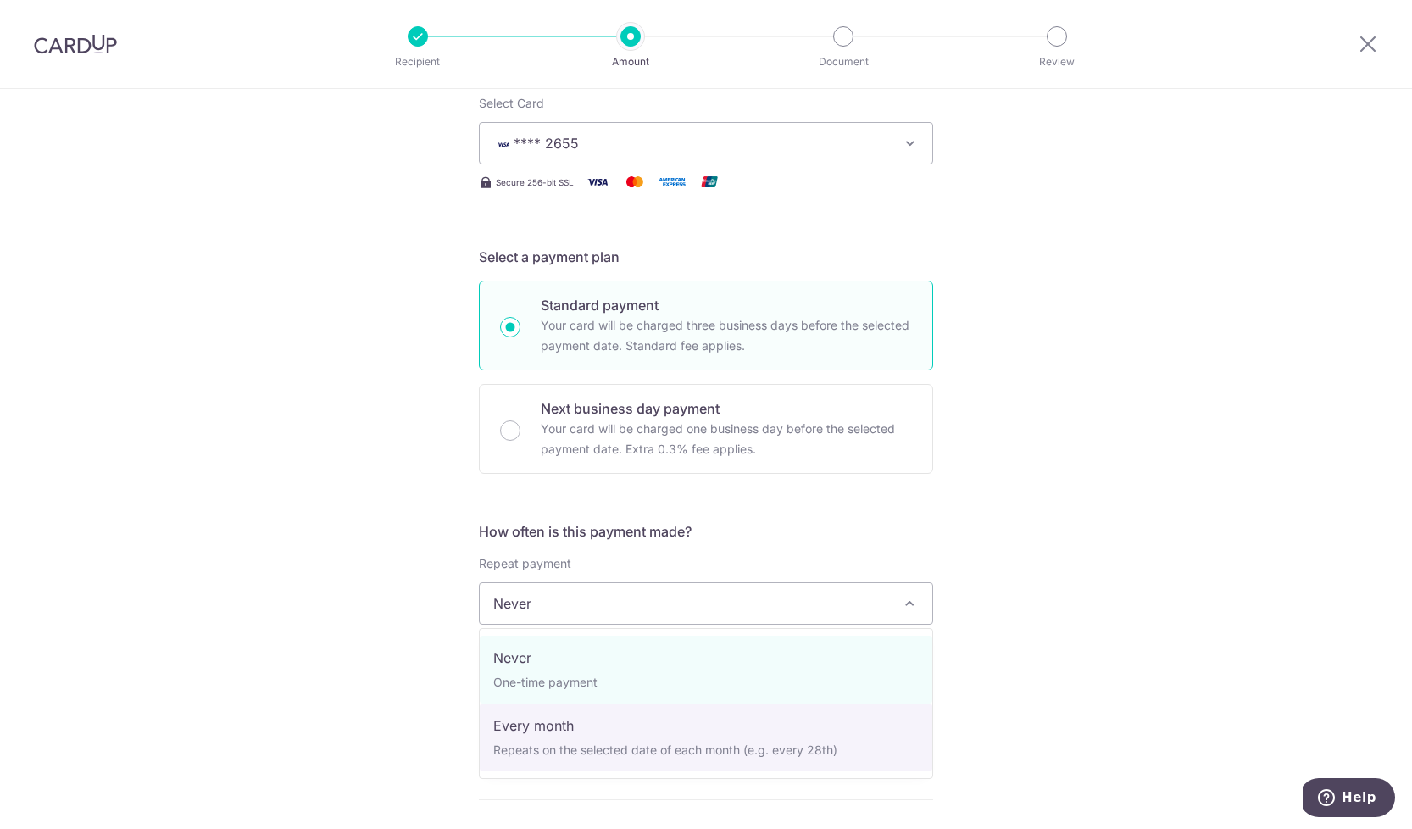
select select "3"
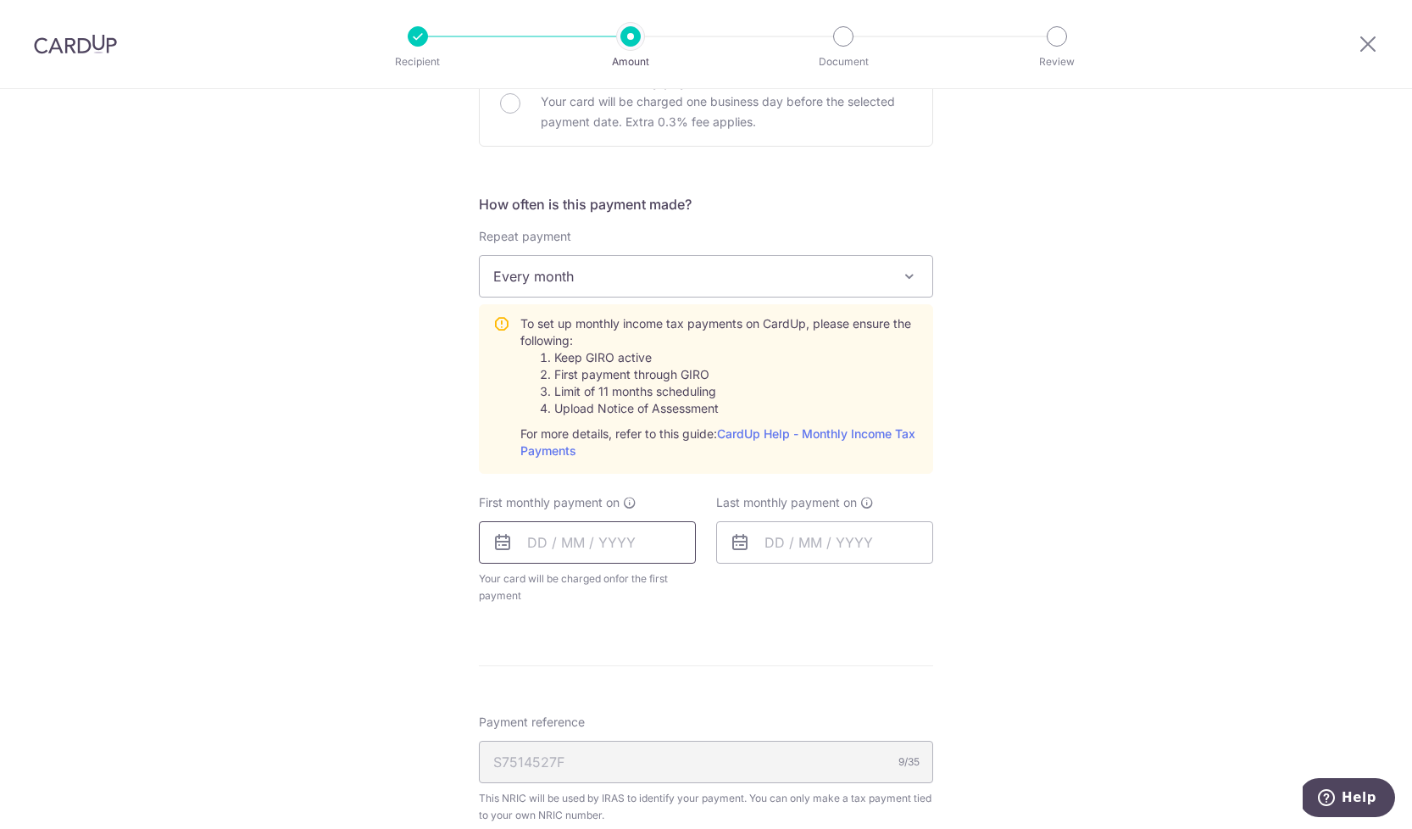
scroll to position [591, 0]
click at [592, 543] on input "text" at bounding box center [587, 543] width 217 height 42
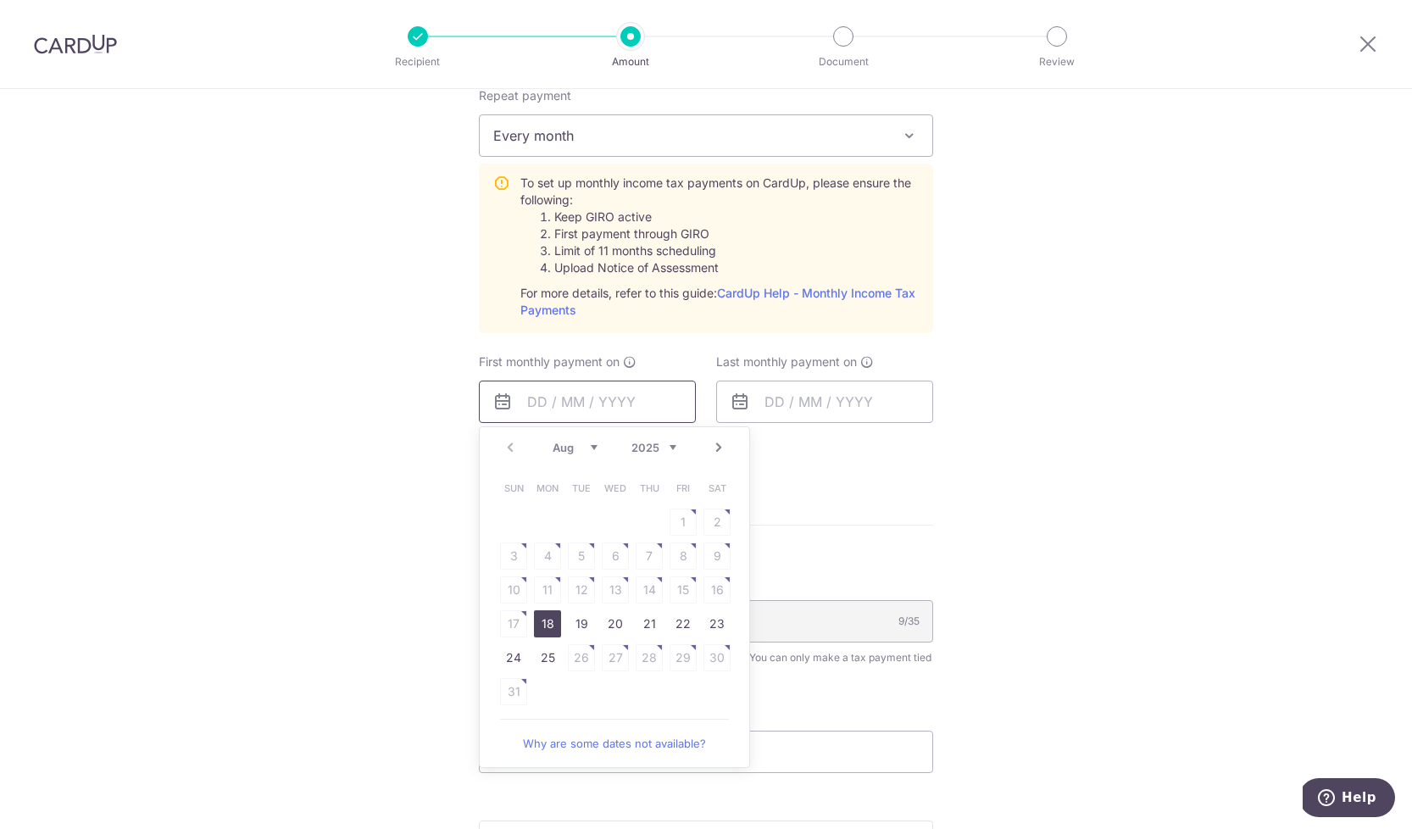
scroll to position [736, 0]
click at [721, 446] on link "Next" at bounding box center [719, 444] width 20 height 20
click at [503, 449] on link "Prev" at bounding box center [510, 444] width 20 height 20
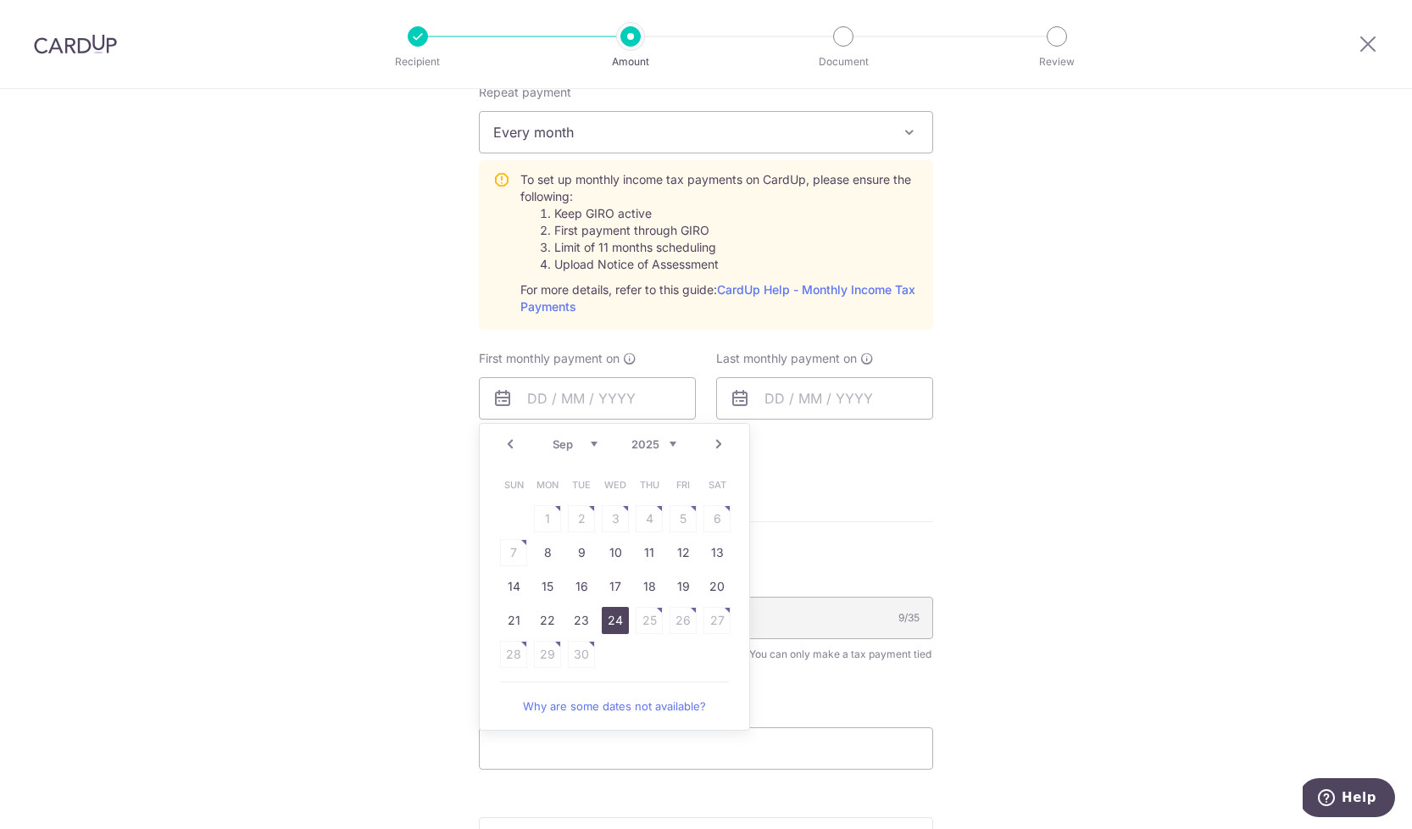
click at [615, 619] on link "24" at bounding box center [615, 620] width 27 height 27
type input "[DATE]"
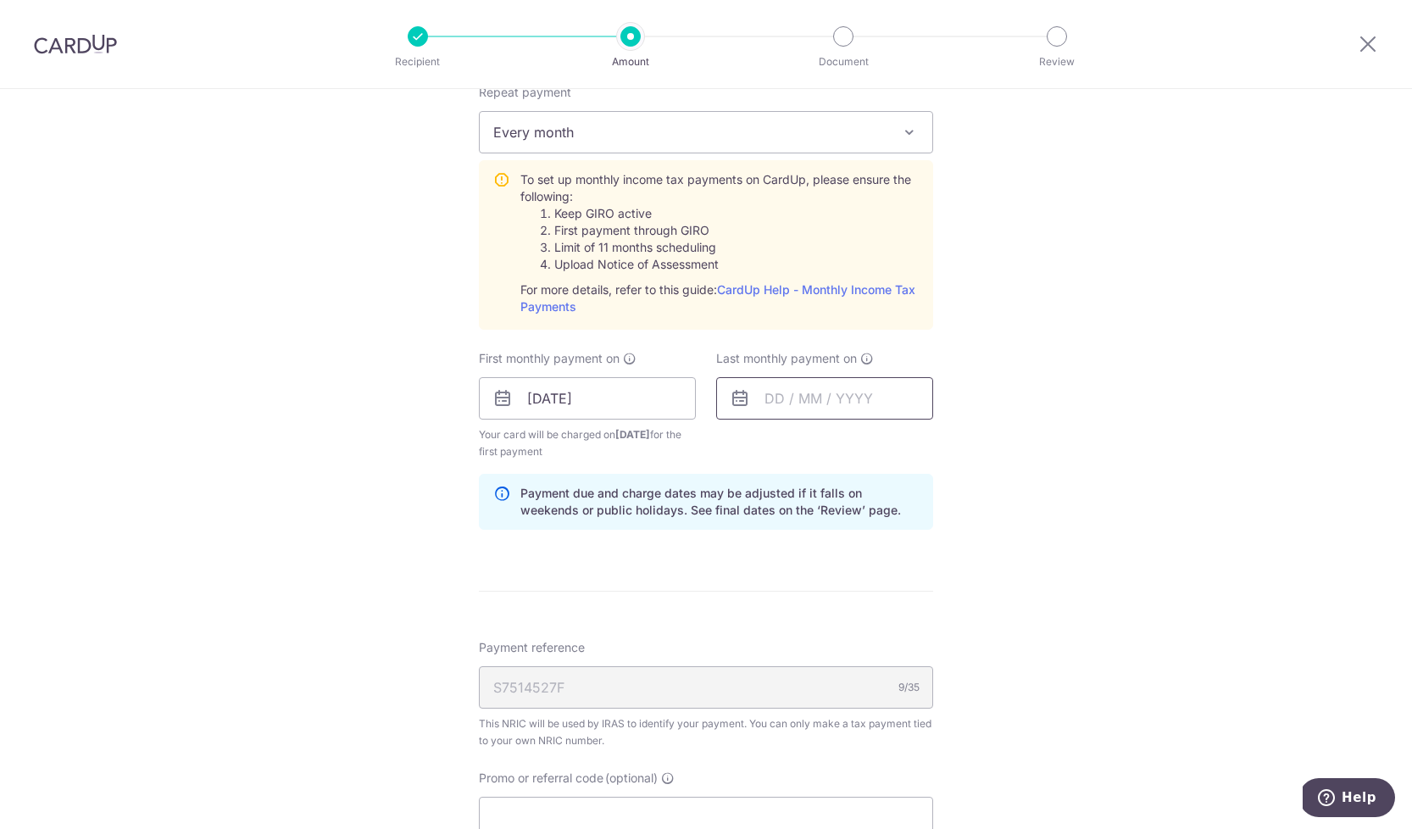
click at [895, 394] on input "text" at bounding box center [824, 398] width 217 height 42
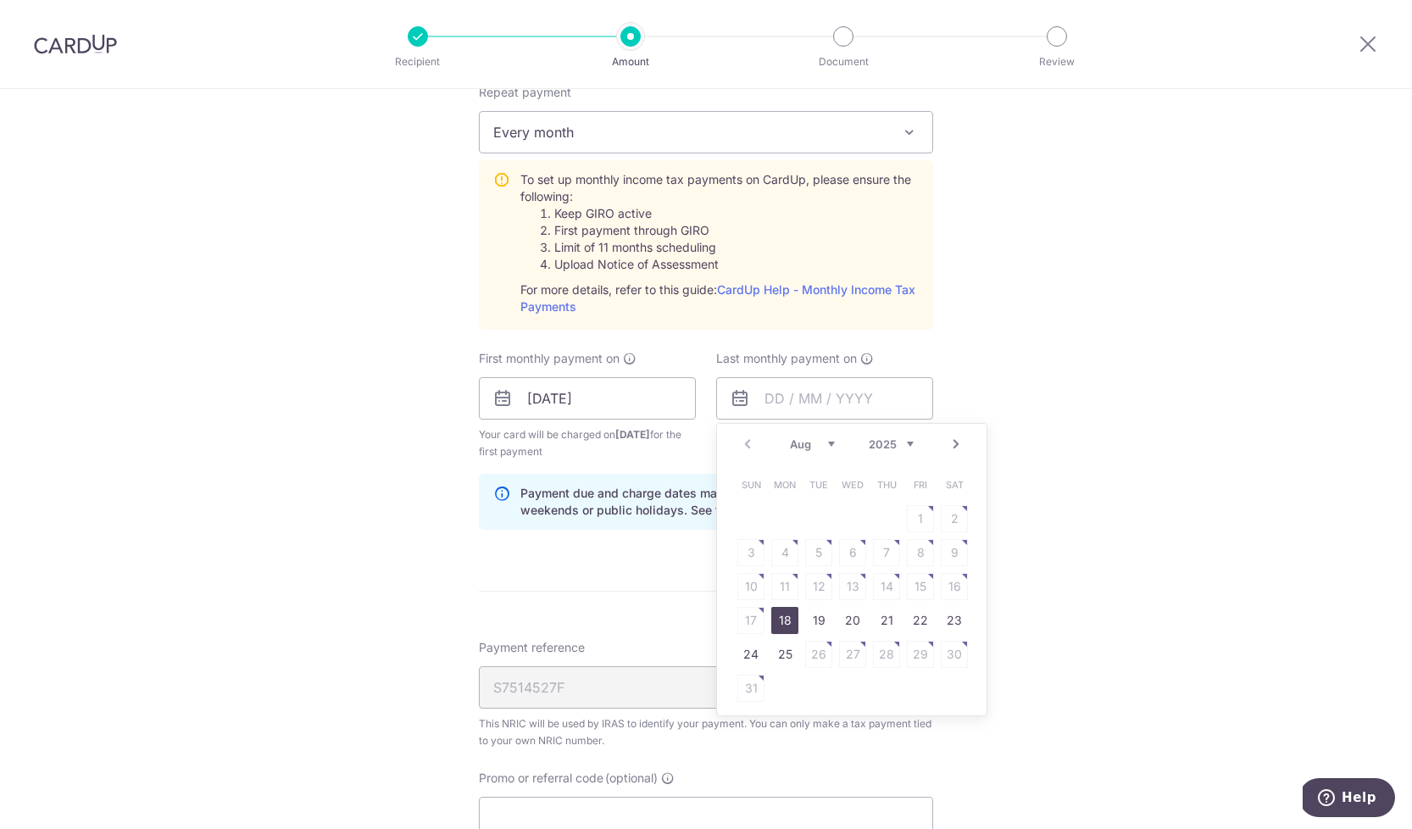
click at [958, 439] on link "Next" at bounding box center [956, 444] width 20 height 20
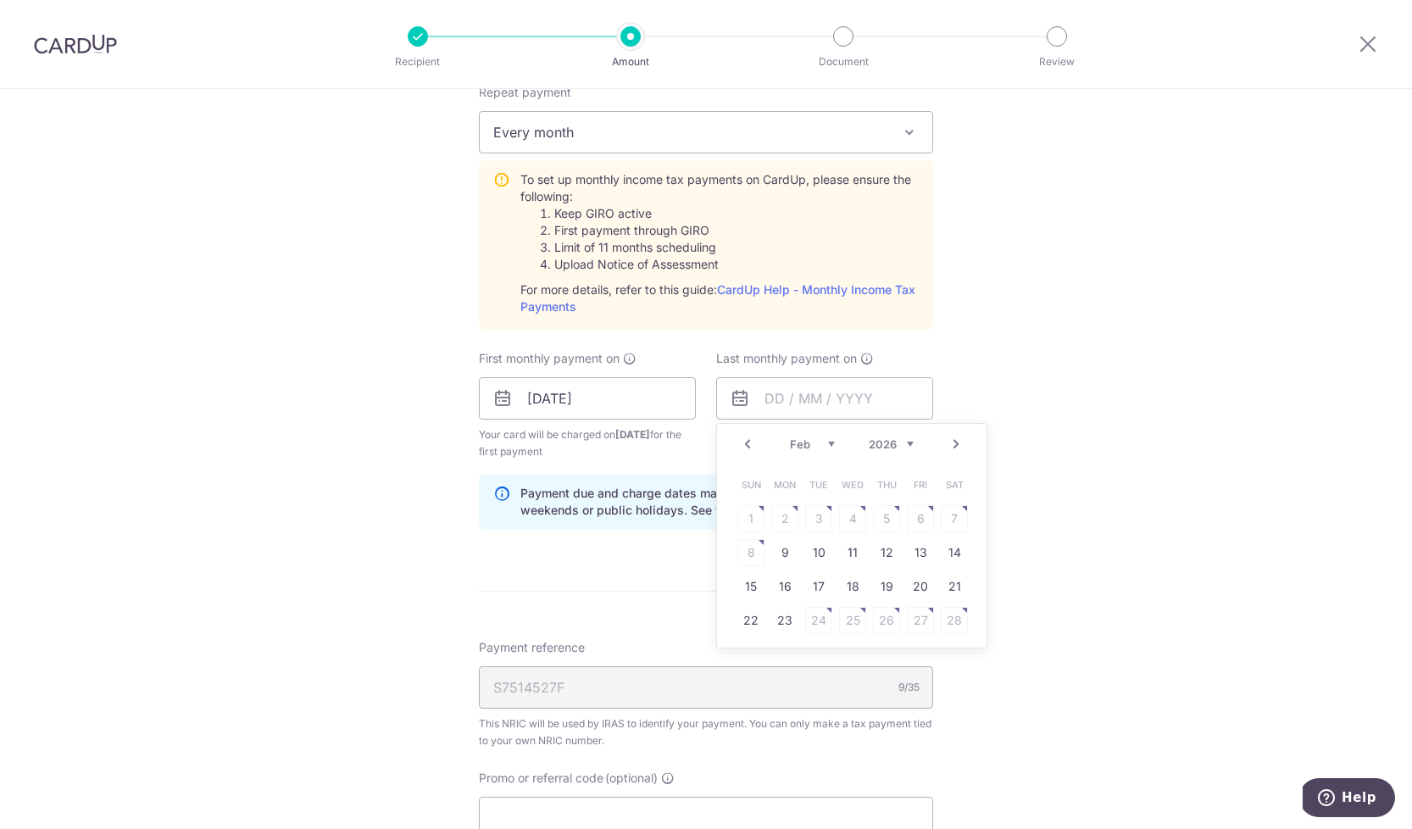
click at [958, 439] on link "Next" at bounding box center [956, 444] width 20 height 20
click at [752, 438] on link "Prev" at bounding box center [748, 444] width 20 height 20
click at [853, 617] on link "25" at bounding box center [852, 620] width 27 height 27
type input "25/03/2026"
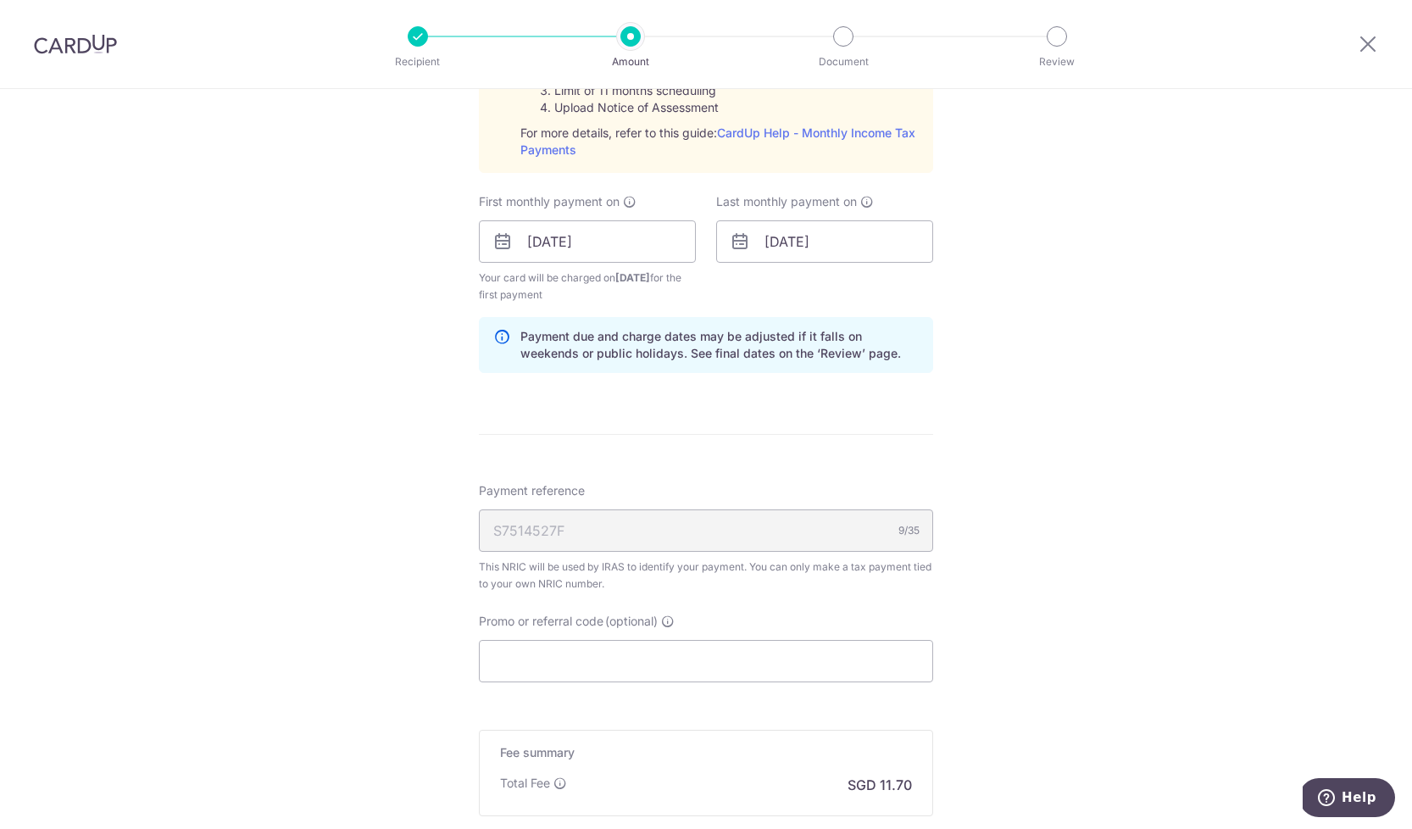
scroll to position [1003, 0]
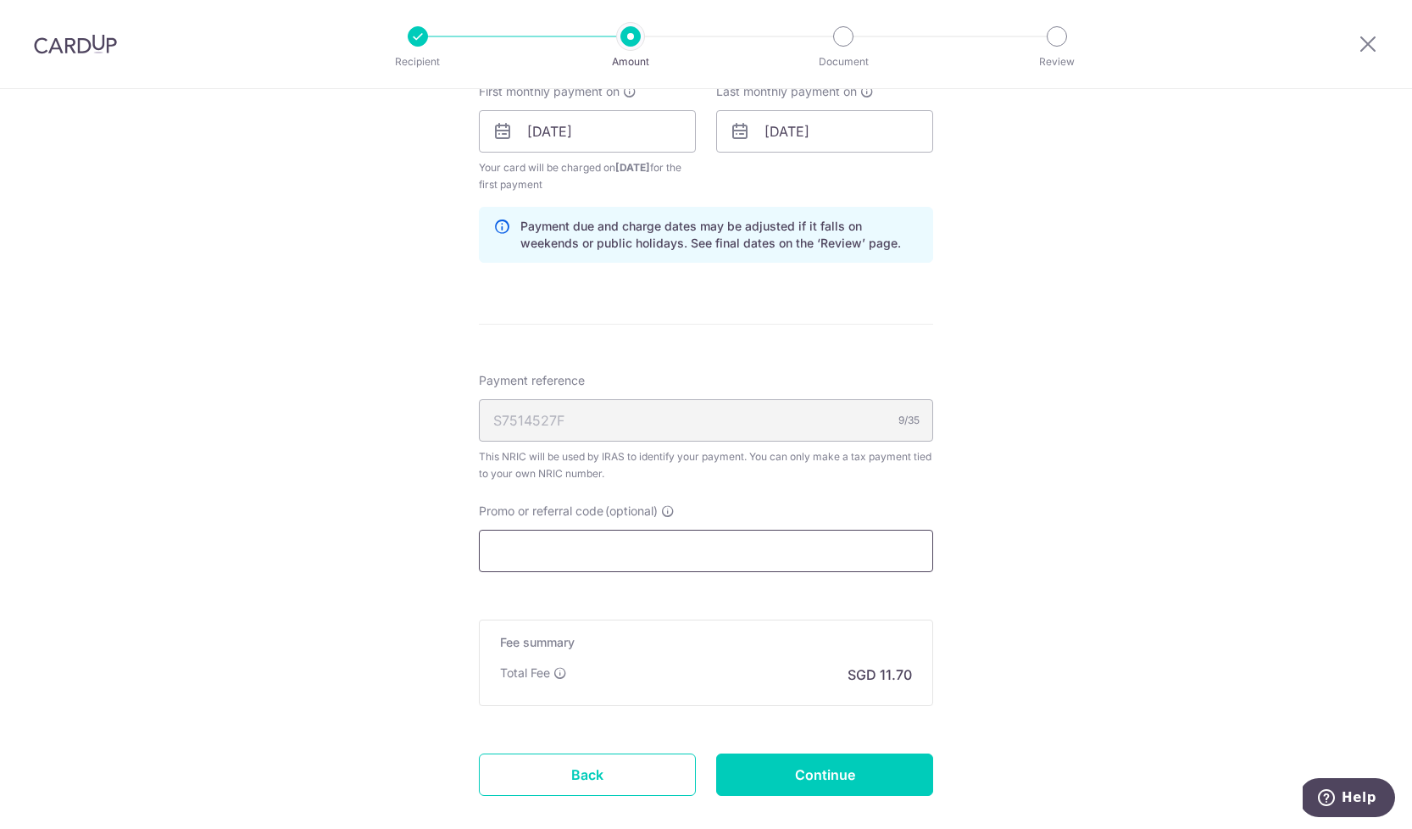
click at [594, 566] on input "Promo or referral code (optional)" at bounding box center [706, 551] width 454 height 42
paste input "BBTAX25R"
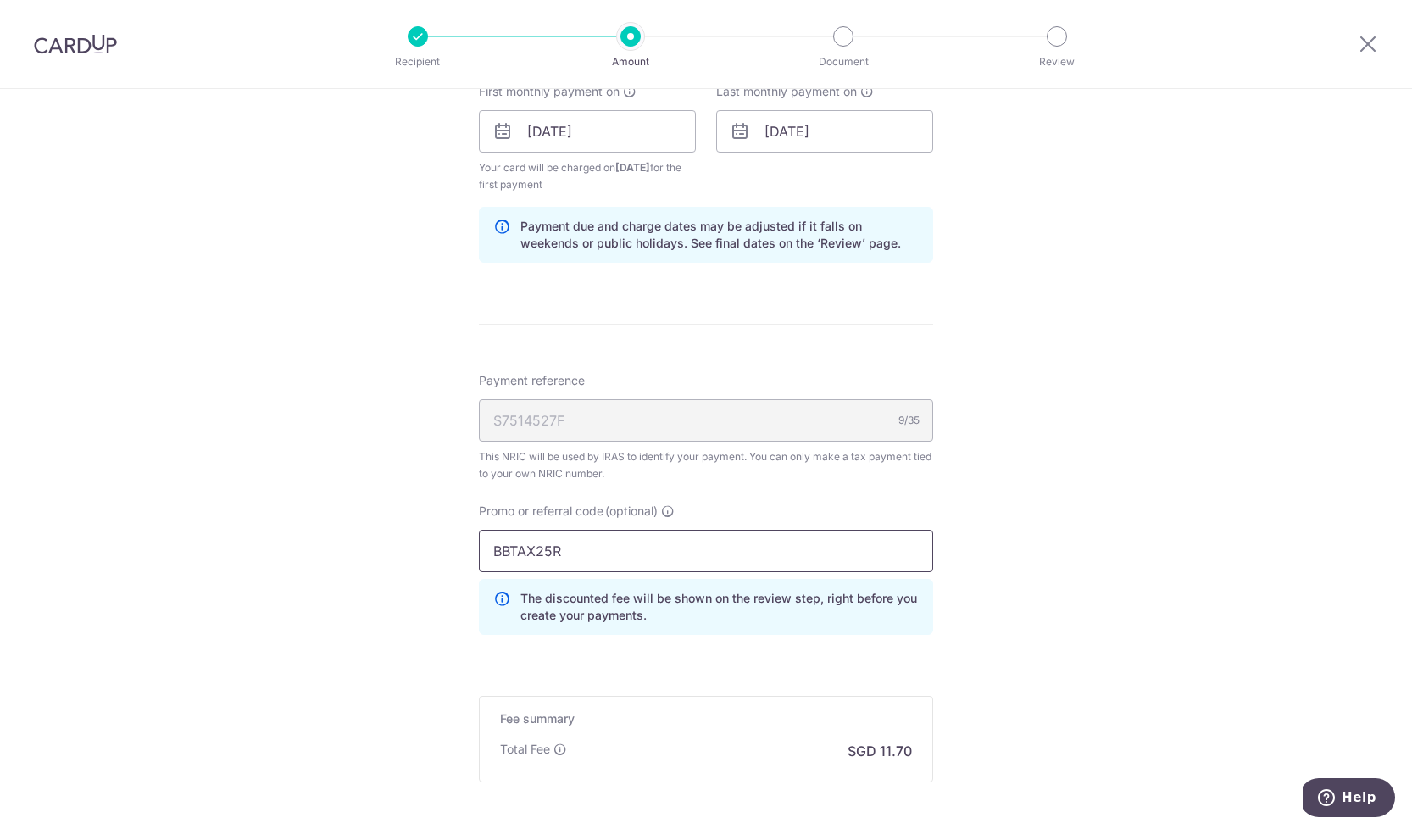
type input "BBTAX25R"
click at [1044, 499] on div "Tell us more about your payment Enter one-time or monthly payment amount SGD 45…" at bounding box center [706, 43] width 1412 height 1914
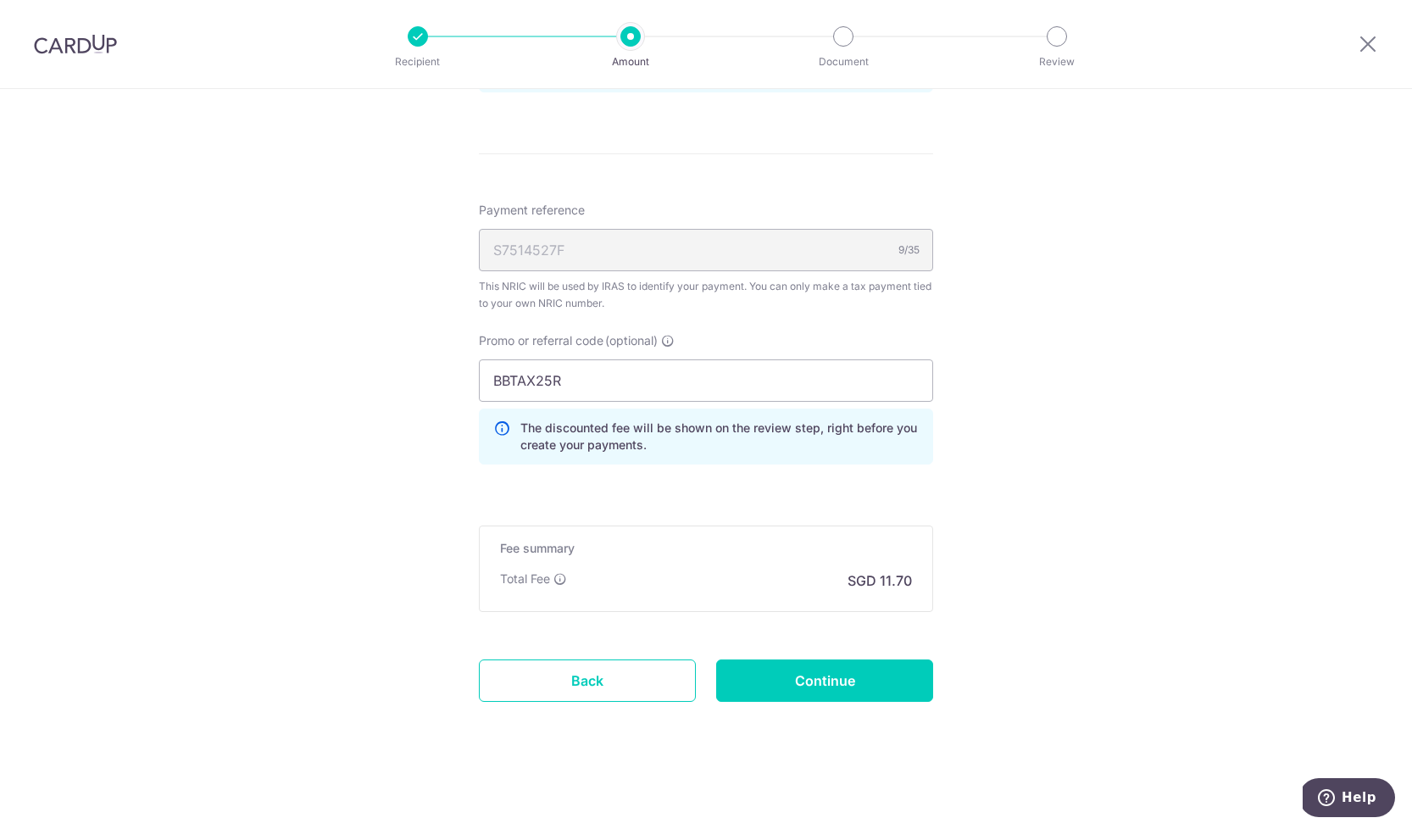
scroll to position [1173, 0]
click at [825, 666] on input "Continue" at bounding box center [824, 681] width 217 height 42
type input "Create Schedule"
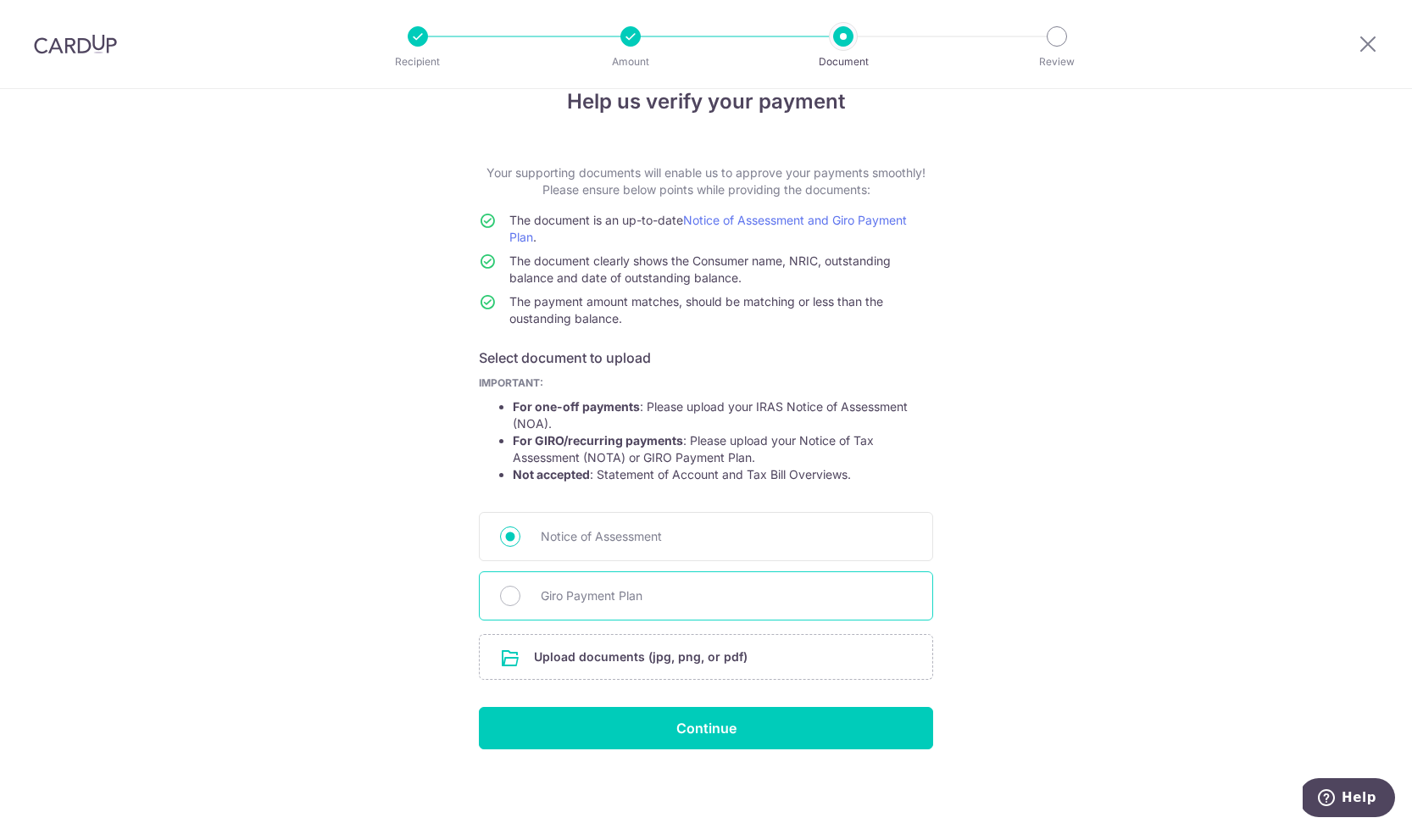
scroll to position [36, 0]
click at [567, 590] on span "Giro Payment Plan" at bounding box center [726, 596] width 371 height 20
click at [521, 590] on input "Giro Payment Plan" at bounding box center [510, 596] width 20 height 20
radio input "true"
click at [761, 663] on input "file" at bounding box center [706, 657] width 453 height 44
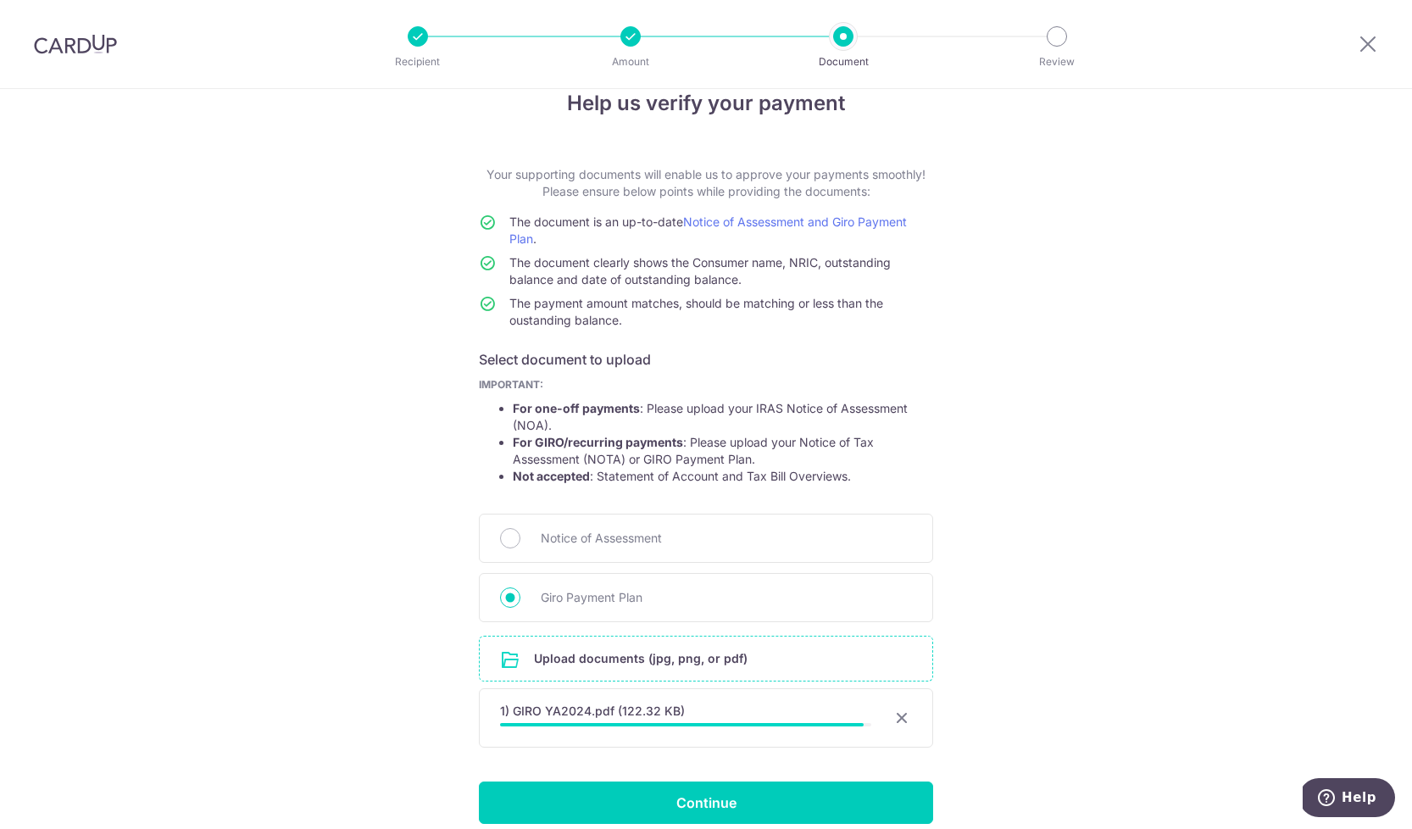
scroll to position [109, 0]
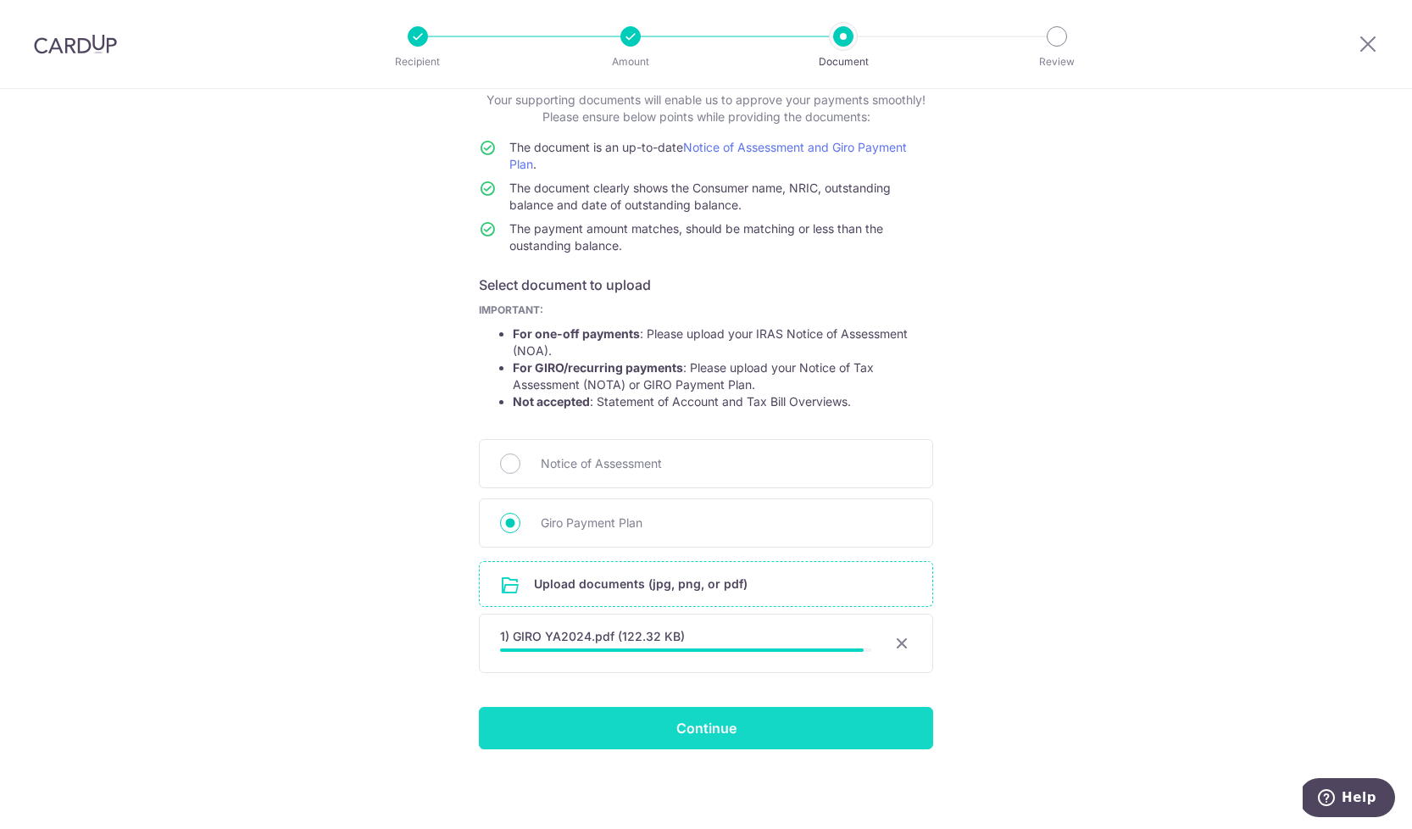
click at [801, 728] on form "Your supporting documents will enable us to approve your payments smoothly! Ple…" at bounding box center [706, 421] width 454 height 658
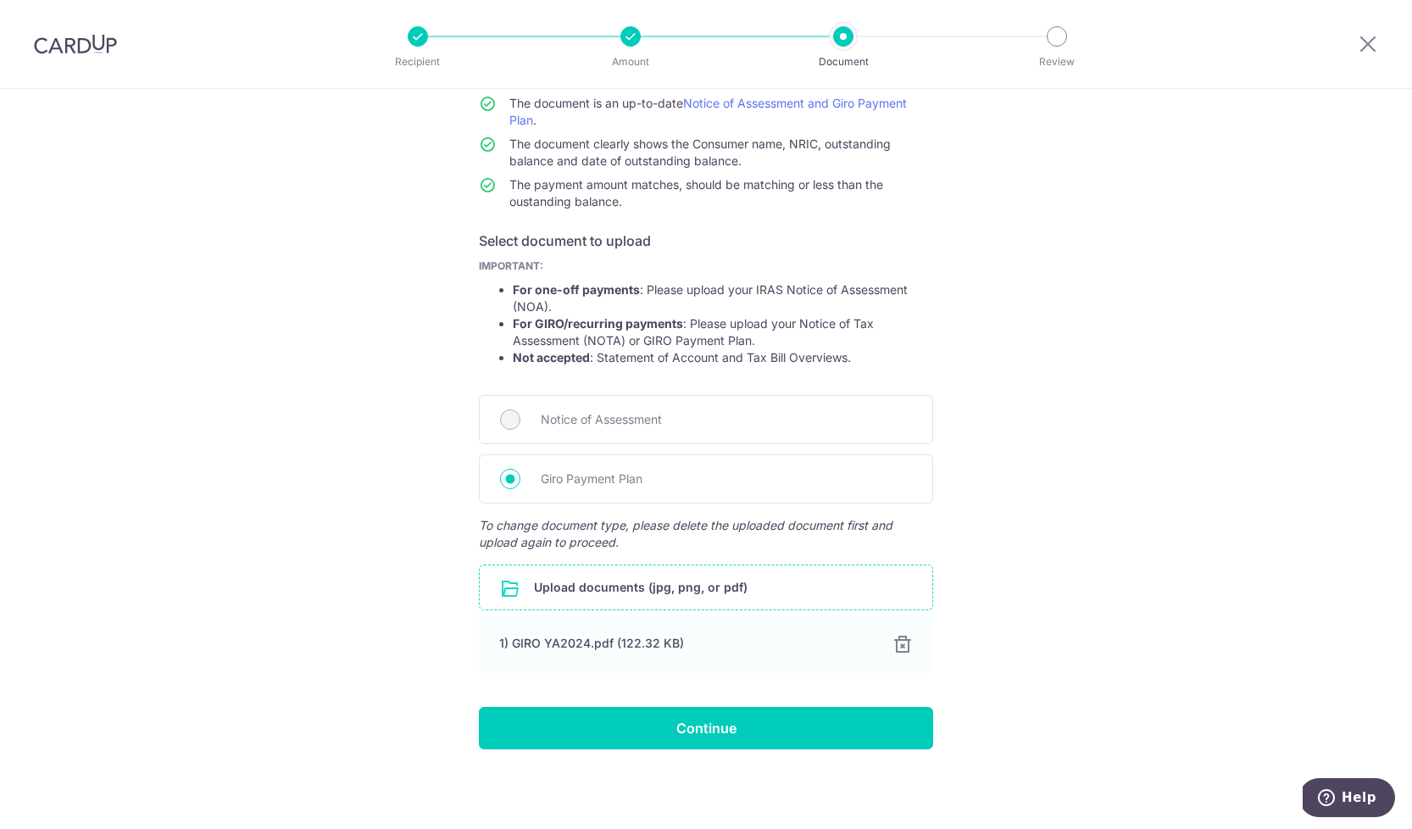
scroll to position [153, 0]
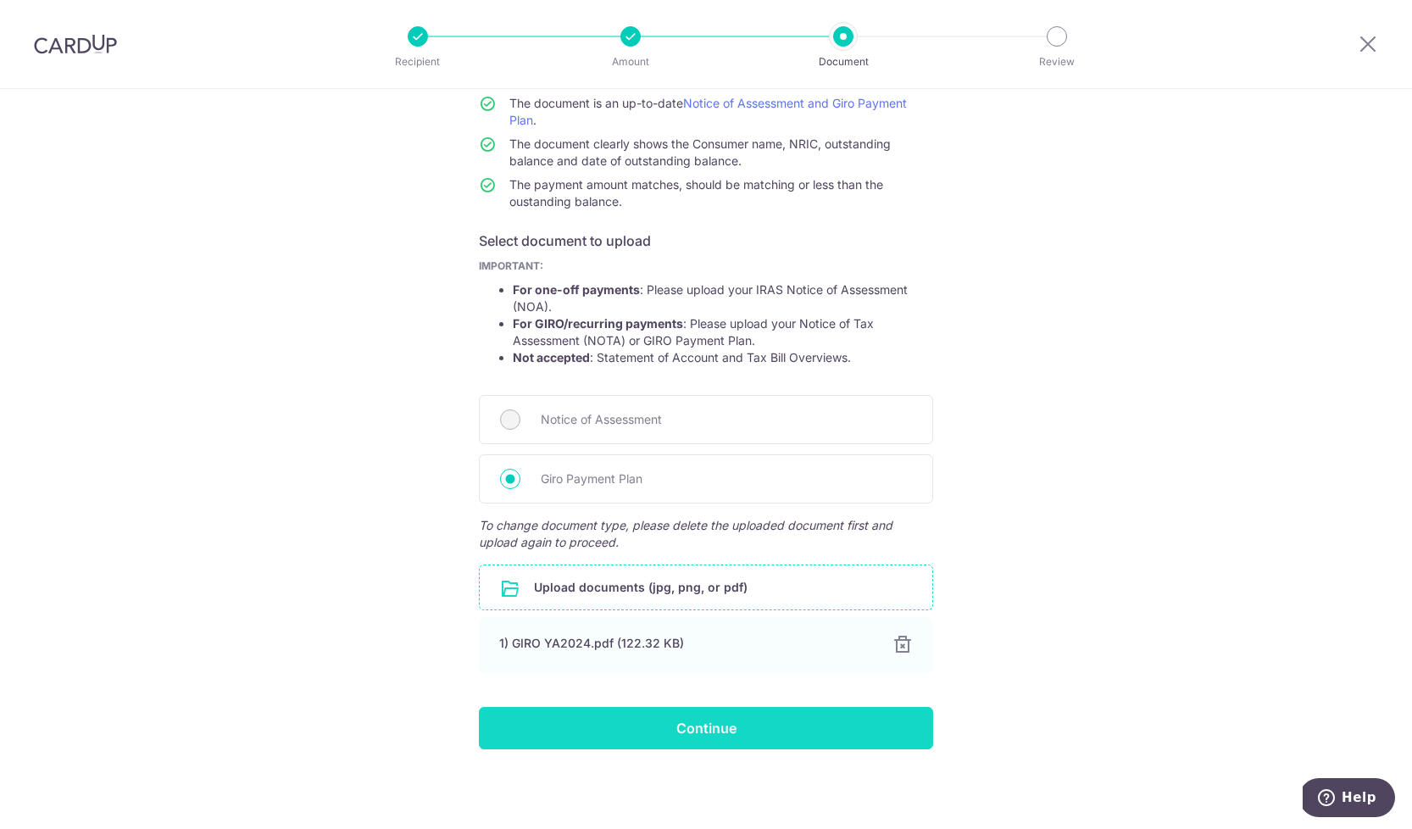
click at [694, 727] on input "Continue" at bounding box center [706, 728] width 454 height 42
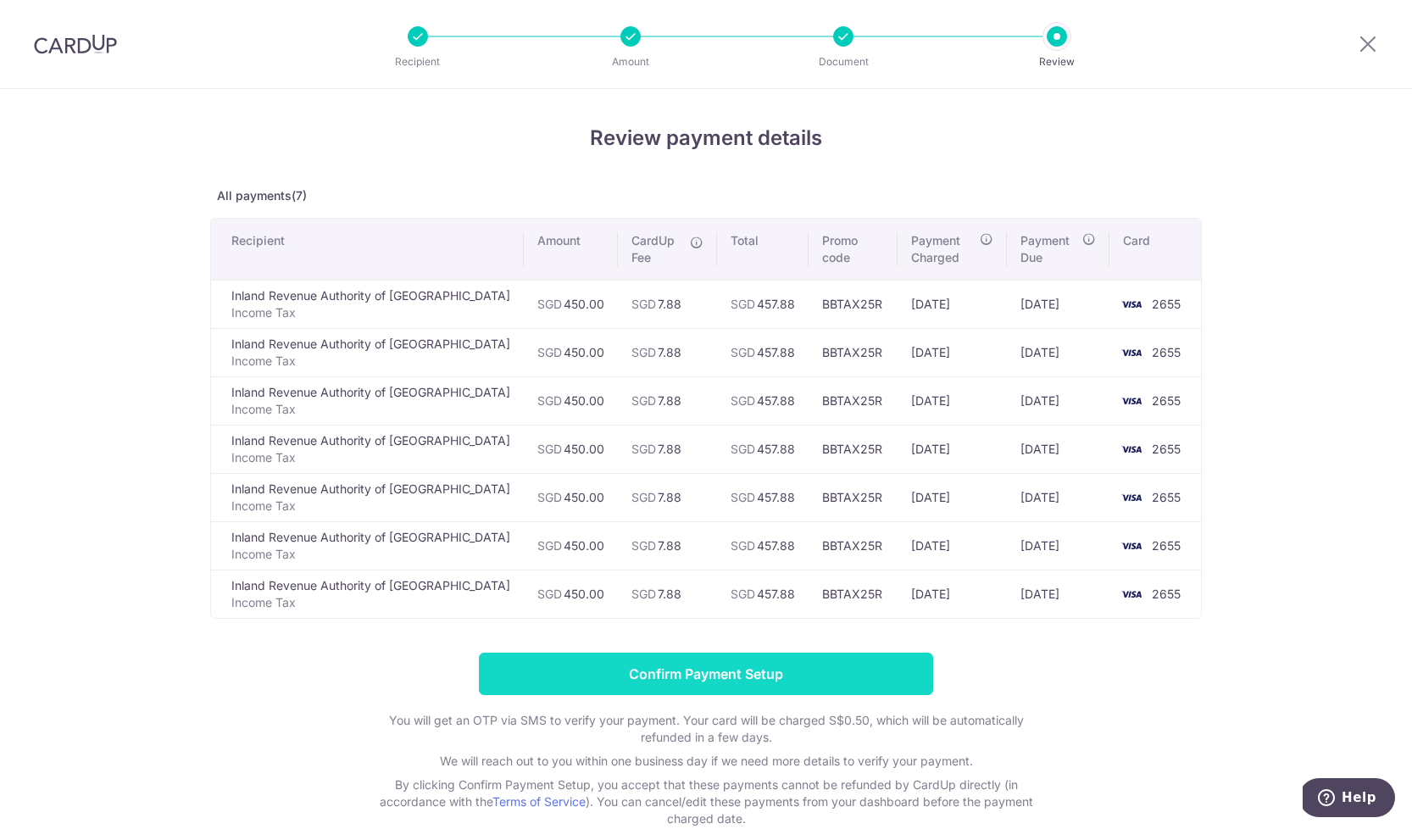
click at [678, 673] on input "Confirm Payment Setup" at bounding box center [706, 674] width 454 height 42
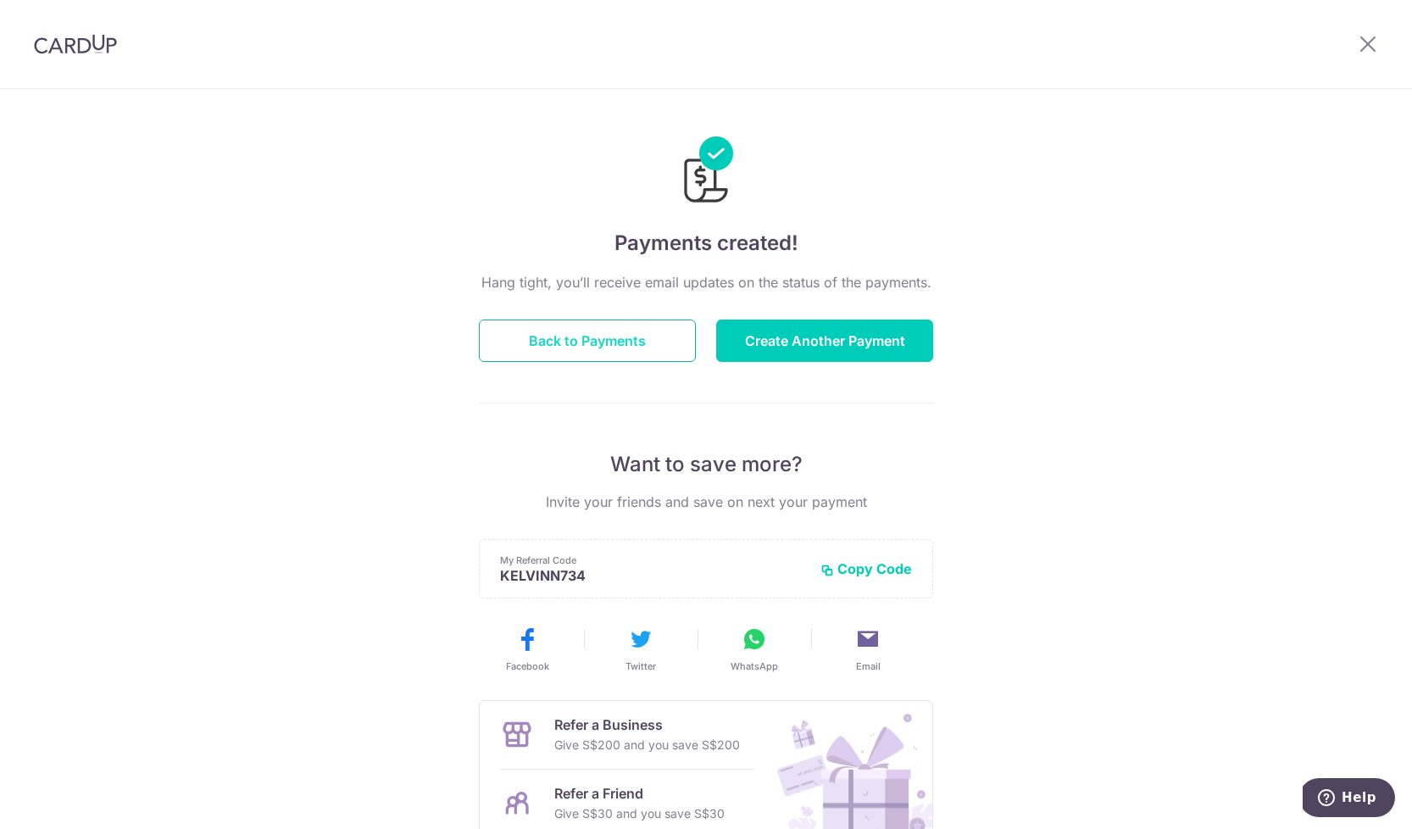
click at [602, 353] on button "Back to Payments" at bounding box center [587, 341] width 217 height 42
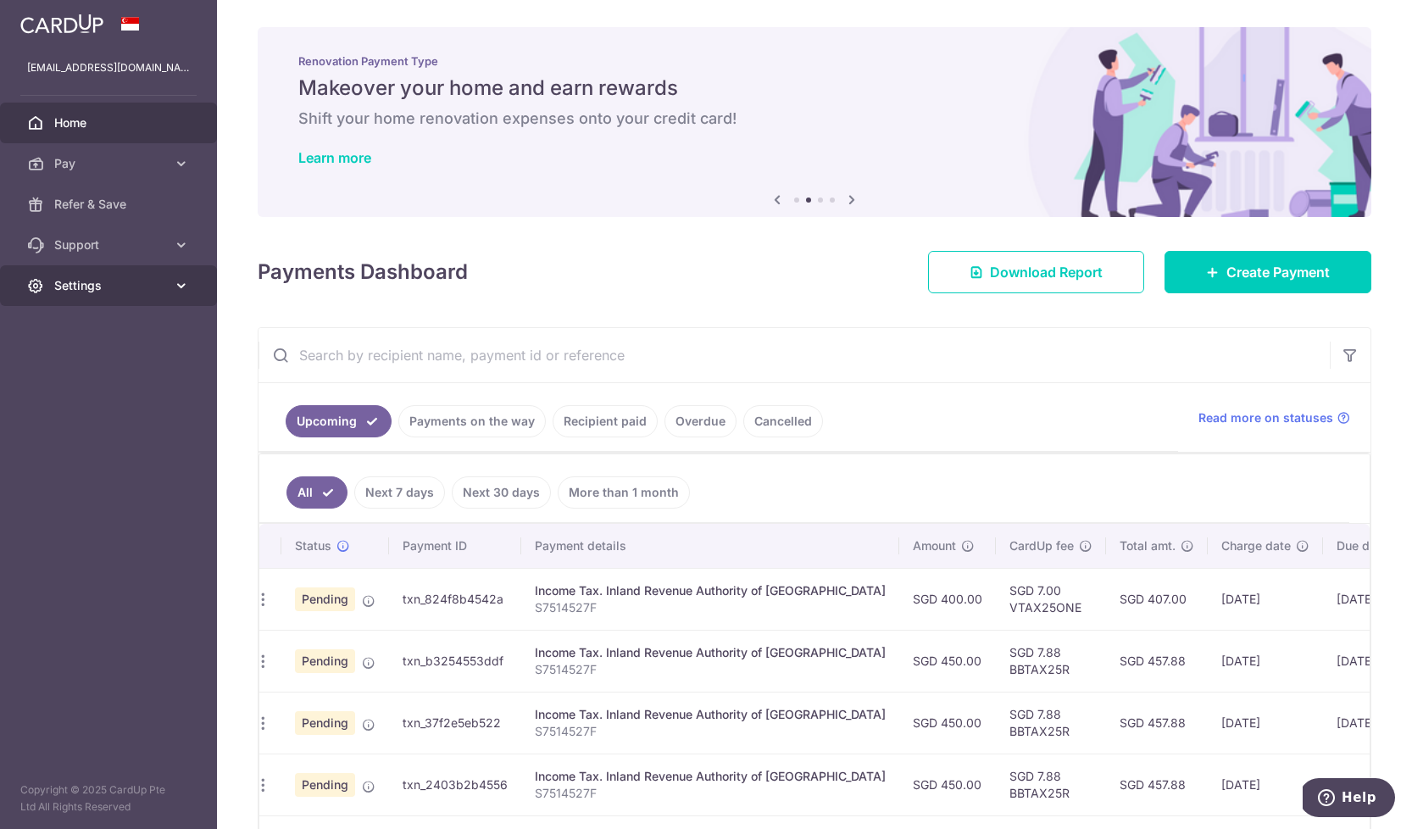
click at [81, 291] on span "Settings" at bounding box center [110, 285] width 112 height 17
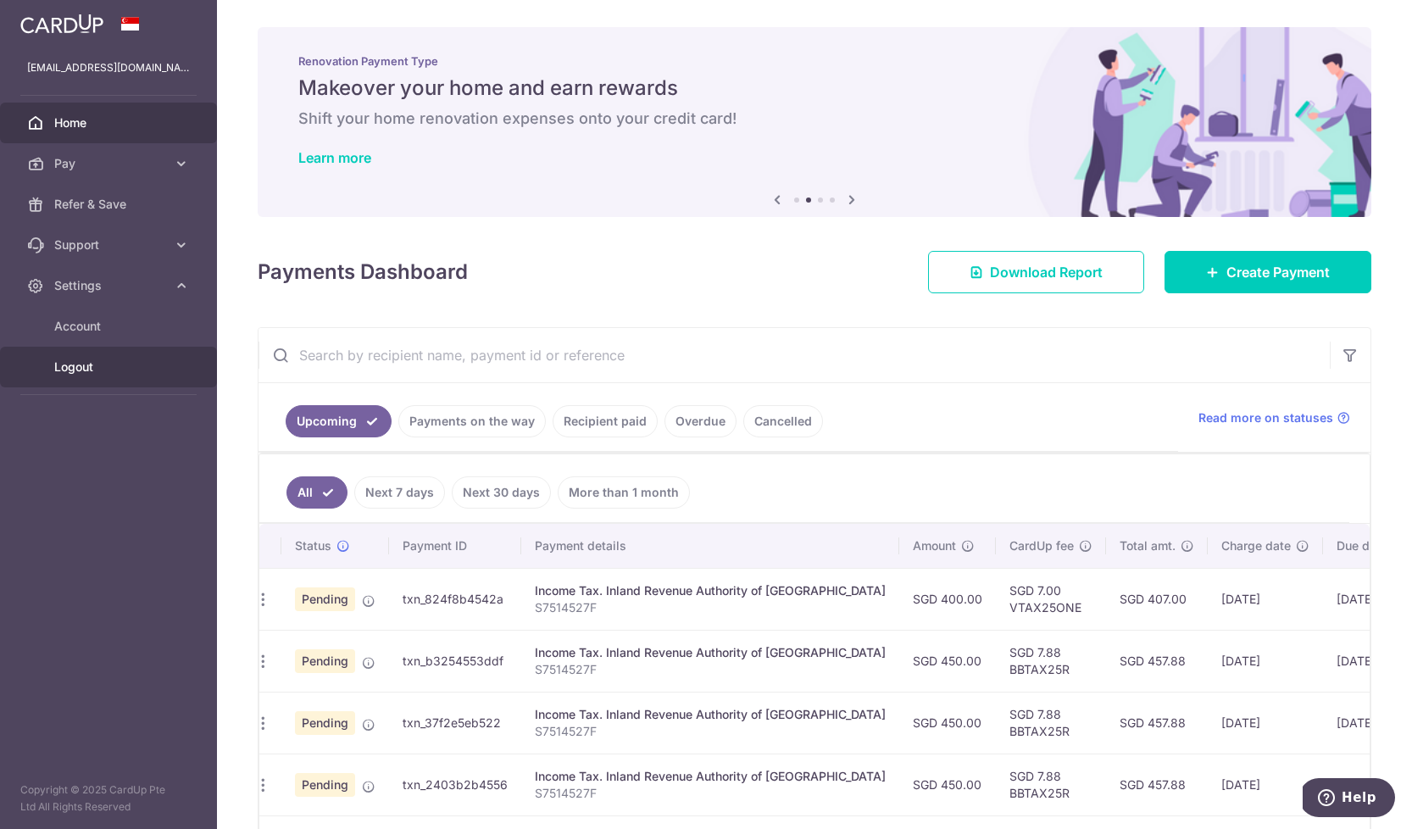
click at [88, 367] on span "Logout" at bounding box center [110, 367] width 112 height 17
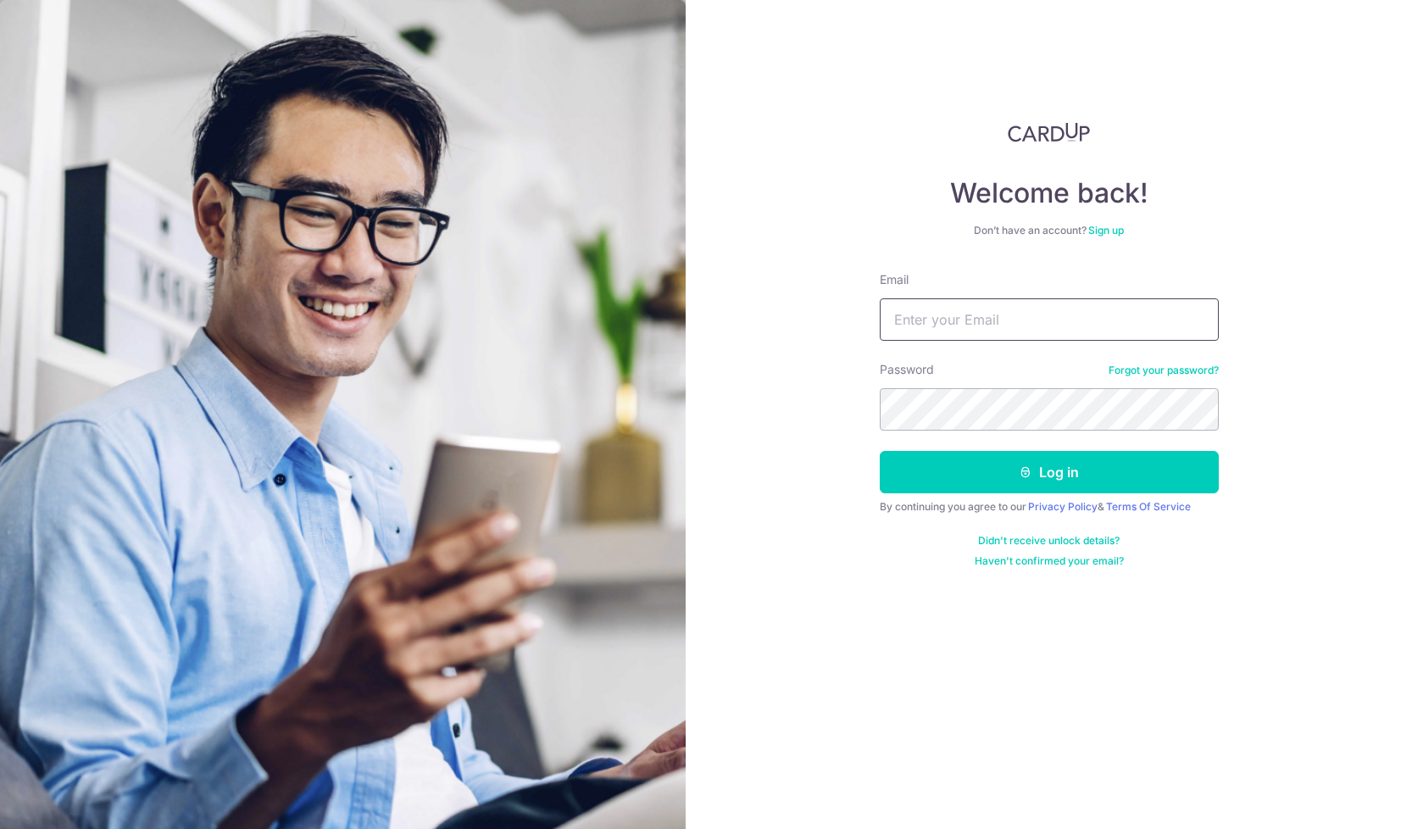
click at [979, 323] on input "Email" at bounding box center [1049, 319] width 339 height 42
type input "[EMAIL_ADDRESS][DOMAIN_NAME]"
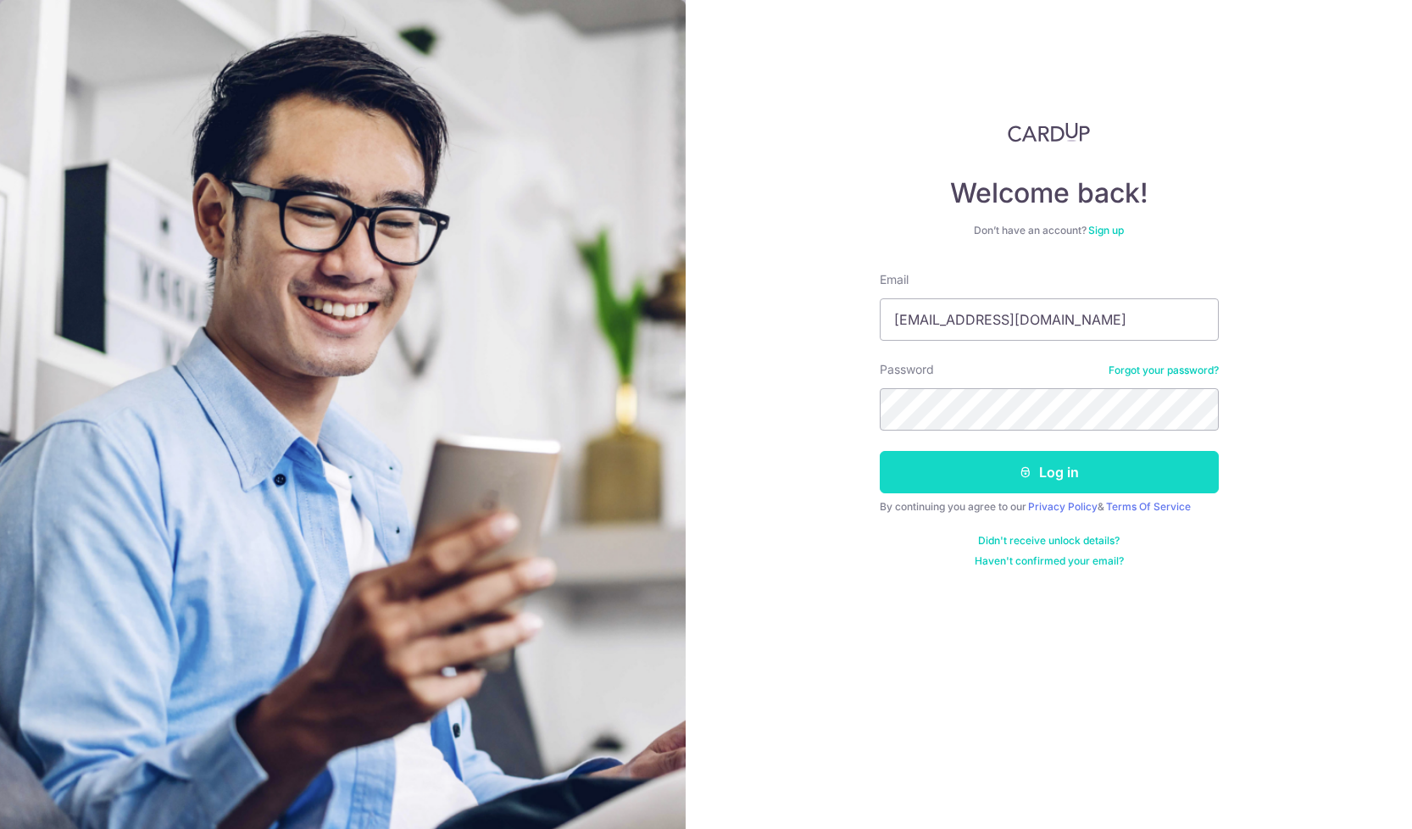
click at [993, 477] on button "Log in" at bounding box center [1049, 472] width 339 height 42
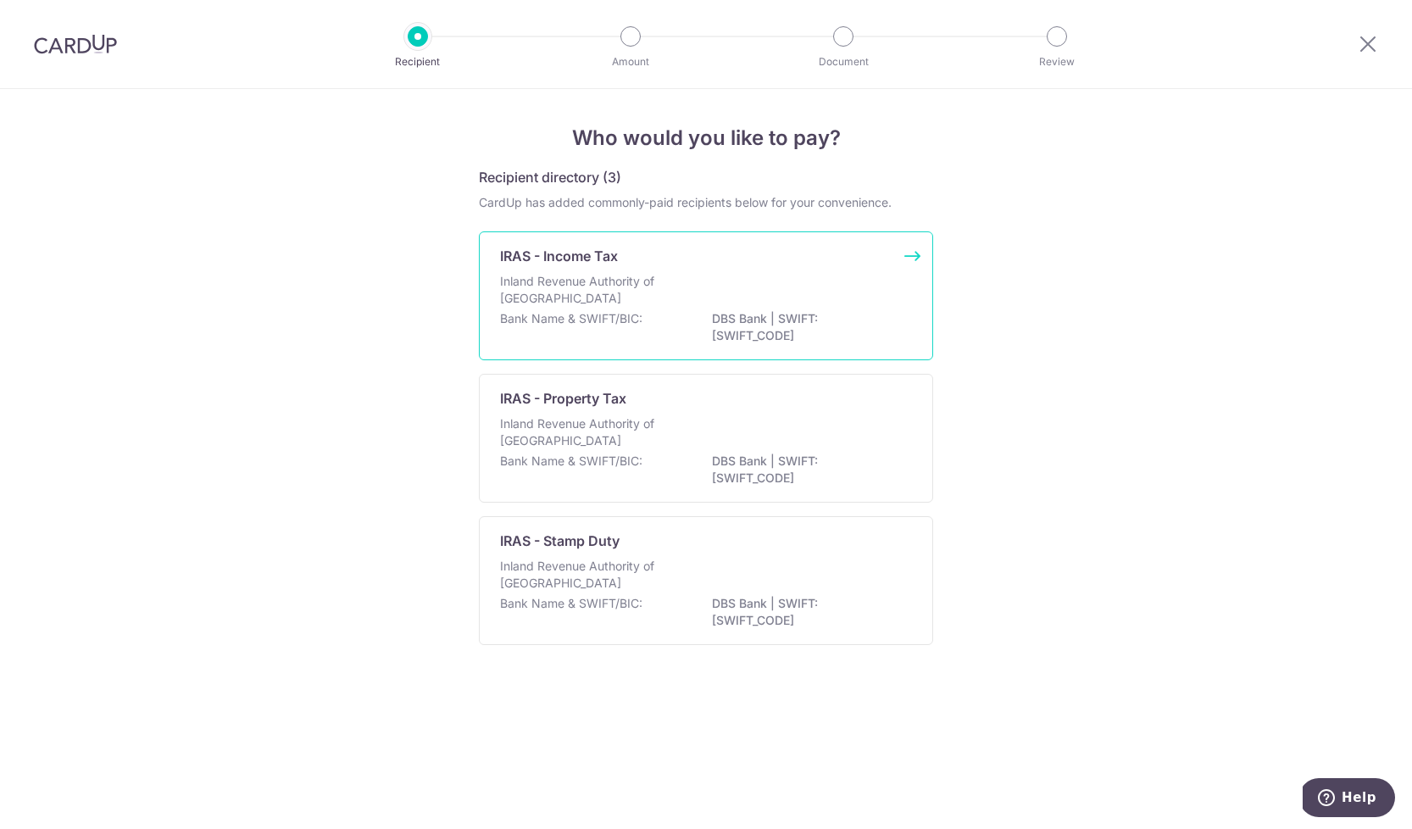
click at [708, 239] on div "IRAS - Income Tax Inland Revenue Authority of [GEOGRAPHIC_DATA] Bank Name & SWI…" at bounding box center [706, 295] width 454 height 129
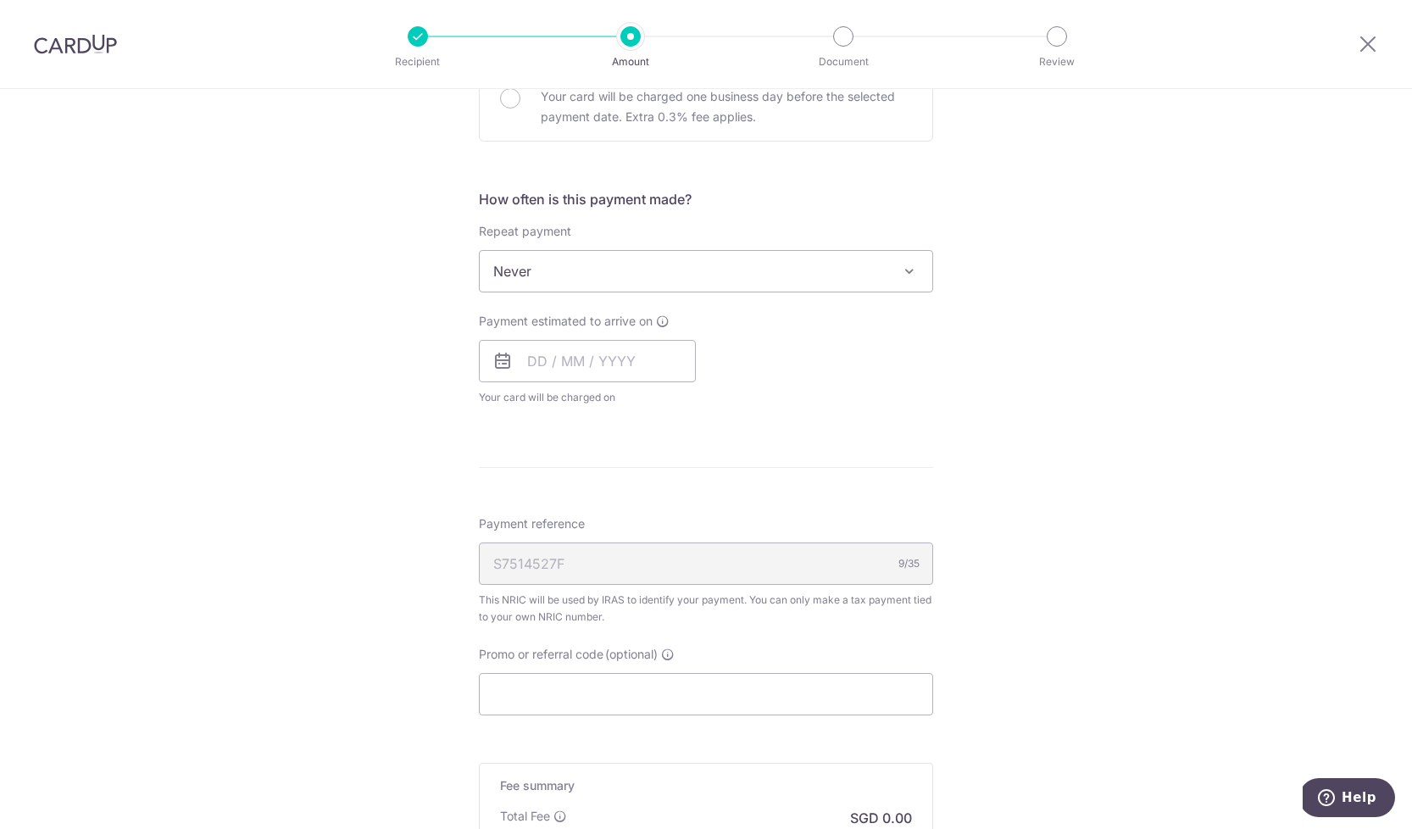
scroll to position [622, 0]
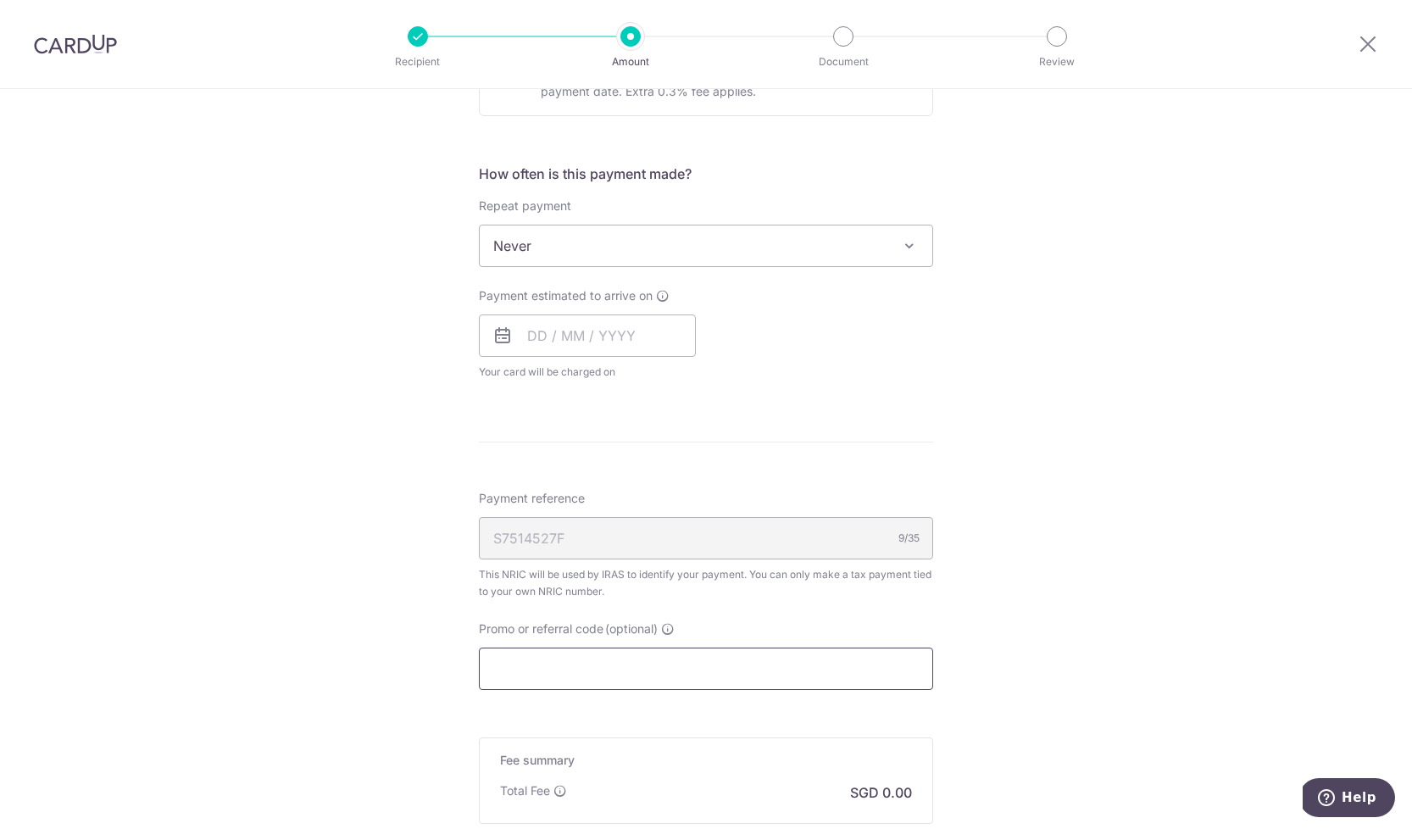
click at [560, 671] on input "Promo or referral code (optional)" at bounding box center [706, 669] width 454 height 42
paste input "MCTAX25"
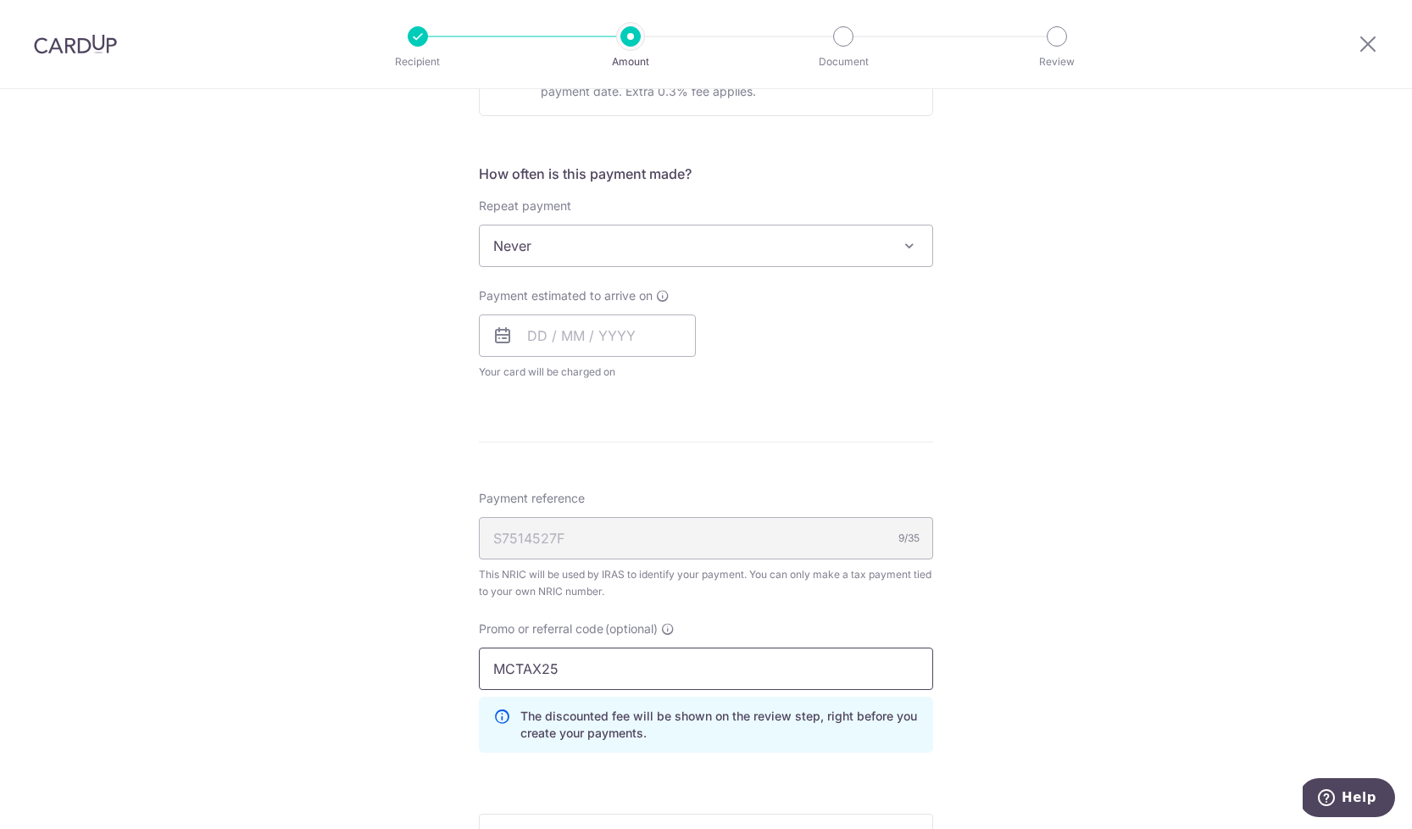
type input "MCTAX25"
click at [985, 600] on div "Tell us more about your payment Enter one-time or monthly payment amount SGD Th…" at bounding box center [706, 292] width 1412 height 1651
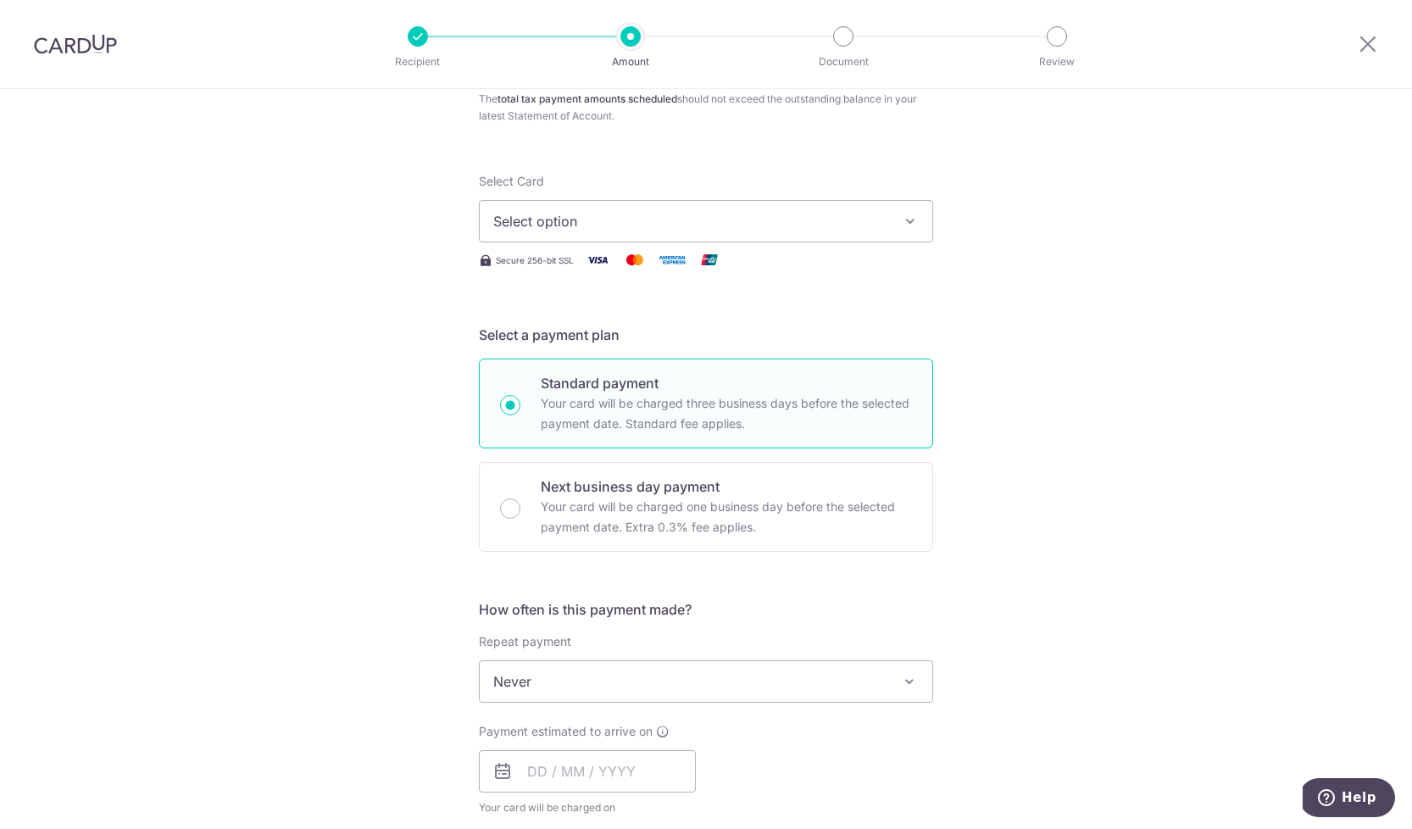
scroll to position [185, 0]
click at [656, 230] on span "Select option" at bounding box center [690, 223] width 395 height 20
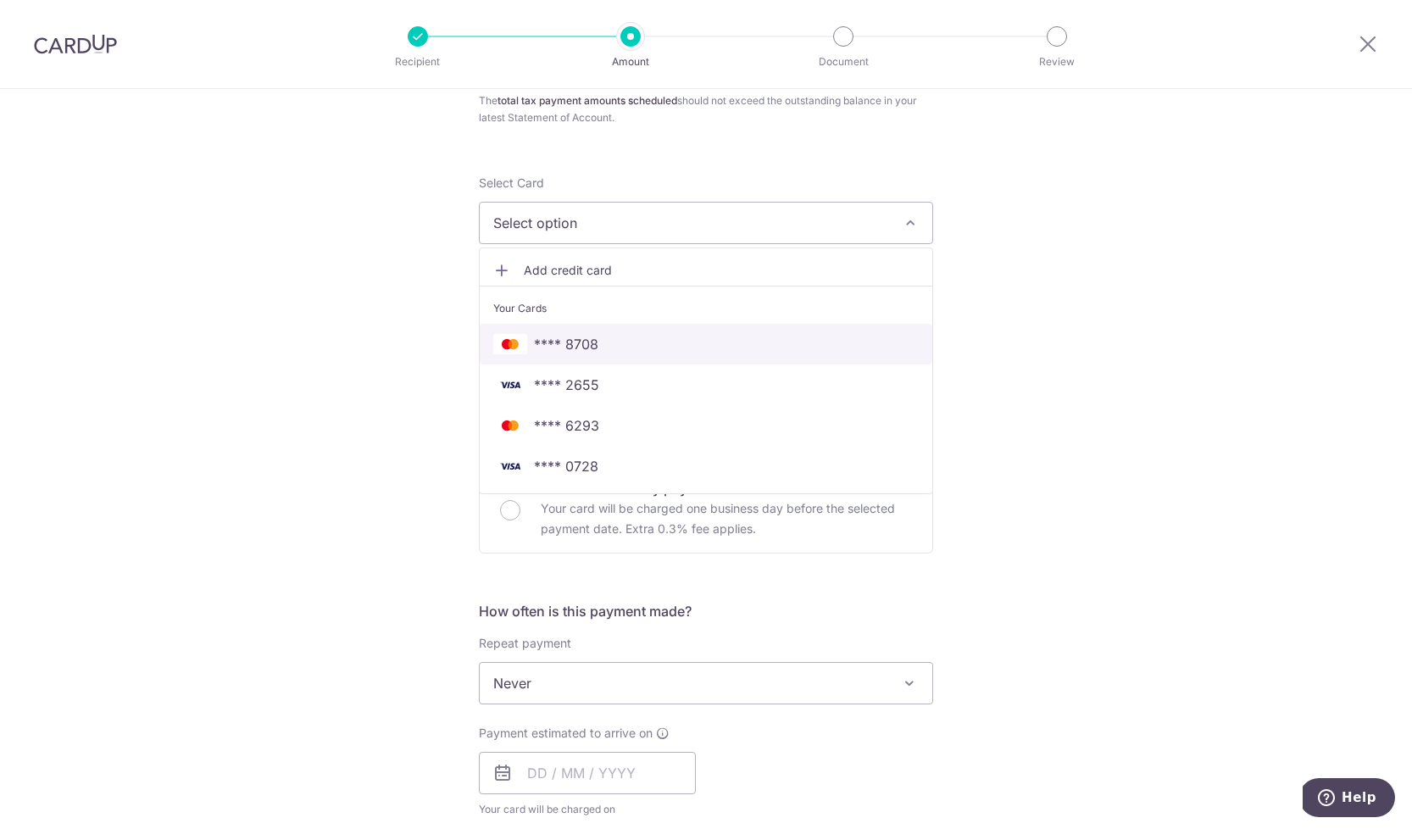
click at [562, 347] on span "**** 8708" at bounding box center [566, 344] width 64 height 20
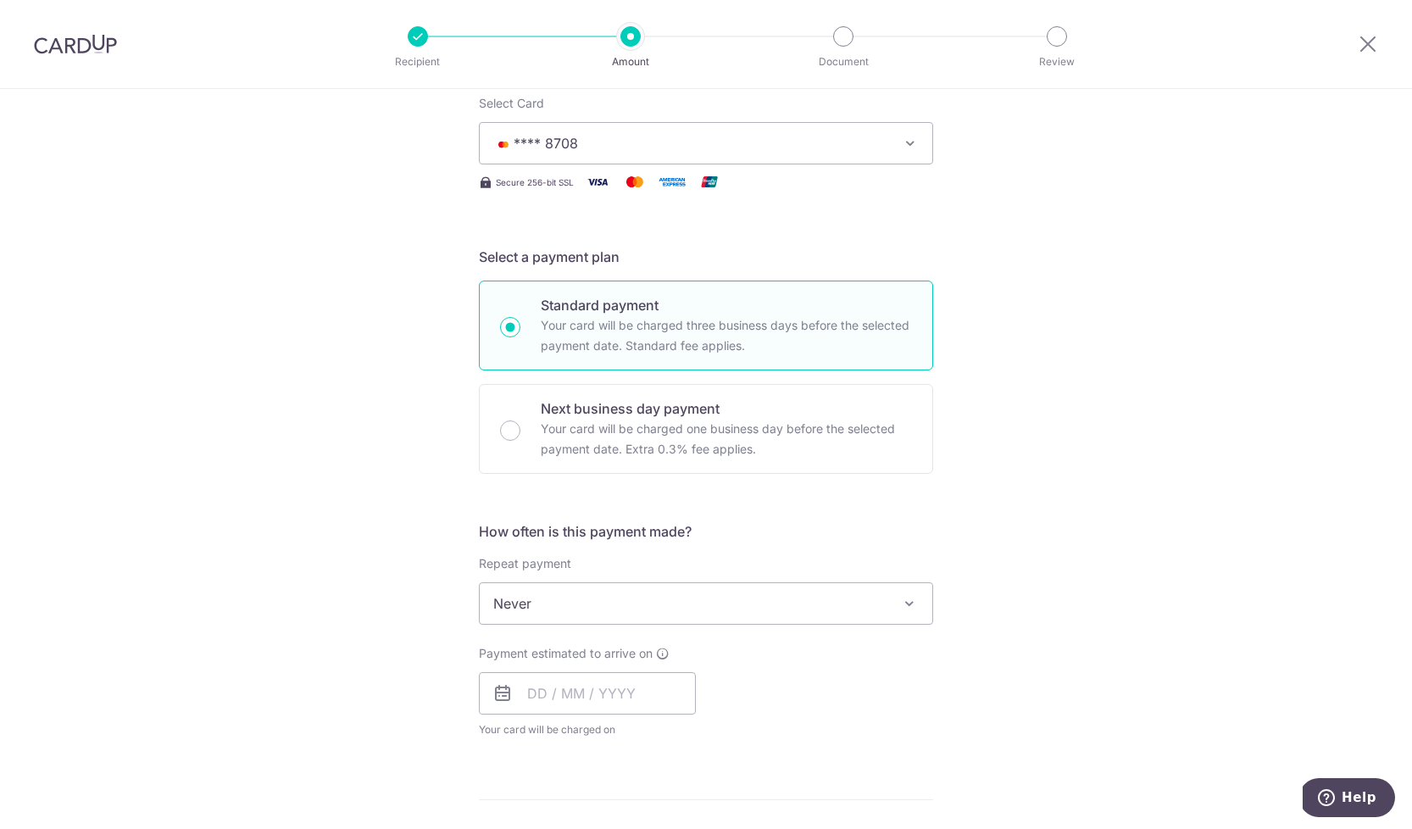
scroll to position [415, 0]
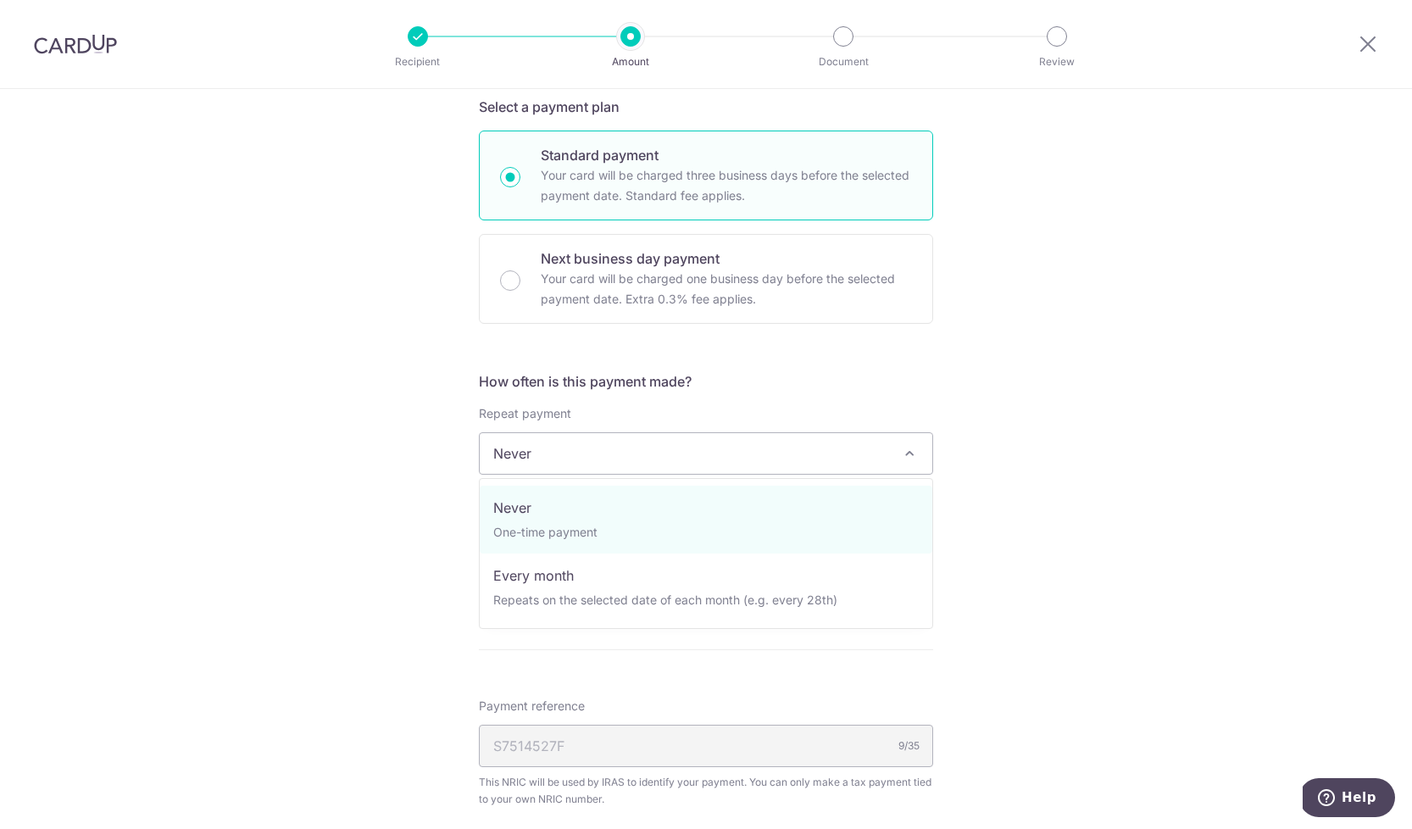
click at [751, 454] on span "Never" at bounding box center [706, 453] width 453 height 41
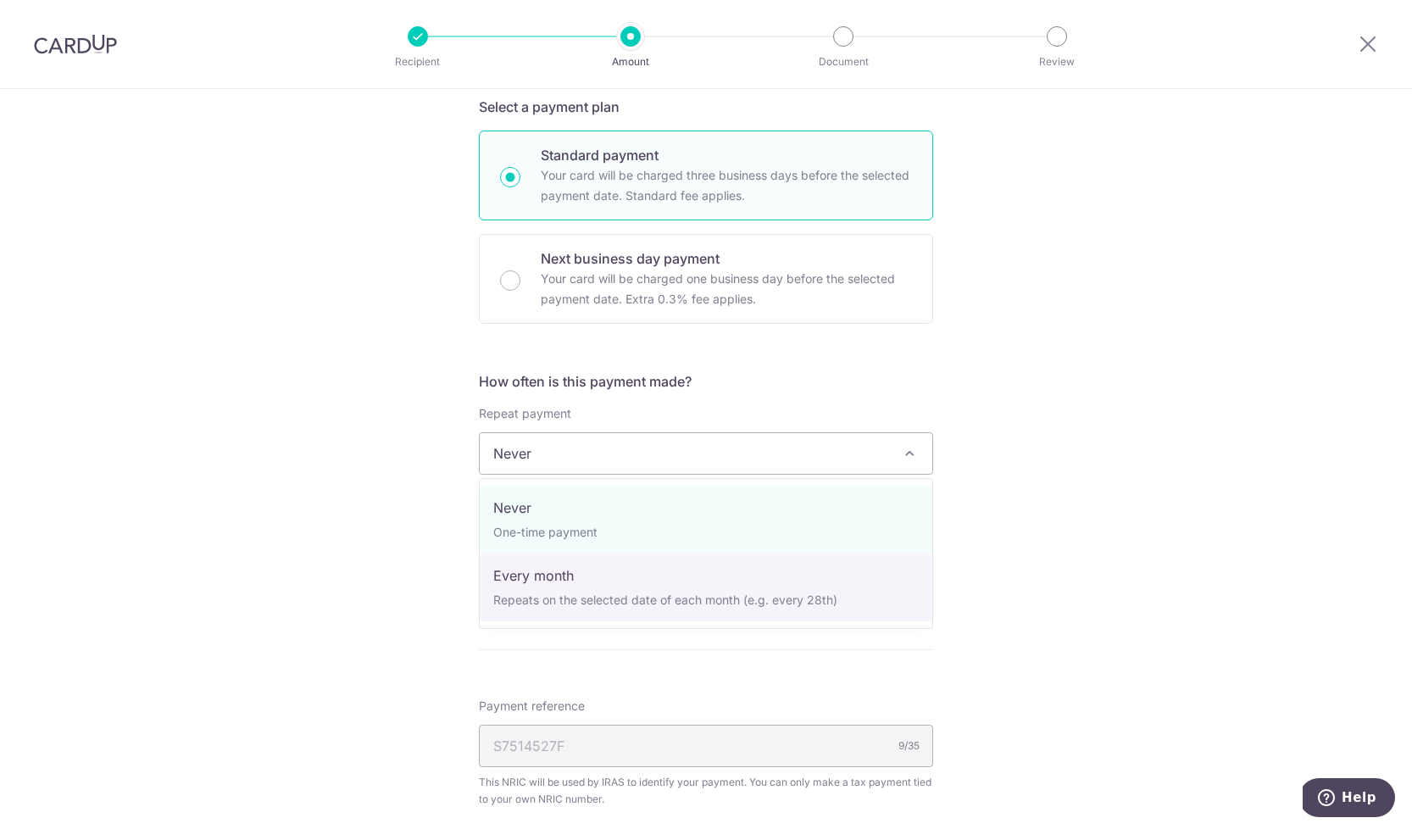
select select "3"
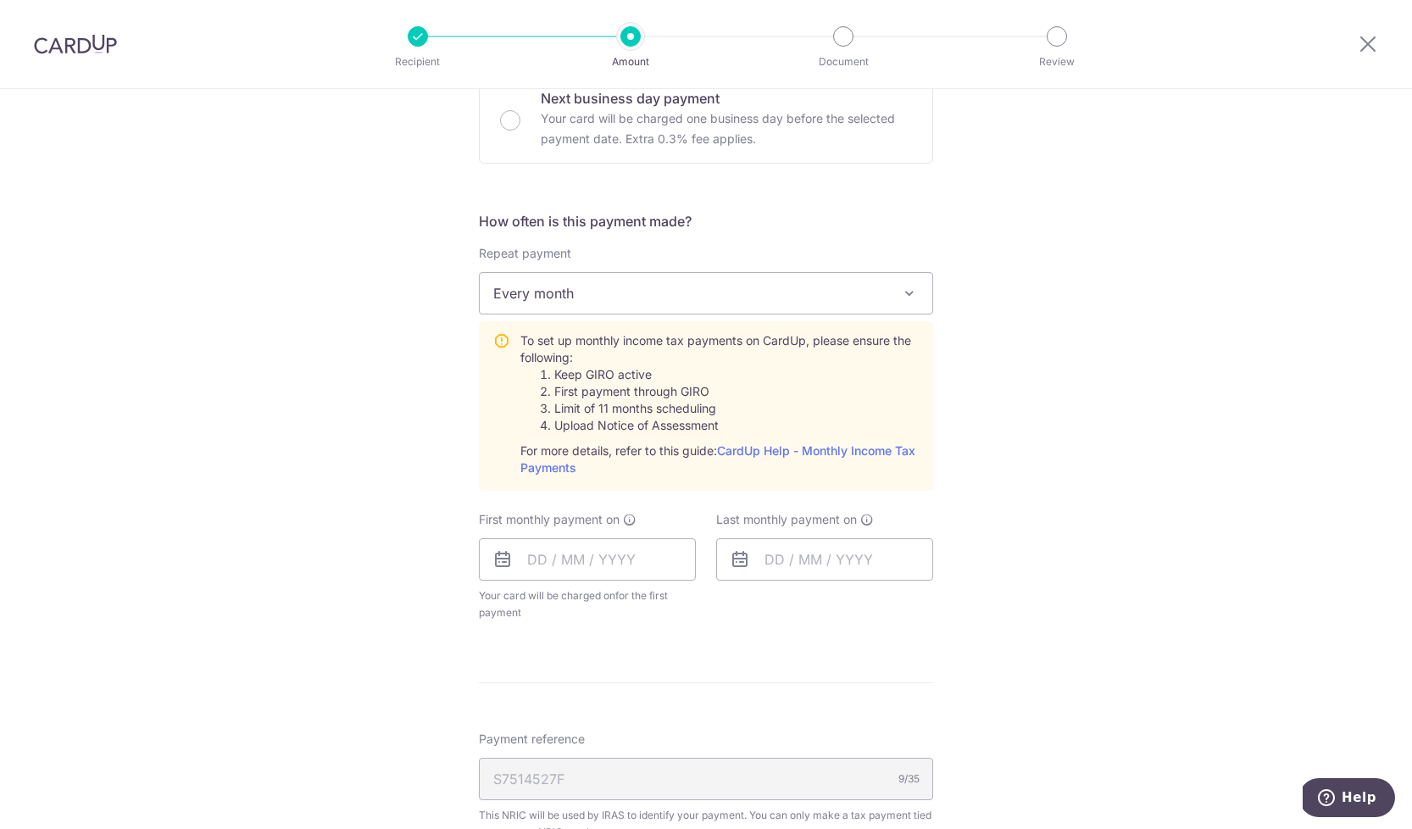
scroll to position [597, 0]
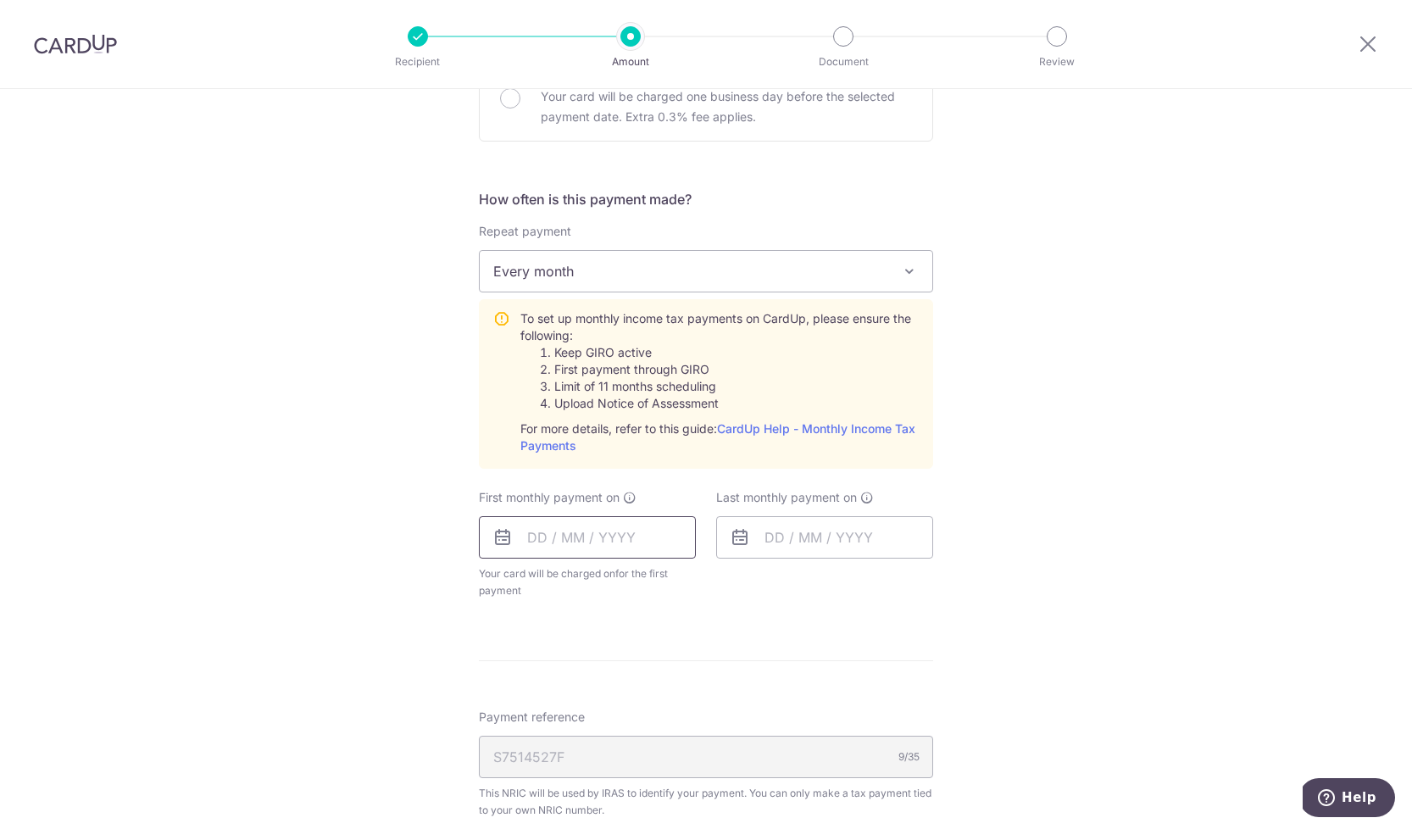
click at [597, 532] on input "text" at bounding box center [587, 537] width 217 height 42
click at [551, 788] on link "25" at bounding box center [547, 793] width 27 height 27
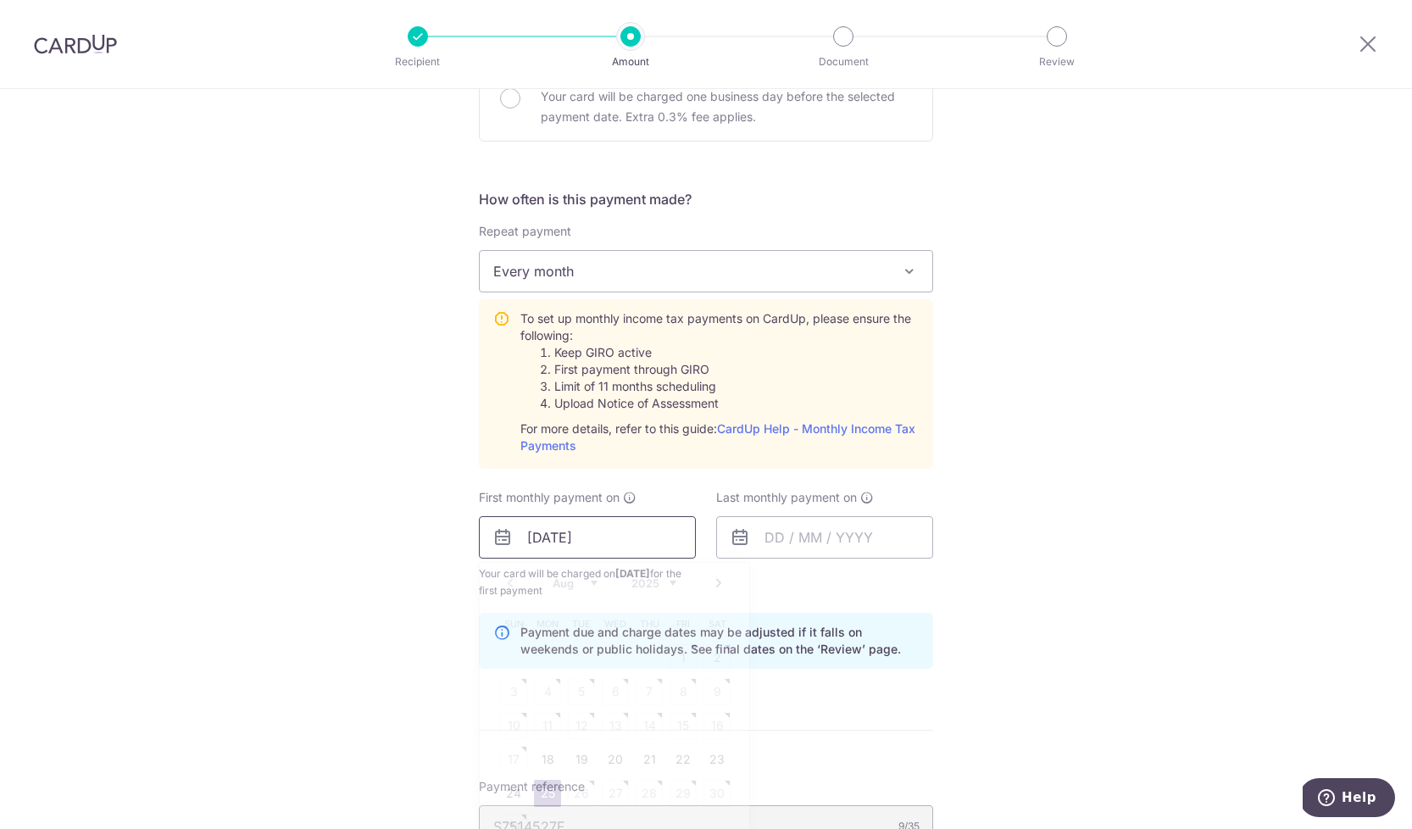
click at [639, 532] on input "25/08/2025" at bounding box center [587, 537] width 217 height 42
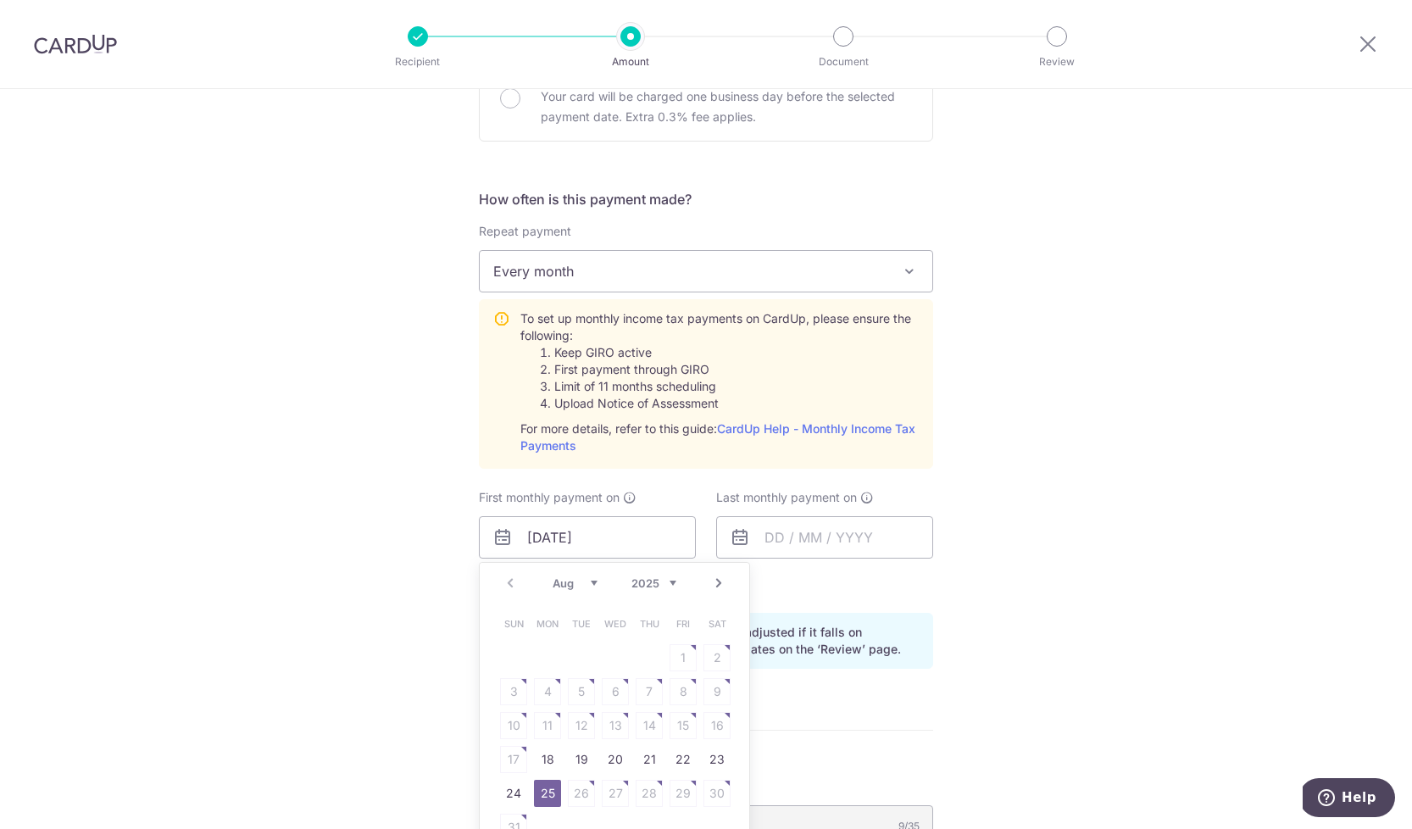
click at [722, 583] on link "Next" at bounding box center [719, 583] width 20 height 20
click at [617, 758] on link "24" at bounding box center [615, 759] width 27 height 27
type input "[DATE]"
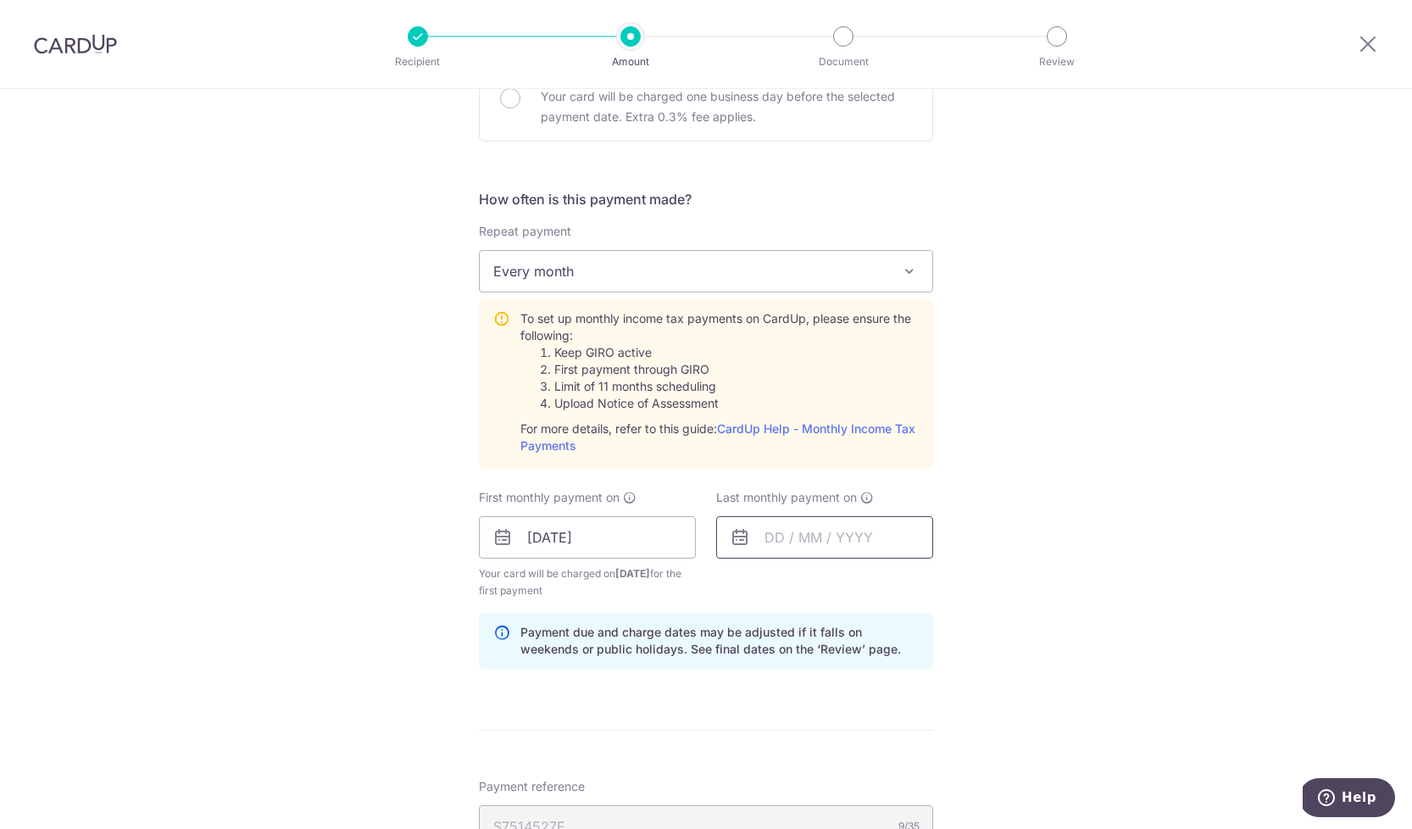
click at [821, 539] on input "text" at bounding box center [824, 537] width 217 height 42
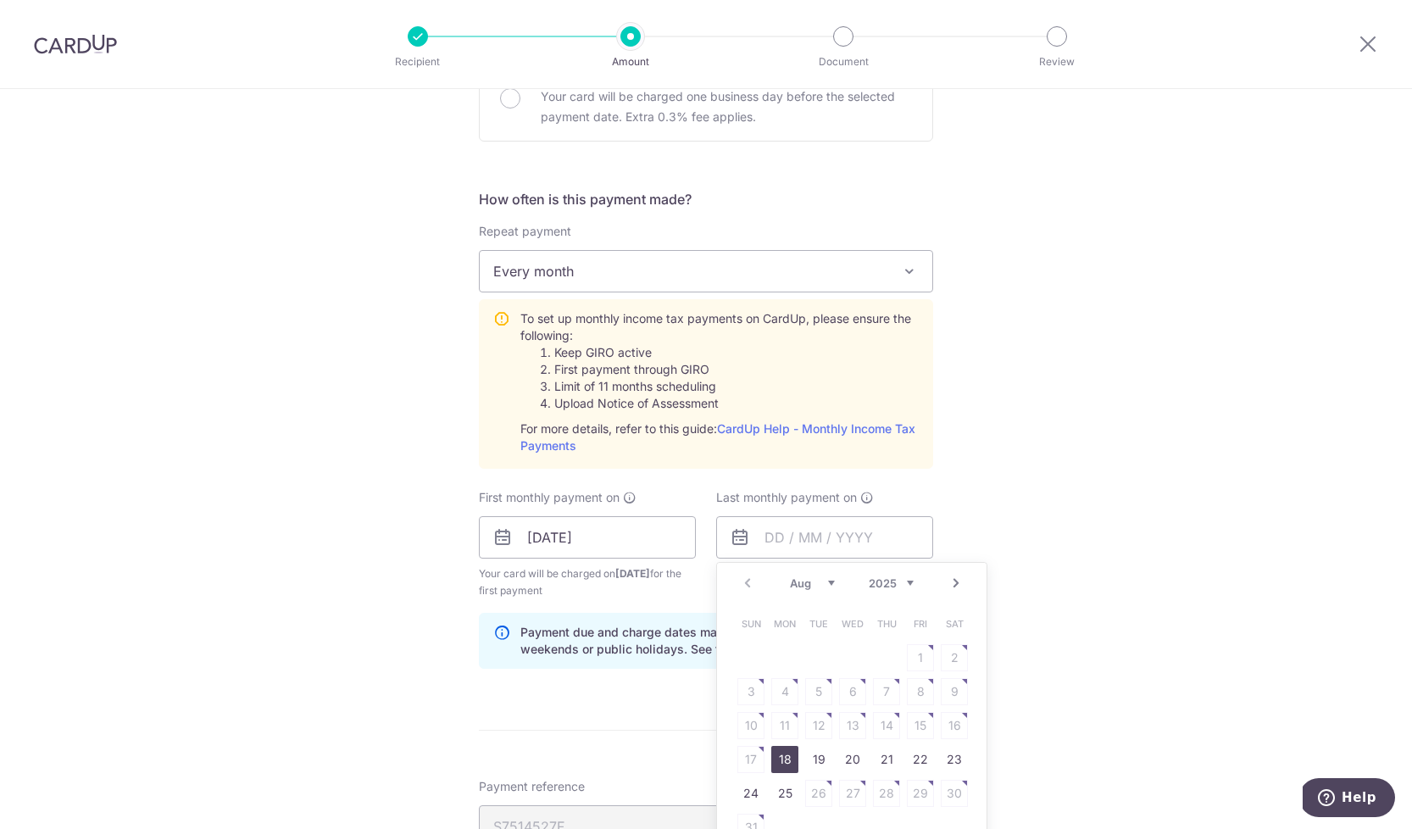
click at [944, 582] on div "Prev Next Aug Sep Oct Nov Dec 2025 2026" at bounding box center [852, 583] width 270 height 41
click at [953, 581] on link "Next" at bounding box center [956, 583] width 20 height 20
click at [922, 753] on link "24" at bounding box center [920, 759] width 27 height 27
type input "[DATE]"
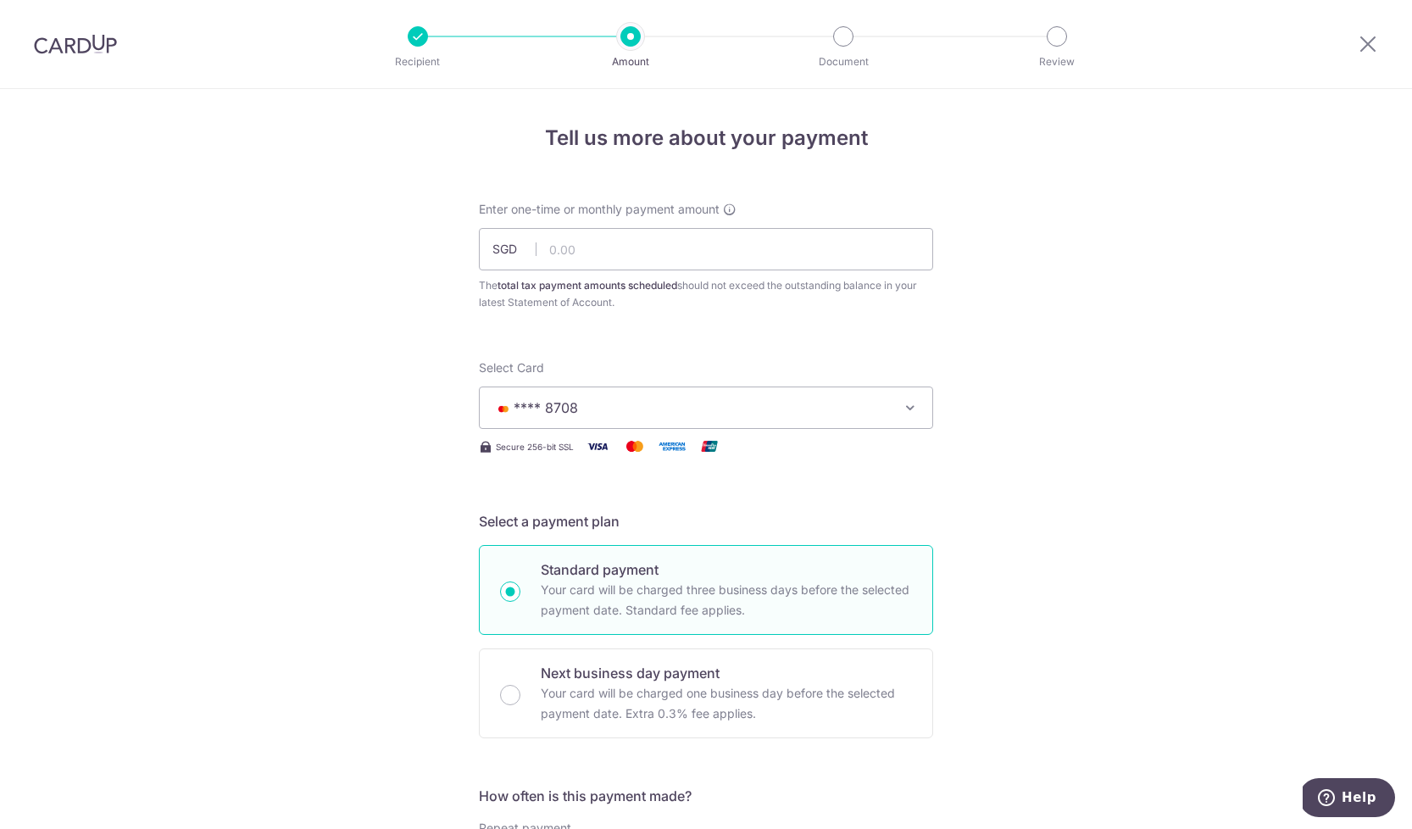
scroll to position [0, 0]
click at [637, 251] on input "text" at bounding box center [706, 249] width 454 height 42
type input "3,340.00"
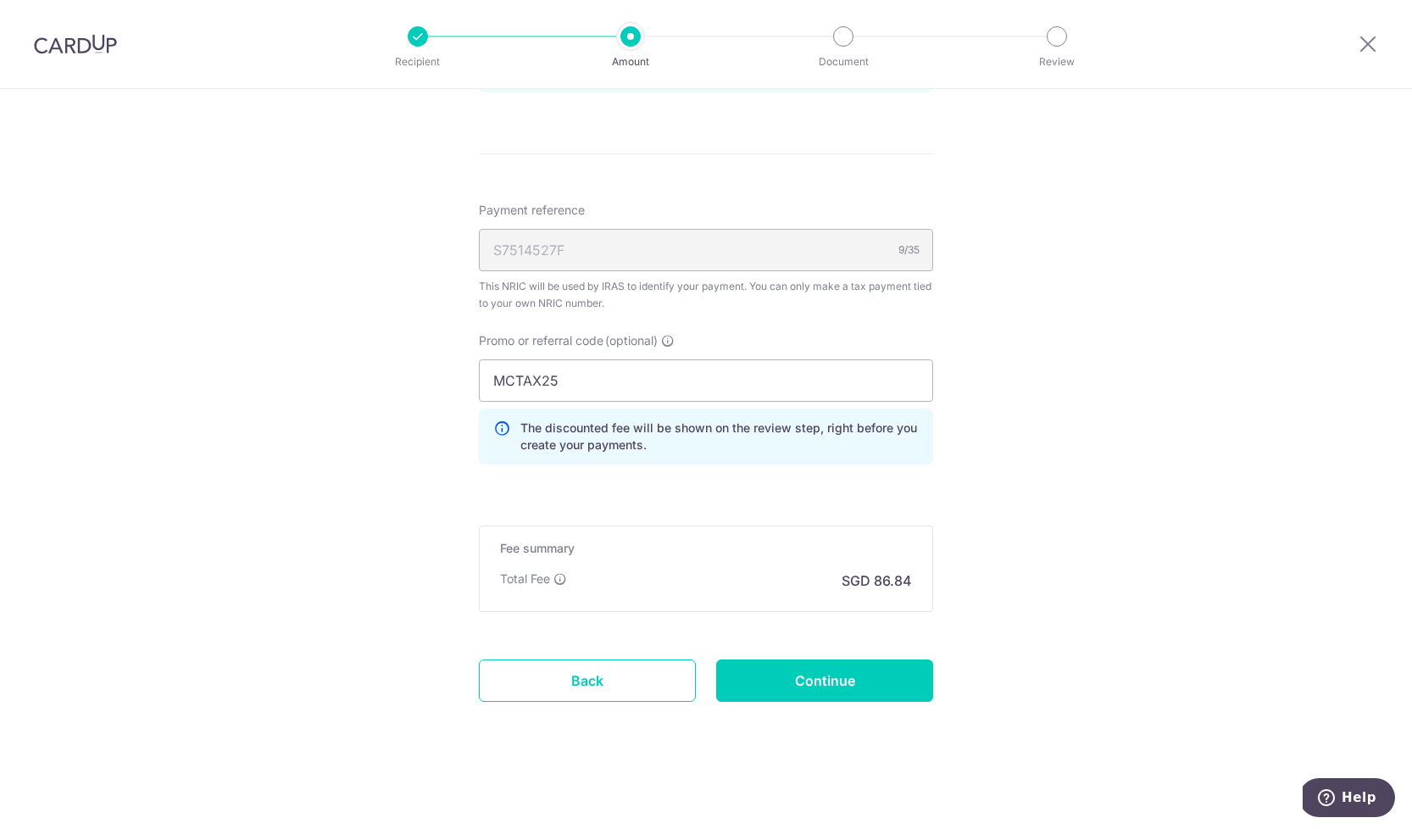
scroll to position [1173, 0]
click at [816, 684] on input "Continue" at bounding box center [824, 681] width 217 height 42
type input "Create Schedule"
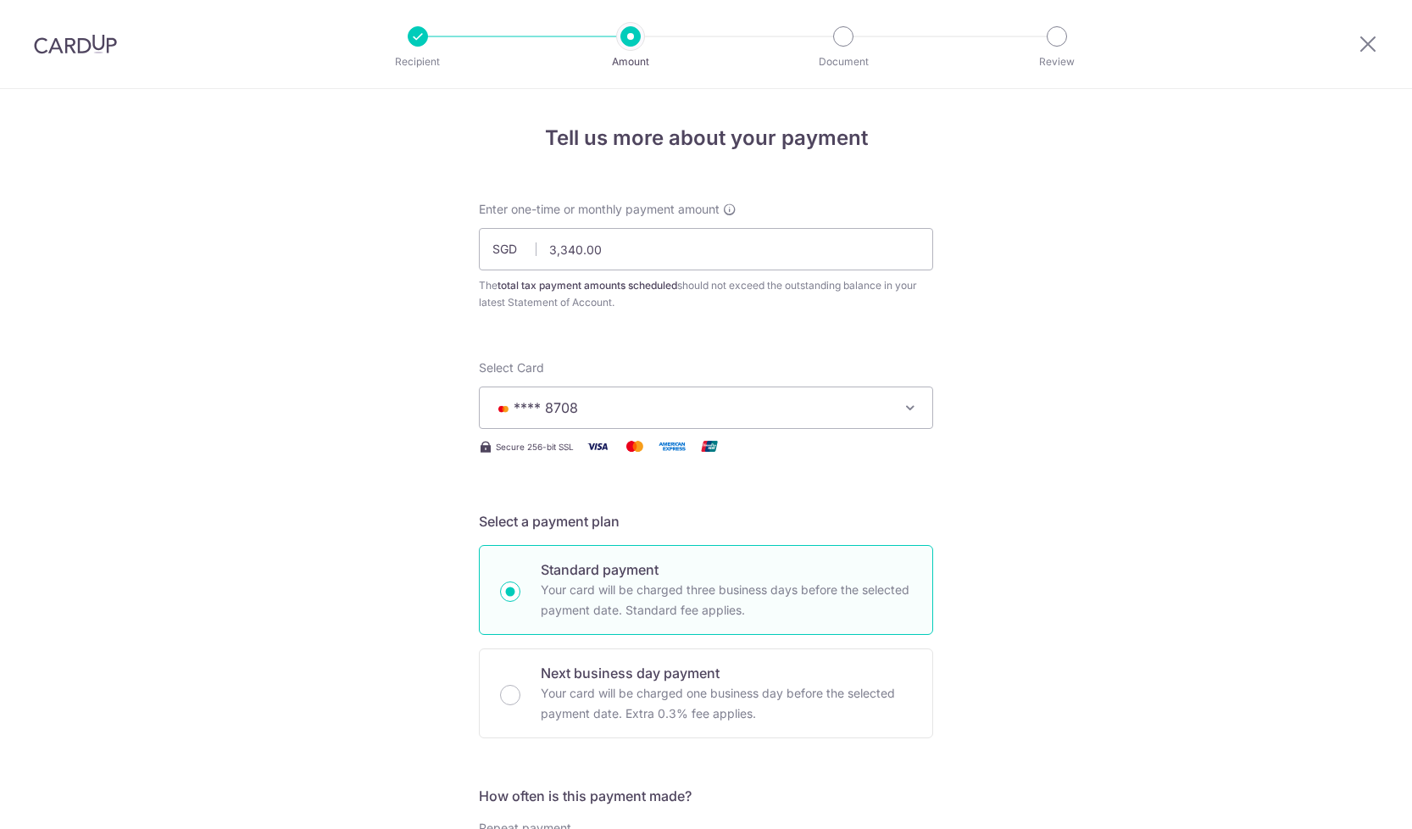
scroll to position [934, 0]
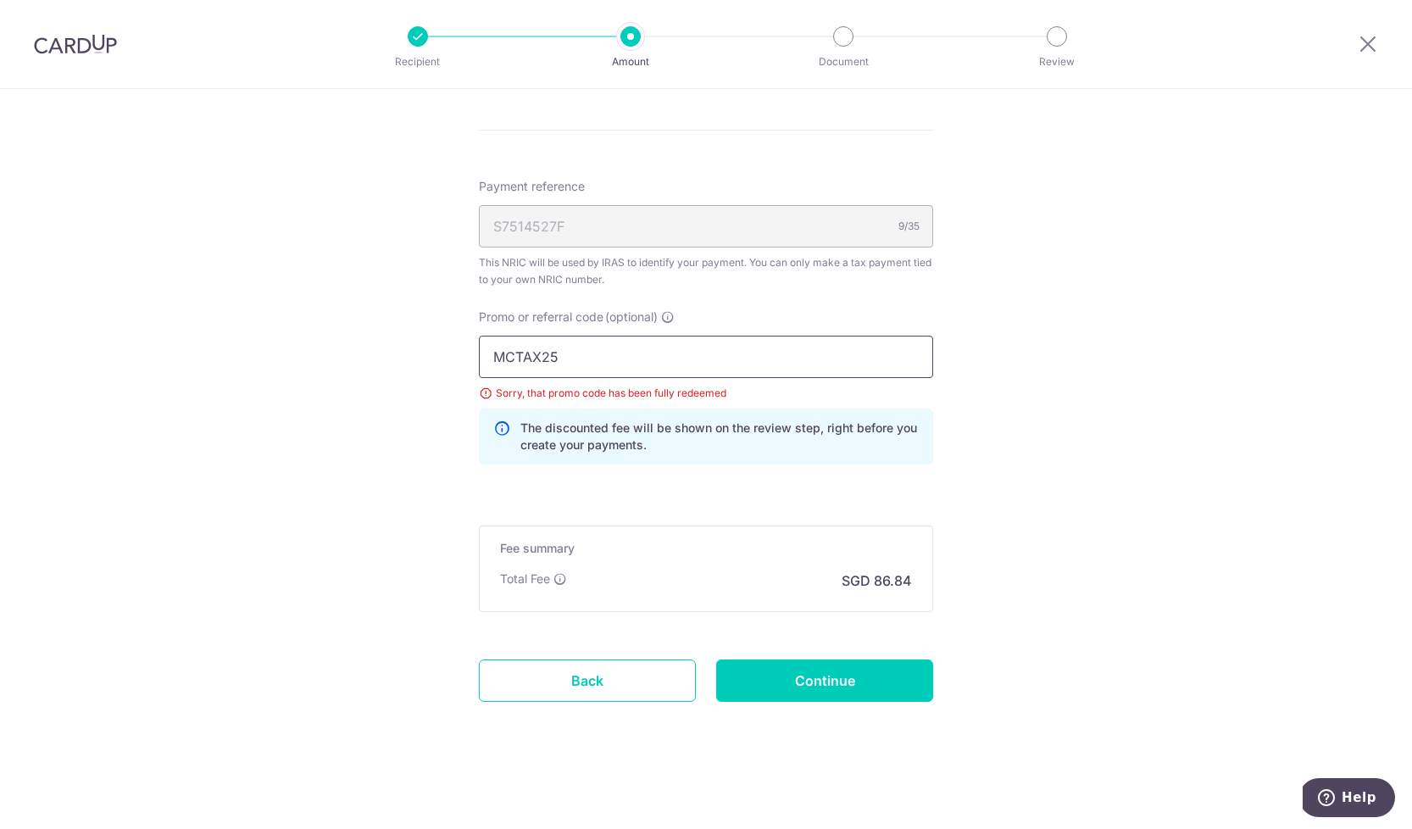
click at [639, 343] on input "MCTAX25" at bounding box center [706, 357] width 454 height 42
click at [617, 366] on input "MCTAX25" at bounding box center [706, 357] width 454 height 42
type input "MCTAX25N"
click at [835, 686] on input "Continue" at bounding box center [824, 681] width 217 height 42
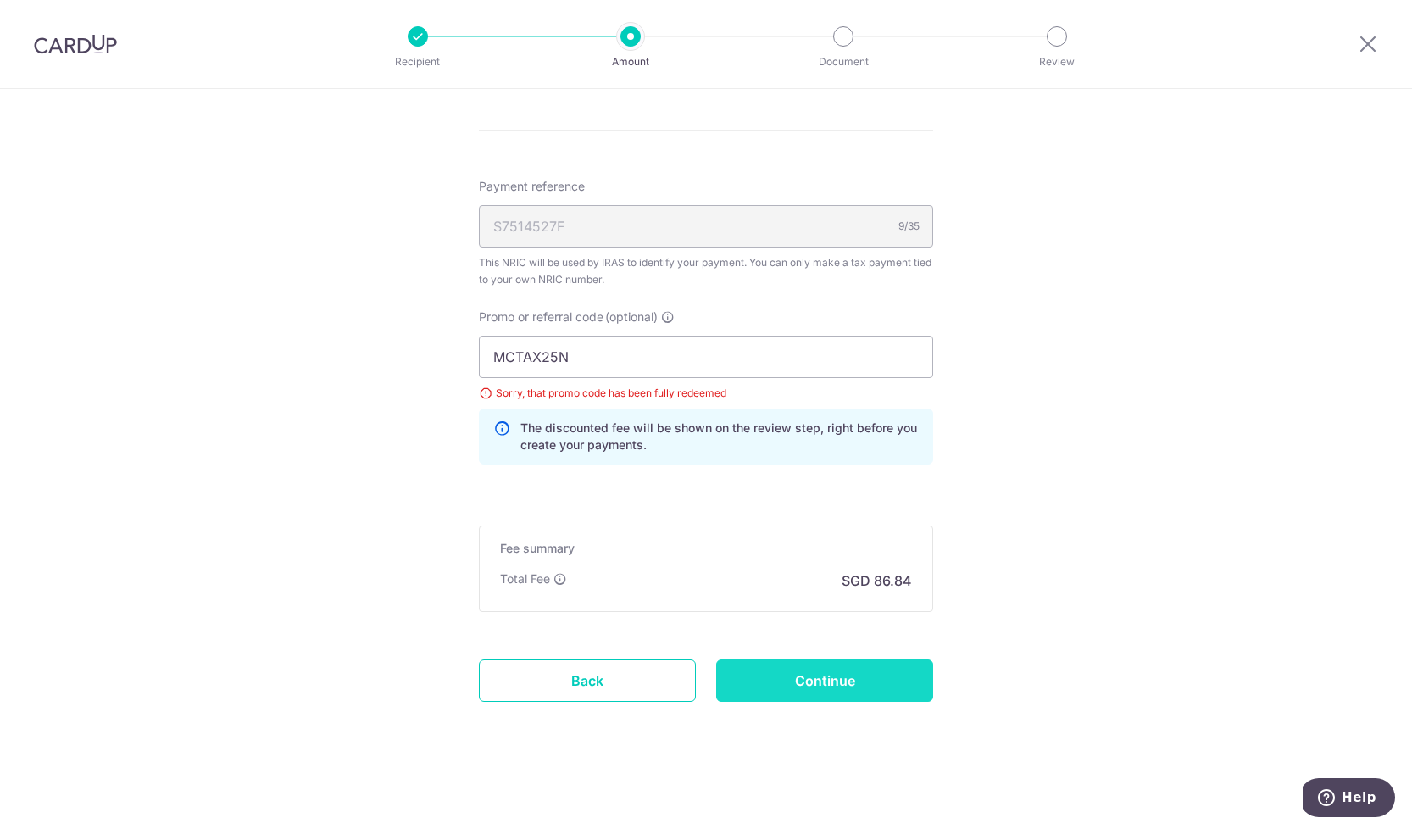
type input "Update Schedule"
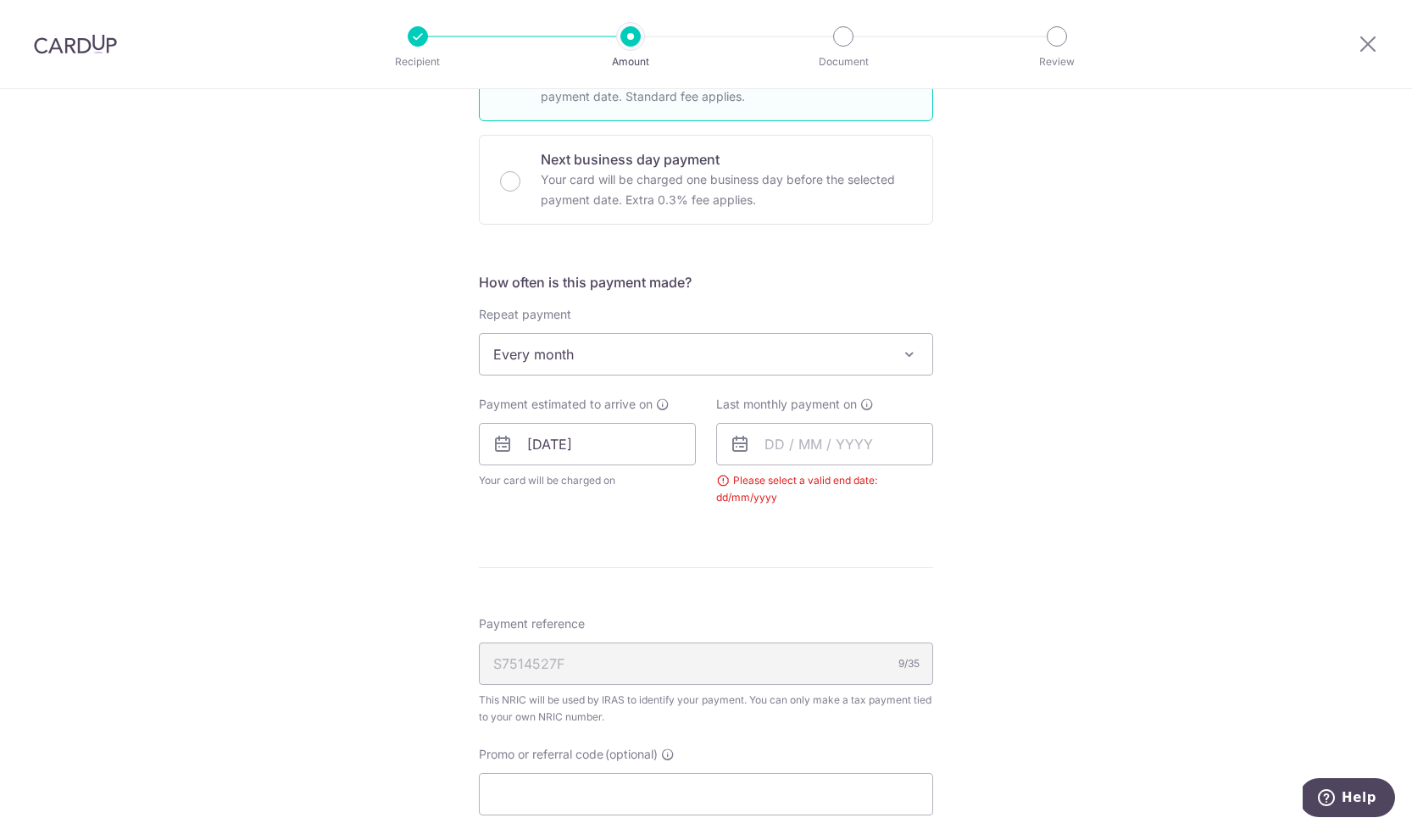
scroll to position [688, 0]
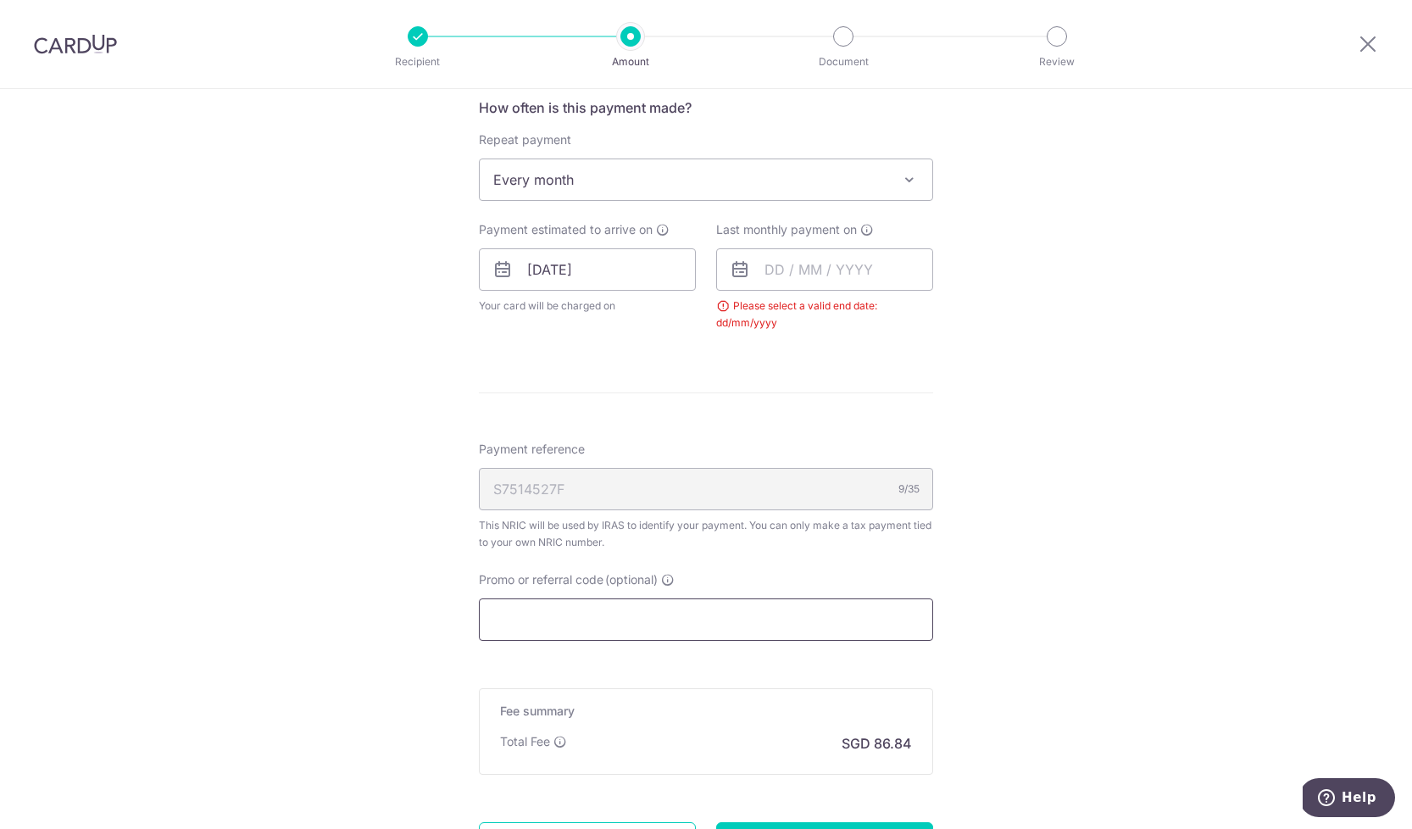
click at [554, 628] on input "Promo or referral code (optional)" at bounding box center [706, 620] width 454 height 42
paste input "MCTAX25"
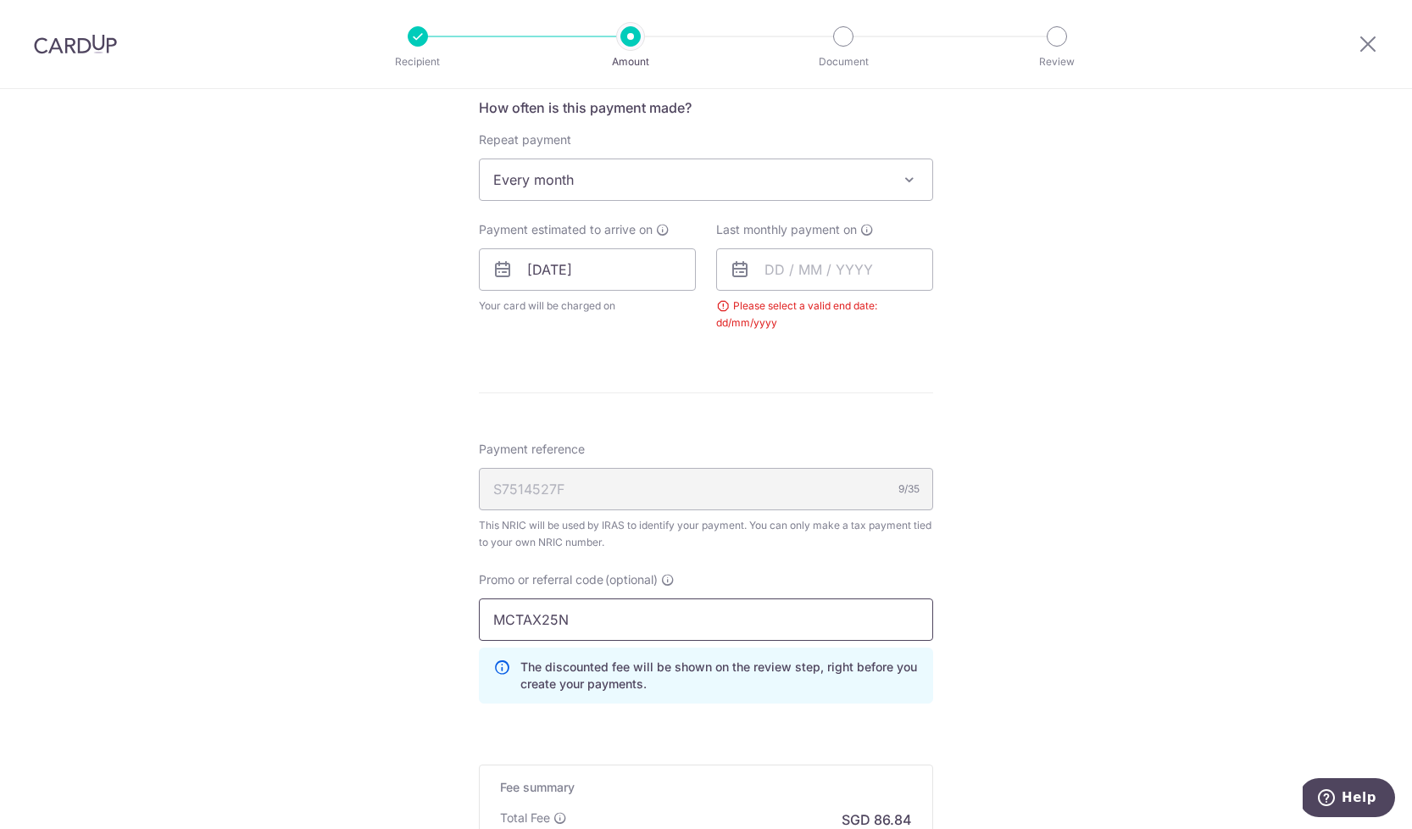
type input "MCTAX25N"
click at [958, 545] on div "Tell us more about your payment Enter one-time or monthly payment amount SGD 3,…" at bounding box center [706, 235] width 1412 height 1668
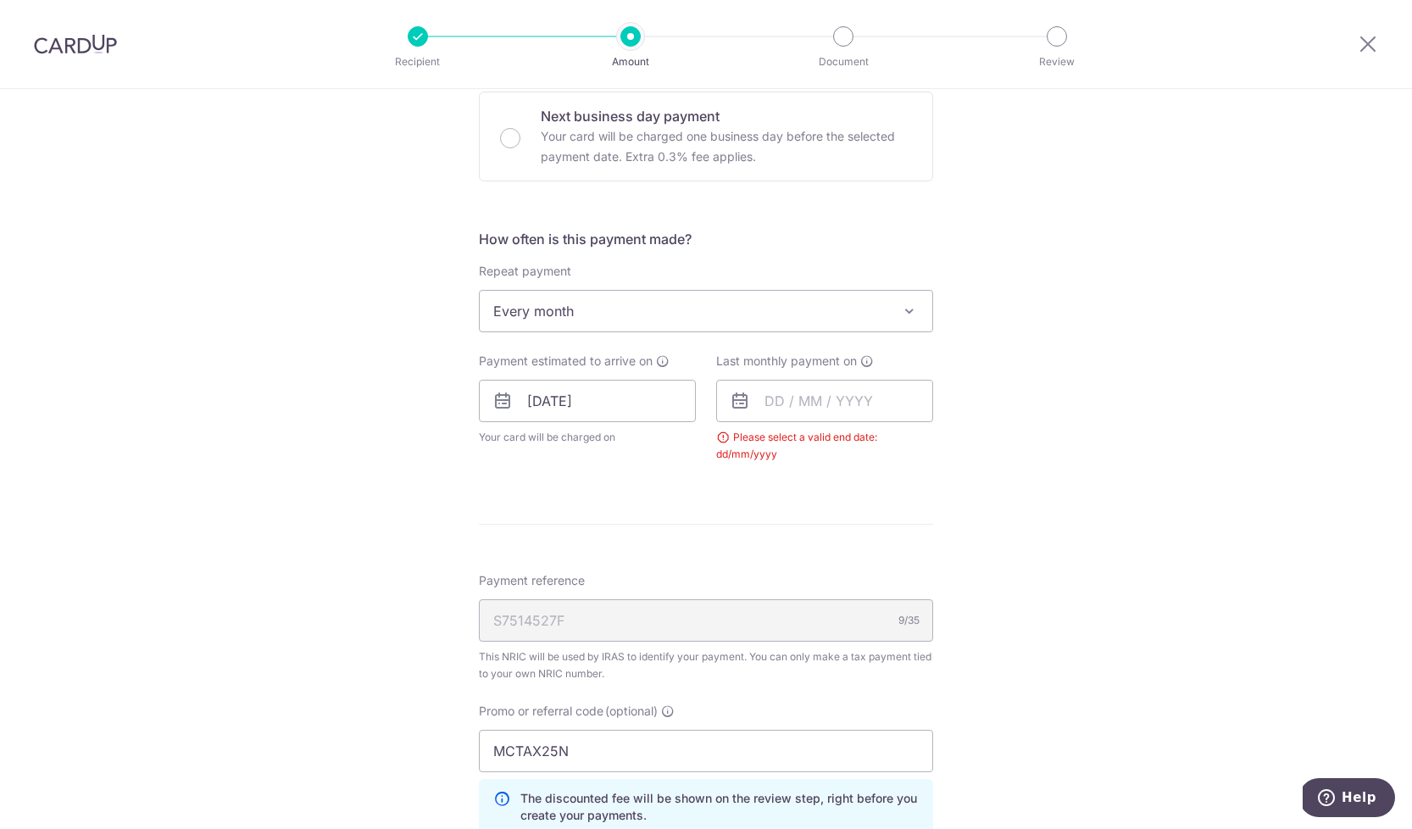
scroll to position [569, 0]
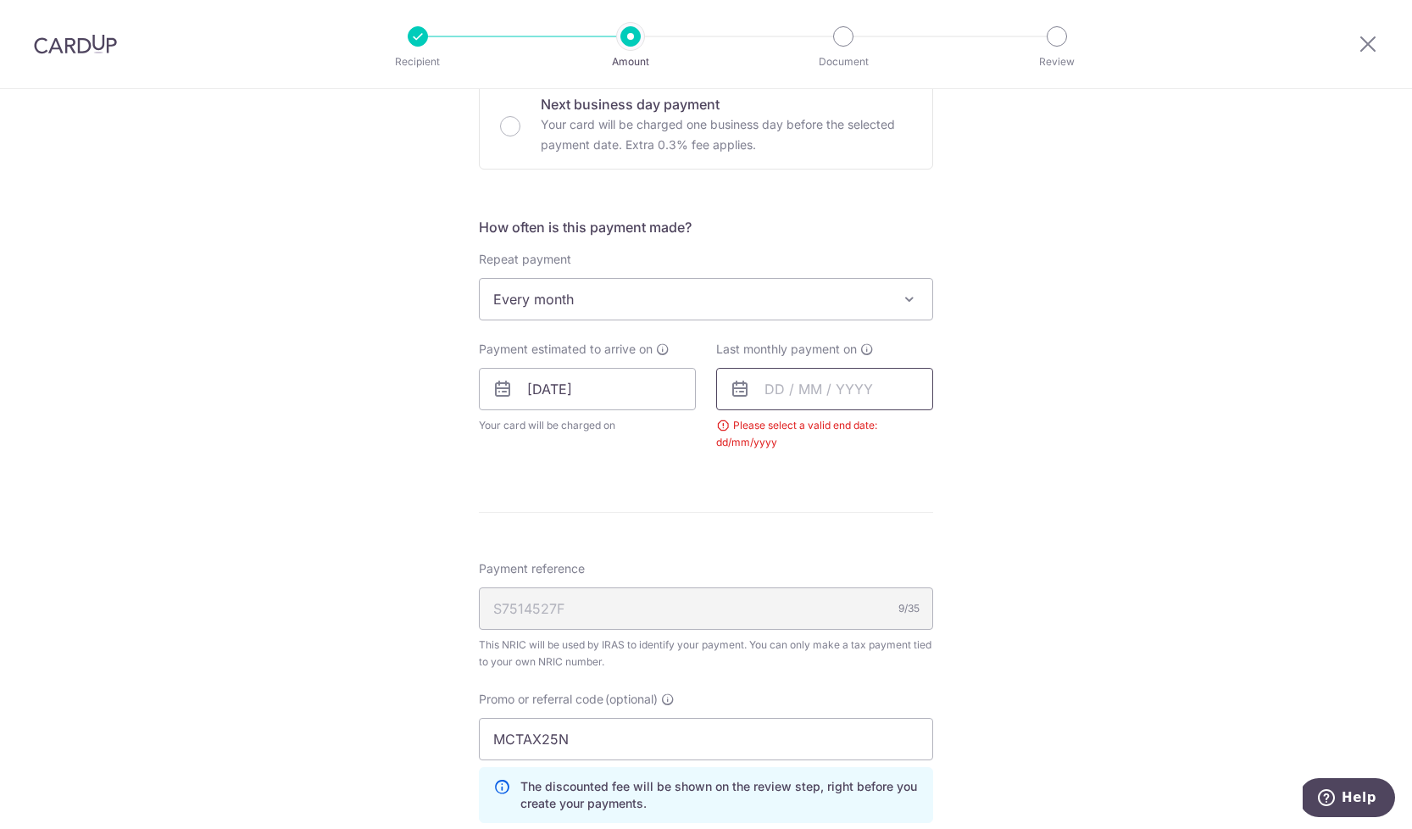
click at [809, 379] on input "text" at bounding box center [824, 389] width 217 height 42
click at [951, 439] on link "Next" at bounding box center [956, 435] width 20 height 20
click at [912, 603] on link "24" at bounding box center [920, 611] width 27 height 27
type input "[DATE]"
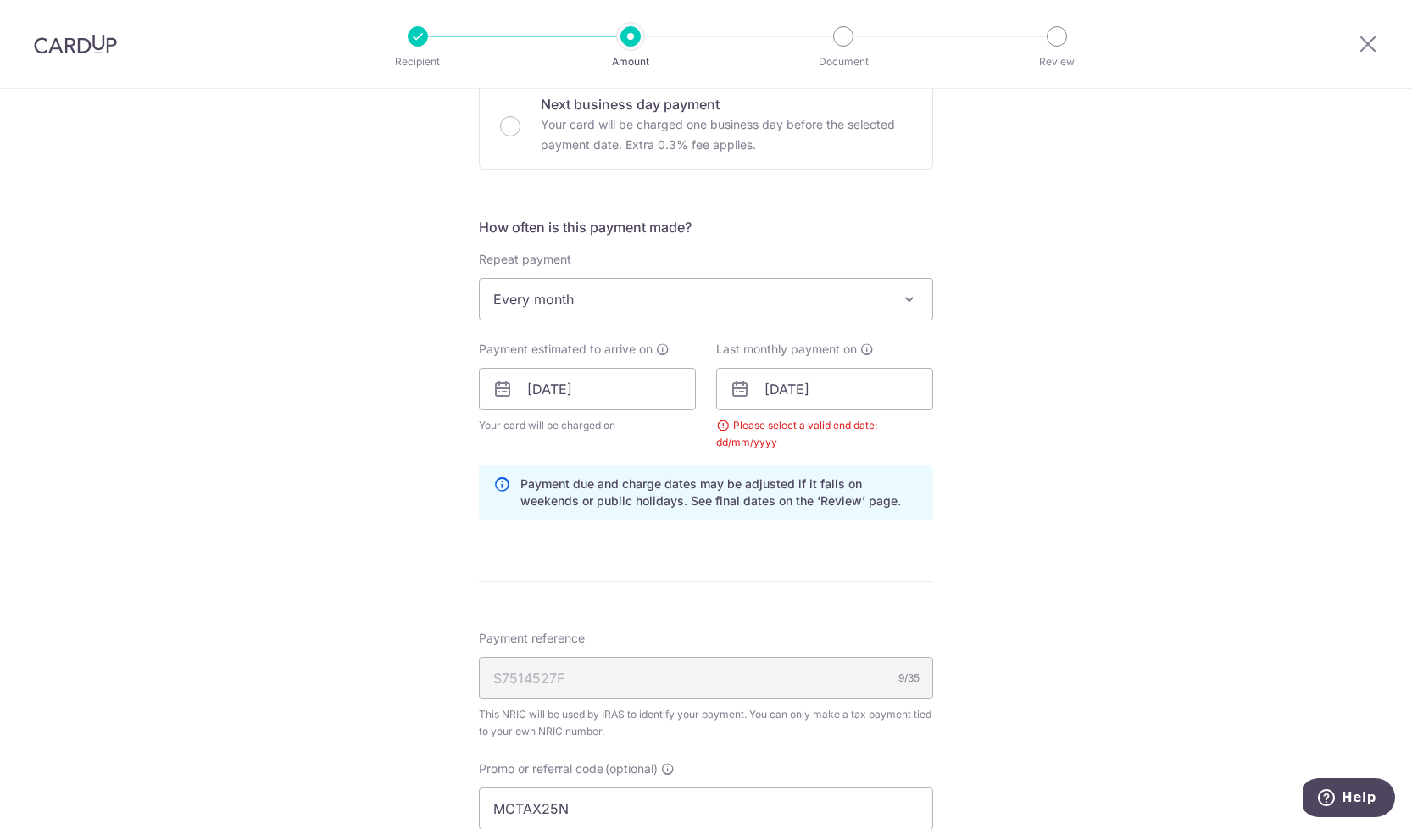
click at [1030, 593] on div "Tell us more about your payment Enter one-time or monthly payment amount SGD 3,…" at bounding box center [706, 388] width 1412 height 1737
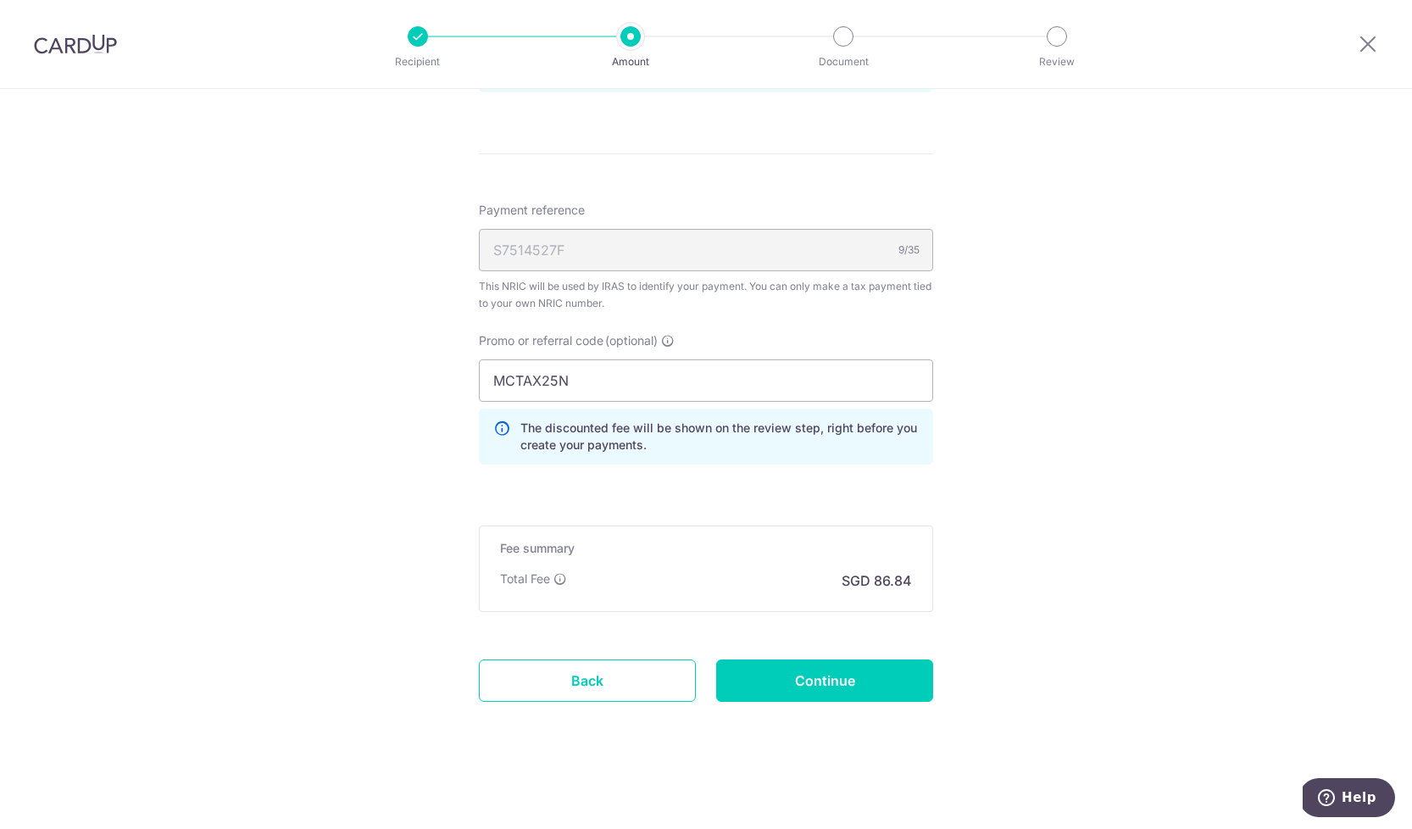
scroll to position [997, 0]
click at [887, 674] on input "Continue" at bounding box center [824, 681] width 217 height 42
type input "Update Schedule"
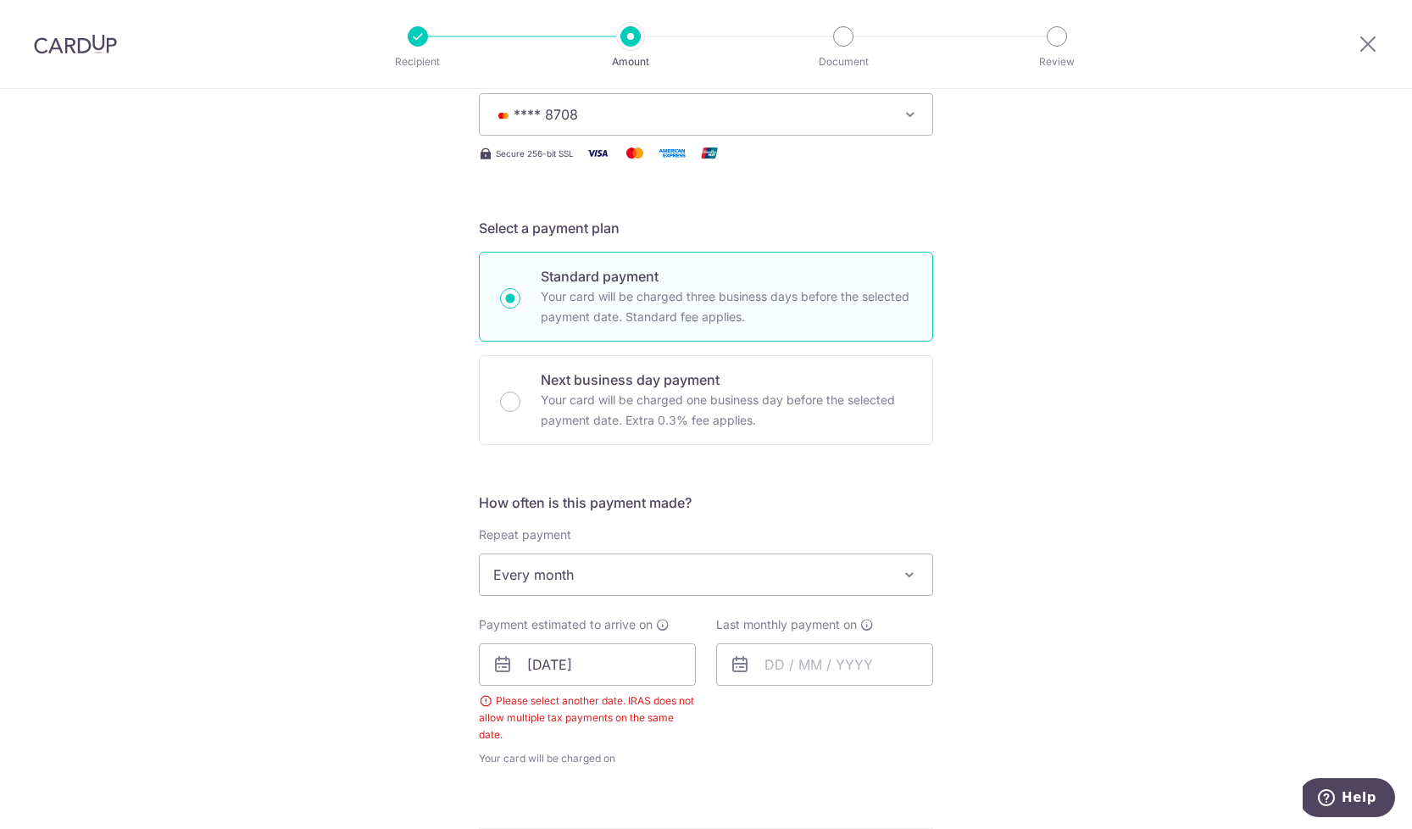
scroll to position [318, 0]
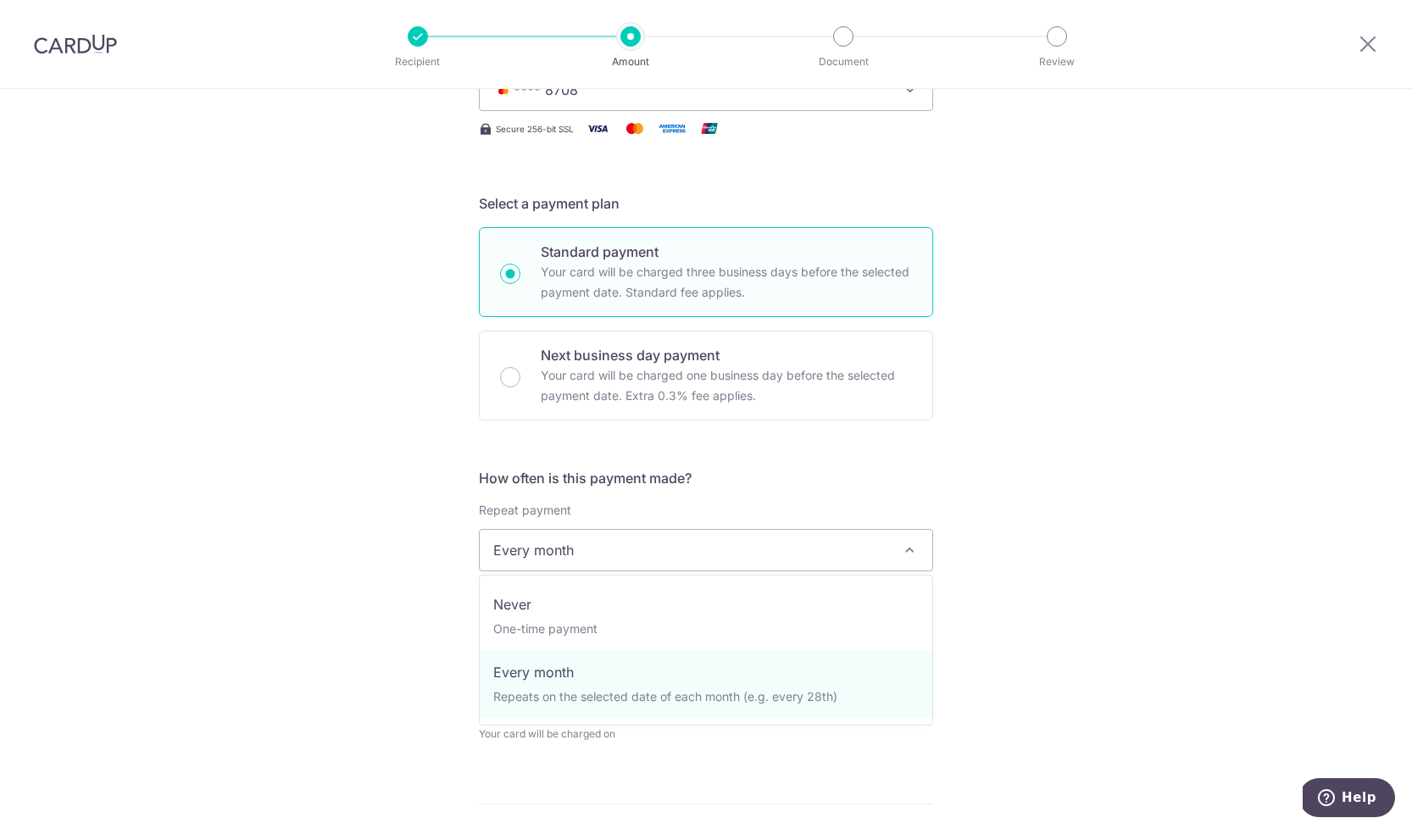
click at [871, 558] on span "Every month" at bounding box center [706, 550] width 453 height 41
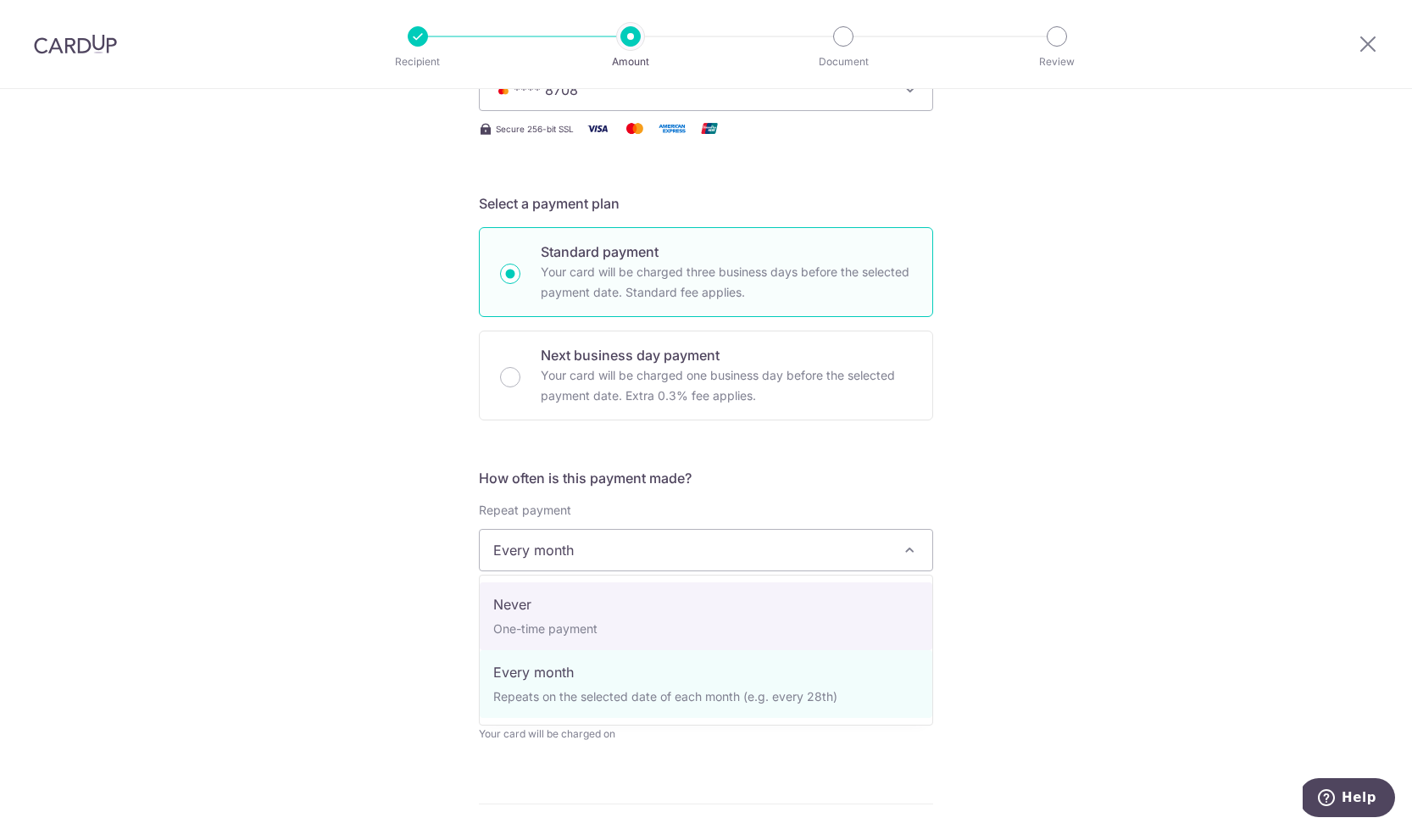
select select "1"
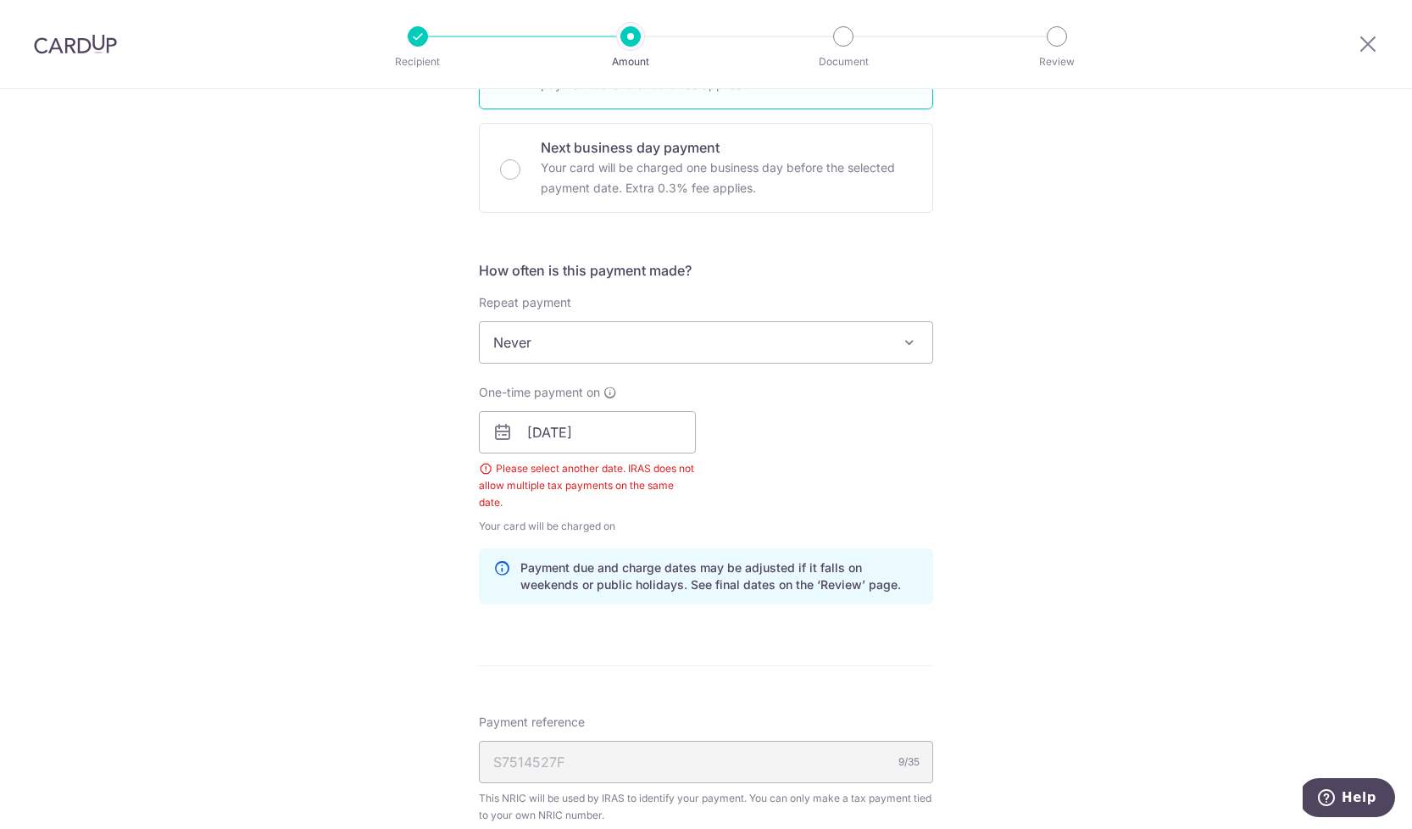
scroll to position [527, 0]
click at [663, 439] on input "[DATE]" at bounding box center [587, 431] width 217 height 42
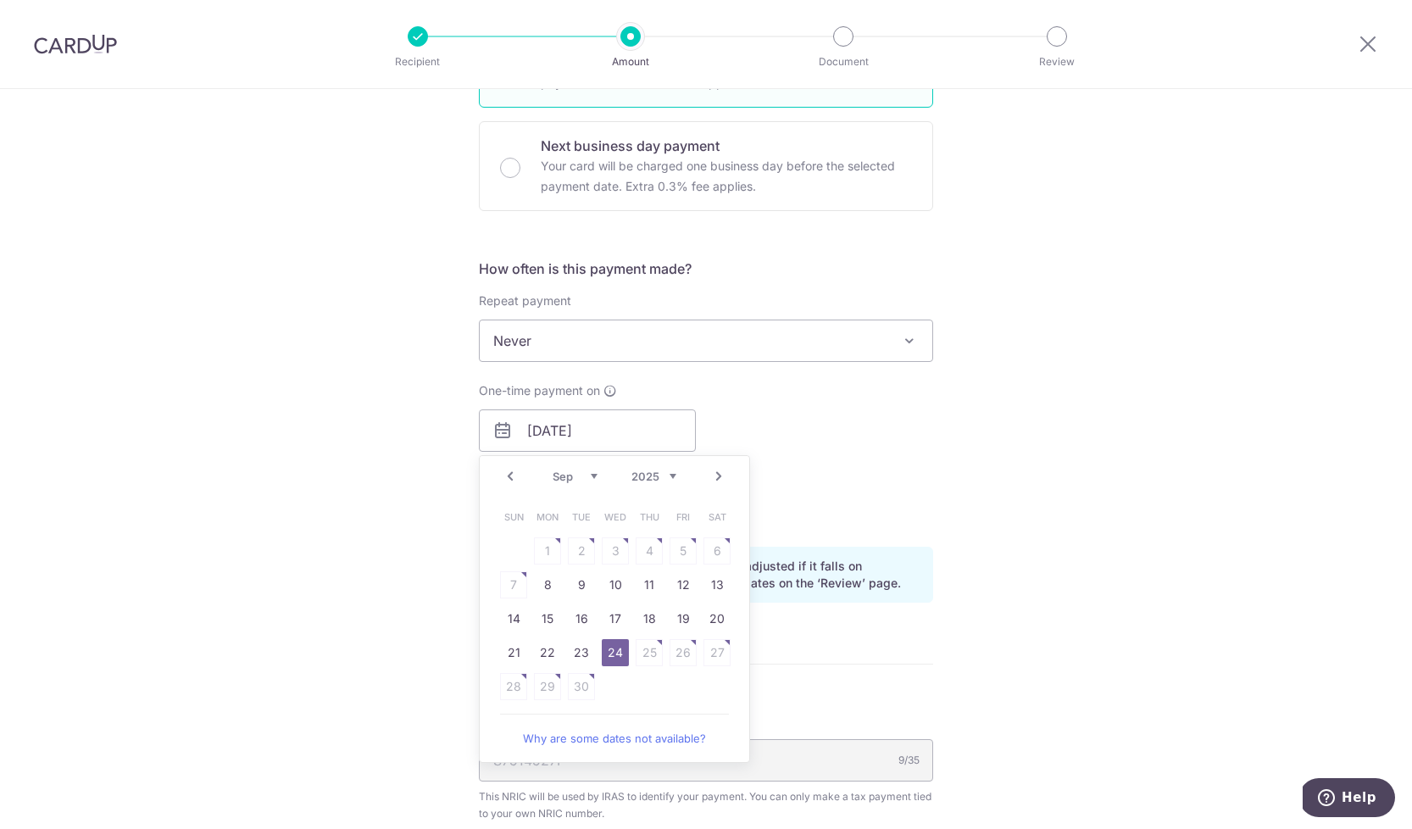
click at [715, 474] on link "Next" at bounding box center [719, 476] width 20 height 20
click at [682, 645] on link "24" at bounding box center [683, 652] width 27 height 27
type input "[DATE]"
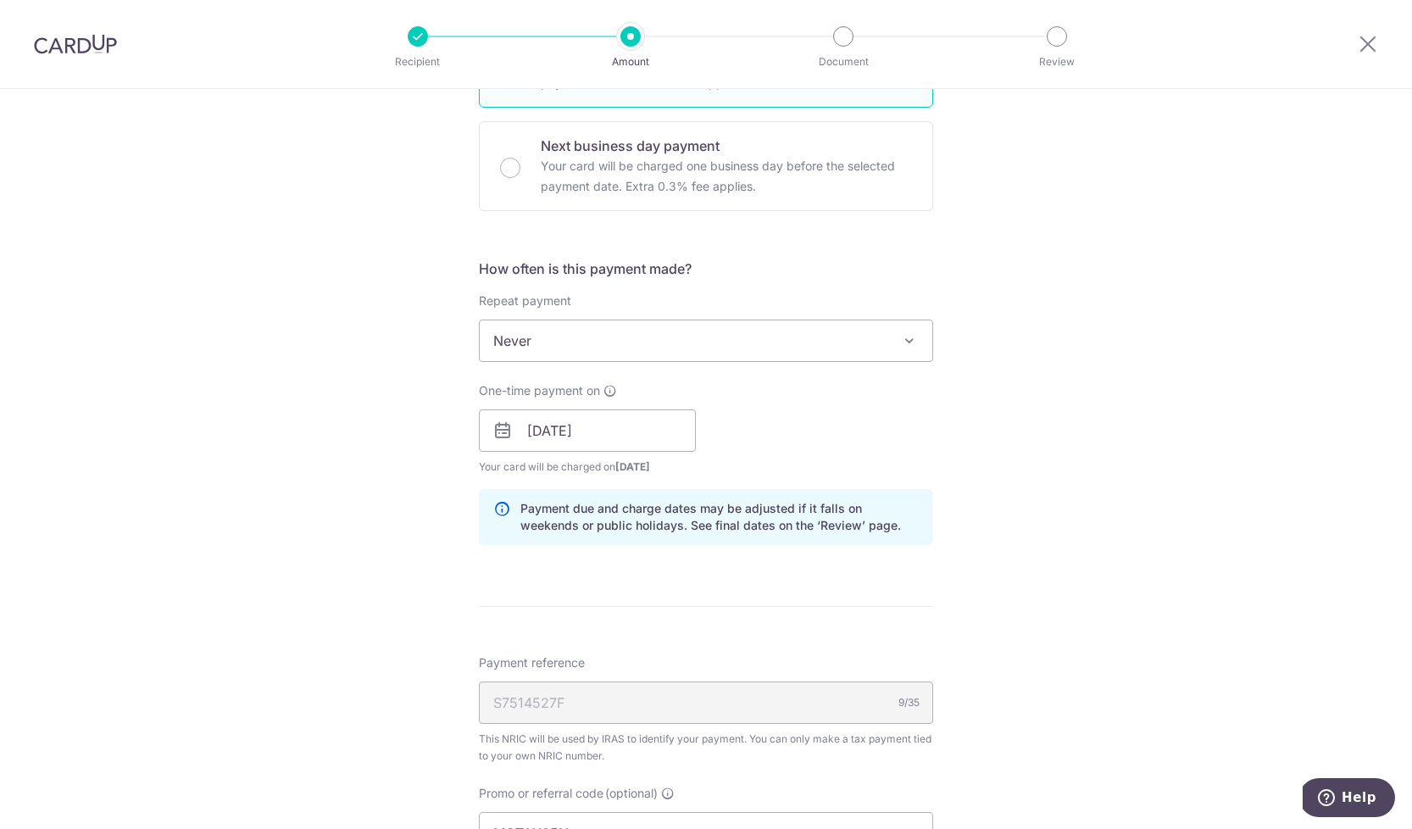
click at [1024, 543] on div "Tell us more about your payment Enter one-time or monthly payment amount SGD 3,…" at bounding box center [706, 434] width 1412 height 1744
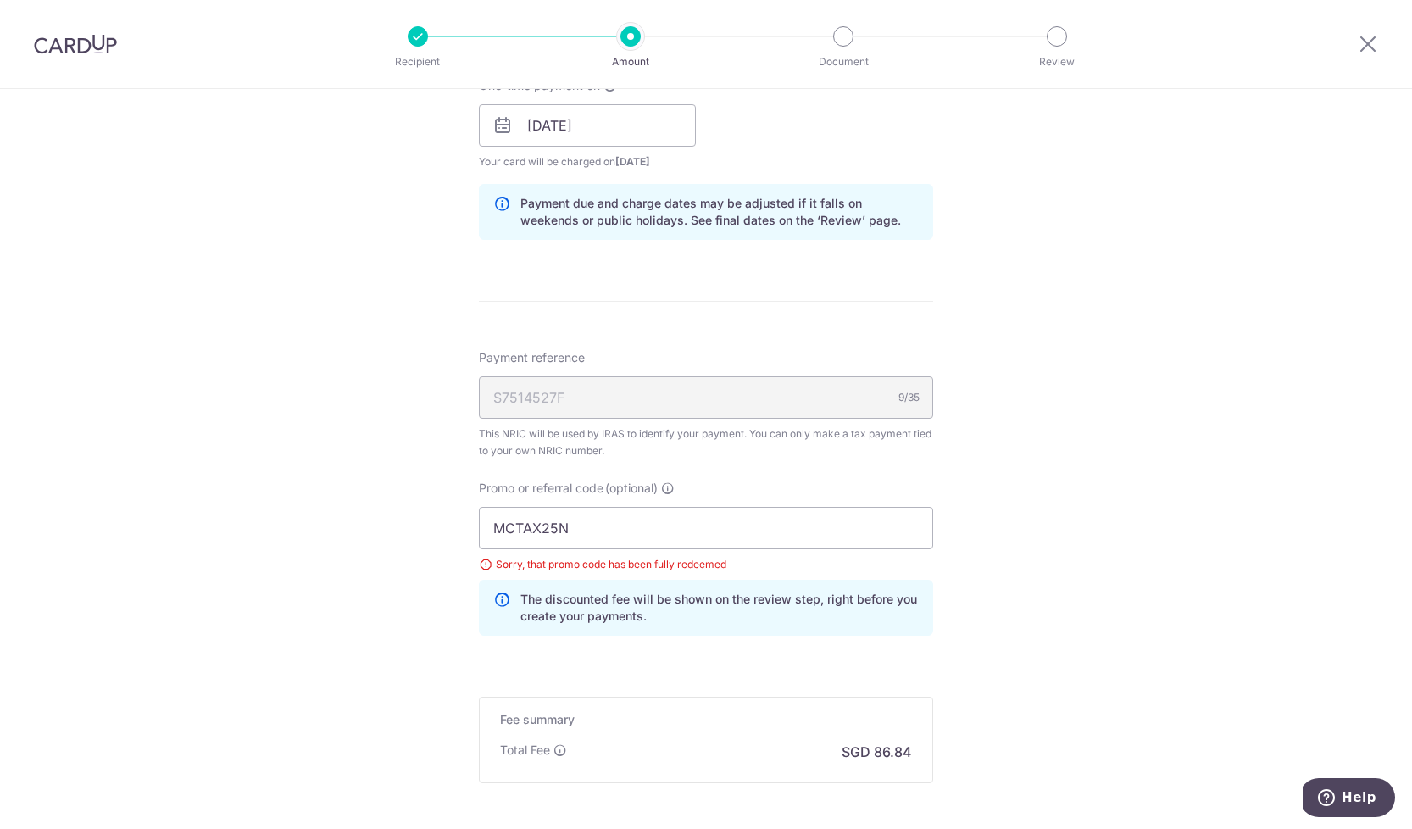
scroll to position [861, 0]
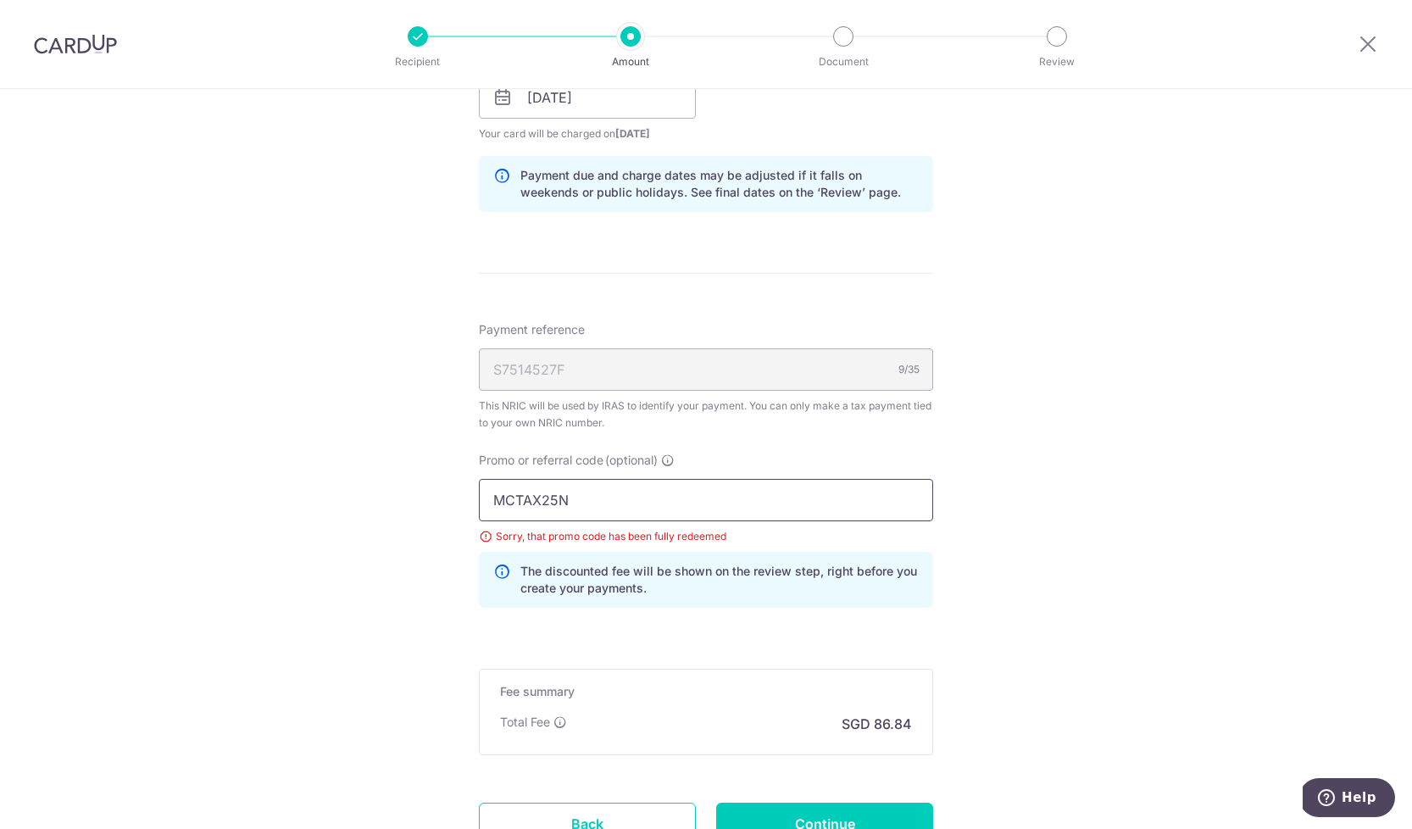
click at [744, 509] on input "MCTAX25N" at bounding box center [706, 500] width 454 height 42
type input "MCTAX25"
click at [1039, 435] on div "Tell us more about your payment Enter one-time or monthly payment amount SGD 3,…" at bounding box center [706, 100] width 1412 height 1744
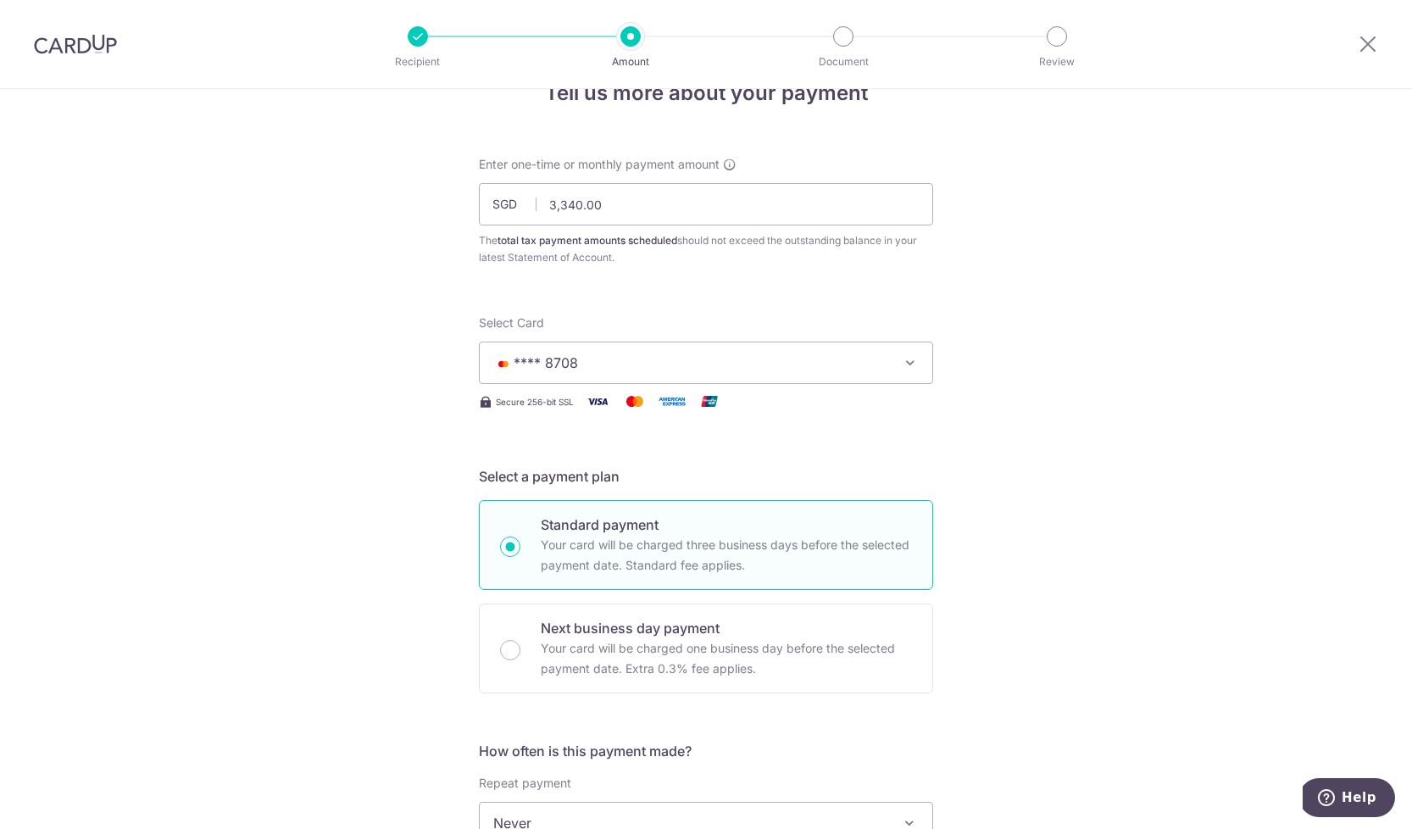
scroll to position [0, 0]
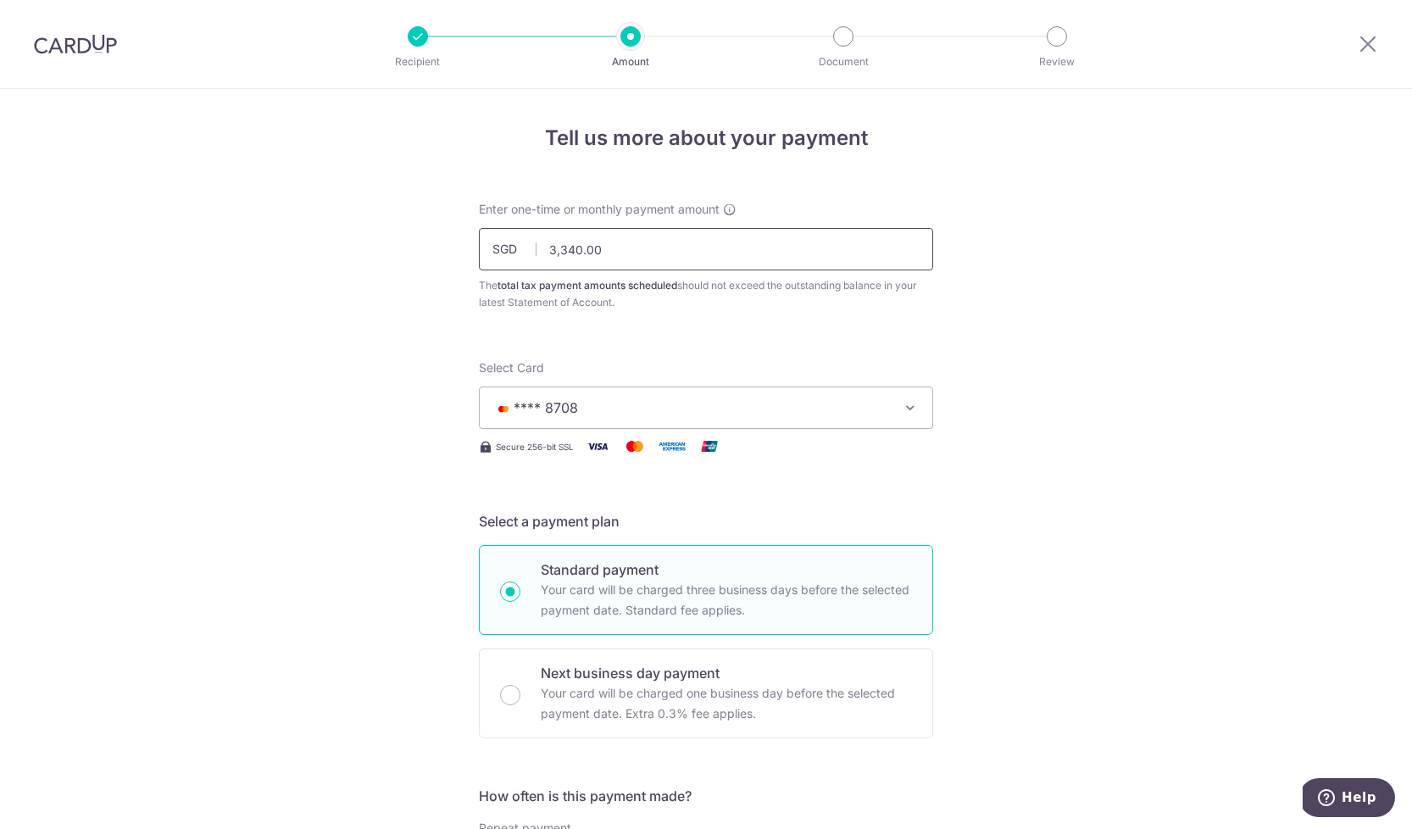
click at [631, 242] on input "3,340.00" at bounding box center [706, 249] width 454 height 42
type input "5,000.00"
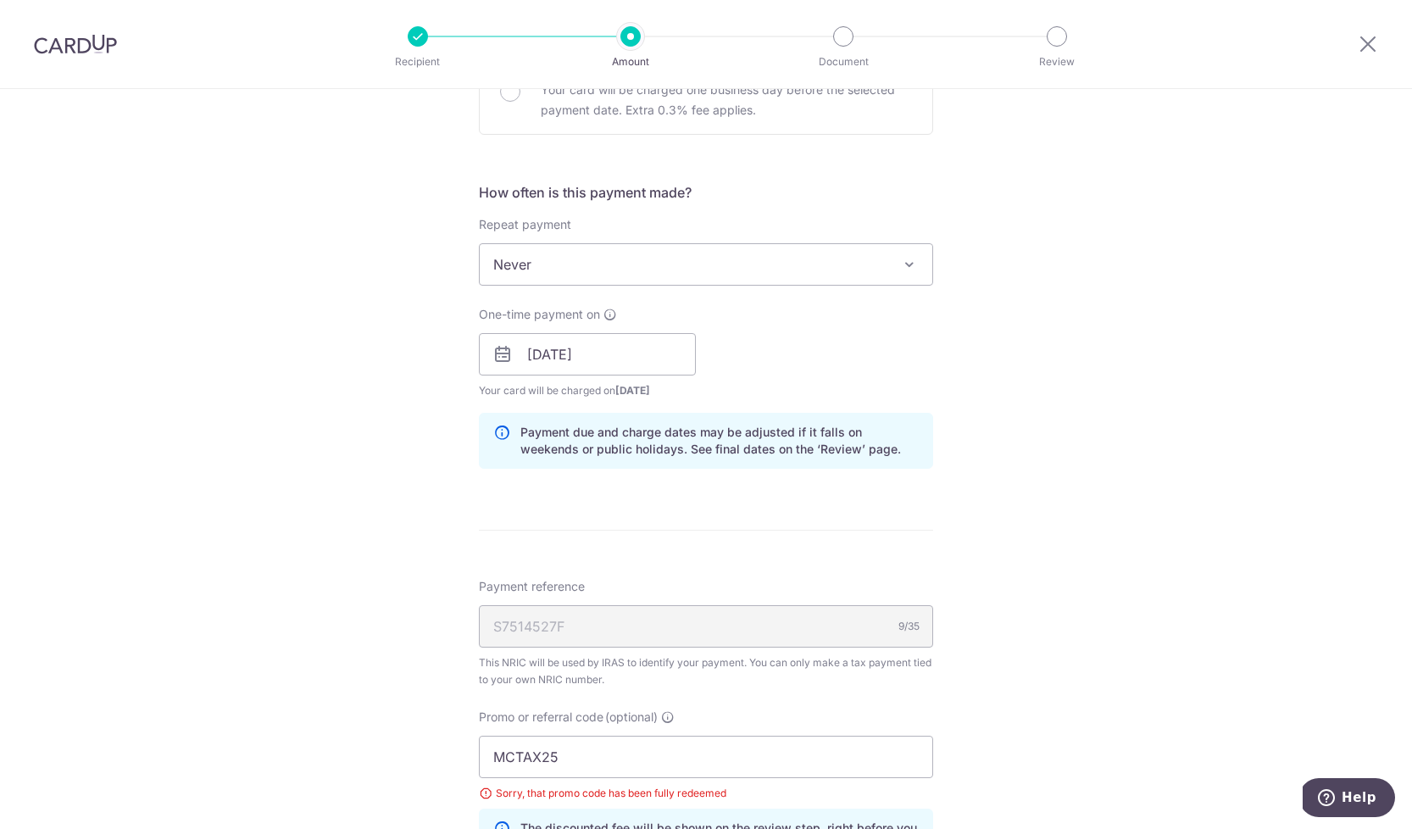
scroll to position [731, 0]
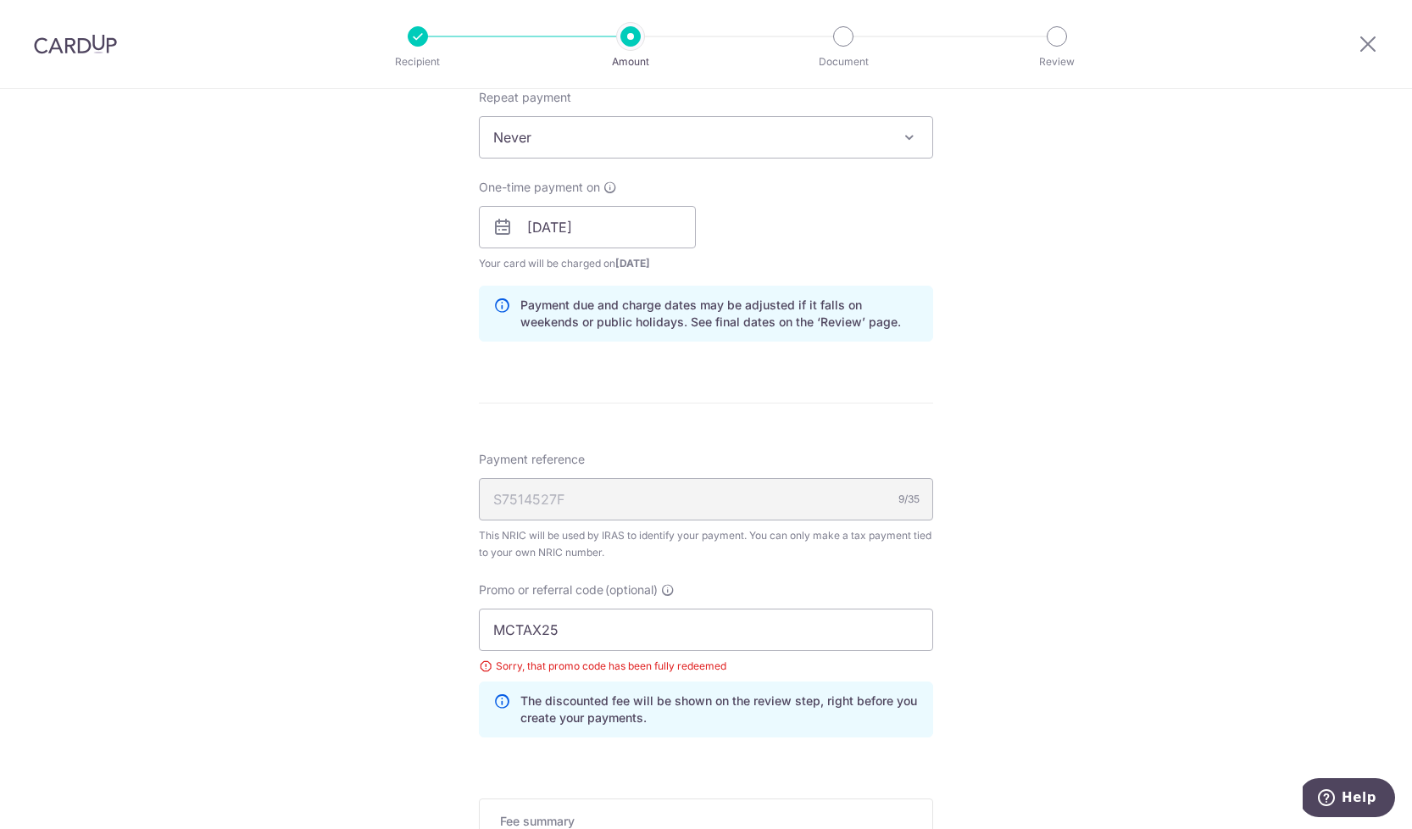
click at [1077, 534] on div "Tell us more about your payment Enter one-time or monthly payment amount SGD 5,…" at bounding box center [706, 230] width 1412 height 1744
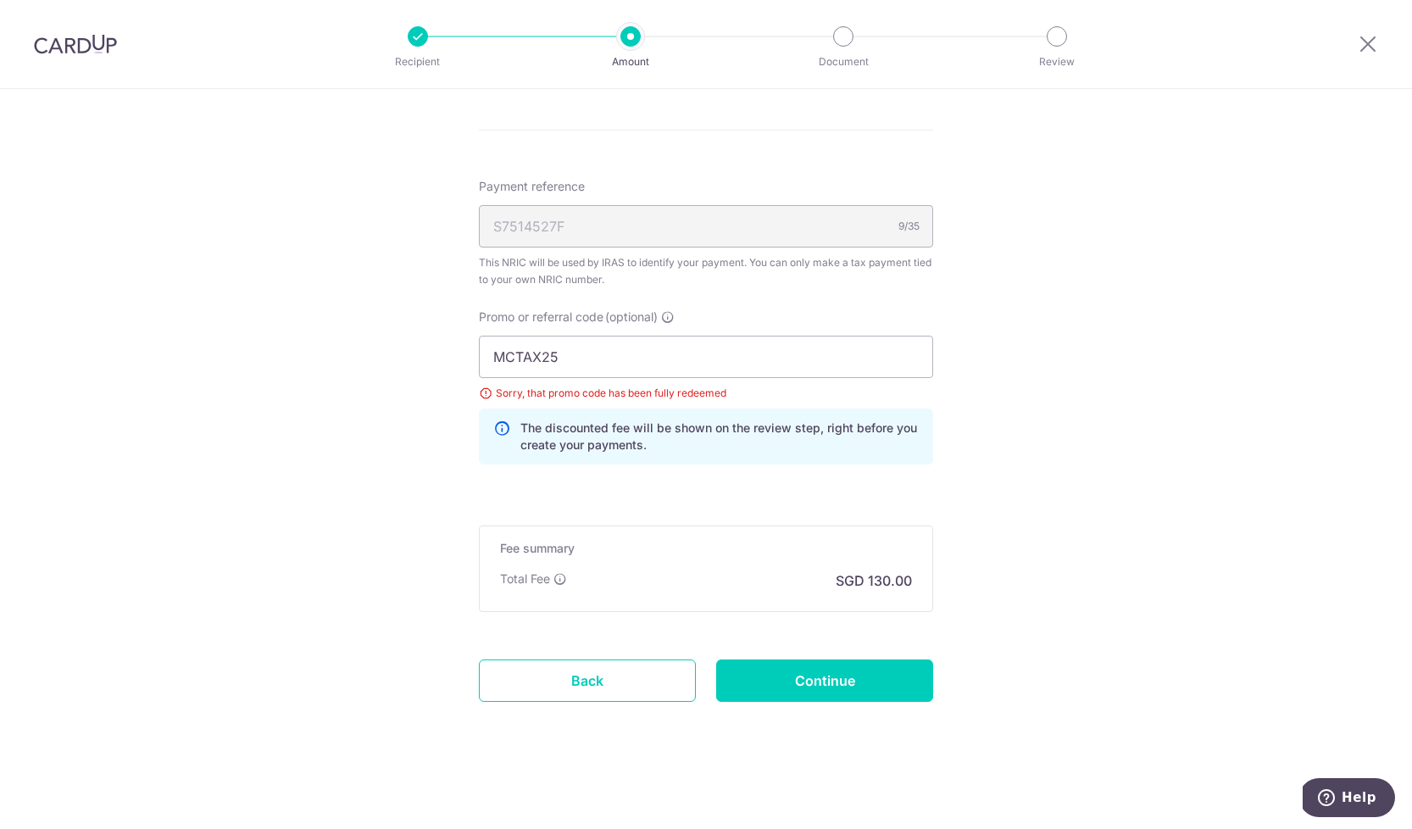
scroll to position [1004, 0]
click at [863, 678] on input "Continue" at bounding box center [824, 681] width 217 height 42
type input "Update Schedule"
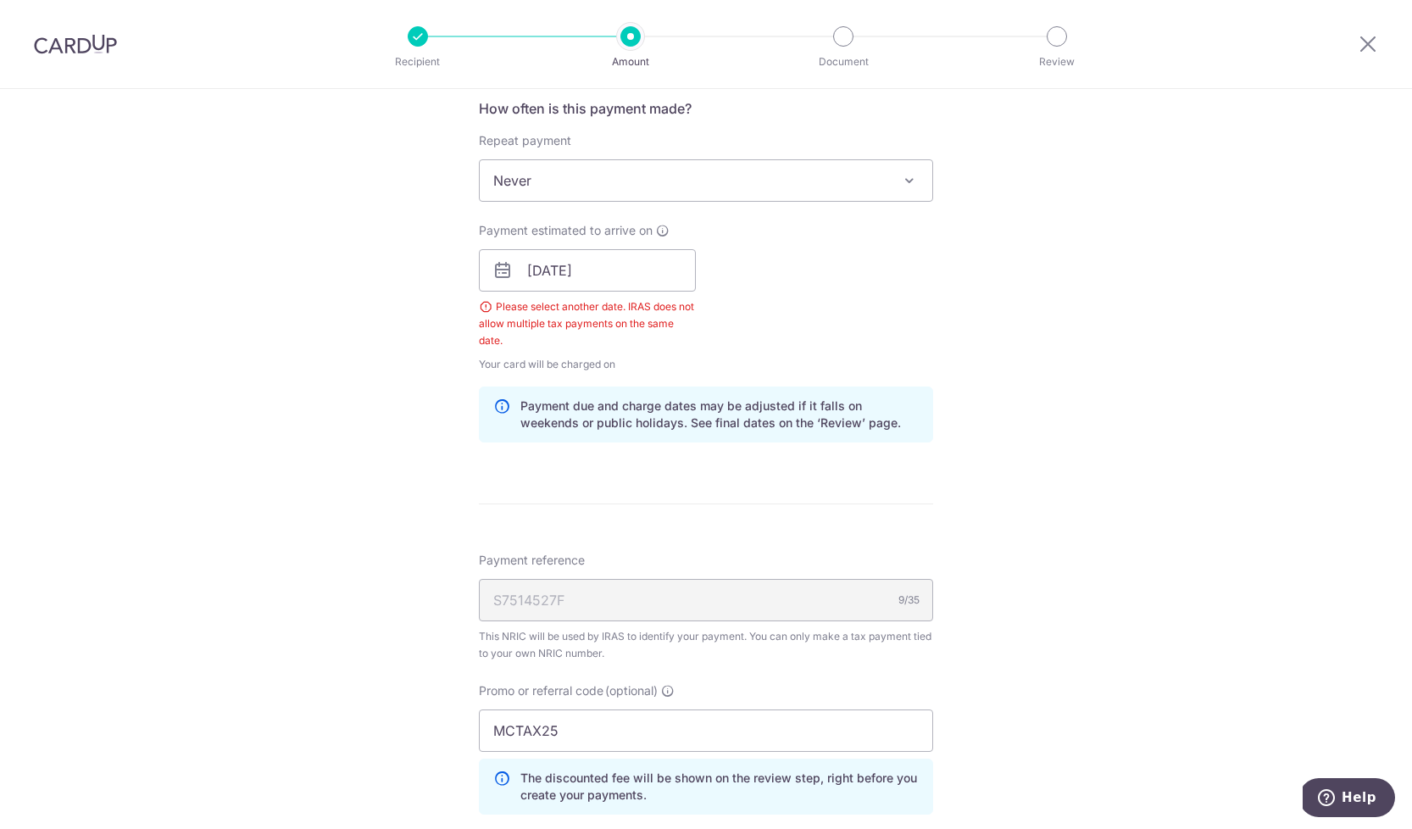
scroll to position [687, 0]
click at [632, 280] on input "[DATE]" at bounding box center [587, 271] width 217 height 42
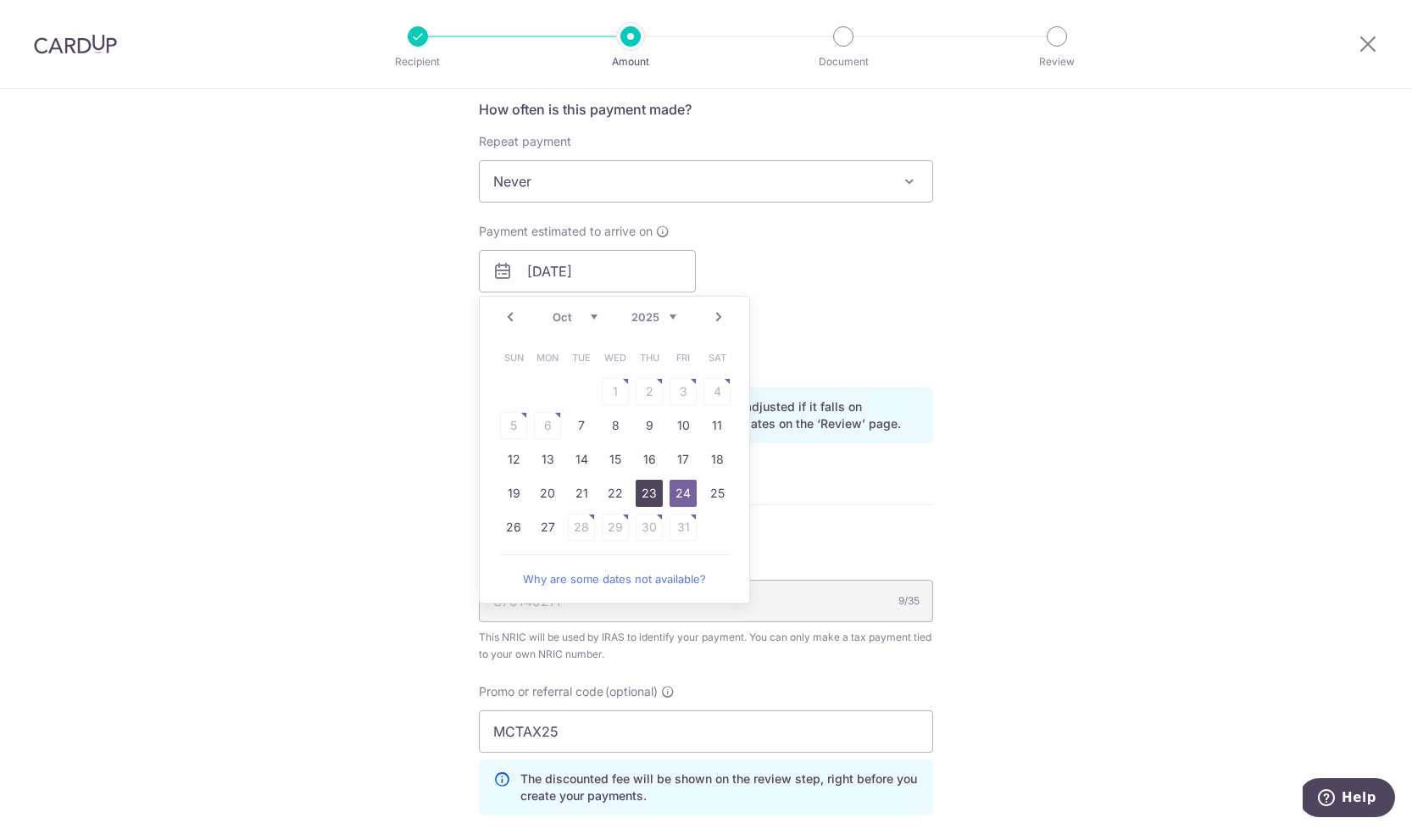
click at [650, 499] on link "23" at bounding box center [649, 493] width 27 height 27
type input "[DATE]"
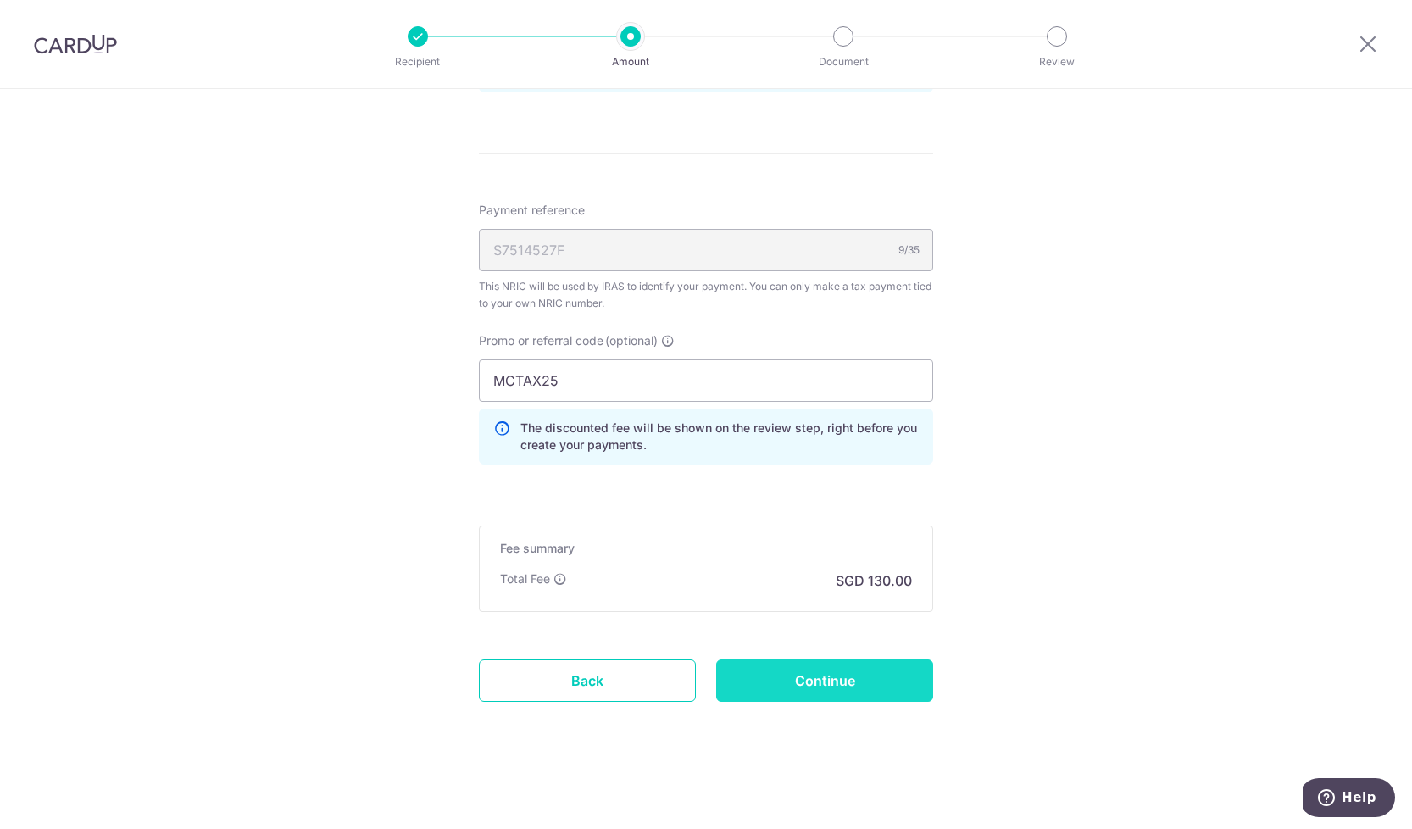
scroll to position [980, 0]
click at [851, 677] on input "Continue" at bounding box center [824, 681] width 217 height 42
type input "Update Schedule"
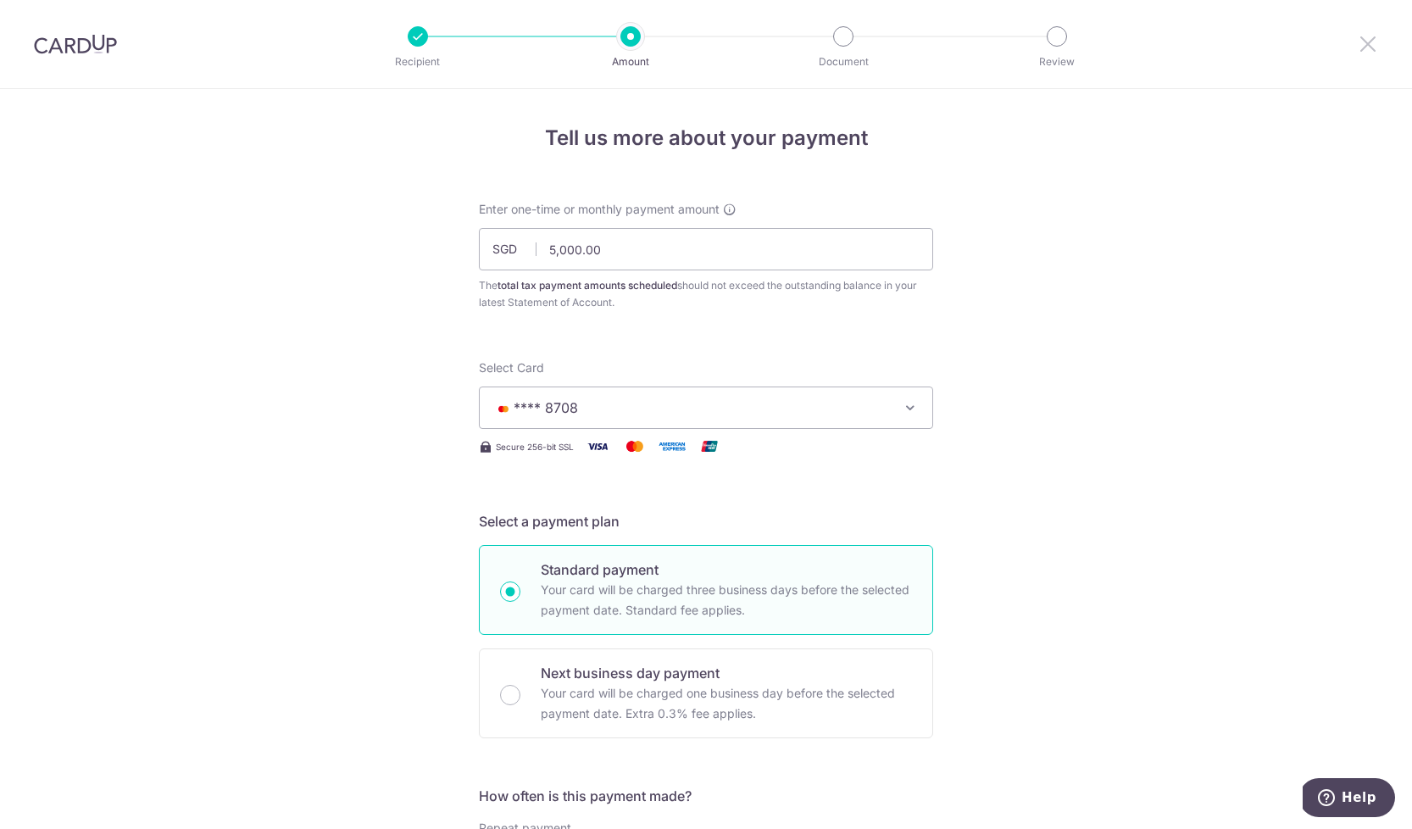
click at [1368, 42] on icon at bounding box center [1368, 43] width 20 height 21
